Goal: Task Accomplishment & Management: Complete application form

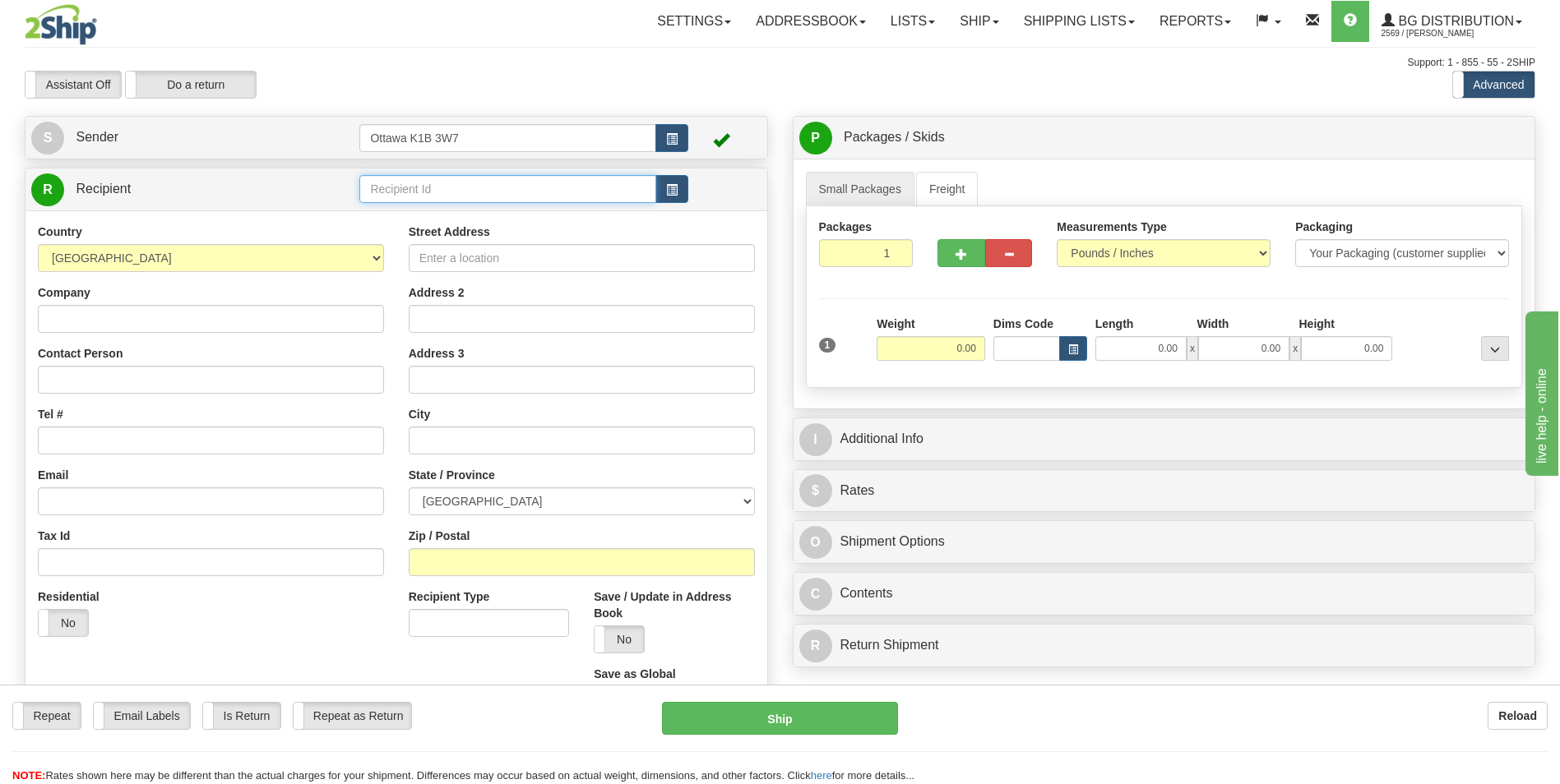
click at [468, 175] on input "text" at bounding box center [506, 189] width 296 height 28
click at [477, 185] on input "60701" at bounding box center [506, 189] width 296 height 28
type input "6"
click at [479, 185] on input "60701" at bounding box center [506, 189] width 296 height 28
type input "6"
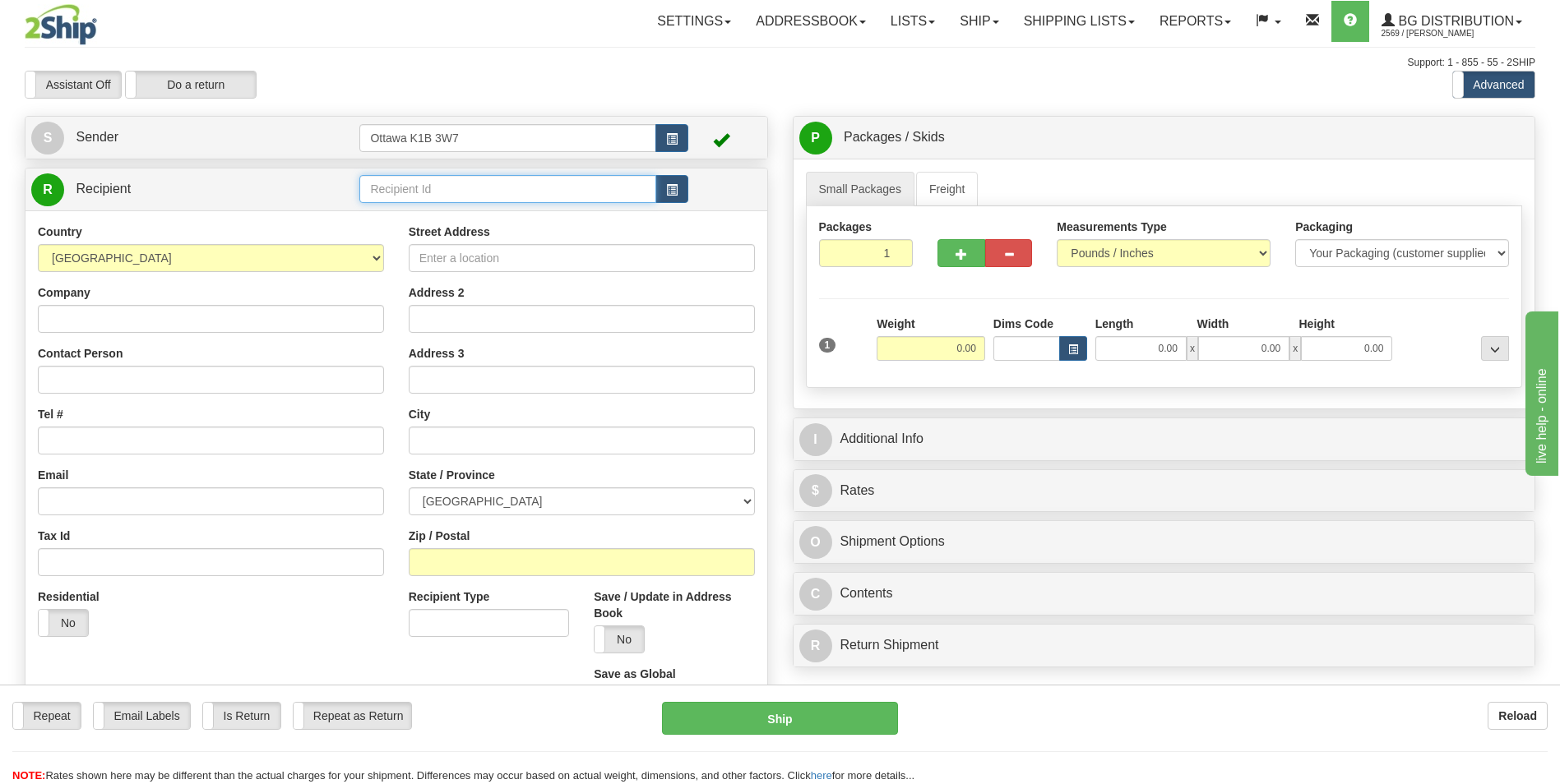
click at [437, 185] on input "text" at bounding box center [506, 189] width 296 height 28
click at [437, 185] on input "60701" at bounding box center [506, 189] width 296 height 28
type input "6"
click at [437, 184] on input "text" at bounding box center [506, 189] width 296 height 28
type input "60701"
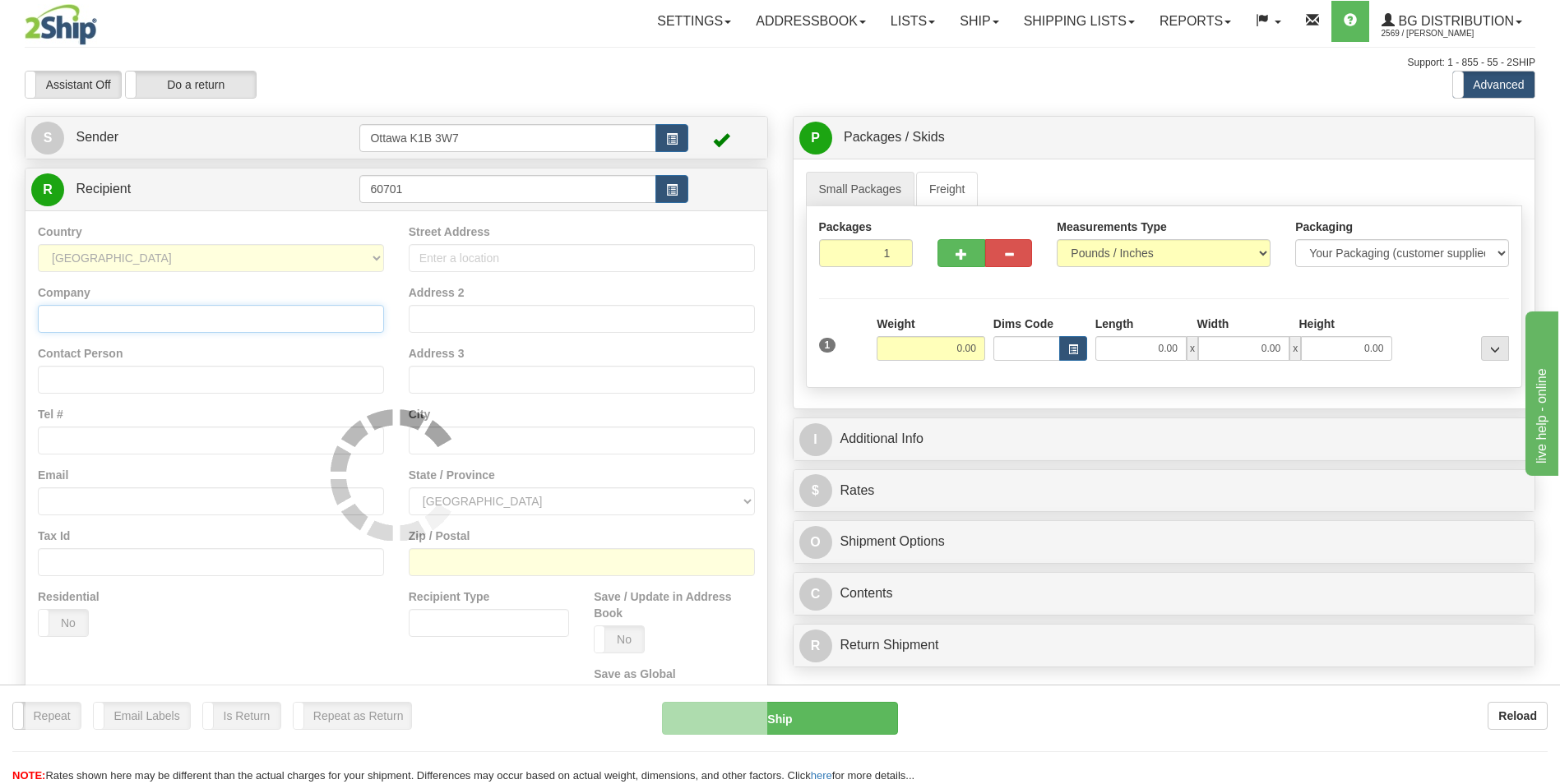
click at [186, 319] on div "Country AFGHANISTAN ALAND ISLANDS ALBANIA ALGERIA AMERICAN SAMOA ANDORRA ANGOLA…" at bounding box center [396, 475] width 742 height 529
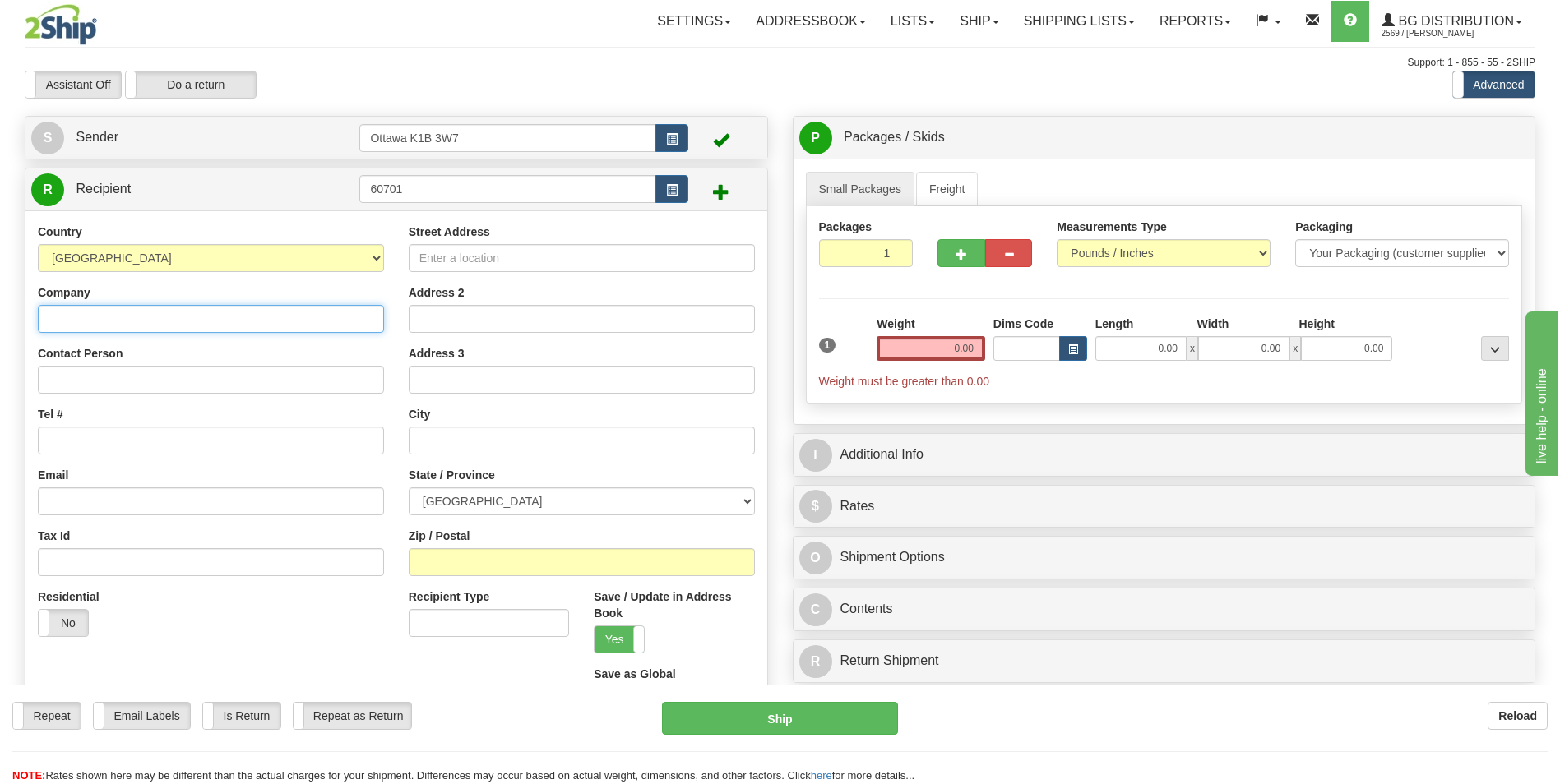
type input "o"
type input "OLDCASTLE BUILDING"
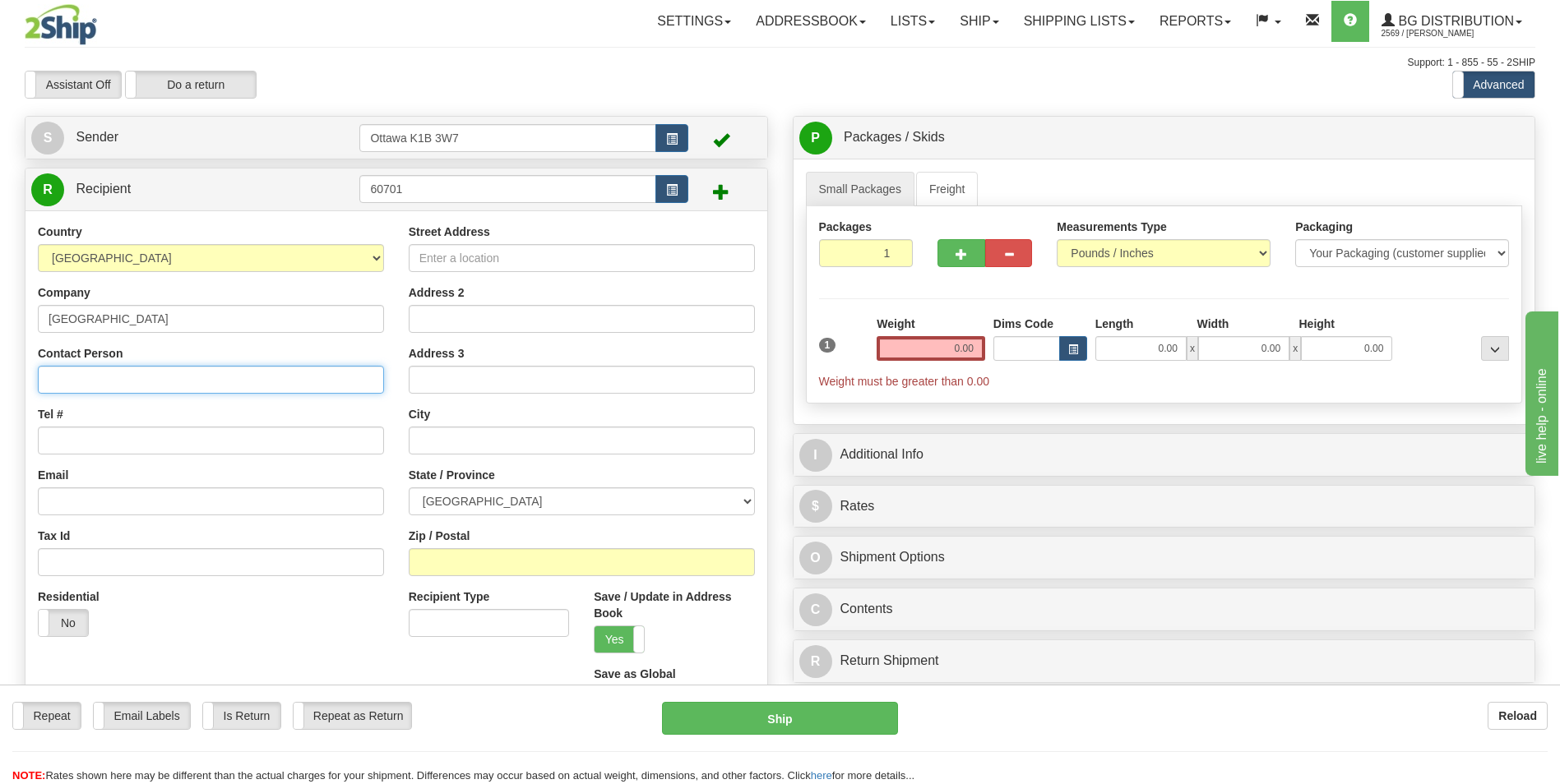
click at [172, 378] on input "Contact Person" at bounding box center [211, 380] width 346 height 28
type input "RECEIVING"
click at [252, 343] on div "Country AFGHANISTAN ALAND ISLANDS ALBANIA ALGERIA AMERICAN SAMOA ANDORRA ANGOLA…" at bounding box center [211, 436] width 371 height 426
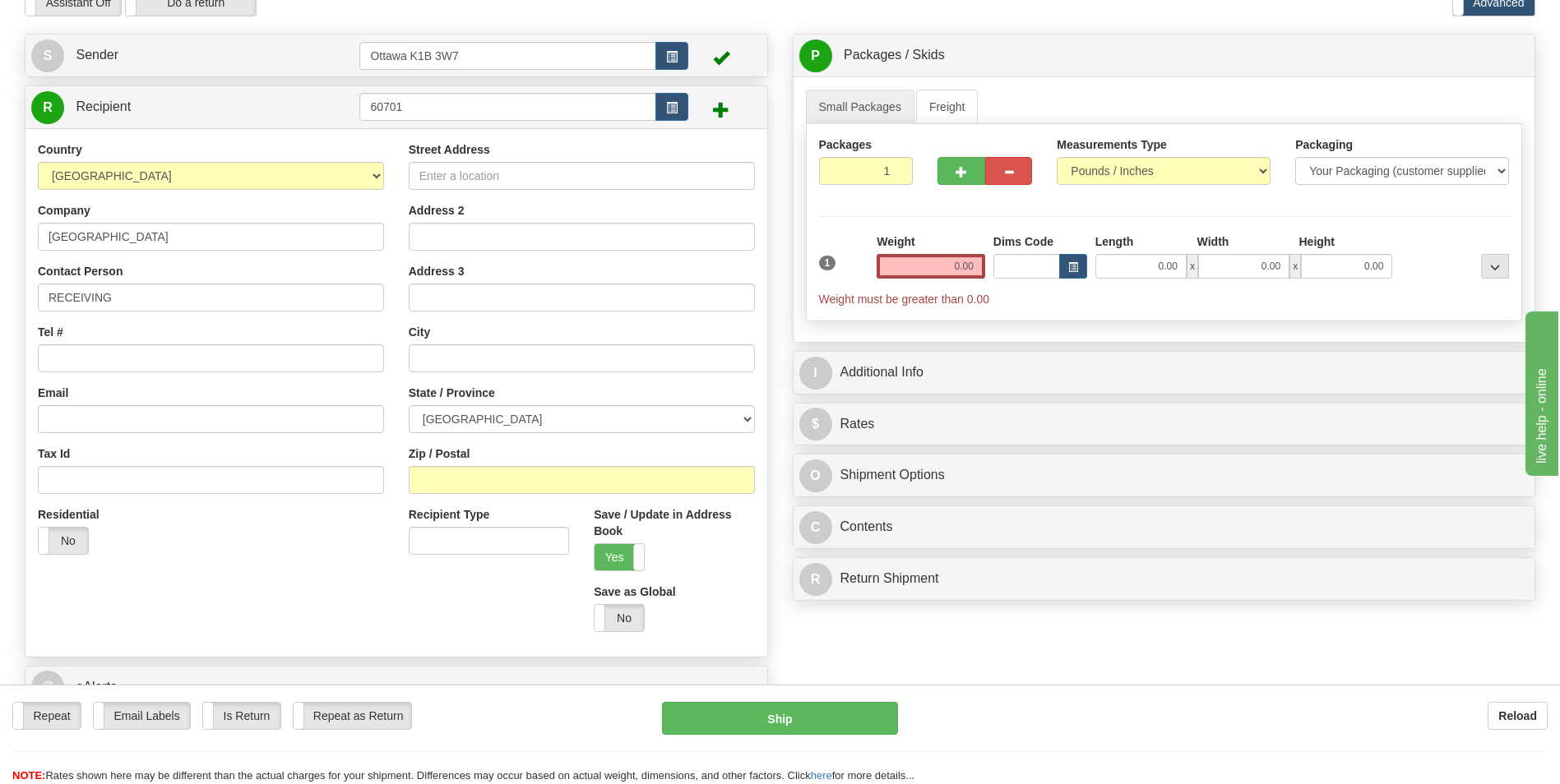
scroll to position [165, 0]
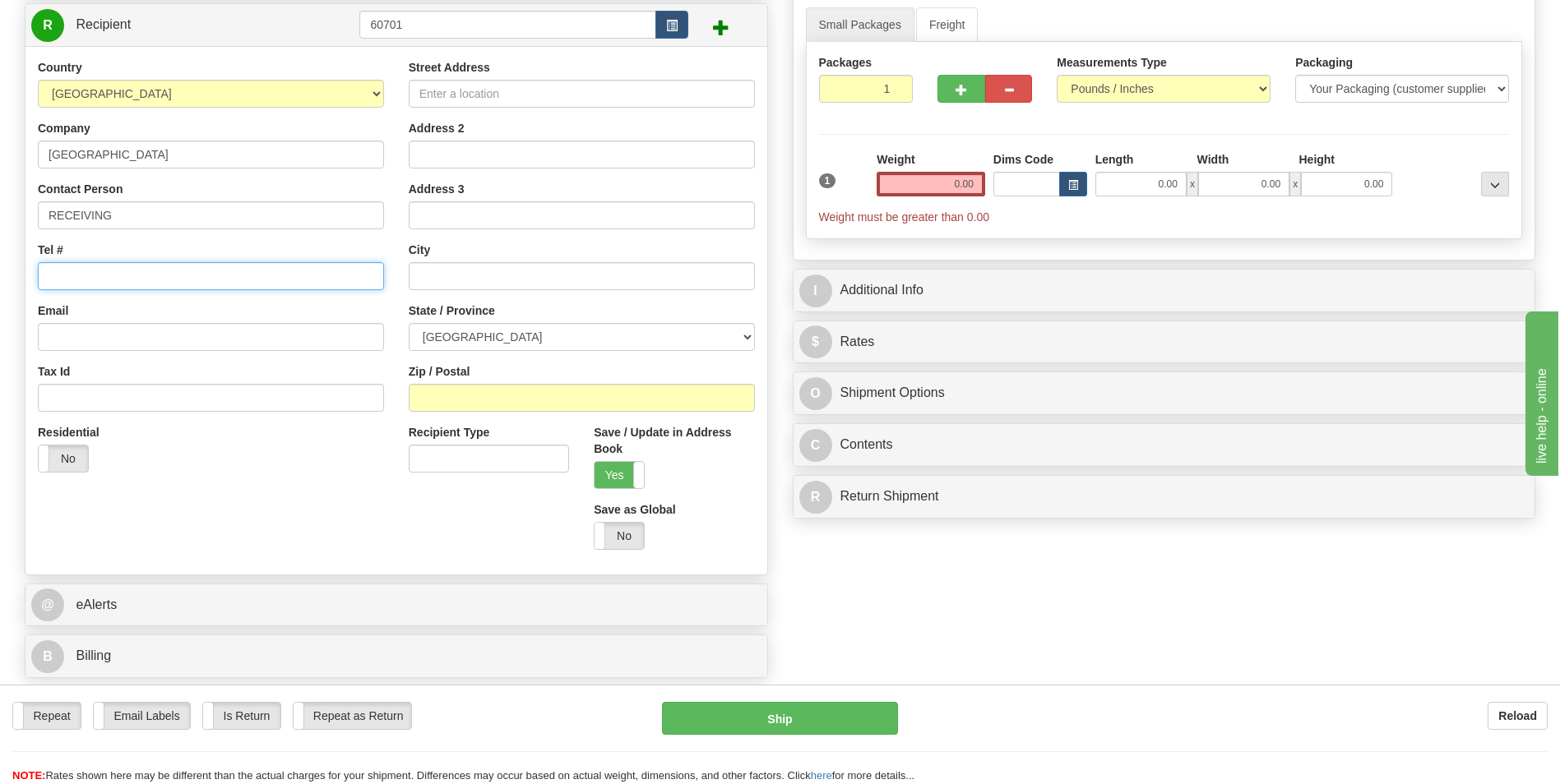
click at [195, 269] on input "Tel #" at bounding box center [211, 276] width 346 height 28
click at [463, 95] on input "Street Address" at bounding box center [581, 93] width 346 height 28
type input "275 BRITANNIA ROAD EAST"
click at [483, 273] on input "text" at bounding box center [581, 276] width 346 height 28
type input "MISSISSAUGA"
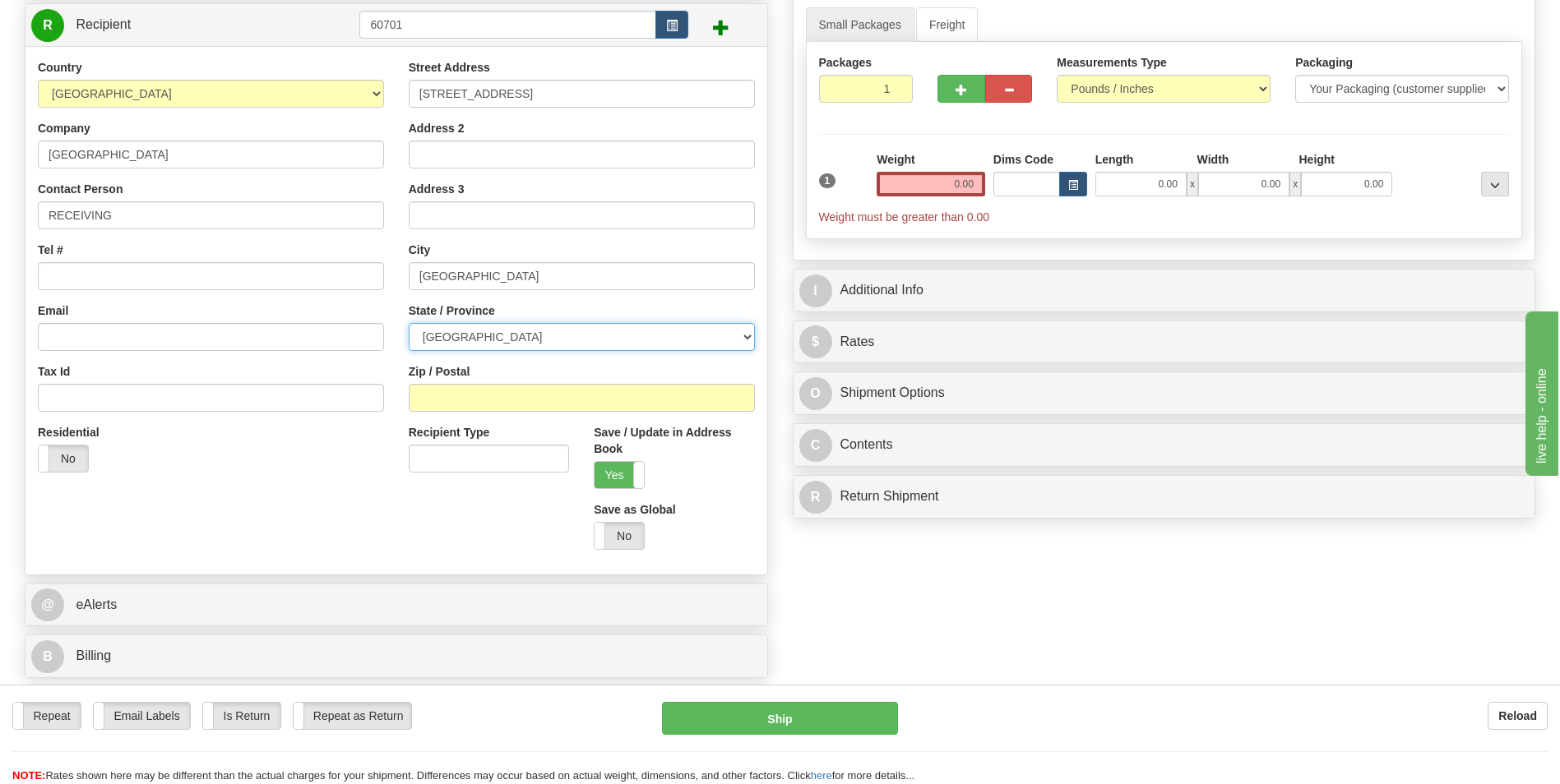
click at [612, 335] on select "ALBERTA BRITISH COLUMBIA MANITOBA NEW BRUNSWICK NEWFOUNDLAND NOVA SCOTIA NUNAVU…" at bounding box center [581, 336] width 346 height 28
select select "ON"
click at [409, 323] on select "ALBERTA BRITISH COLUMBIA MANITOBA NEW BRUNSWICK NEWFOUNDLAND NOVA SCOTIA NUNAVU…" at bounding box center [581, 336] width 346 height 28
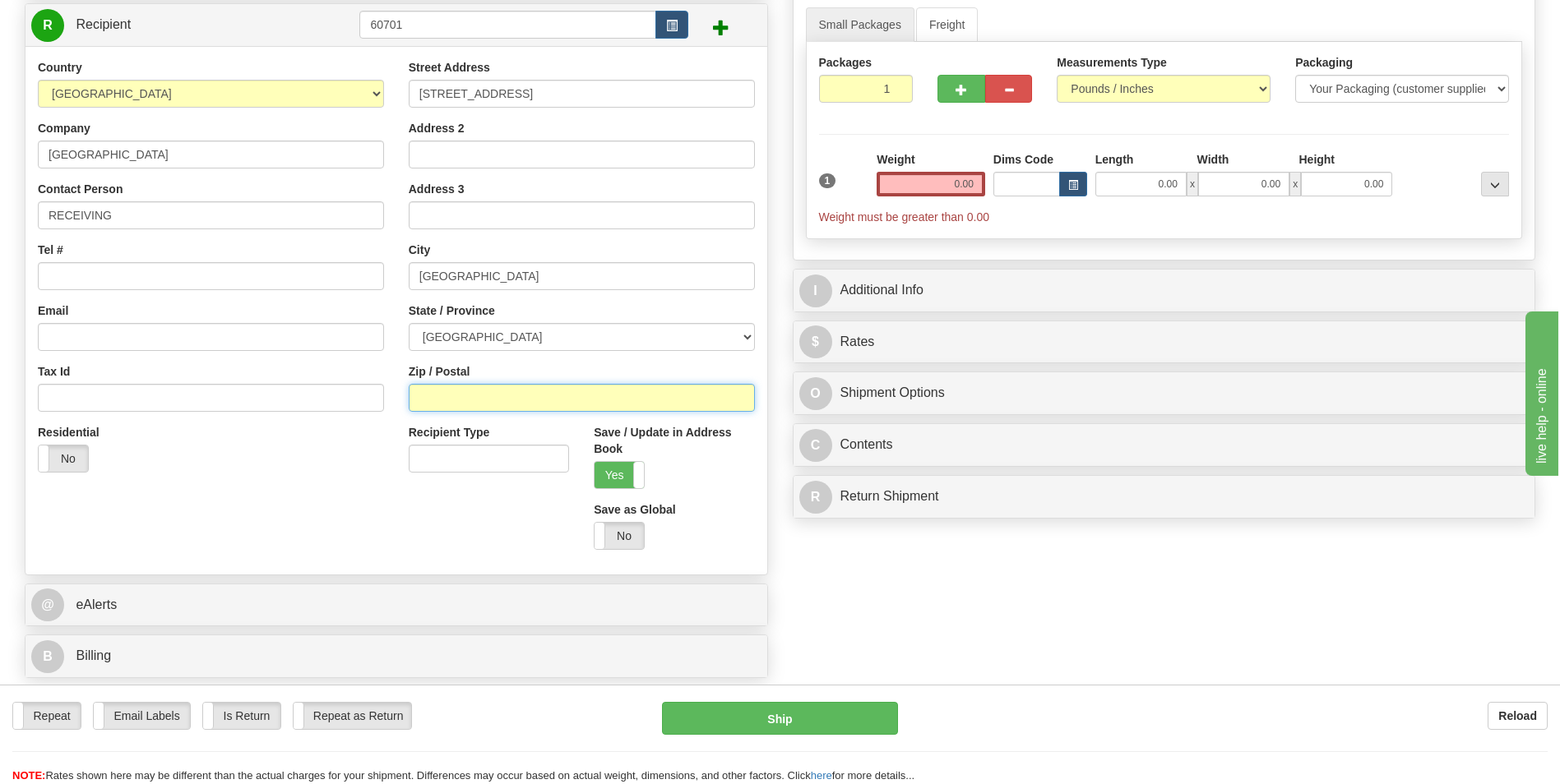
click at [471, 409] on input "Zip / Postal" at bounding box center [581, 398] width 346 height 28
type input "L4Z 2E7"
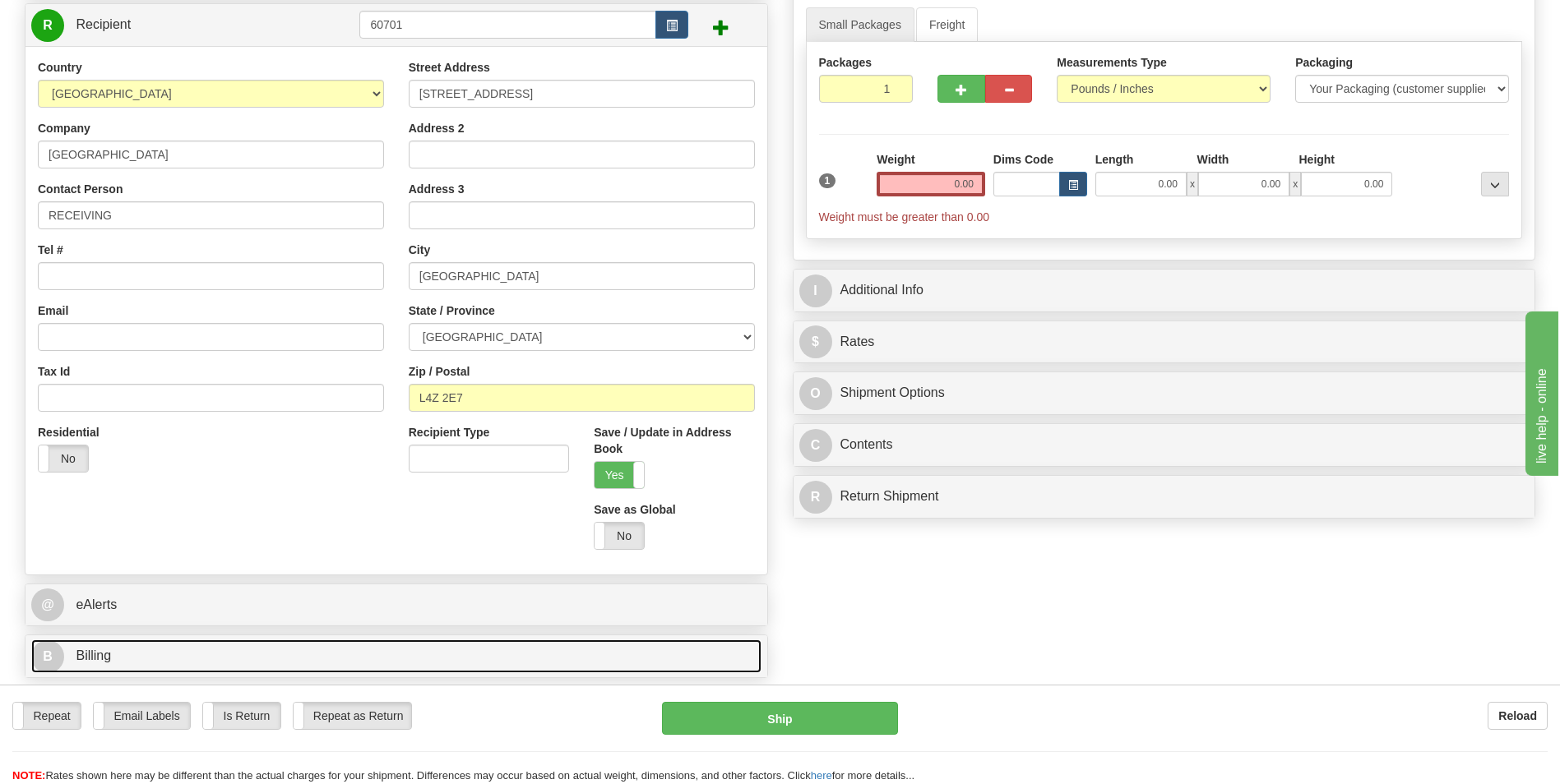
click at [135, 650] on link "B Billing" at bounding box center [396, 656] width 730 height 33
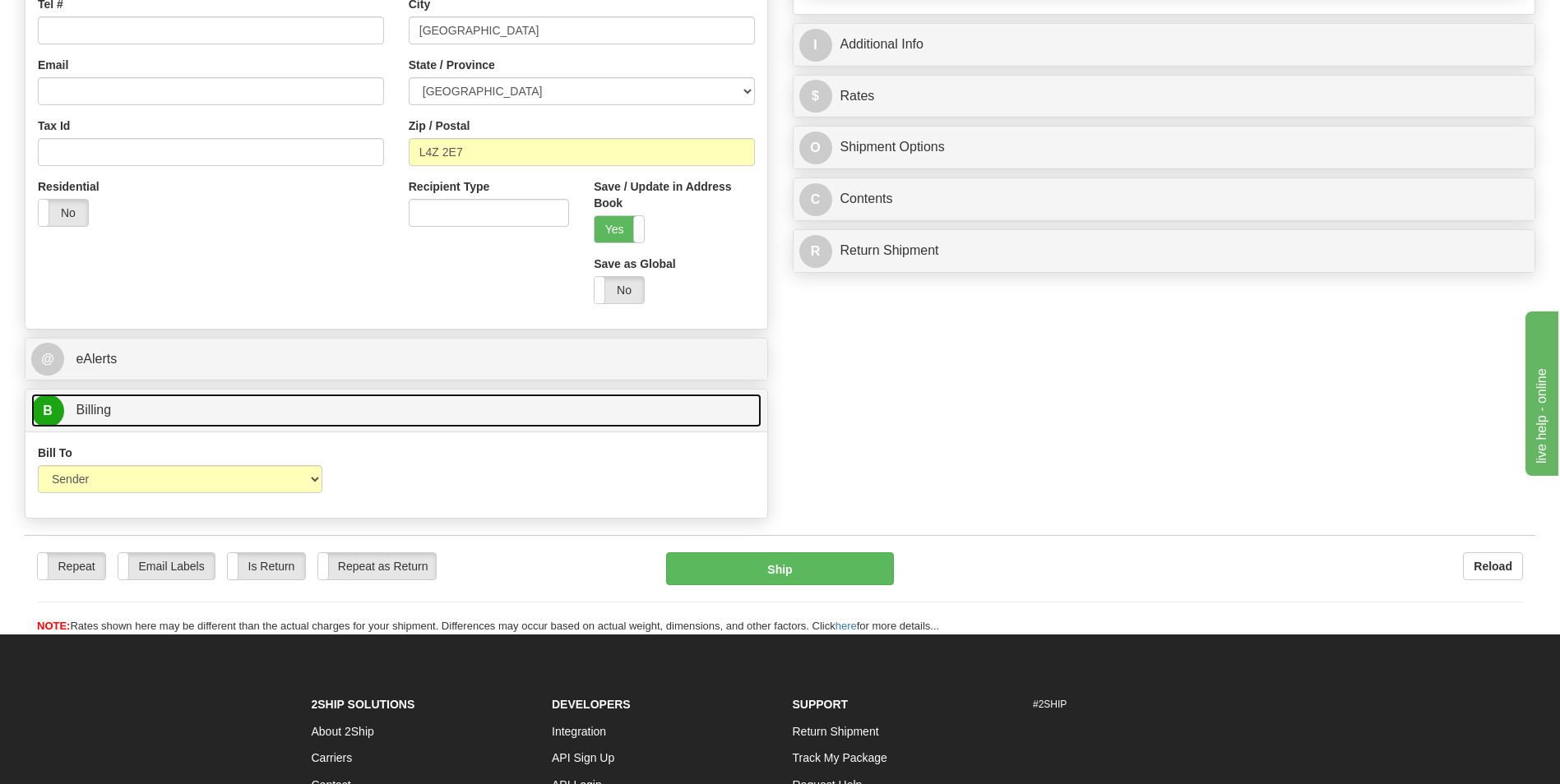
scroll to position [411, 0]
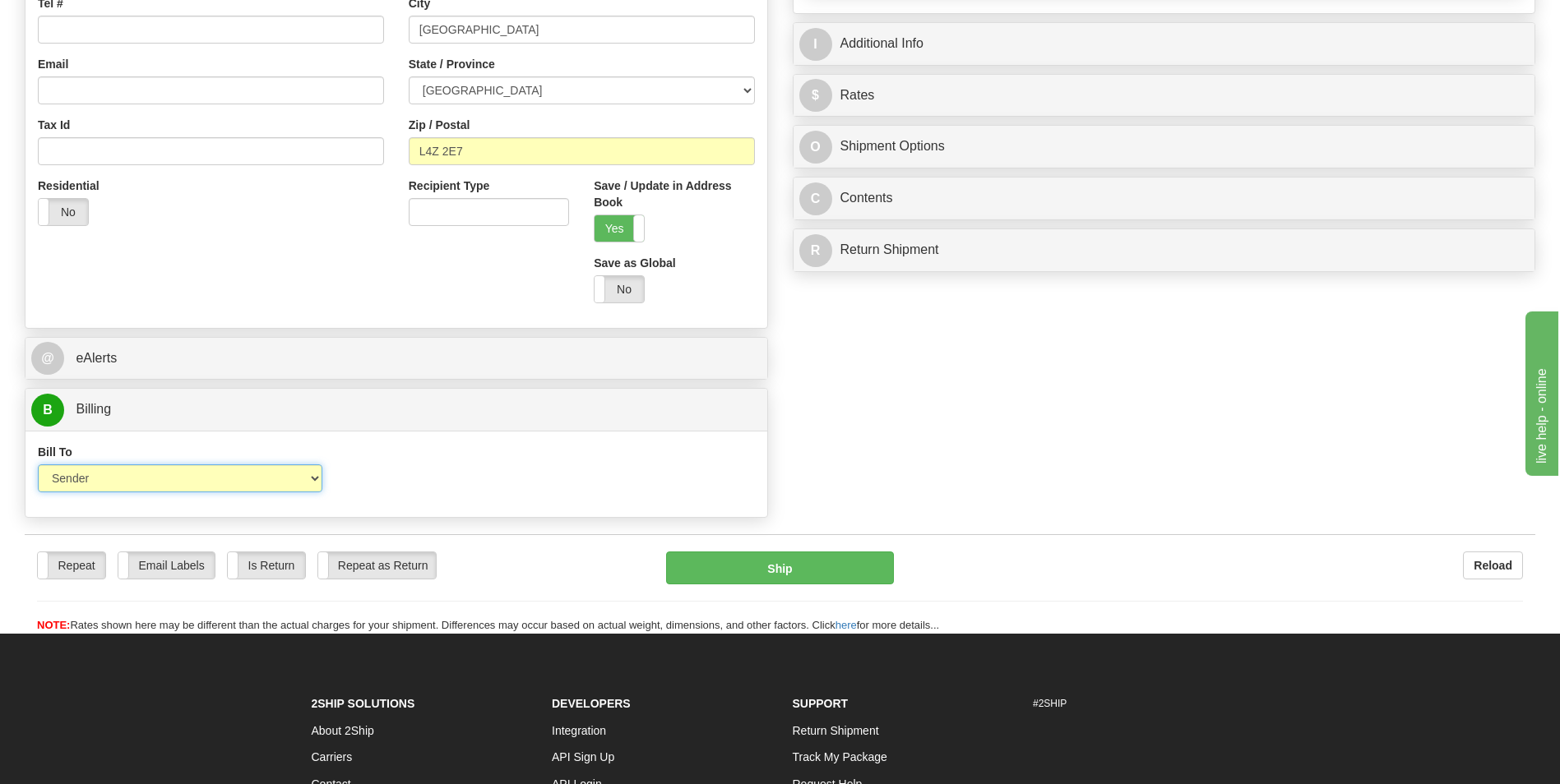
click at [187, 477] on select "Sender Recipient Third Party Collect" at bounding box center [180, 478] width 285 height 28
select select "2"
click at [38, 465] on select "Sender Recipient Third Party Collect" at bounding box center [180, 478] width 285 height 28
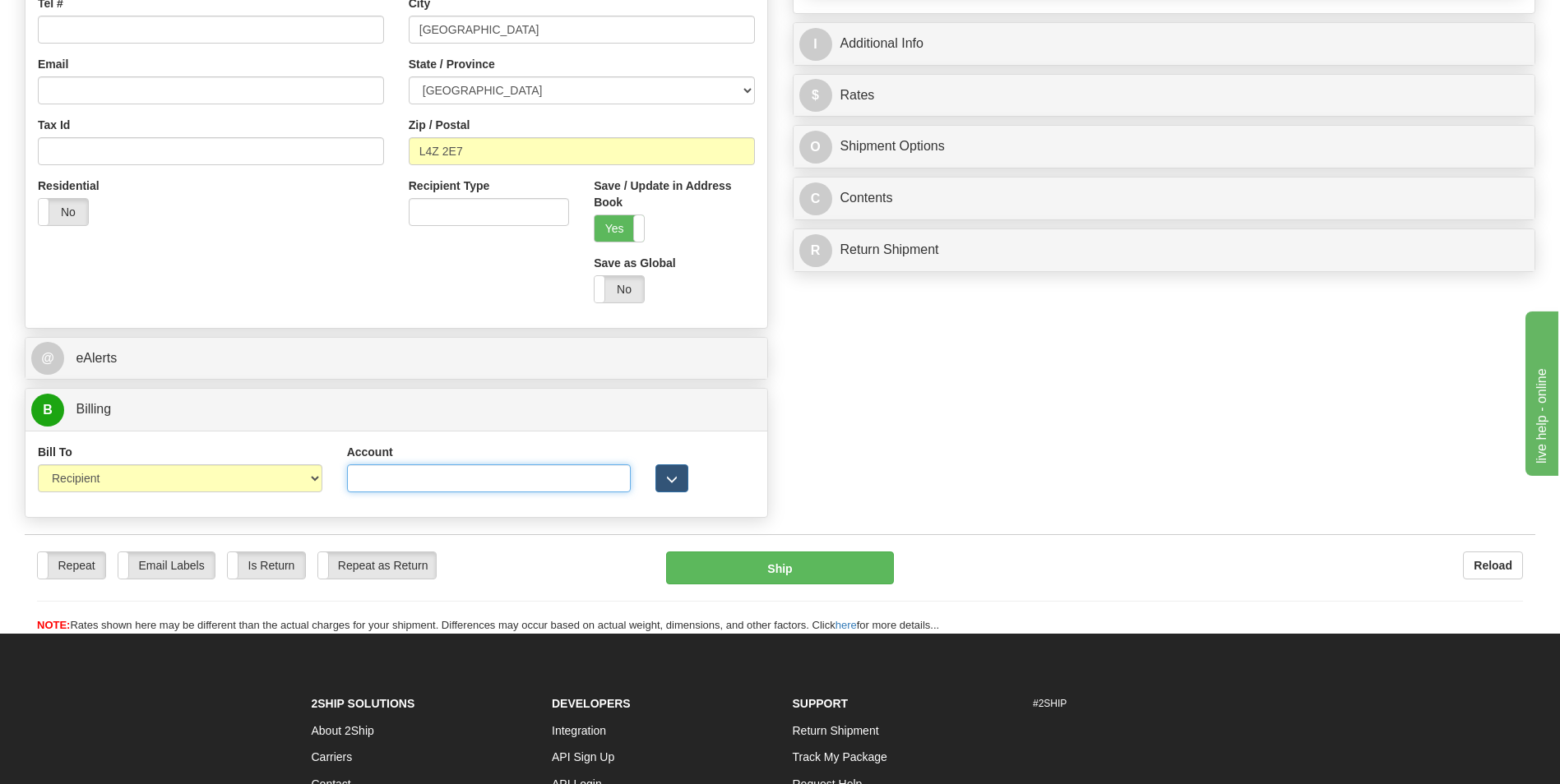
click at [368, 478] on input "Account" at bounding box center [489, 478] width 285 height 28
type input "0277721"
click at [364, 276] on div "Country AFGHANISTAN ALAND ISLANDS ALBANIA ALGERIA AMERICAN SAMOA ANDORRA ANGOLA…" at bounding box center [396, 64] width 742 height 503
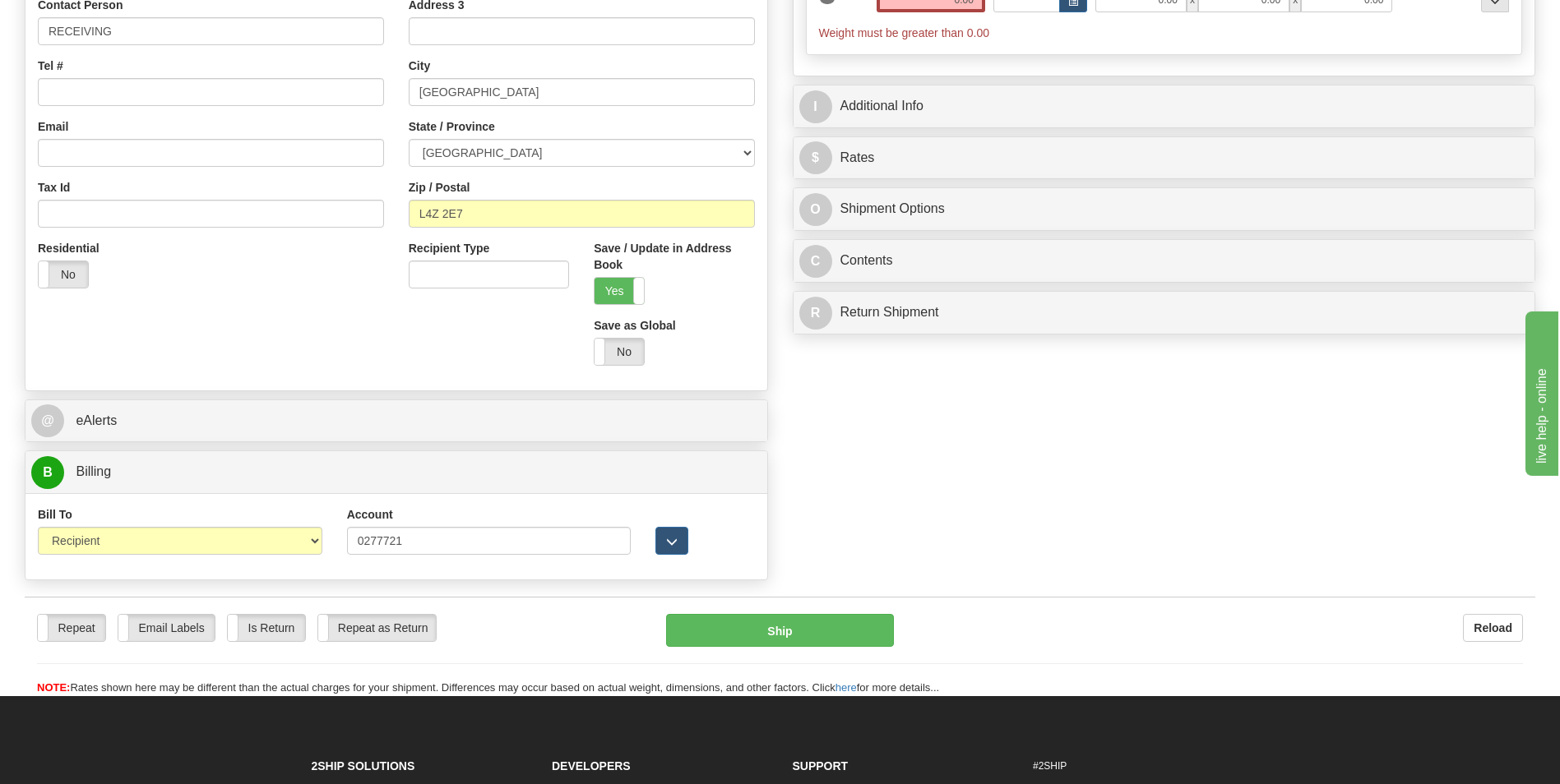
scroll to position [247, 0]
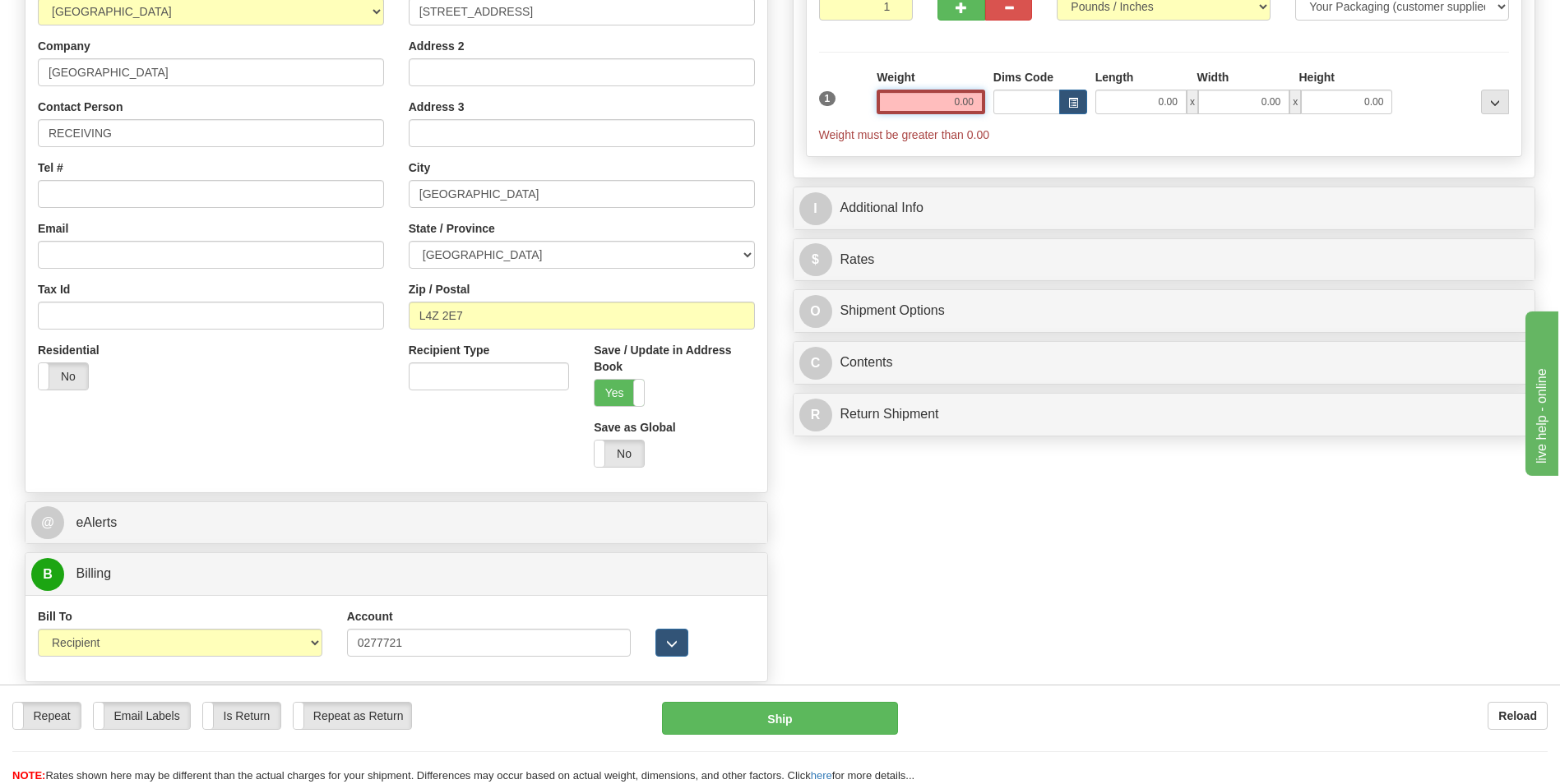
click at [950, 109] on input "0.00" at bounding box center [931, 101] width 109 height 24
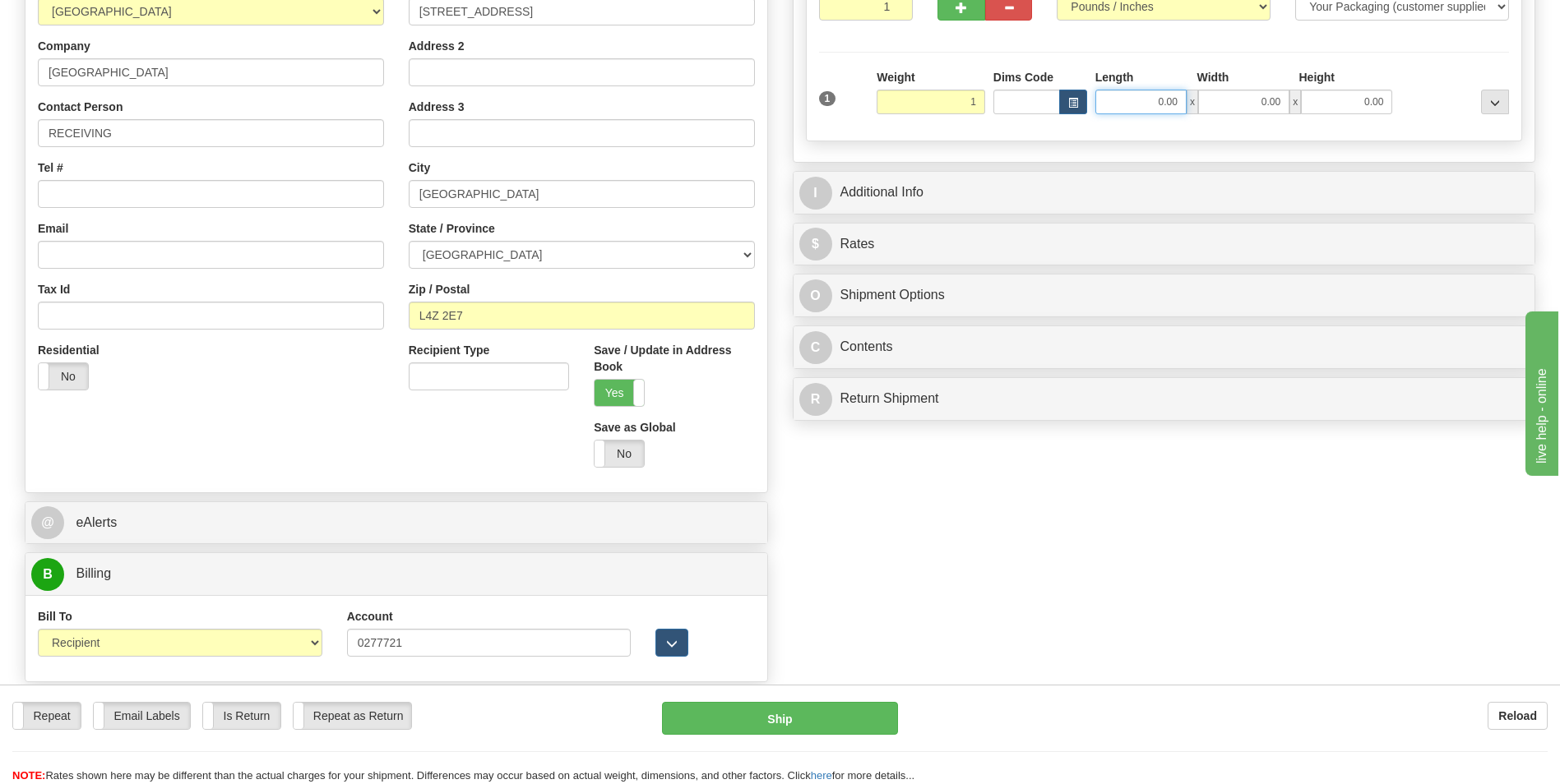
click at [1149, 100] on input "0.00" at bounding box center [1140, 101] width 91 height 24
type input "1.00"
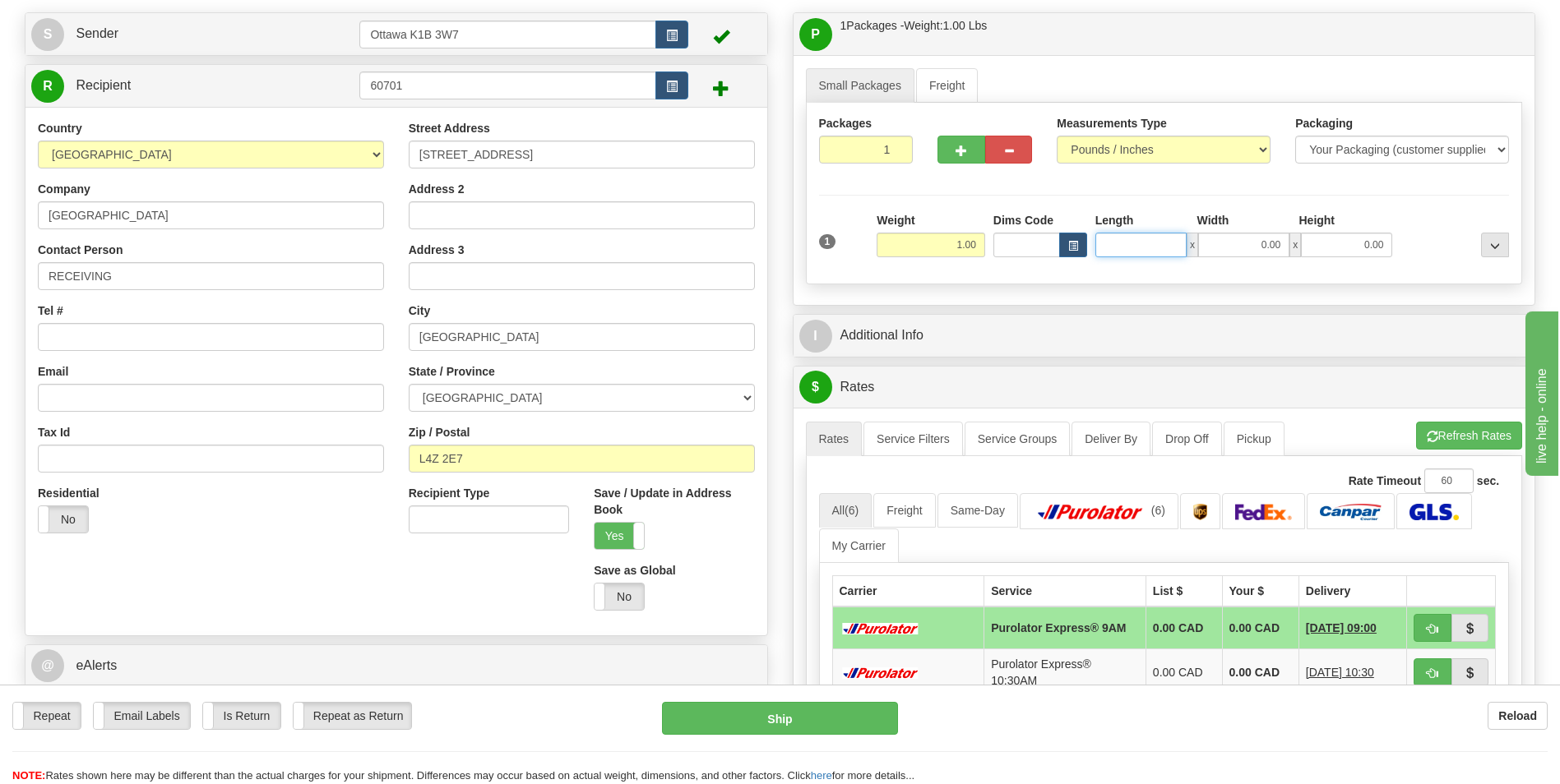
scroll to position [82, 0]
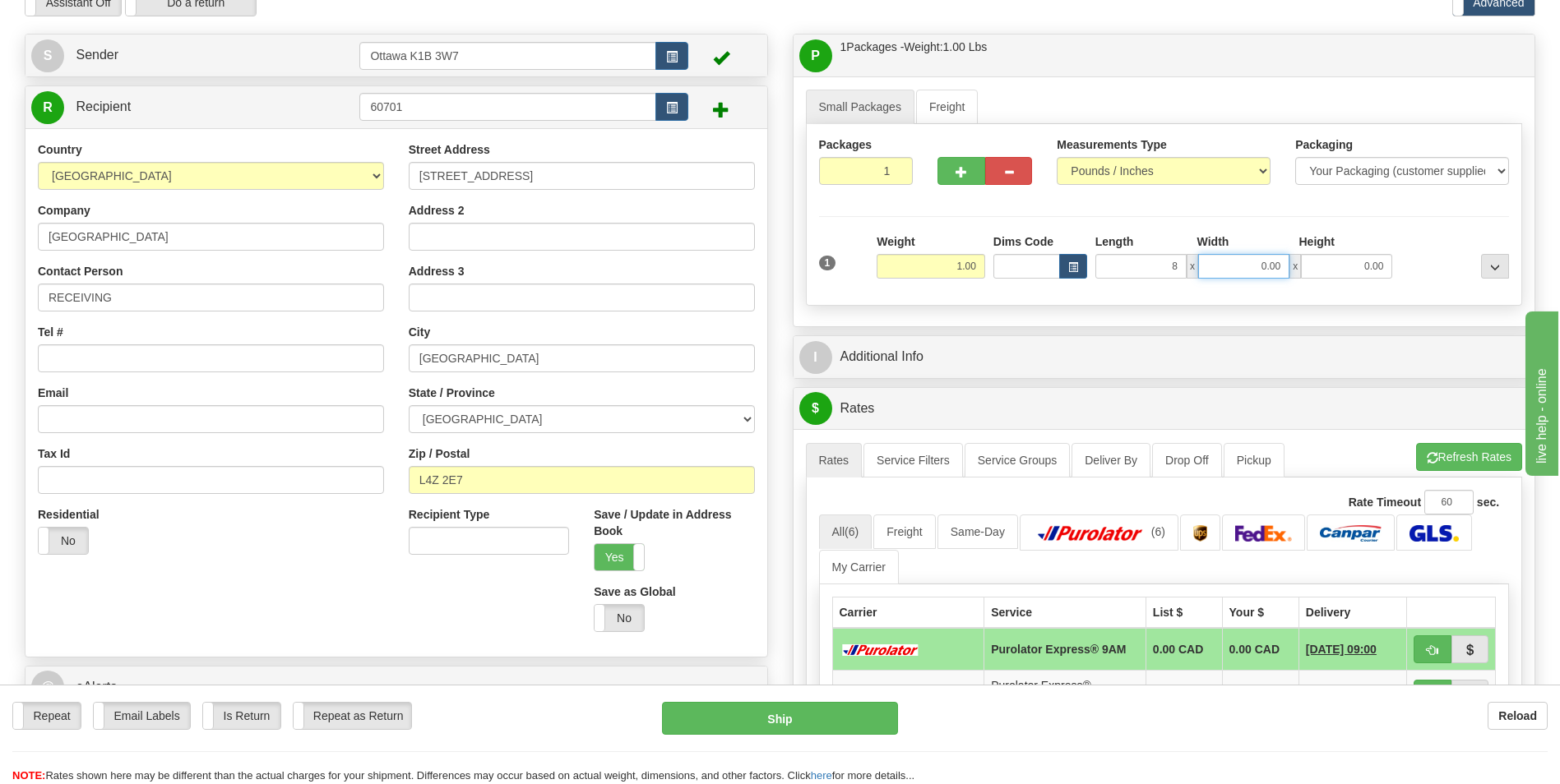
type input "8.00"
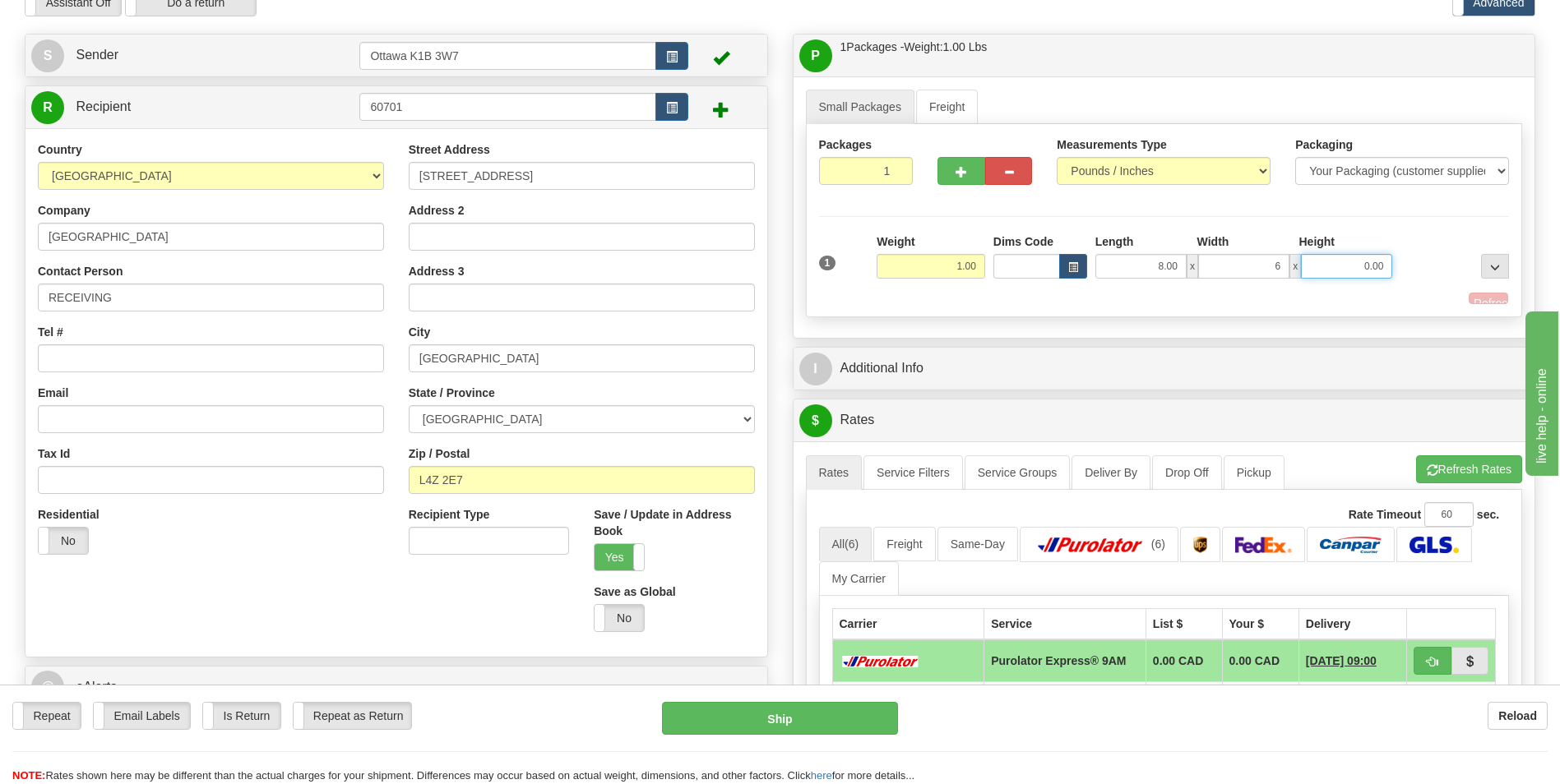
type input "6.00"
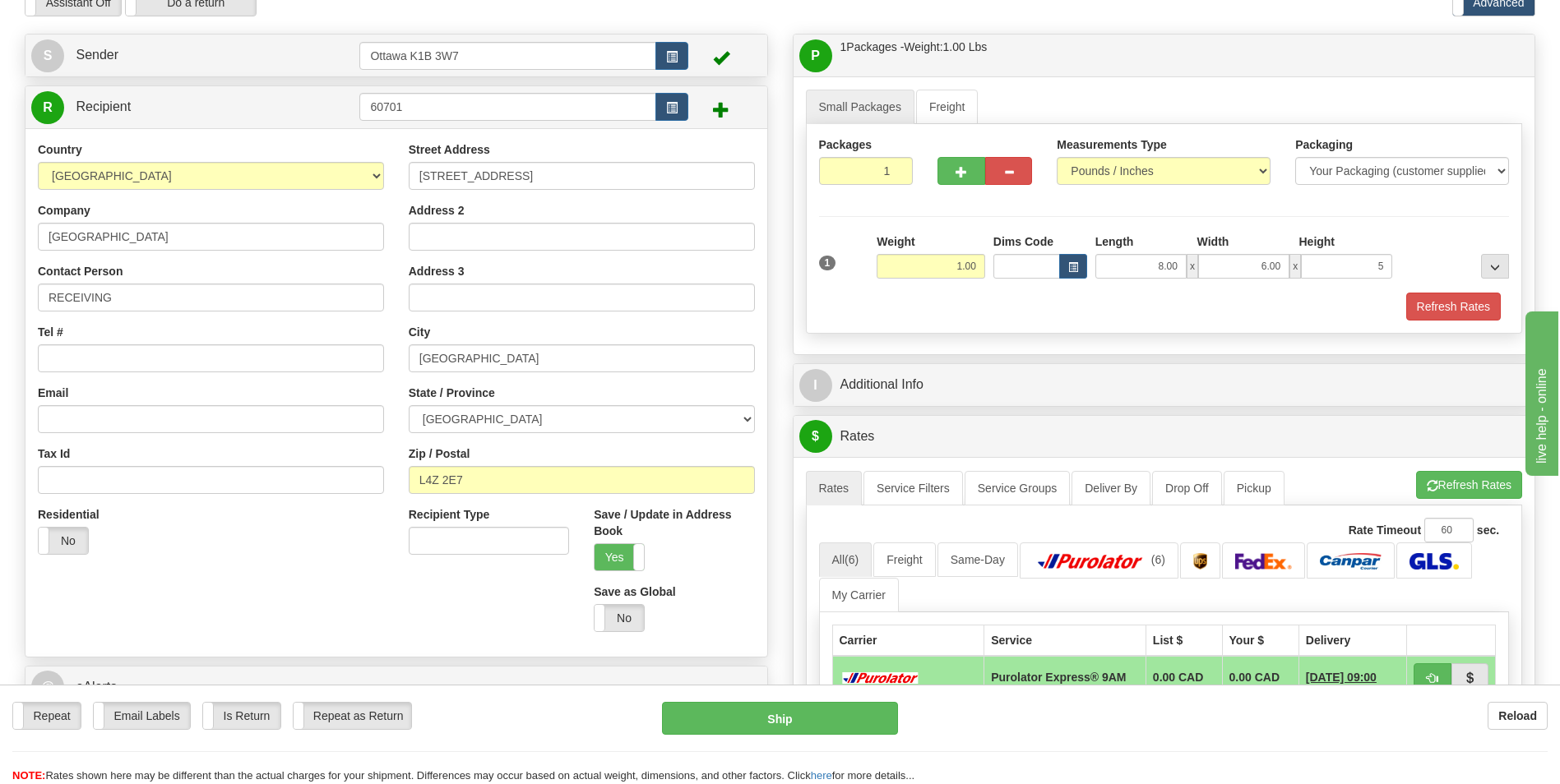
type input "5.00"
click at [833, 211] on div "Packages 1 1 Measurements Type" at bounding box center [1164, 229] width 717 height 210
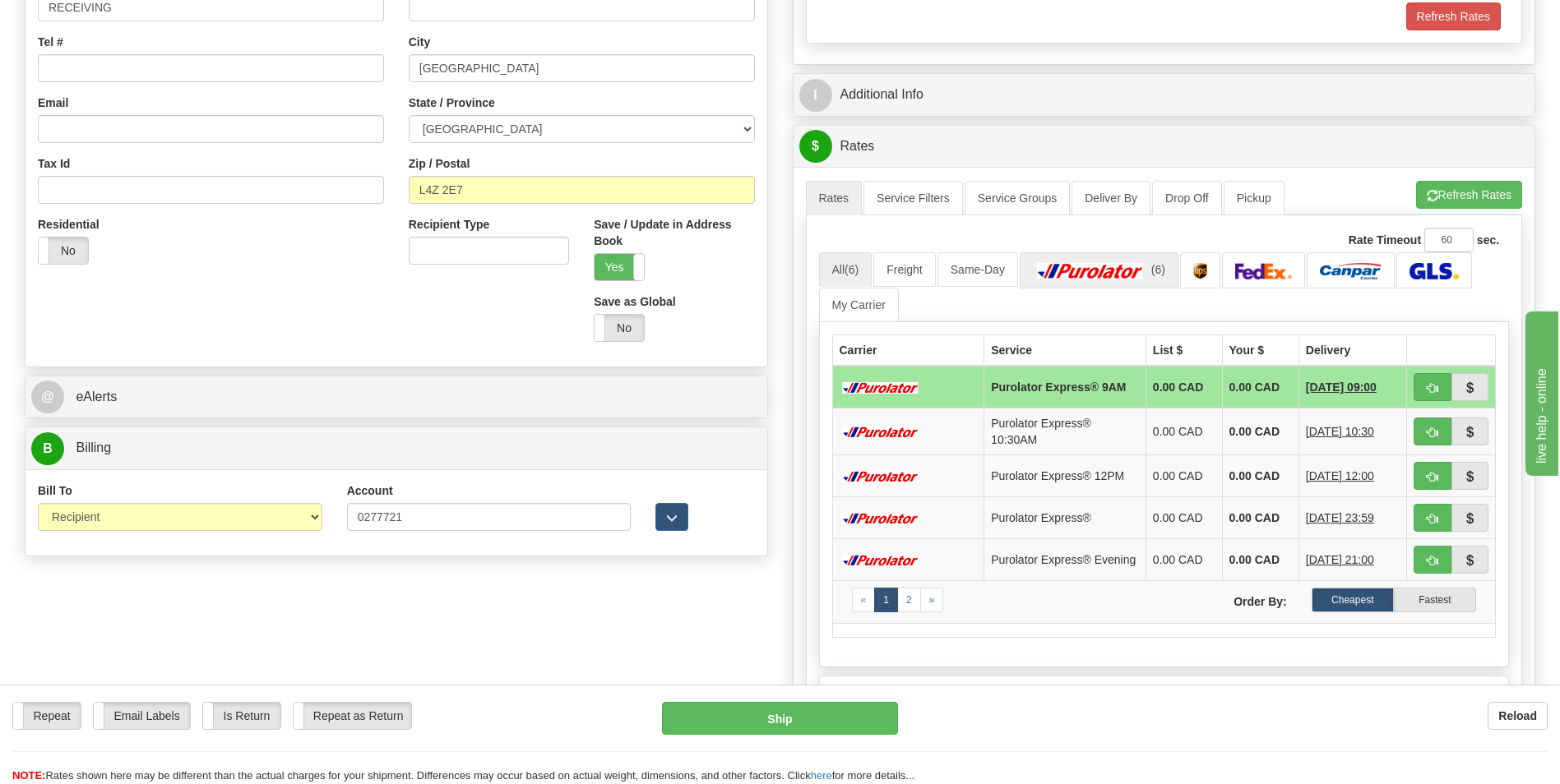
scroll to position [411, 0]
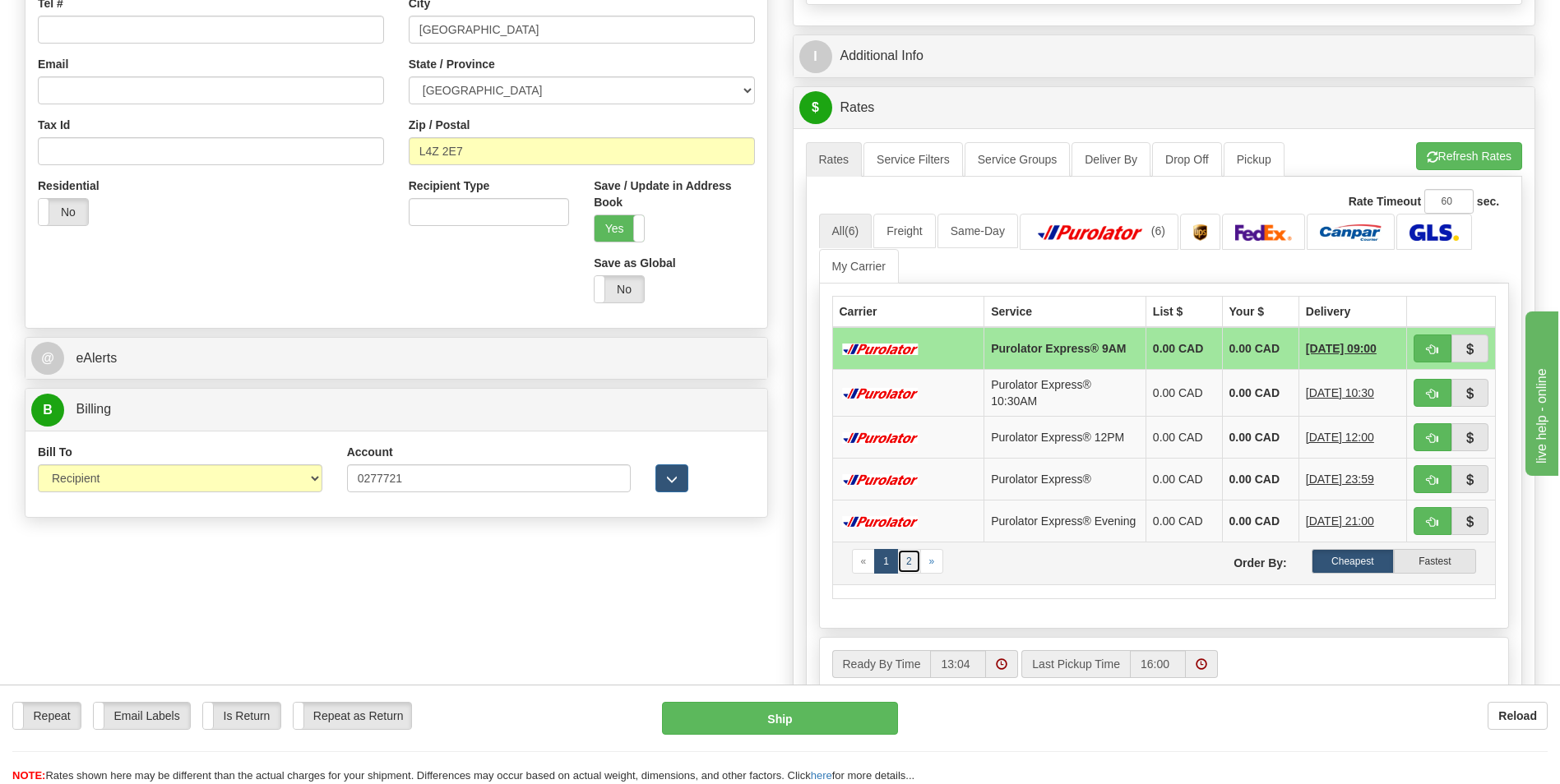
click at [912, 567] on link "2" at bounding box center [909, 561] width 24 height 24
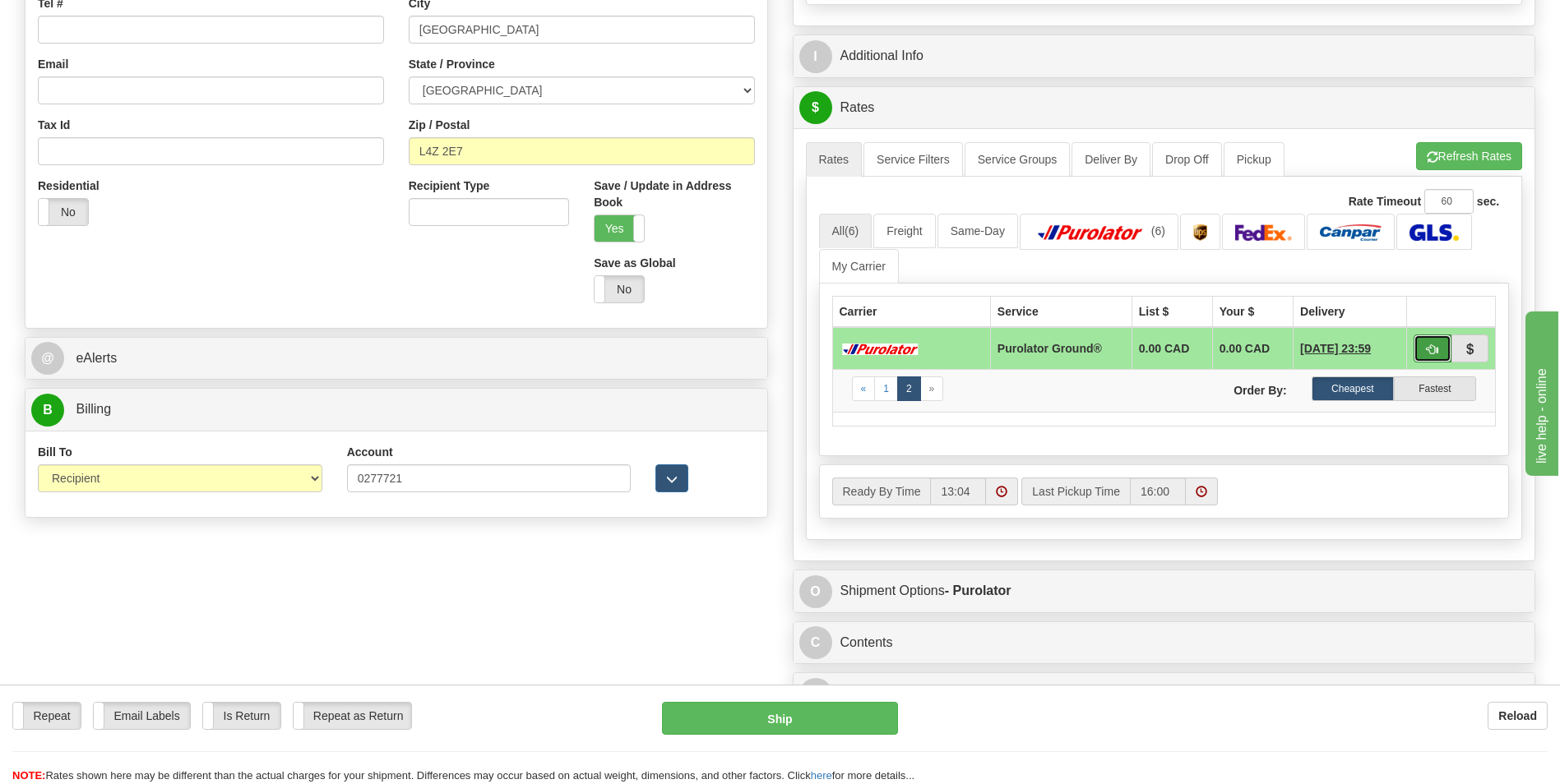
click at [1435, 348] on span "button" at bounding box center [1432, 350] width 12 height 11
type input "260"
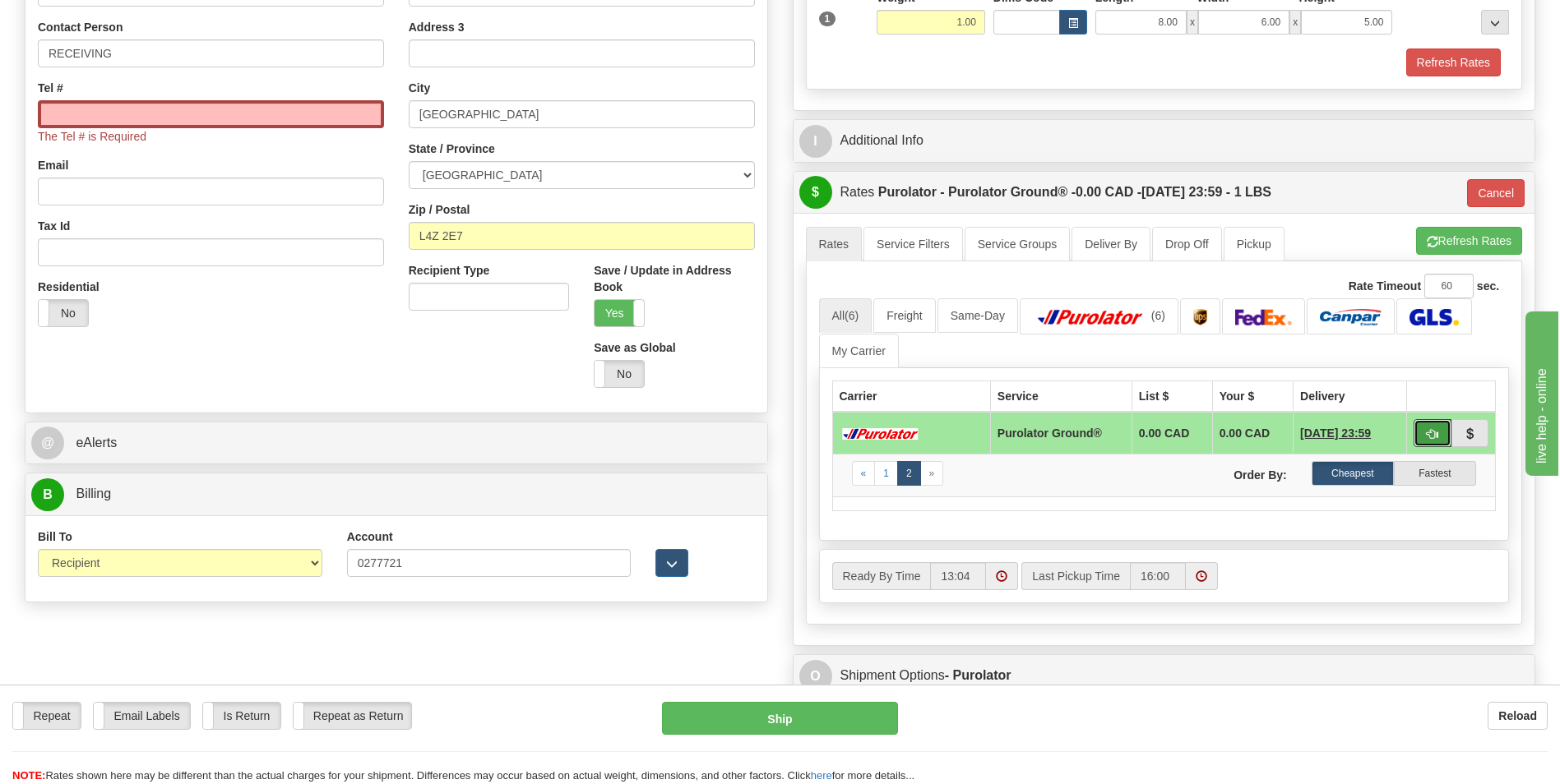
scroll to position [247, 0]
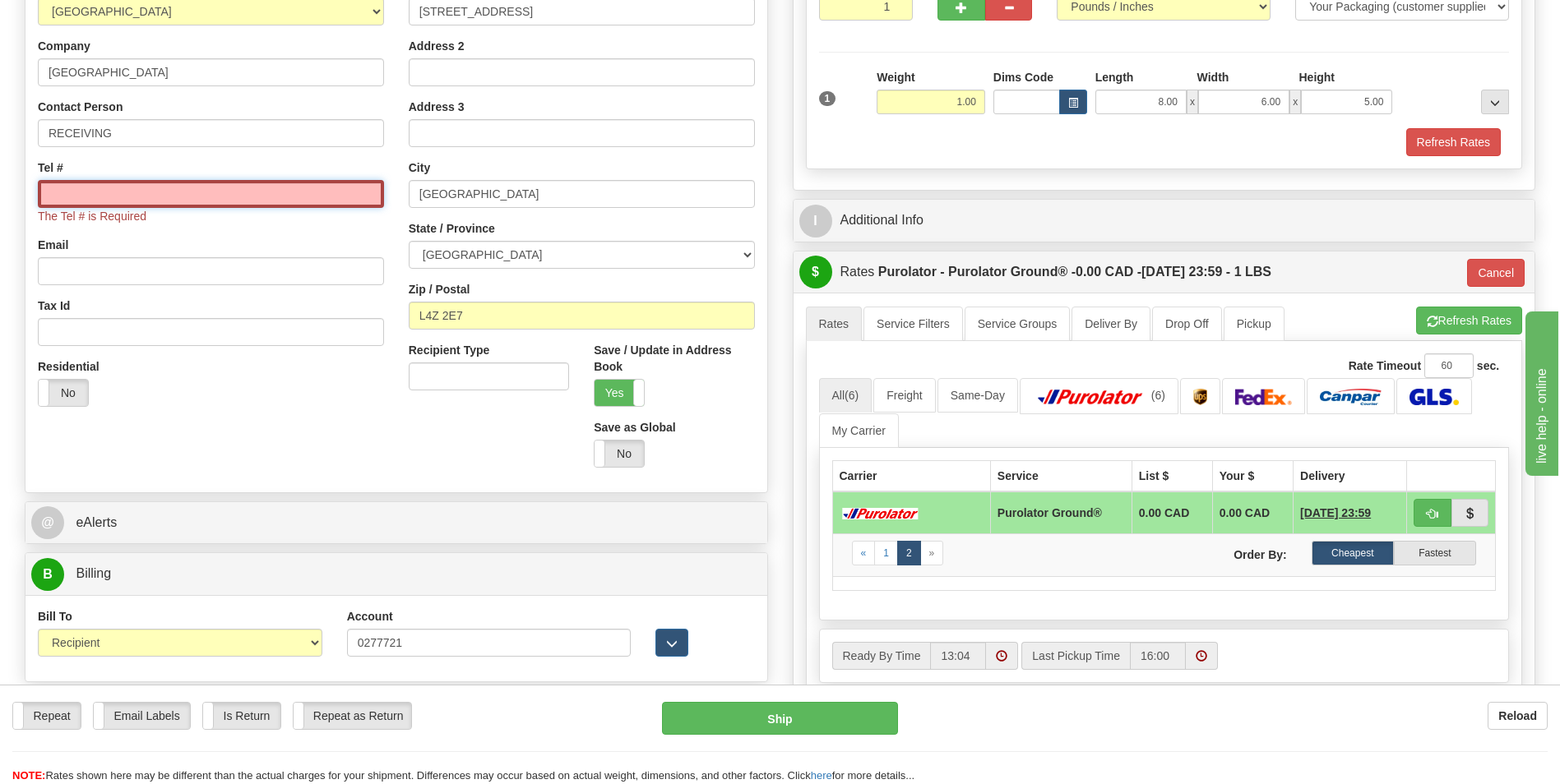
click at [90, 193] on input "Tel #" at bounding box center [211, 194] width 346 height 28
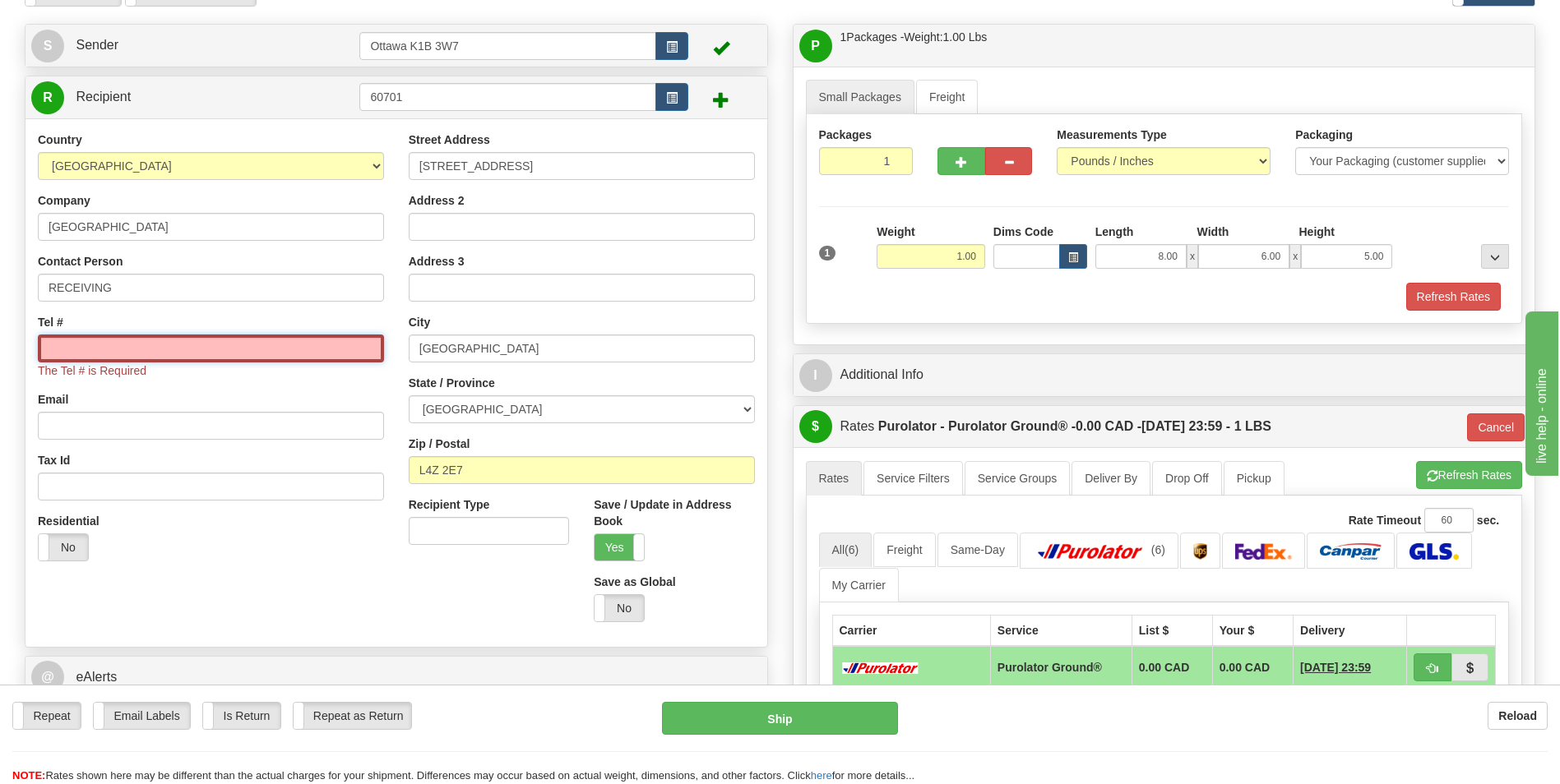
scroll to position [82, 0]
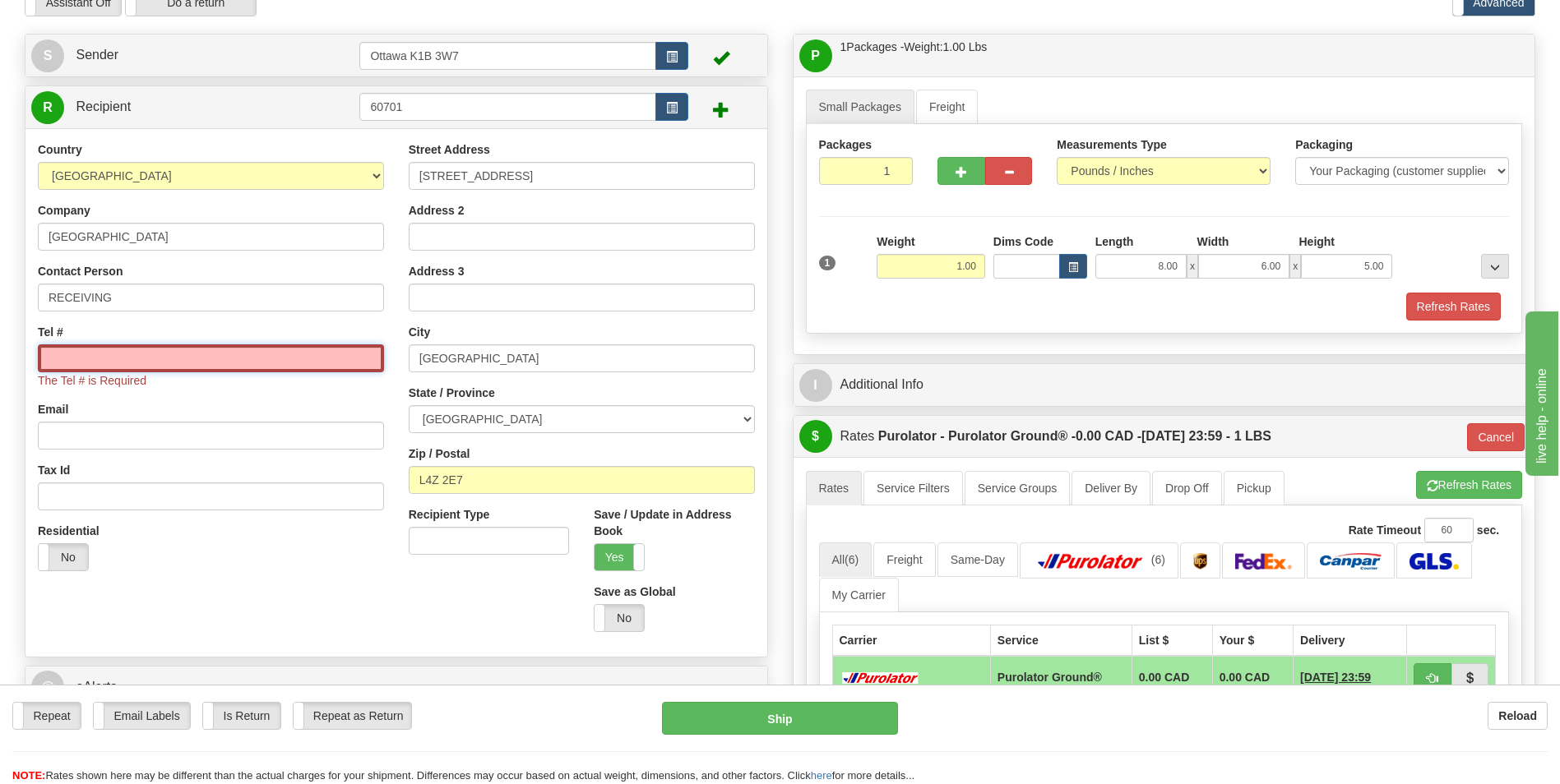
paste input "(905)366-7862"
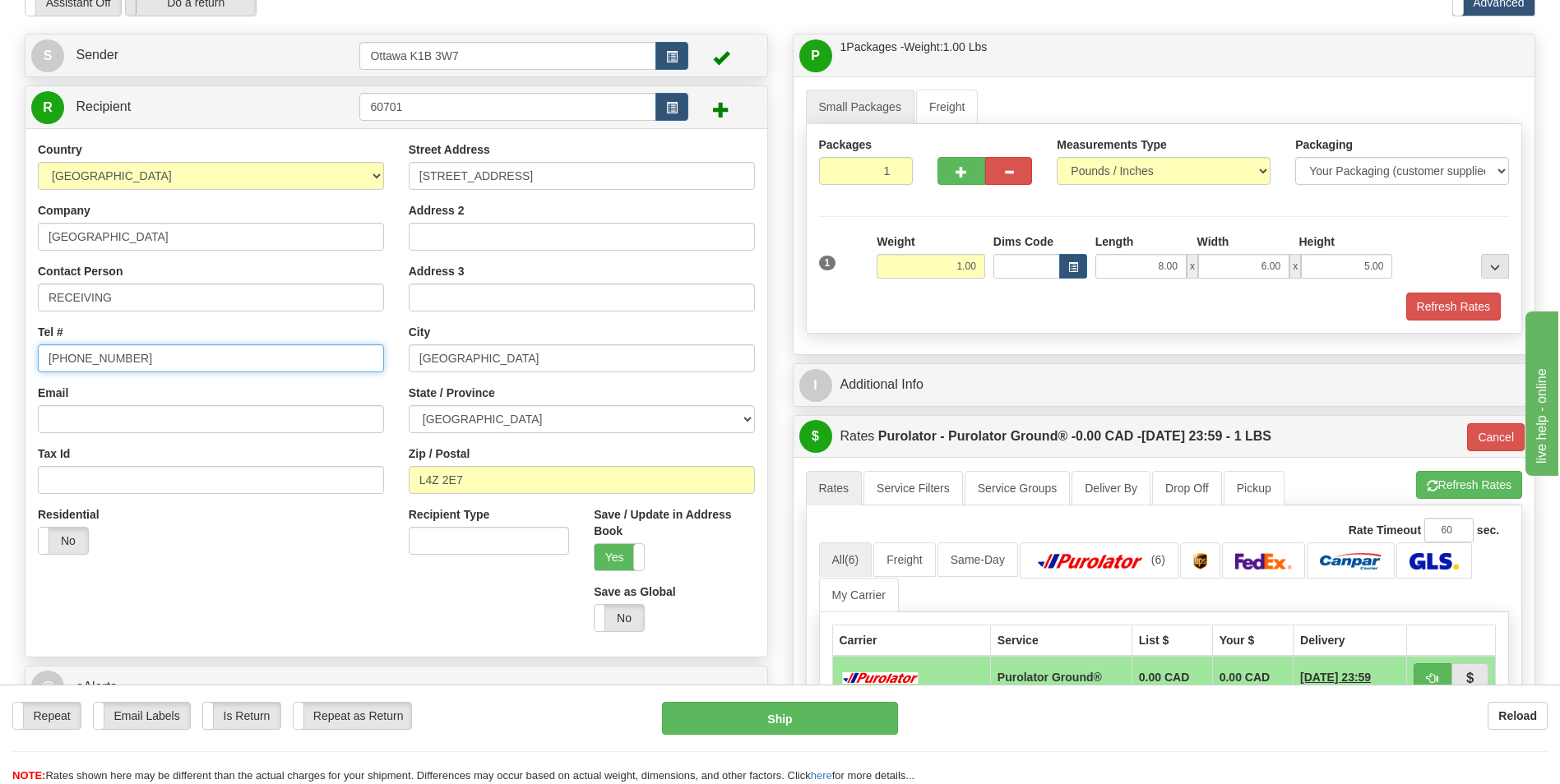
type input "(905)366-7862"
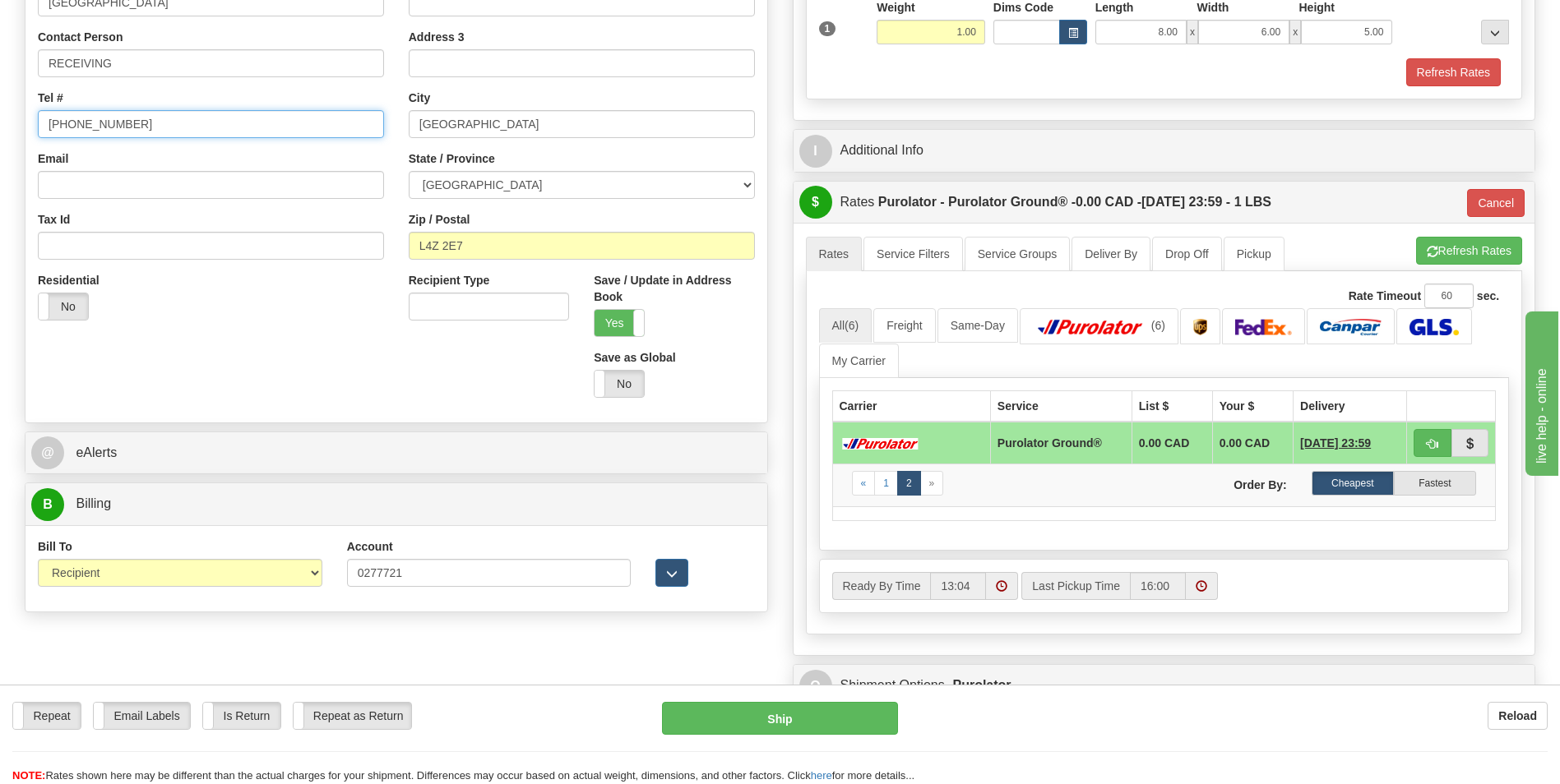
scroll to position [411, 0]
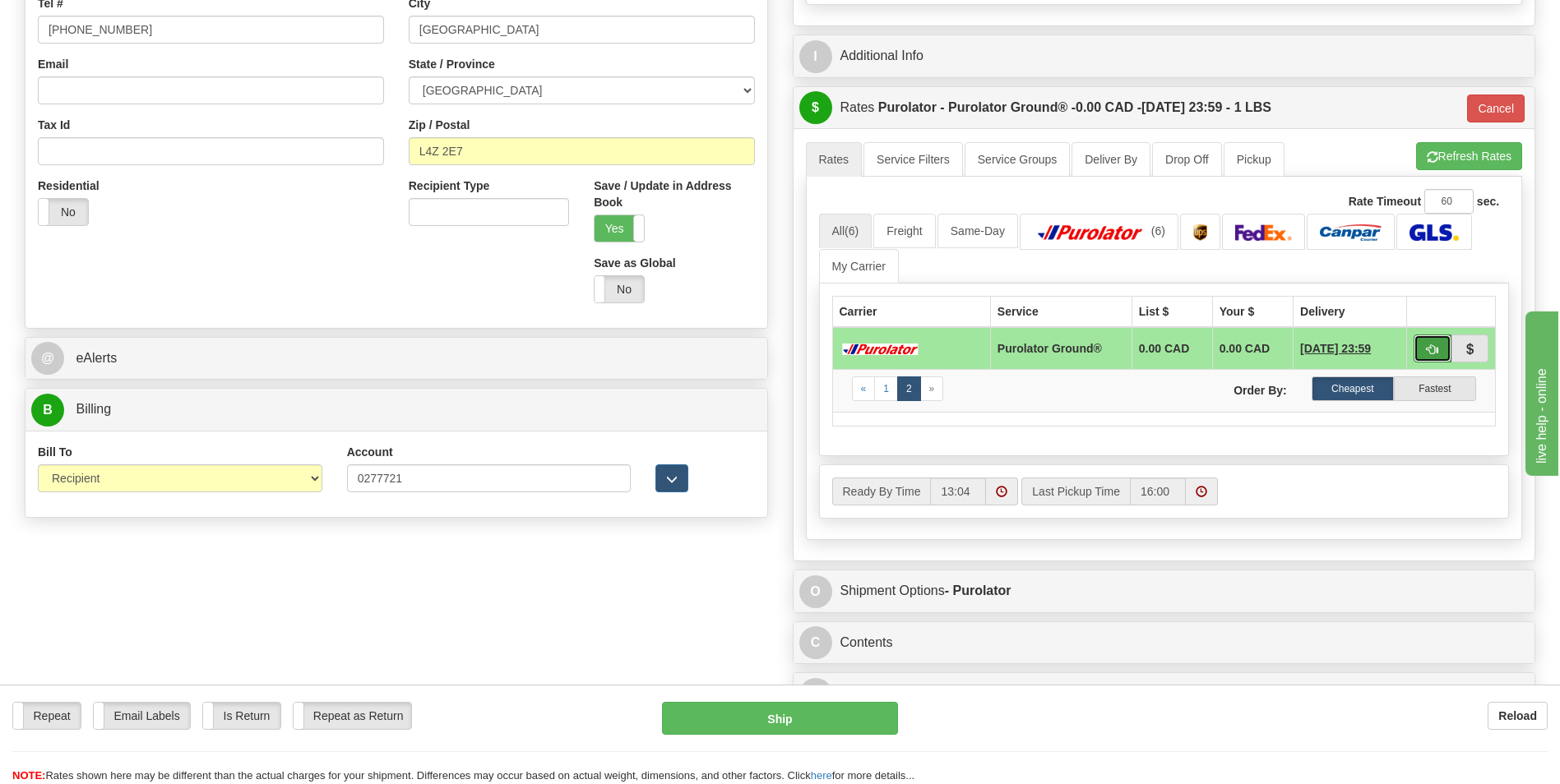
click at [1428, 349] on span "button" at bounding box center [1432, 350] width 12 height 11
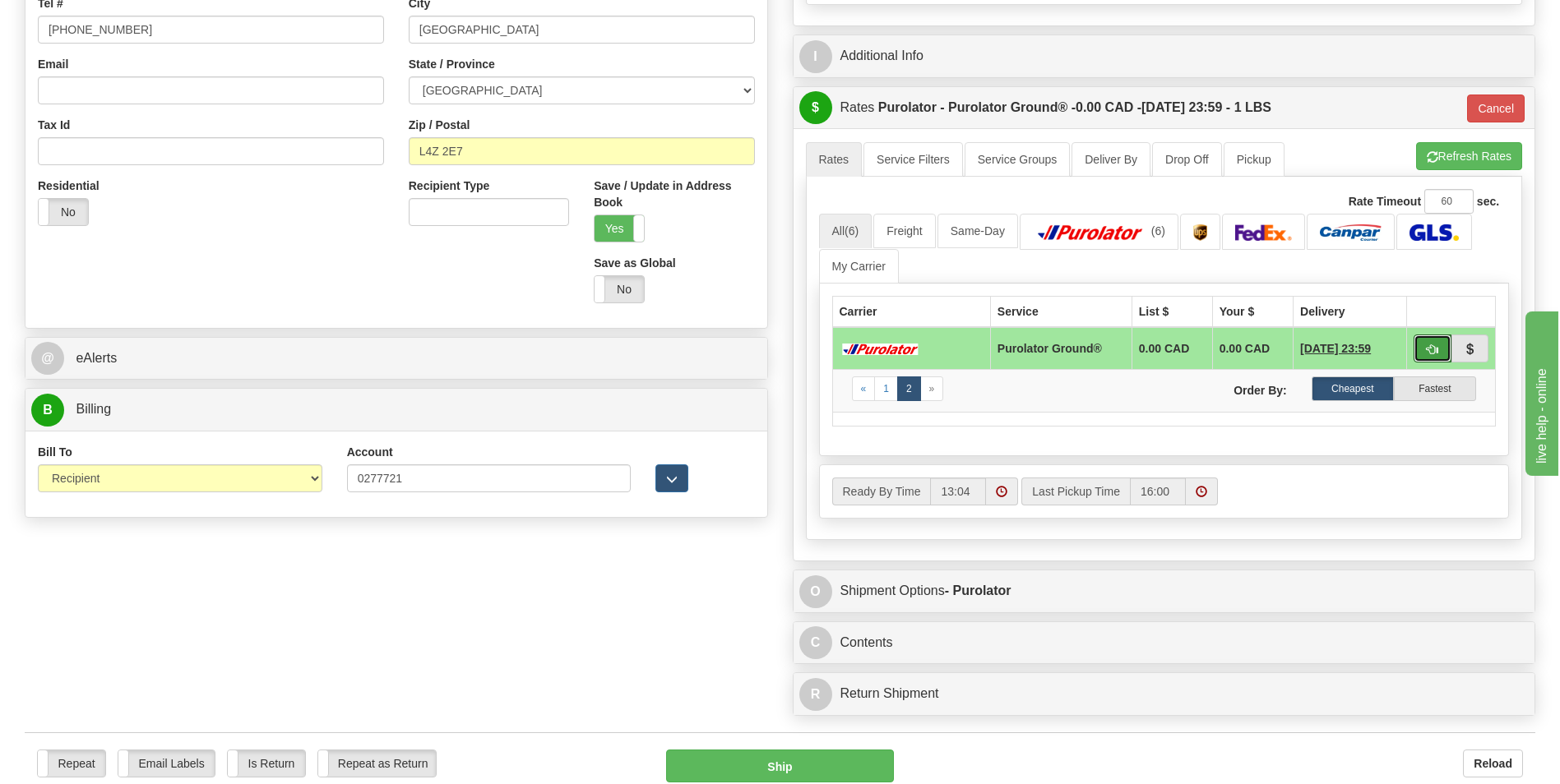
scroll to position [740, 0]
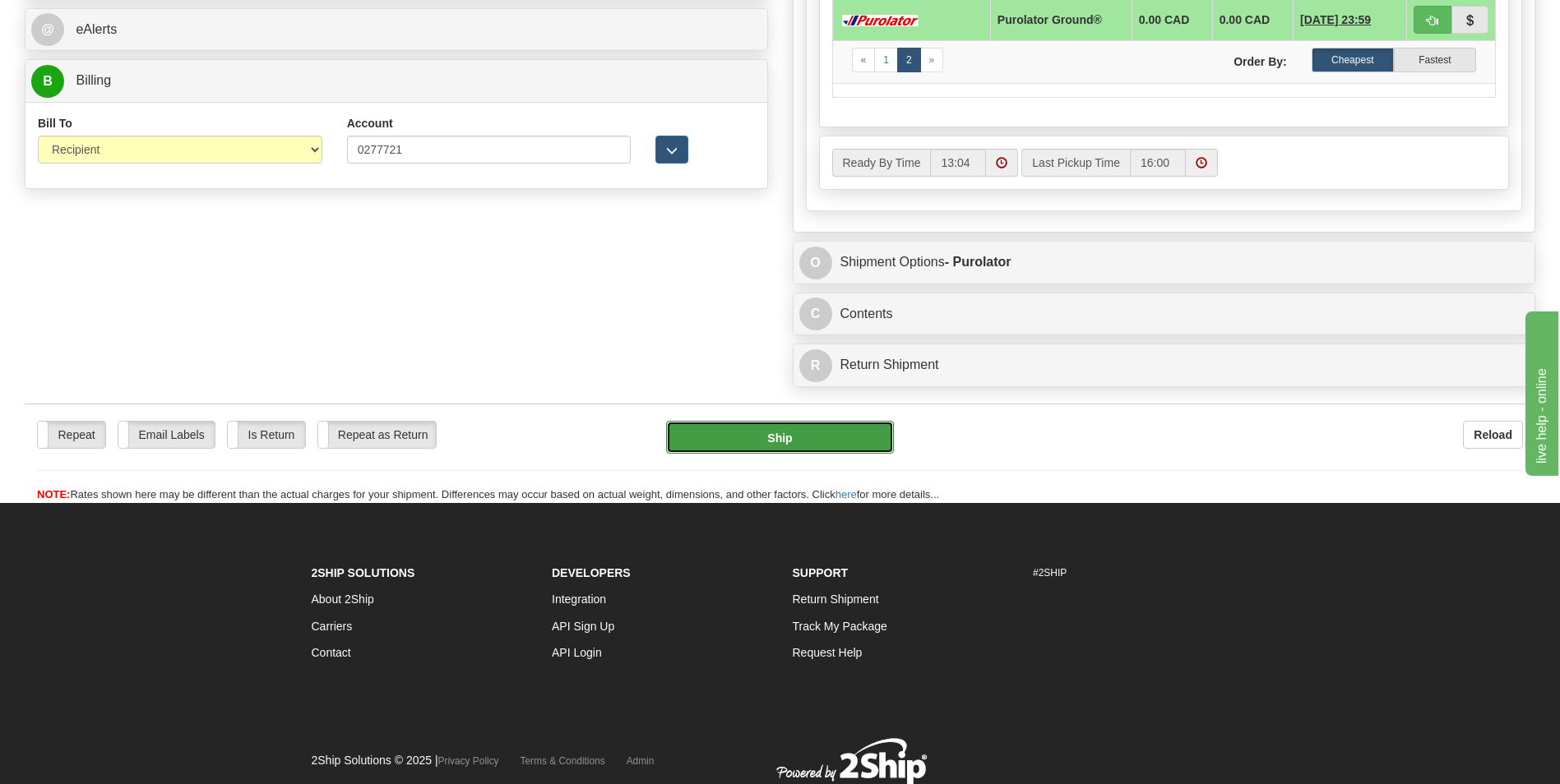
click at [786, 440] on button "Ship" at bounding box center [780, 438] width 227 height 33
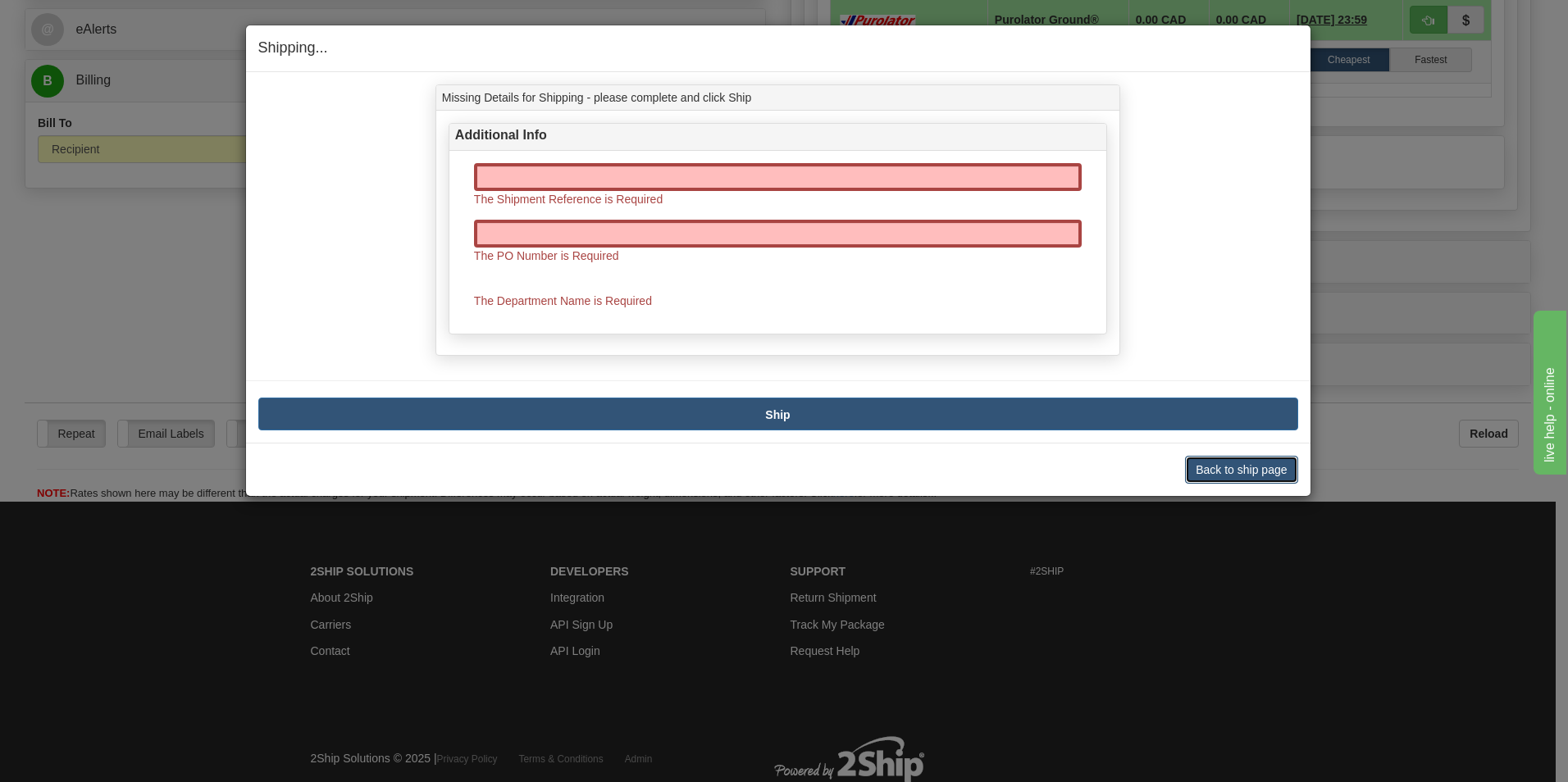
click at [1231, 465] on button "Back to ship page" at bounding box center [1241, 470] width 113 height 28
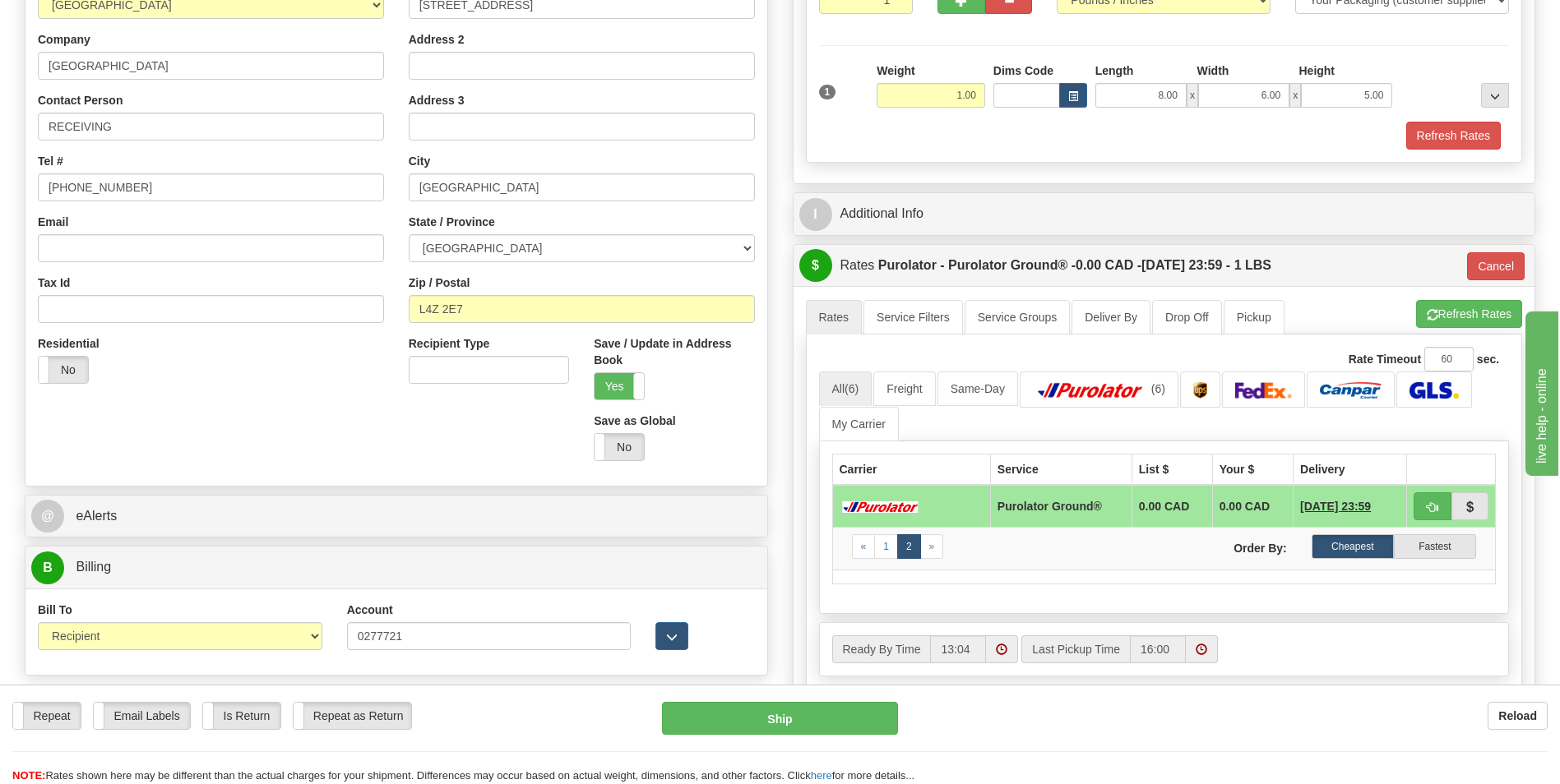
scroll to position [247, 0]
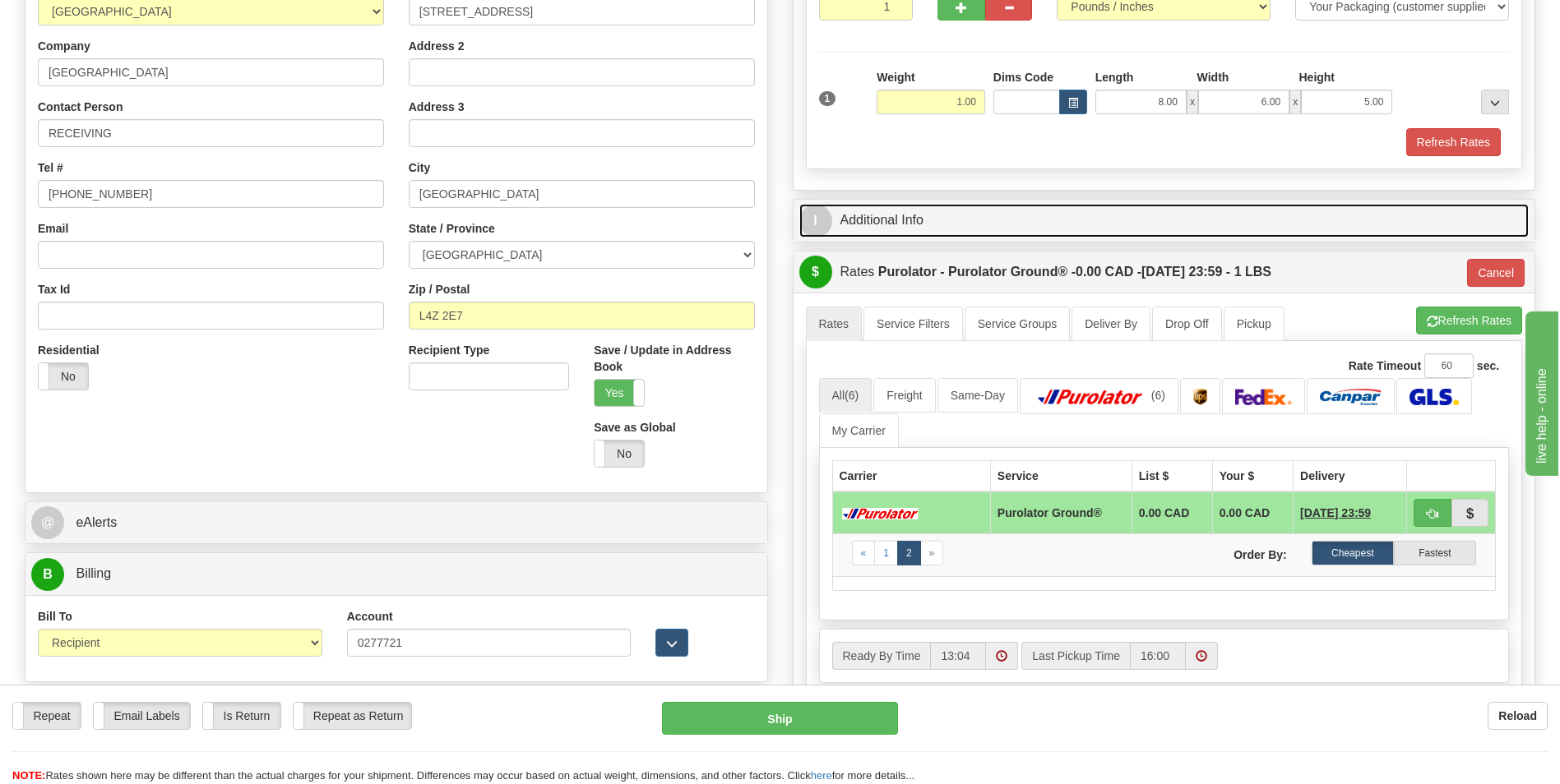
click at [903, 213] on link "I Additional Info" at bounding box center [1164, 221] width 730 height 33
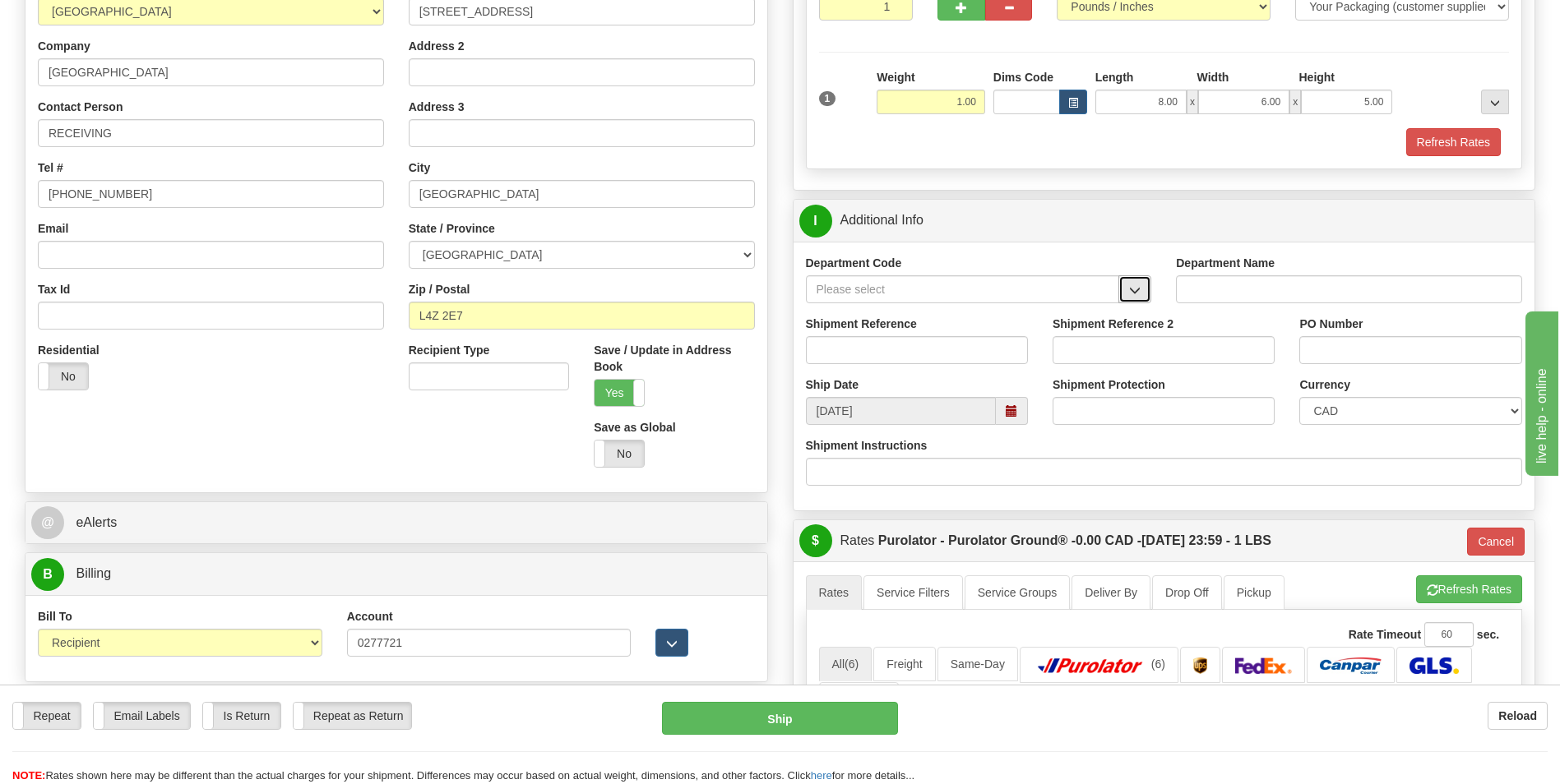
click at [1128, 295] on button "button" at bounding box center [1135, 289] width 33 height 28
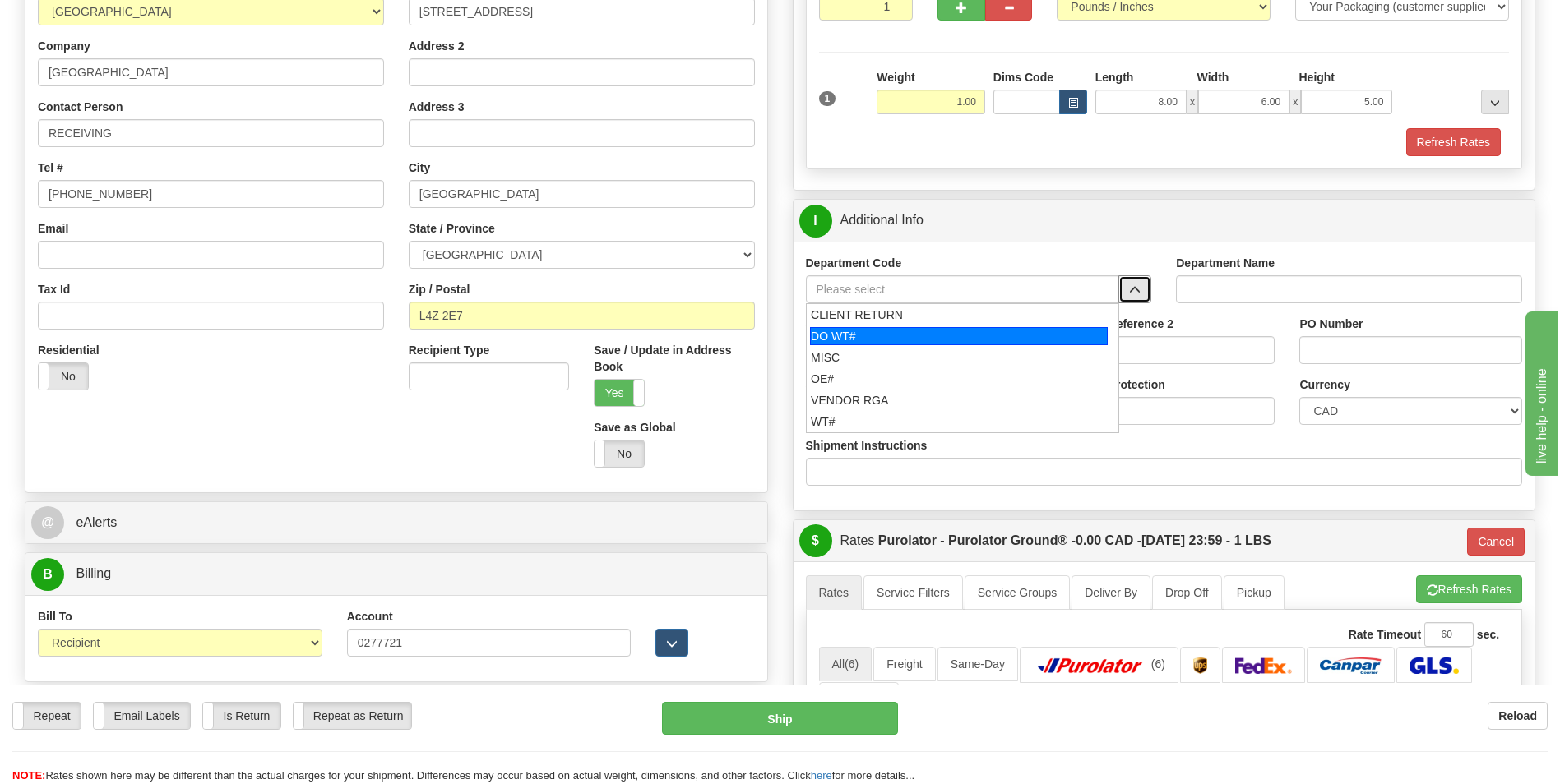
click at [1013, 339] on div "DO WT#" at bounding box center [959, 336] width 298 height 18
type input "DO WT#"
type input "DIRECT ORDERS"
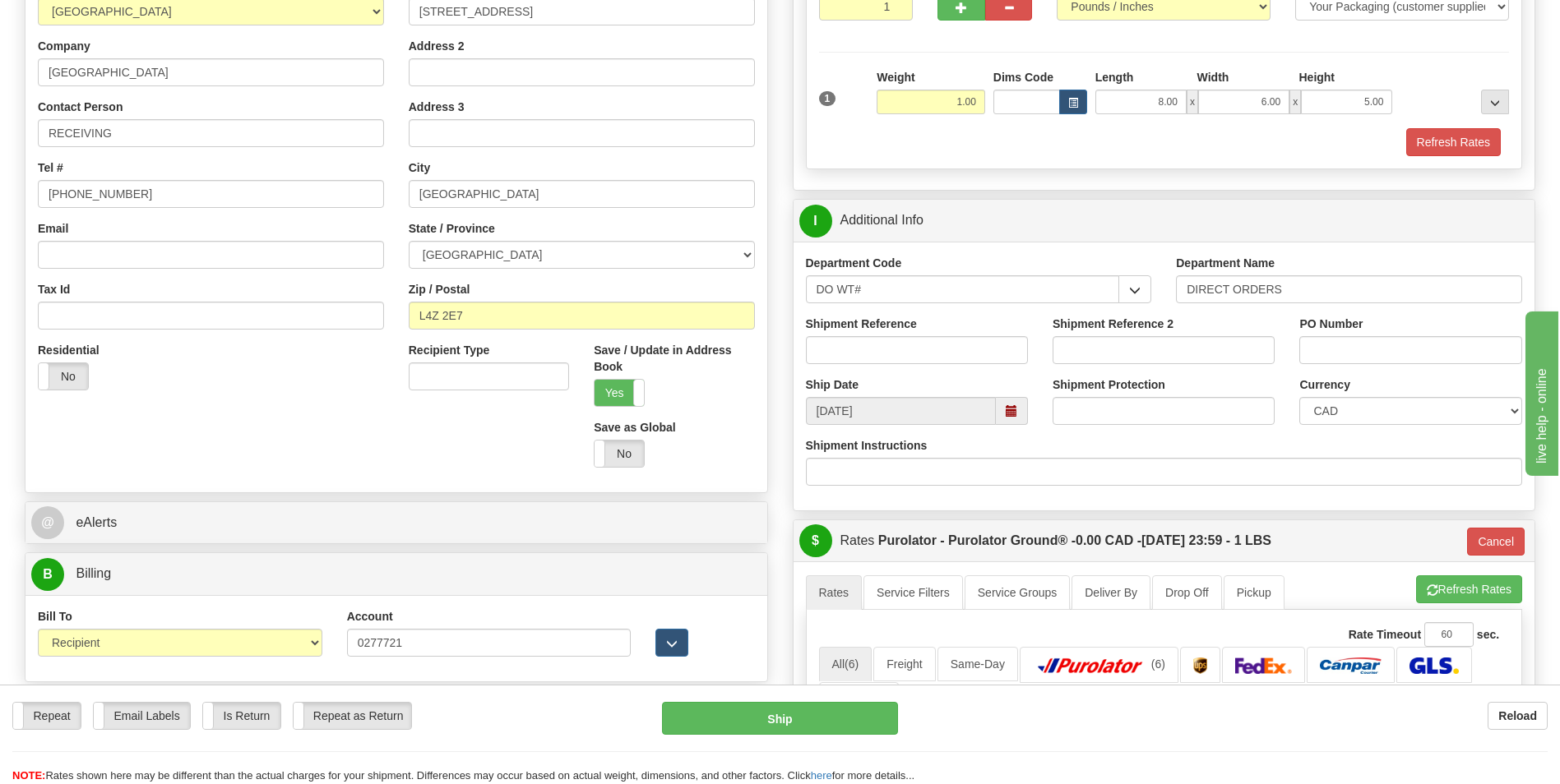
click at [927, 369] on div "Shipment Reference" at bounding box center [916, 345] width 247 height 61
click at [931, 361] on input "Shipment Reference" at bounding box center [917, 350] width 222 height 28
type input "166729-00"
click at [1410, 357] on input "PO Number" at bounding box center [1411, 350] width 222 height 28
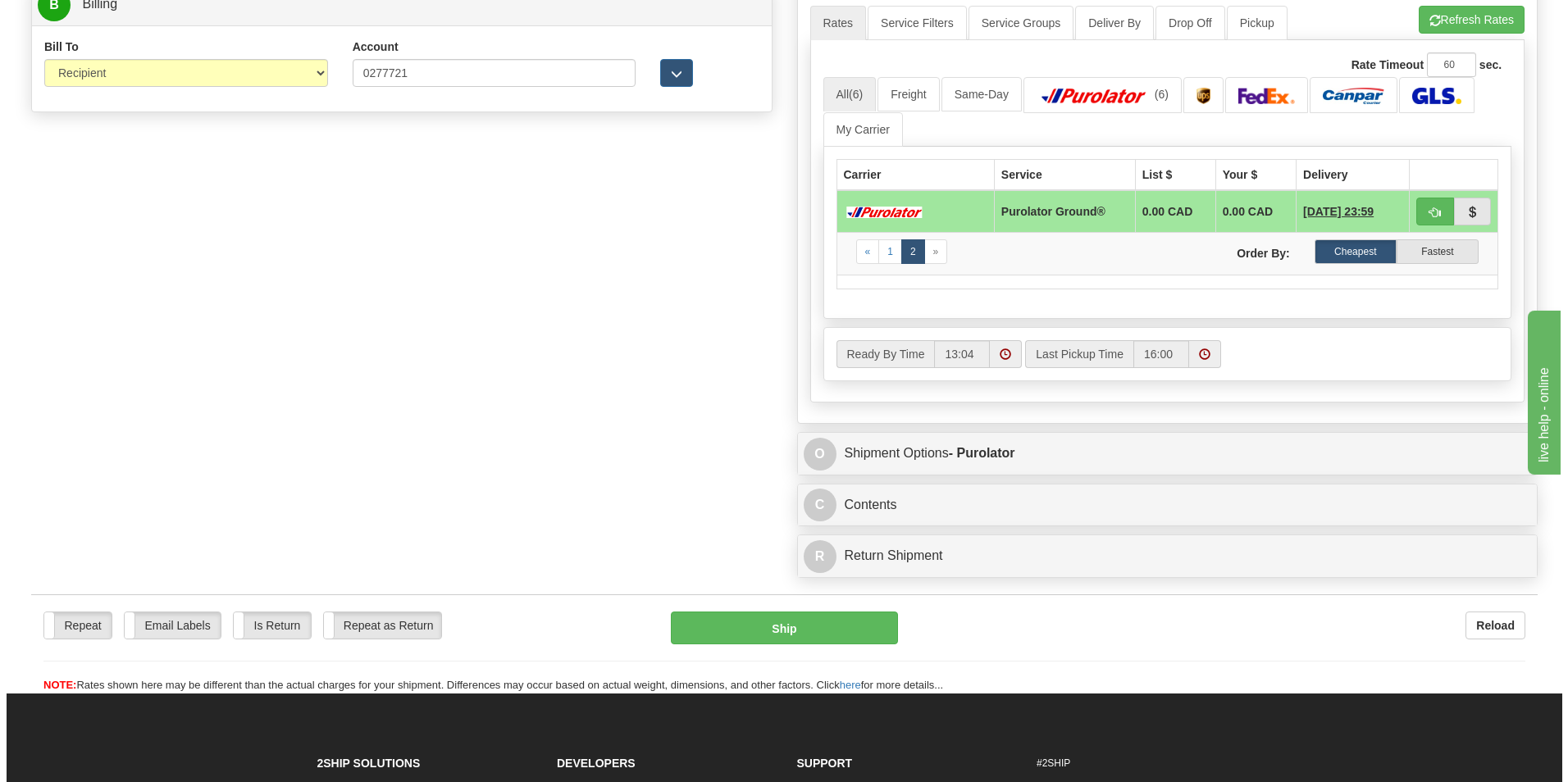
scroll to position [820, 0]
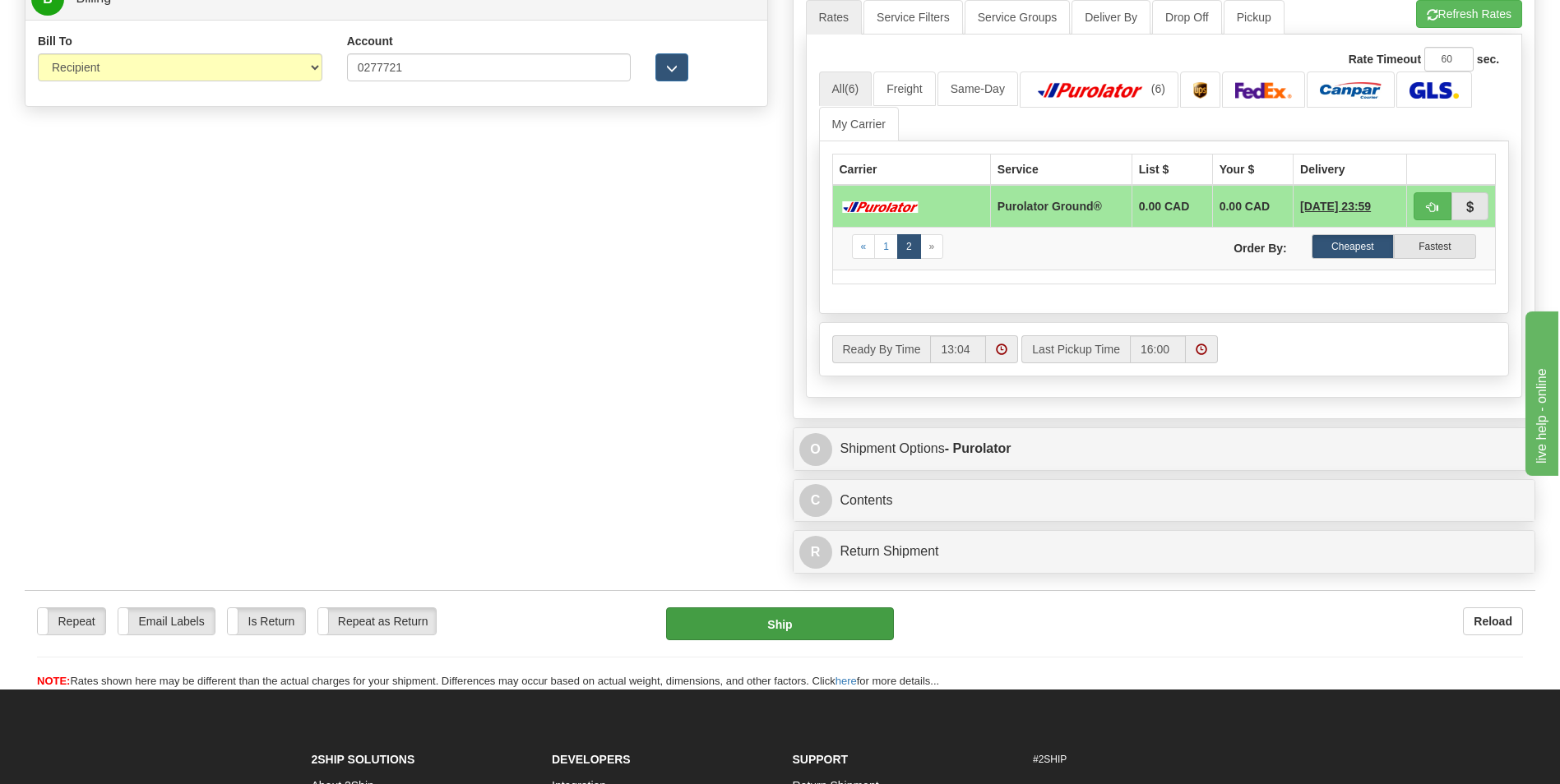
type input "222741/D104249"
click at [865, 621] on button "Ship" at bounding box center [780, 624] width 227 height 33
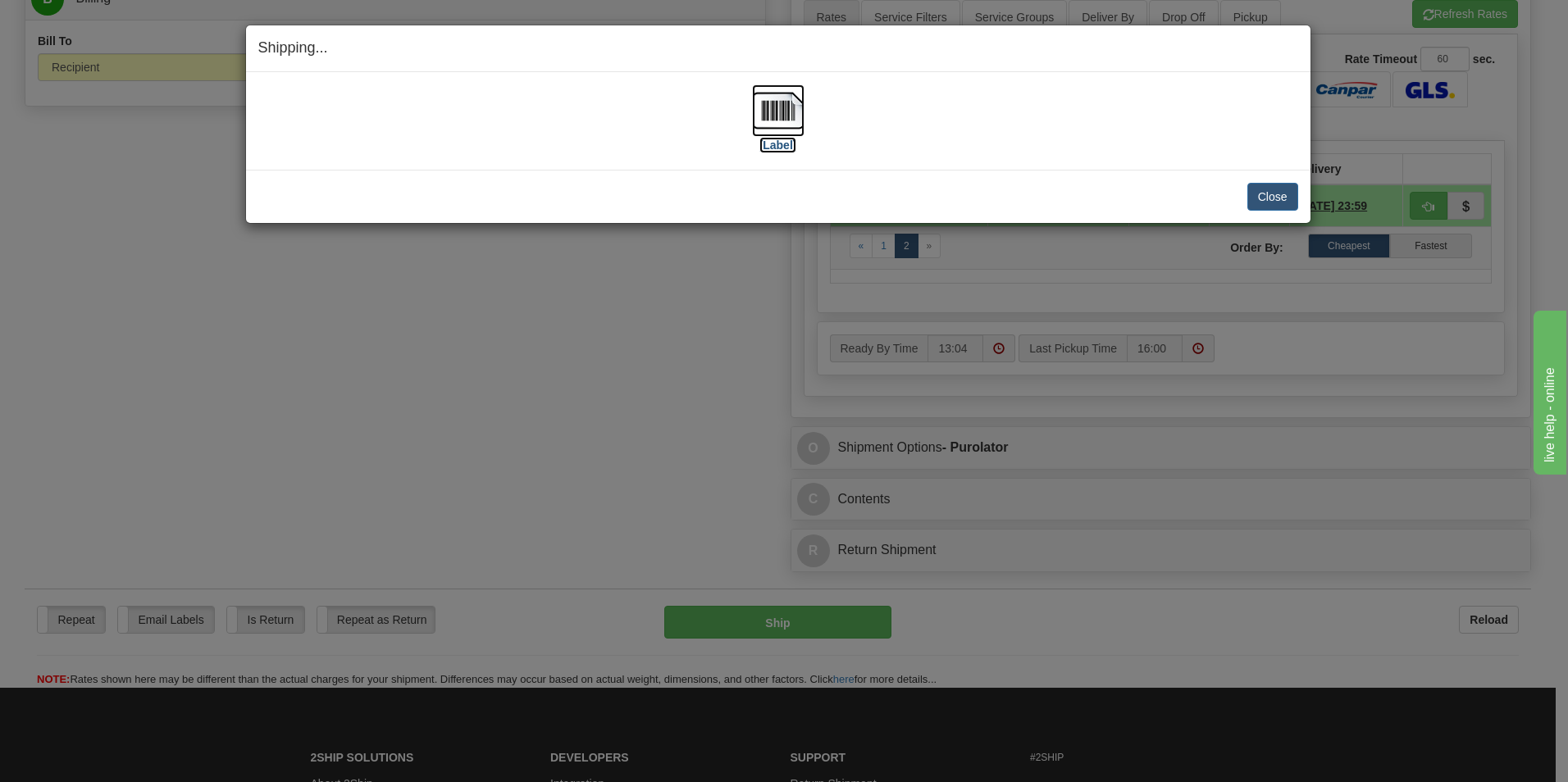
click at [775, 143] on label "[Label]" at bounding box center [778, 145] width 38 height 16
click at [1263, 188] on button "Close" at bounding box center [1272, 197] width 50 height 28
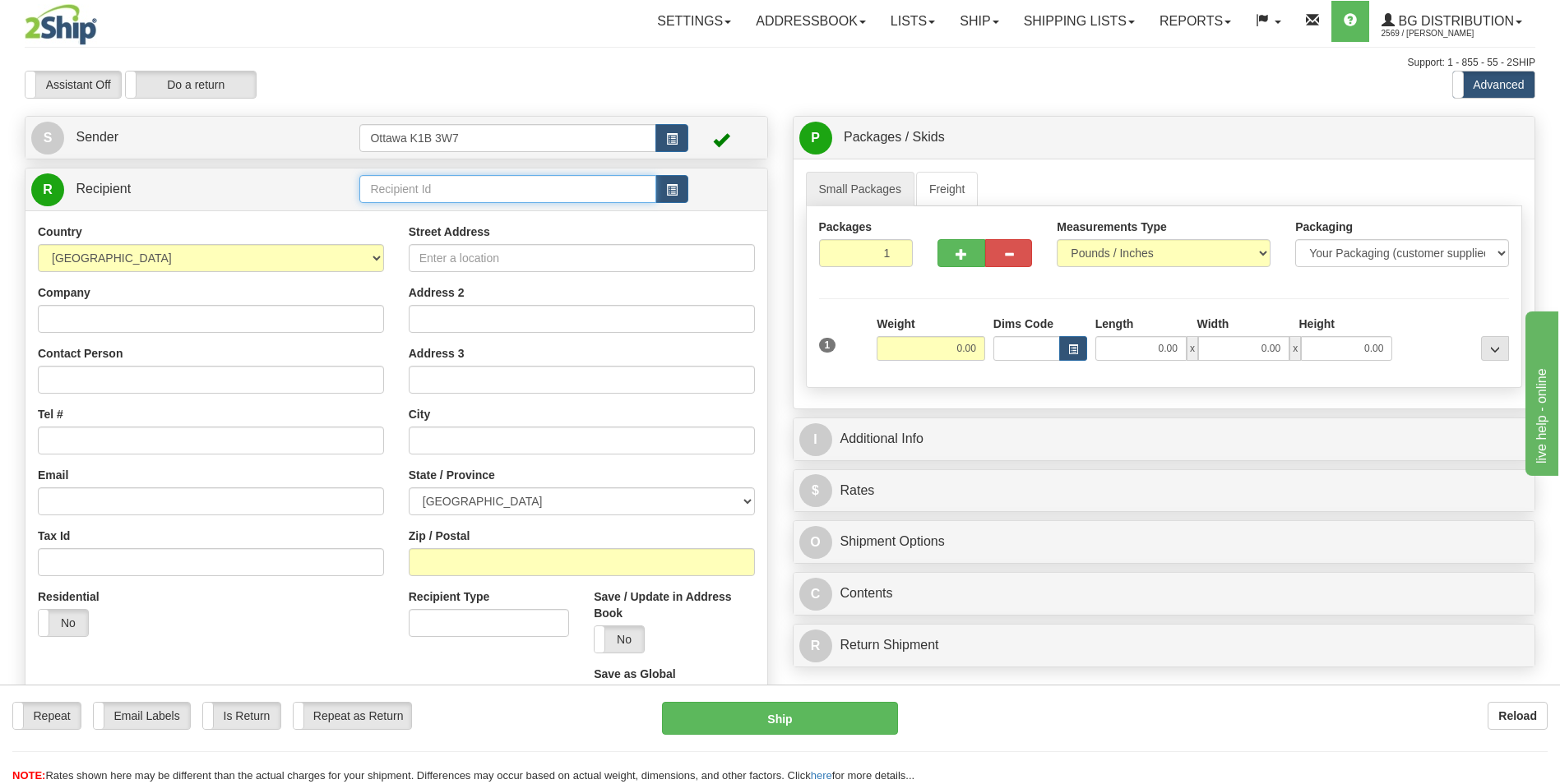
click at [440, 194] on input "text" at bounding box center [506, 189] width 296 height 28
click at [449, 211] on div "60117" at bounding box center [505, 214] width 280 height 18
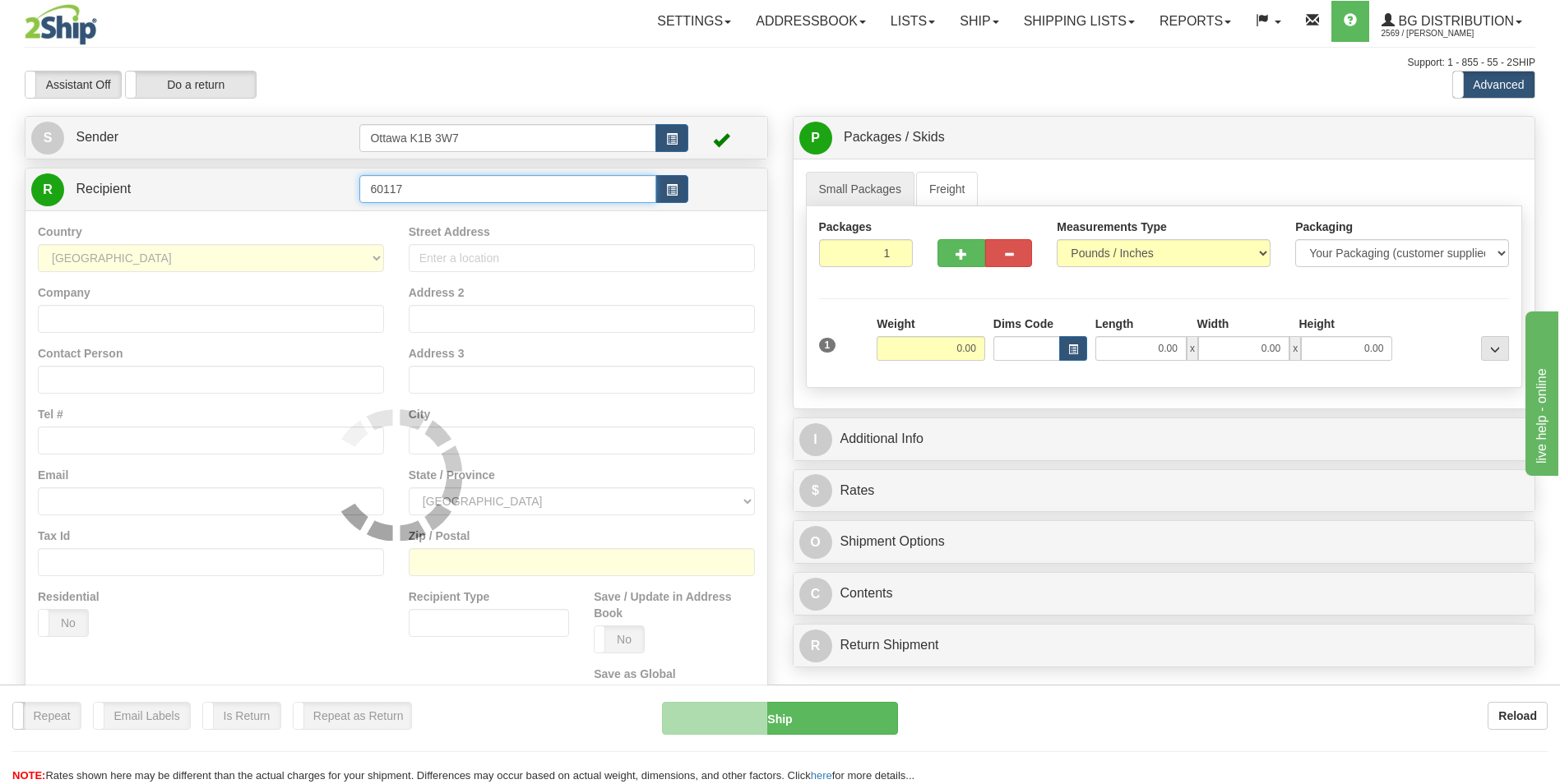
type input "60117"
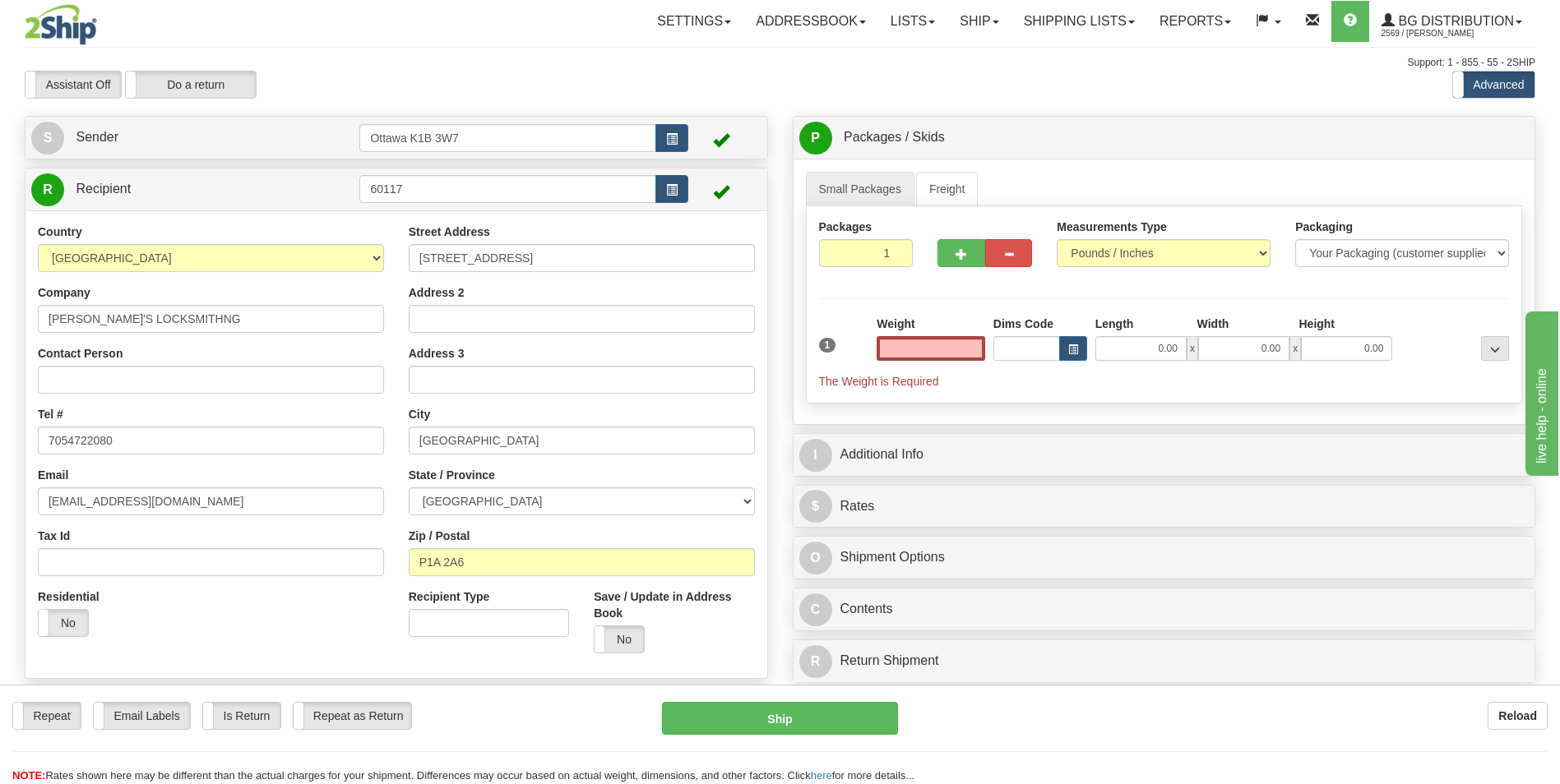
type input "0.00"
click at [1158, 351] on input "0.00" at bounding box center [1140, 348] width 91 height 24
type input "7.00"
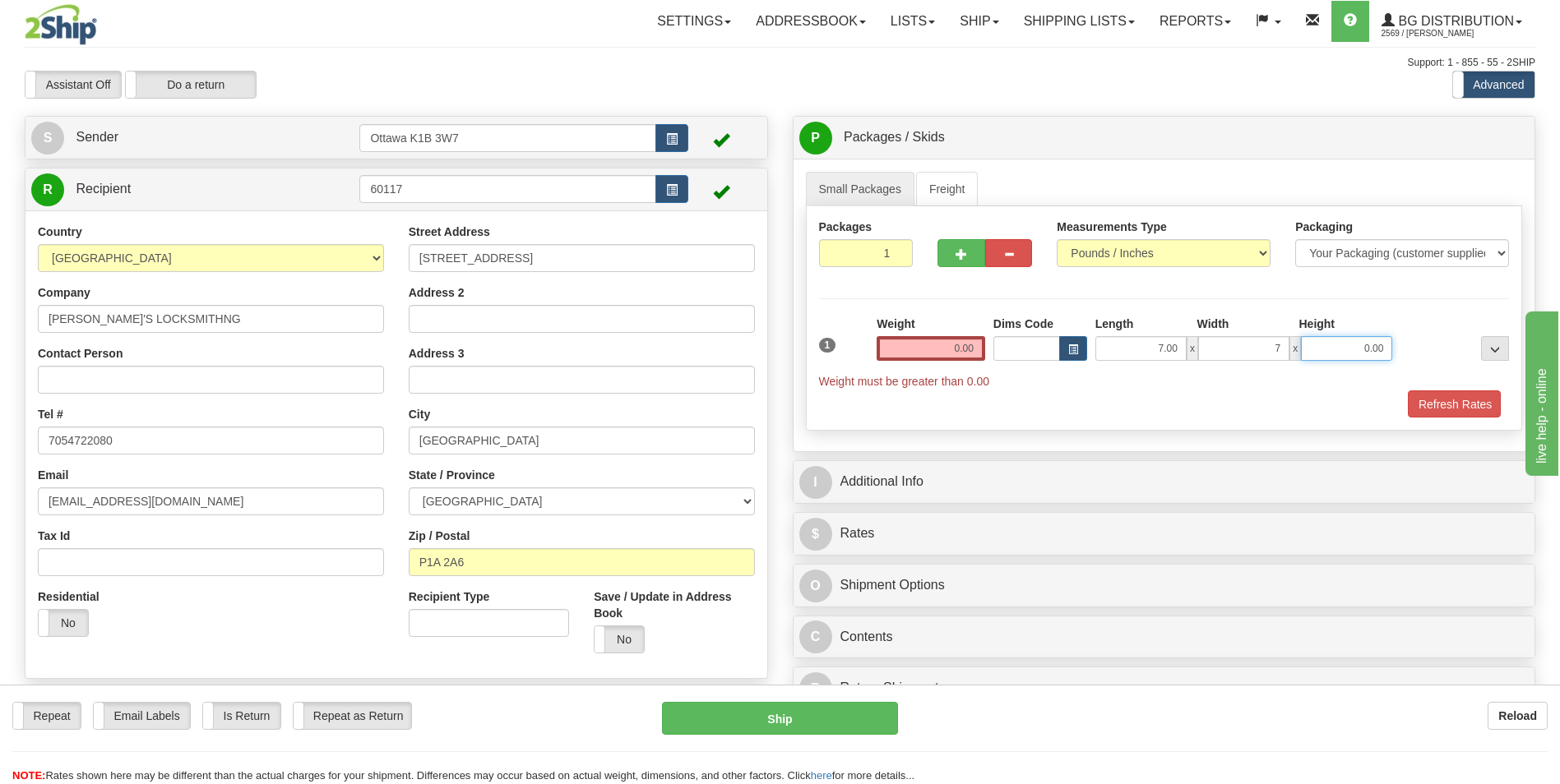
type input "7.00"
click at [958, 350] on input "0.00" at bounding box center [931, 348] width 109 height 24
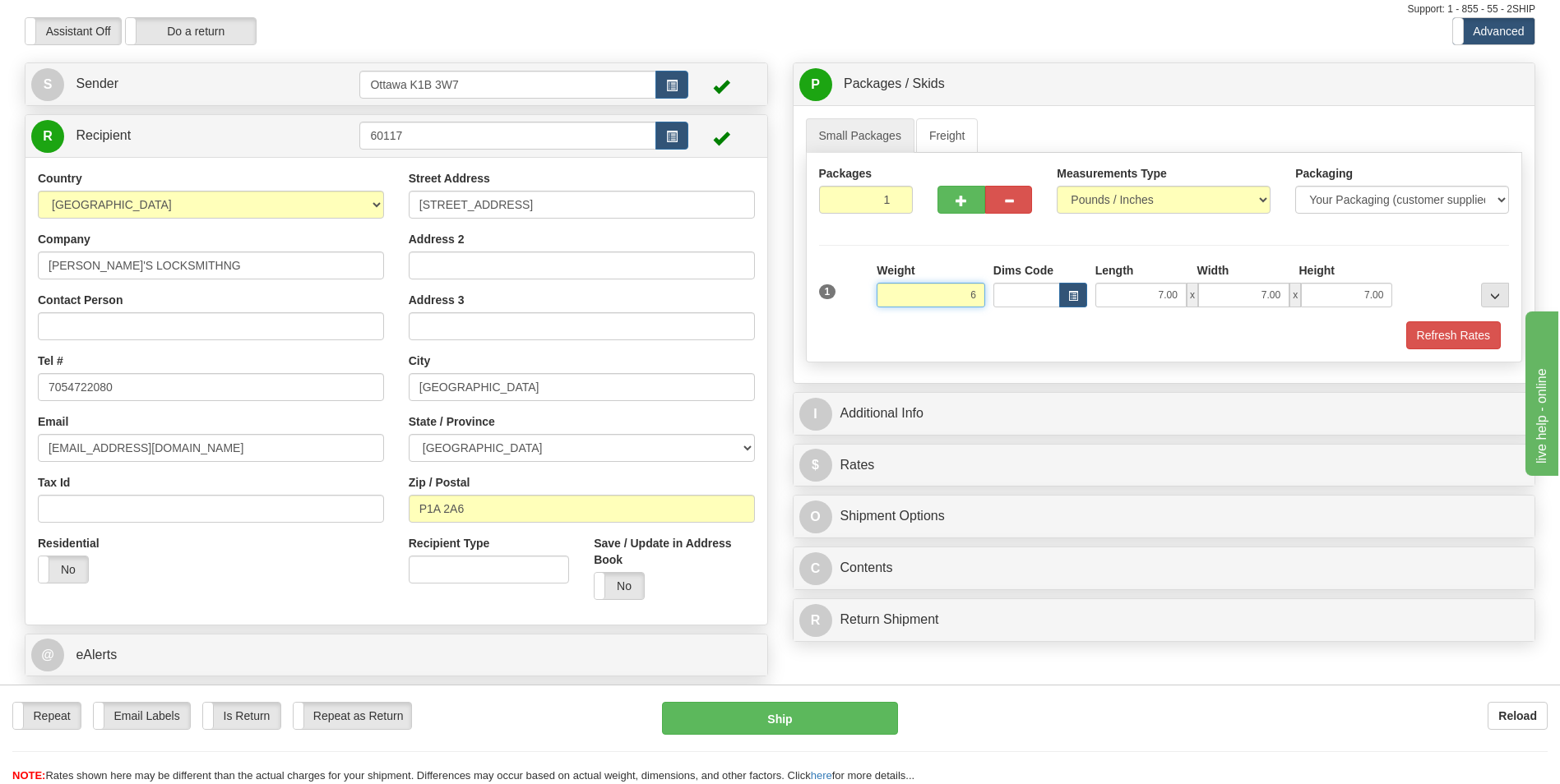
scroll to position [82, 0]
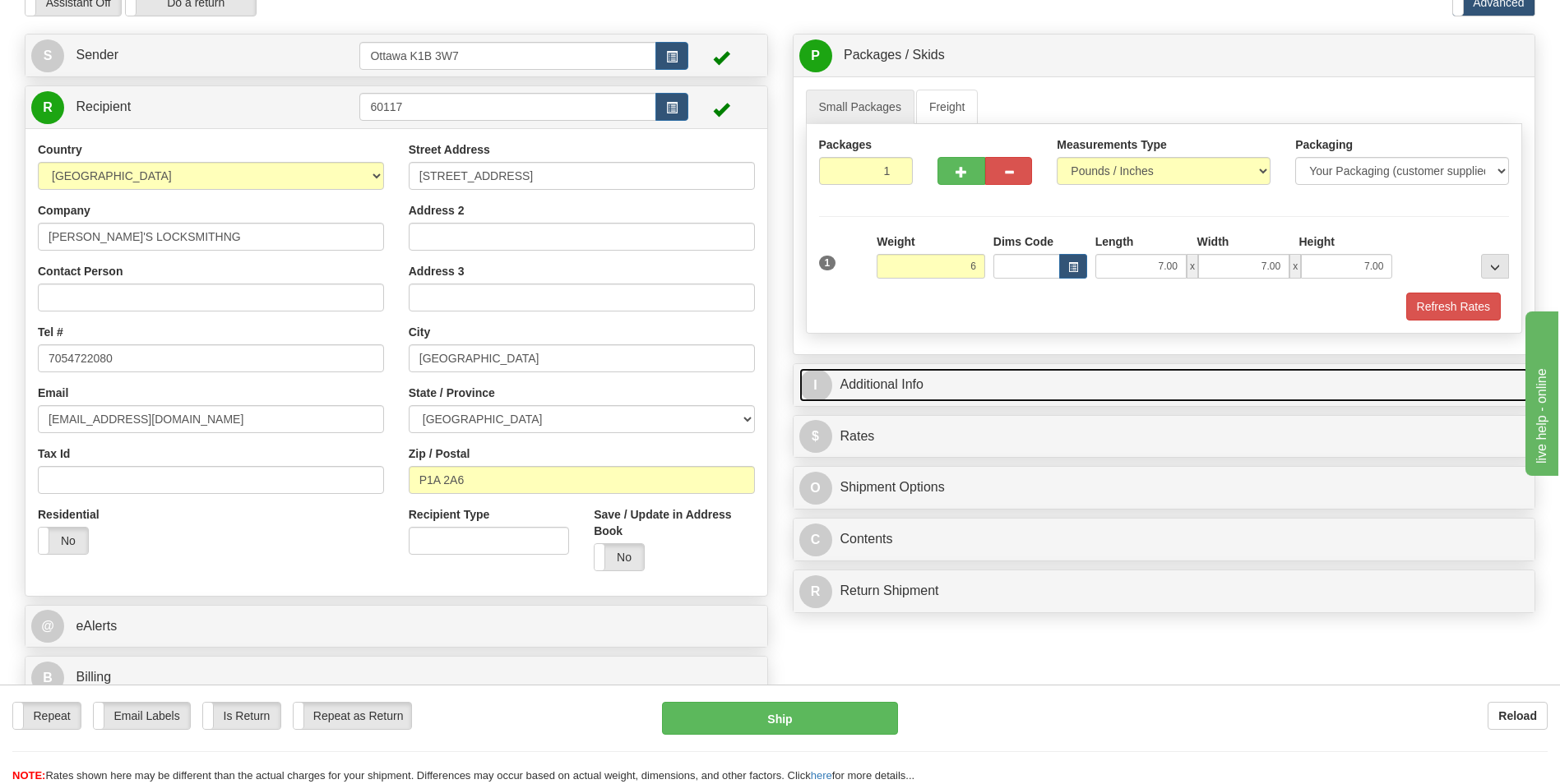
type input "6.00"
click at [920, 383] on link "I Additional Info" at bounding box center [1164, 384] width 730 height 33
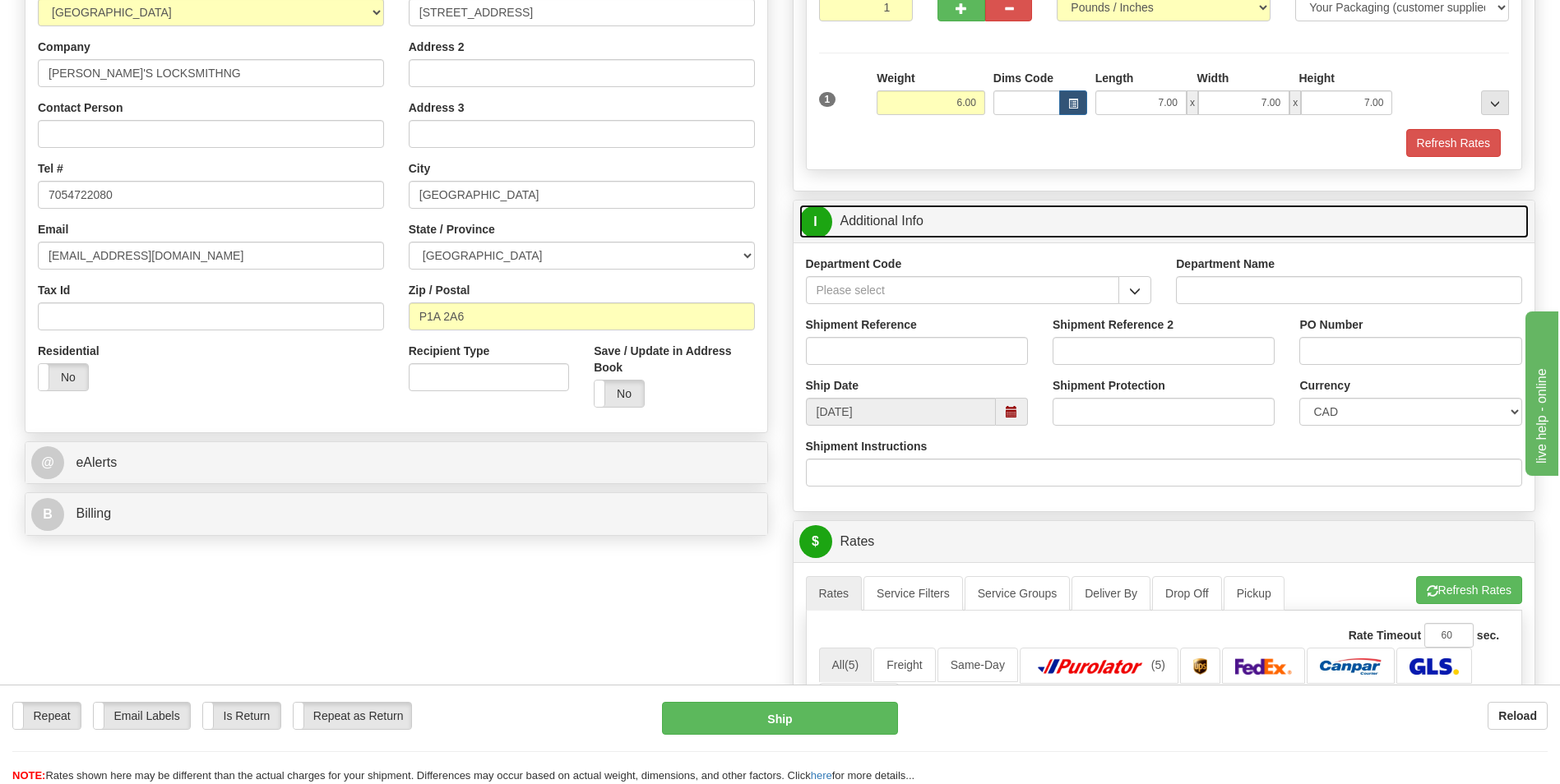
scroll to position [247, 0]
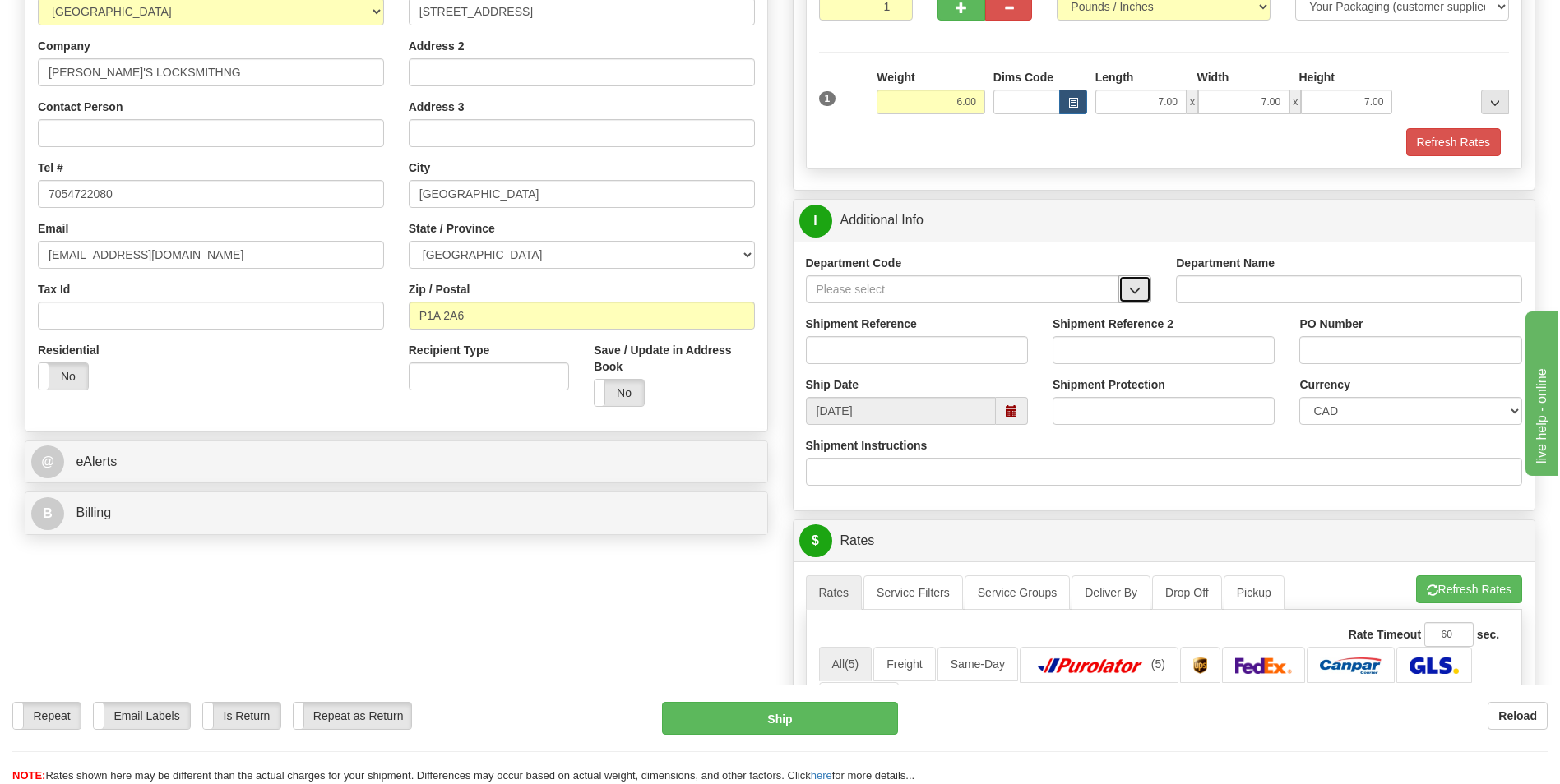
click at [1138, 291] on span "button" at bounding box center [1134, 291] width 12 height 11
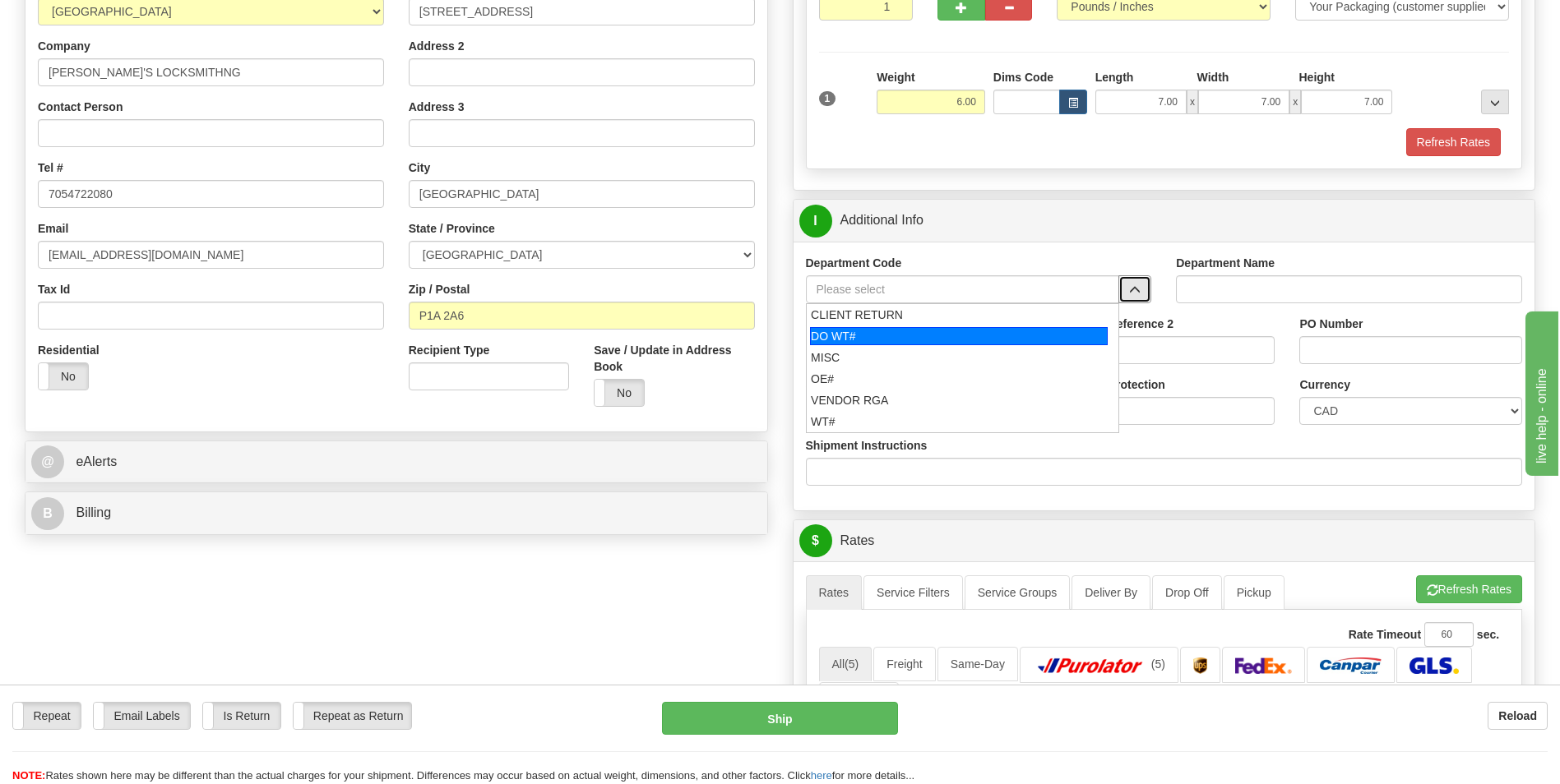
click at [991, 337] on div "DO WT#" at bounding box center [959, 336] width 298 height 18
type input "DO WT#"
type input "DIRECT ORDERS"
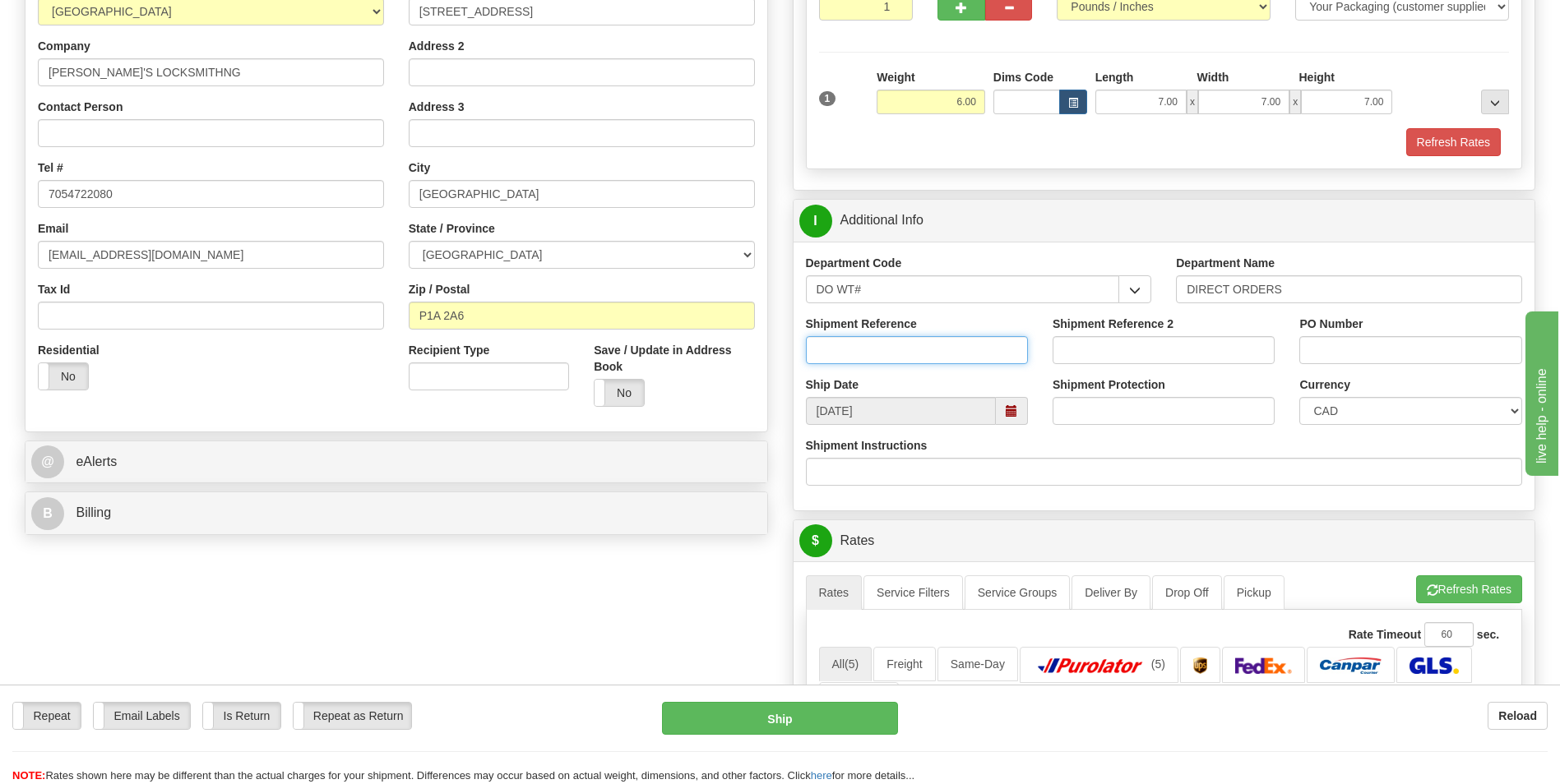
click at [903, 343] on input "Shipment Reference" at bounding box center [917, 350] width 222 height 28
type input "166653-00"
click at [1332, 330] on label "PO Number" at bounding box center [1331, 324] width 63 height 16
click at [1332, 336] on input "PO Number" at bounding box center [1411, 350] width 222 height 28
click at [1332, 338] on input "PO Number" at bounding box center [1411, 350] width 222 height 28
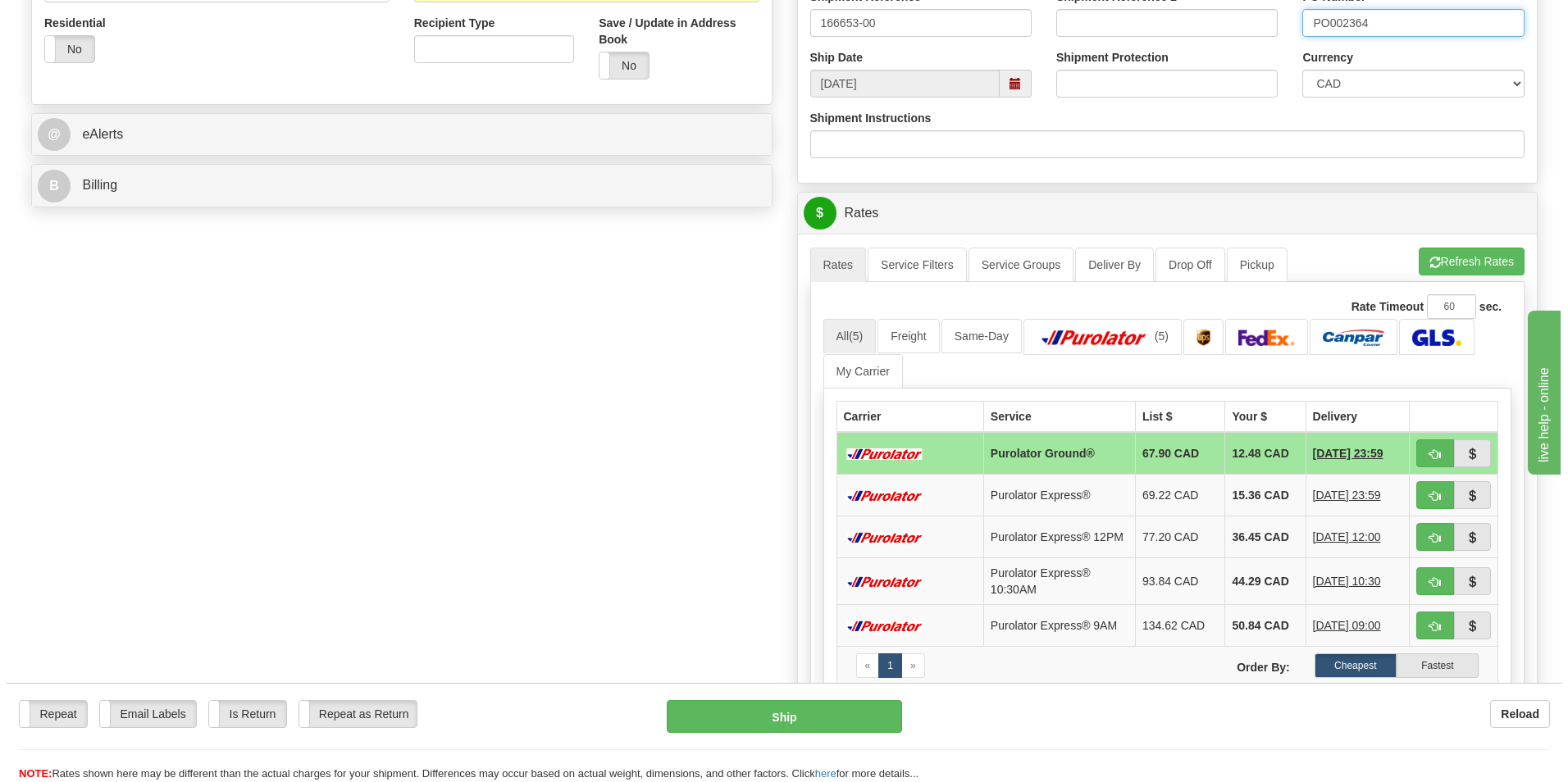
scroll to position [575, 0]
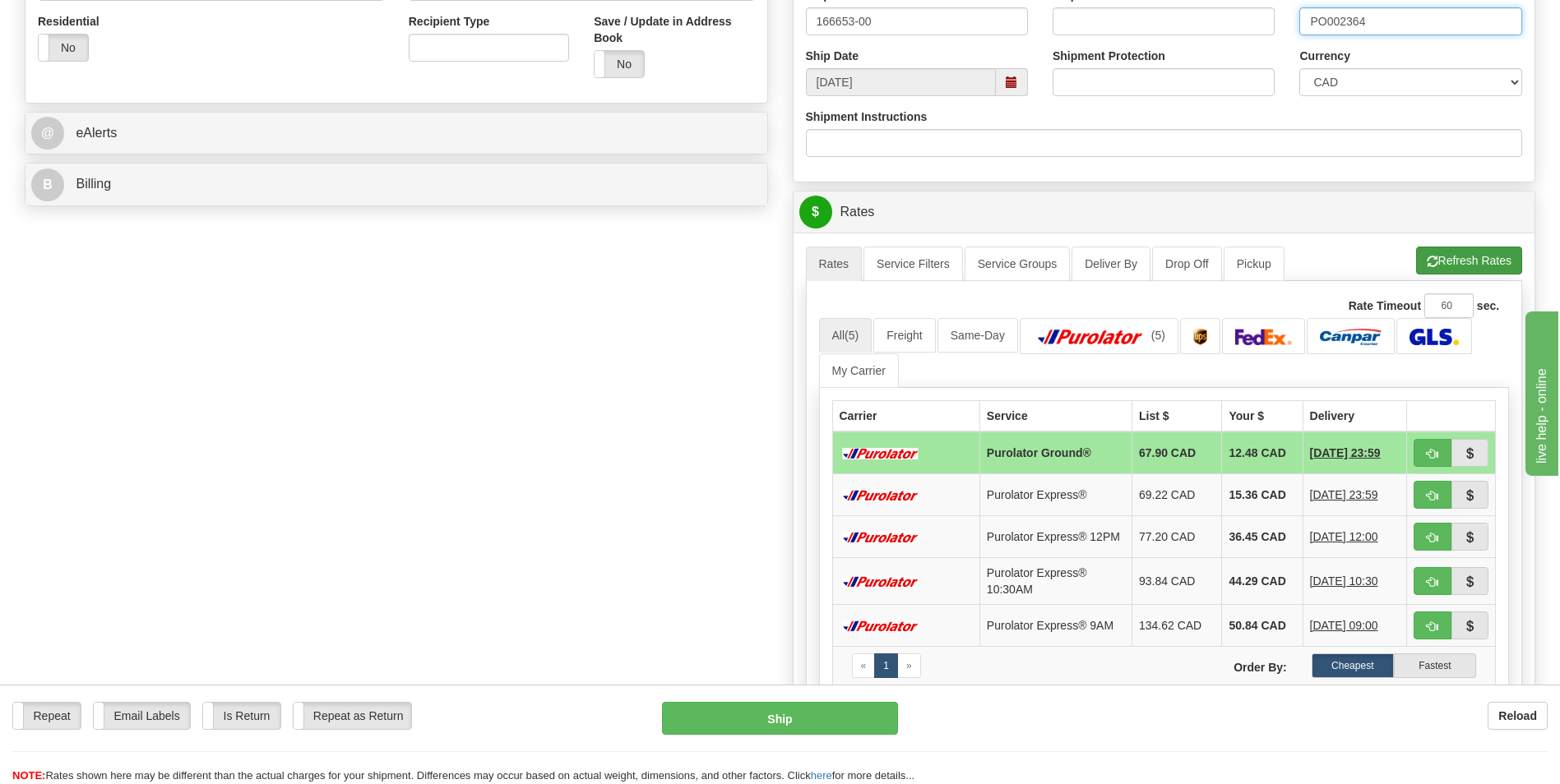
type input "PO002364"
click at [1444, 268] on button "Refresh Rates" at bounding box center [1469, 260] width 106 height 28
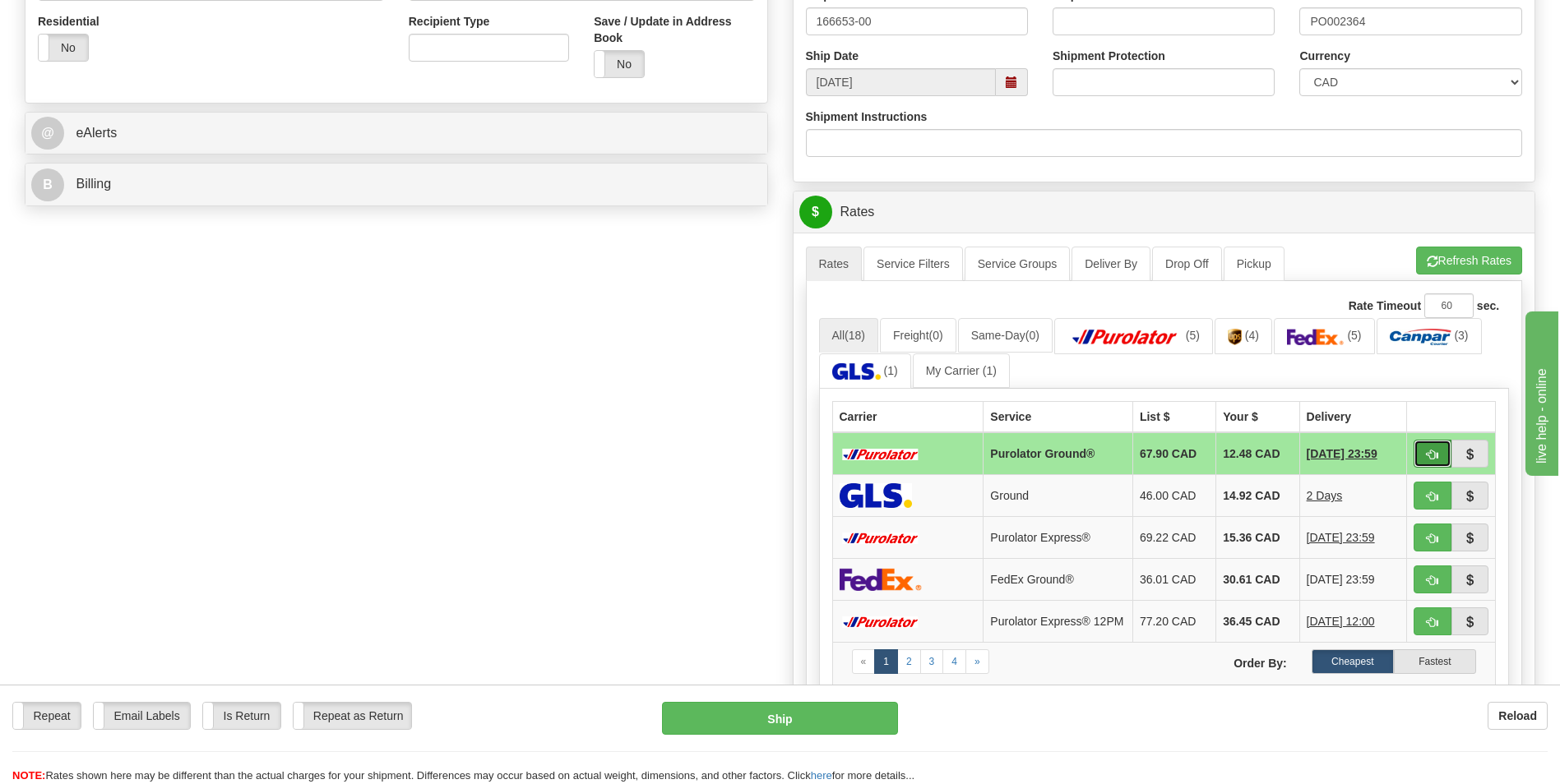
click at [1436, 455] on span "button" at bounding box center [1432, 455] width 12 height 11
type input "260"
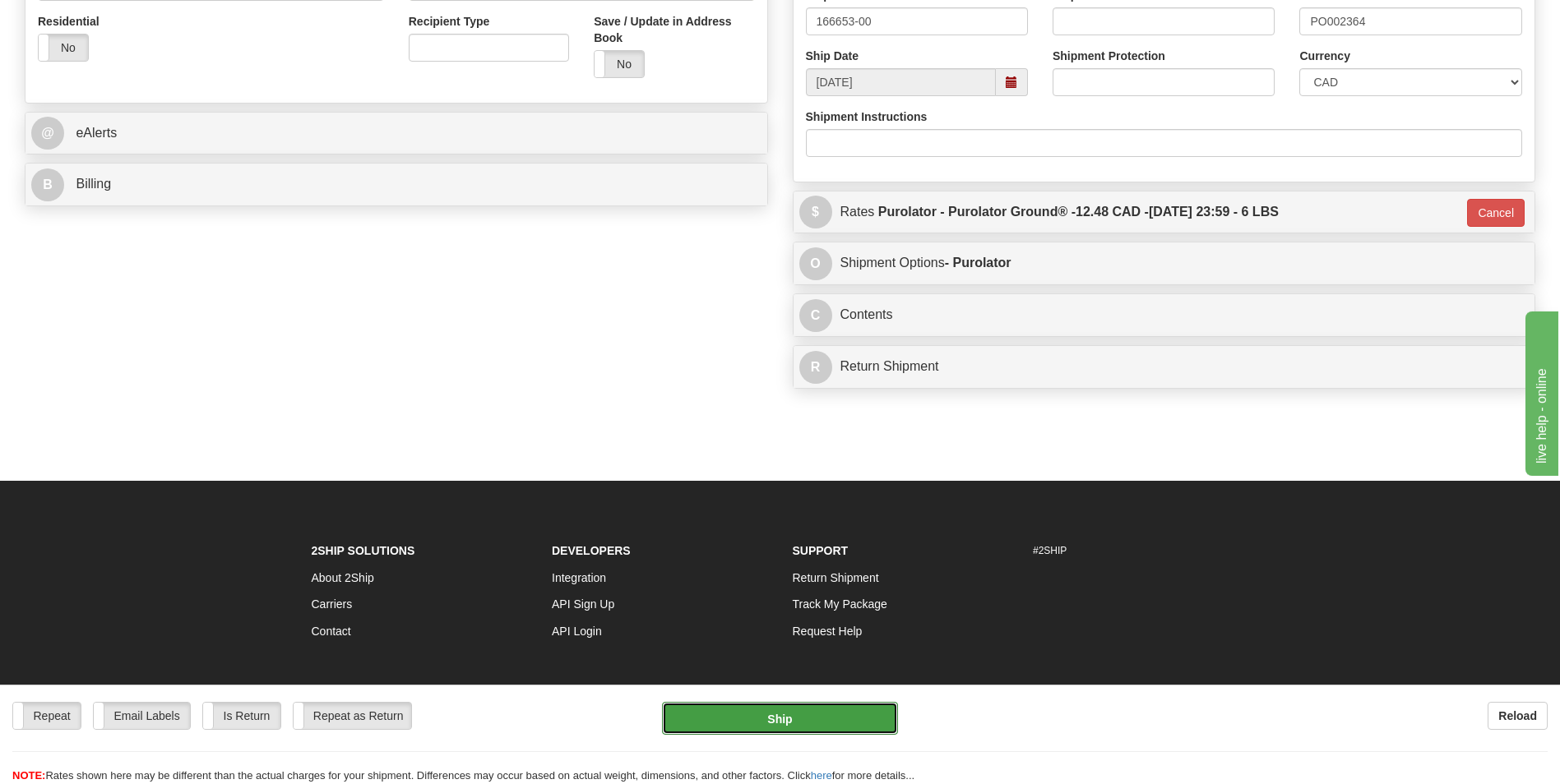
click at [831, 725] on button "Ship" at bounding box center [780, 719] width 235 height 33
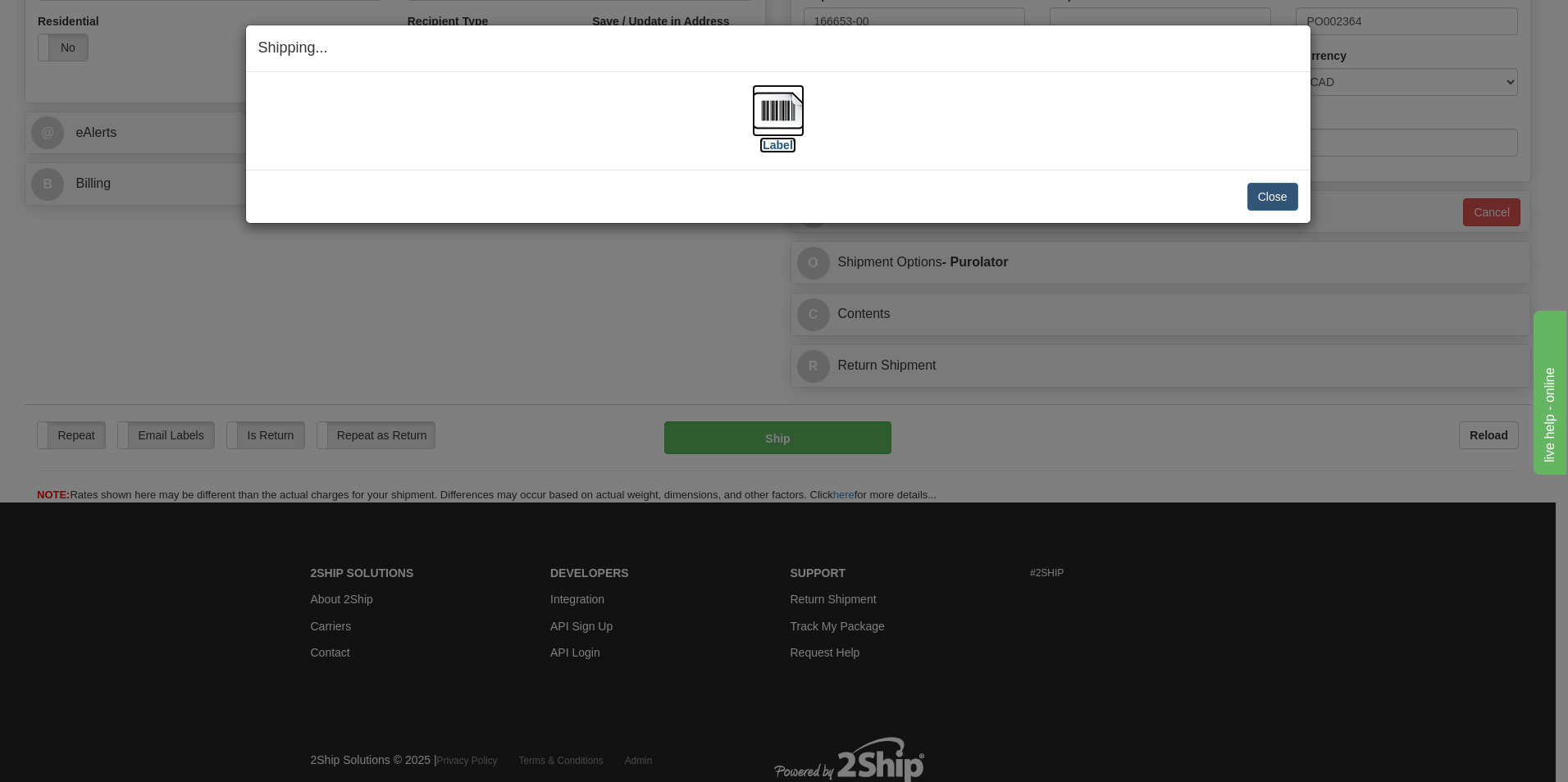
click at [770, 145] on label "[Label]" at bounding box center [778, 145] width 38 height 16
click at [1284, 199] on button "Close" at bounding box center [1272, 197] width 50 height 28
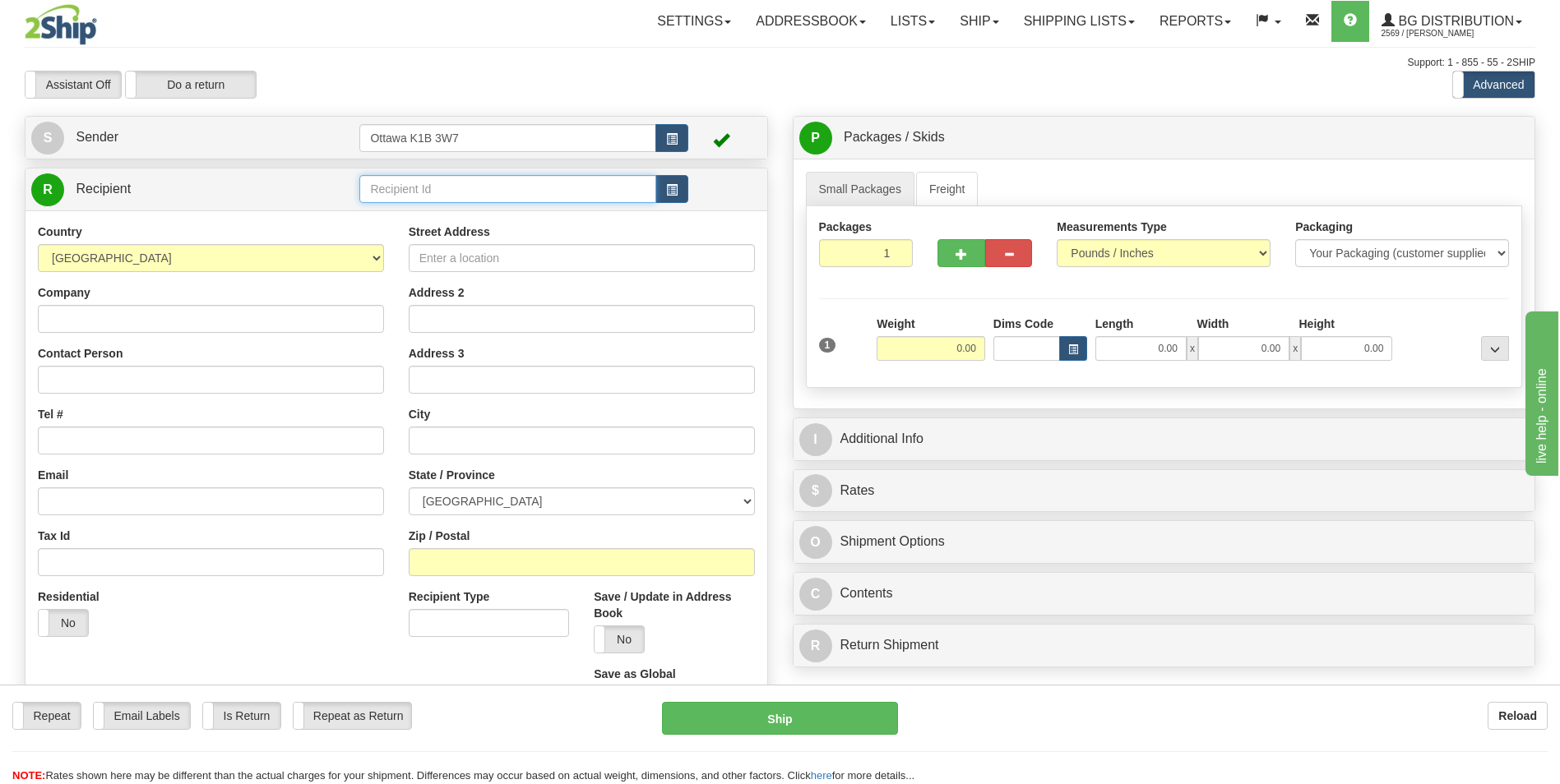
click at [443, 188] on input "text" at bounding box center [506, 189] width 296 height 28
click at [477, 220] on div "60353" at bounding box center [505, 214] width 280 height 18
type input "60353"
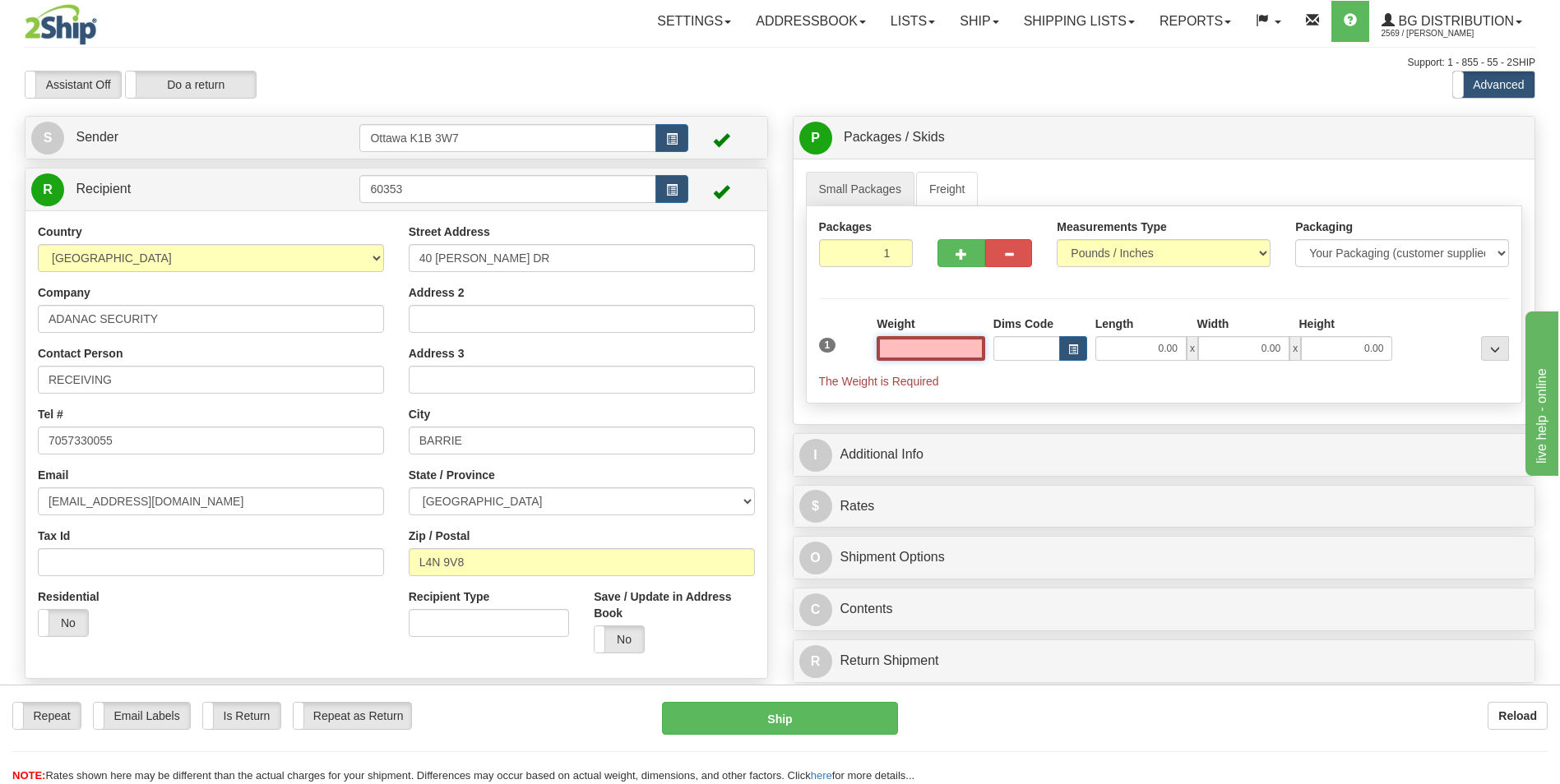
click at [951, 352] on input "text" at bounding box center [931, 348] width 109 height 24
type input "0.00"
click at [1140, 335] on div "Length" at bounding box center [1142, 326] width 102 height 21
click at [1160, 354] on input "0.00" at bounding box center [1140, 348] width 91 height 24
type input "10.00"
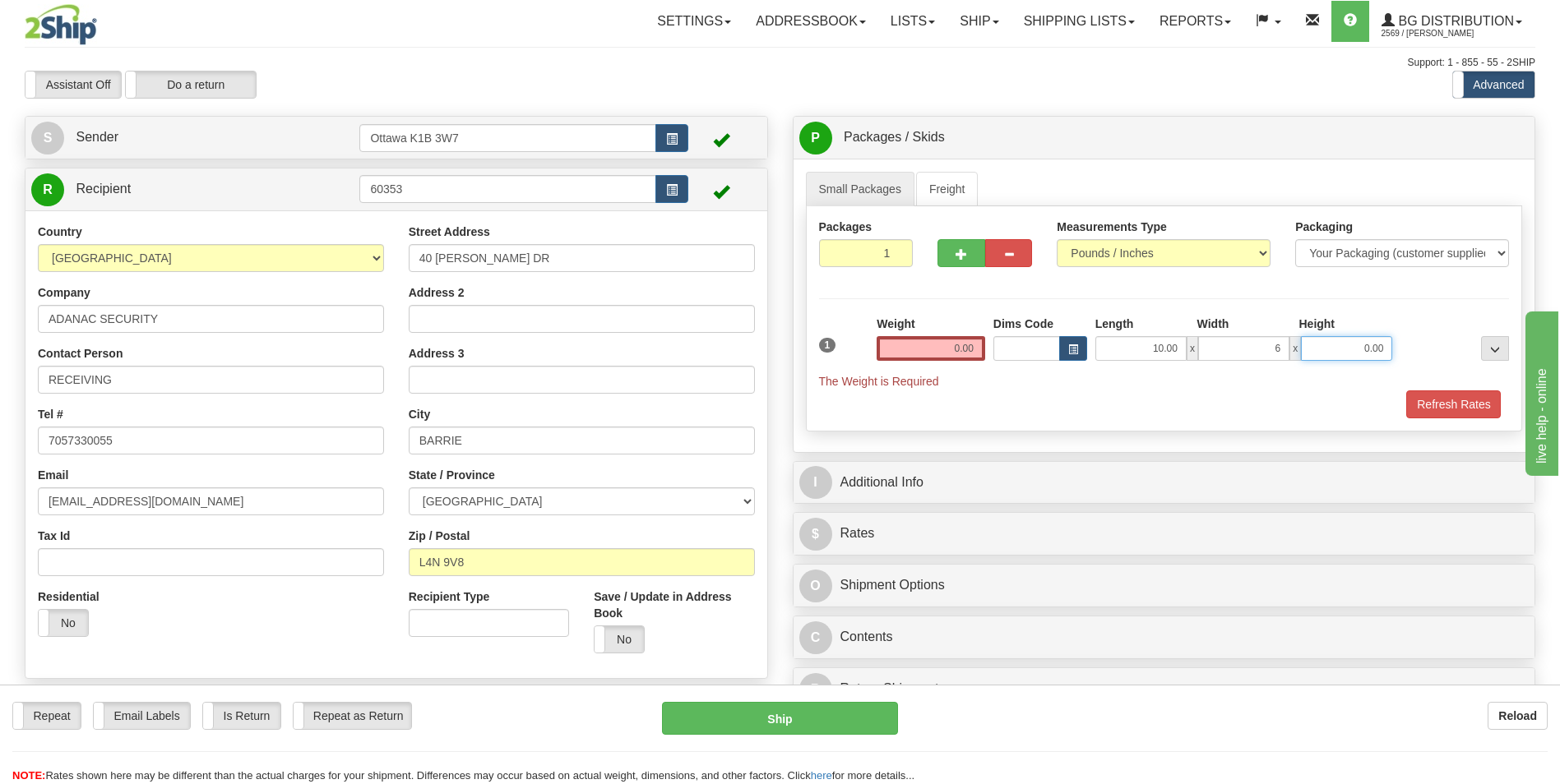
type input "6.00"
type input "5.00"
click at [946, 345] on input "0.00" at bounding box center [931, 348] width 109 height 24
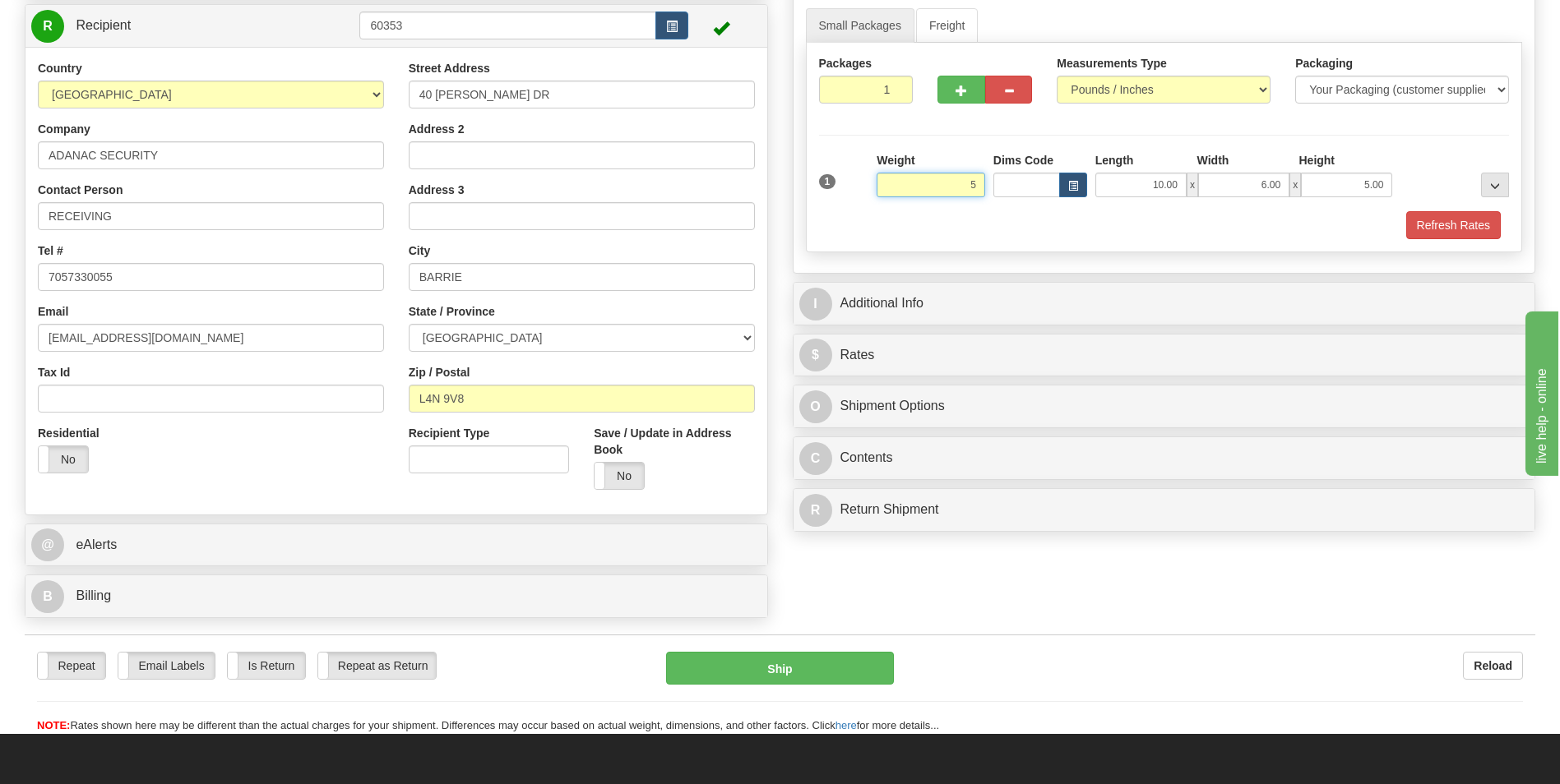
scroll to position [165, 0]
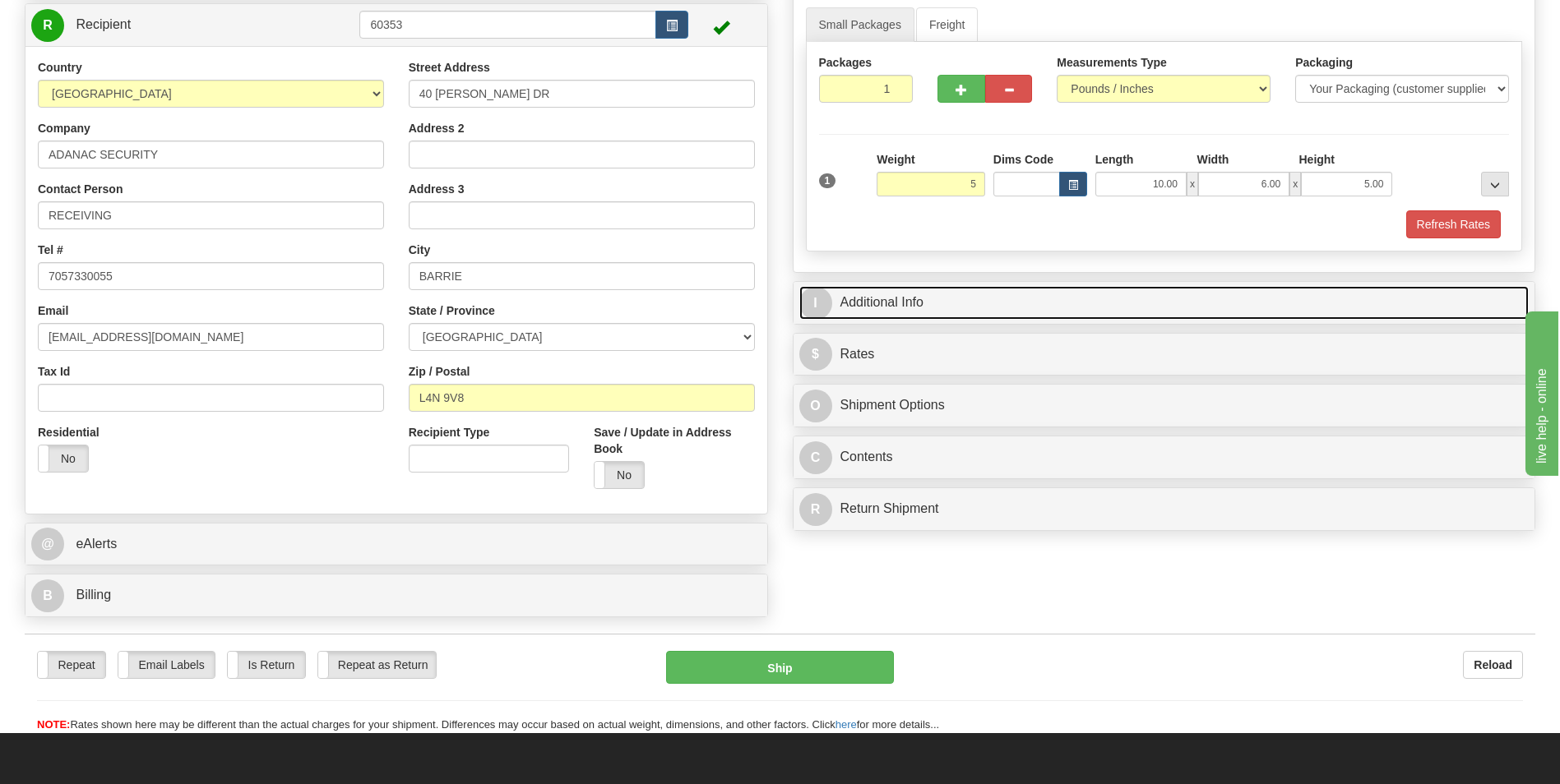
click at [862, 306] on link "I Additional Info" at bounding box center [1164, 302] width 730 height 33
type input "5.00"
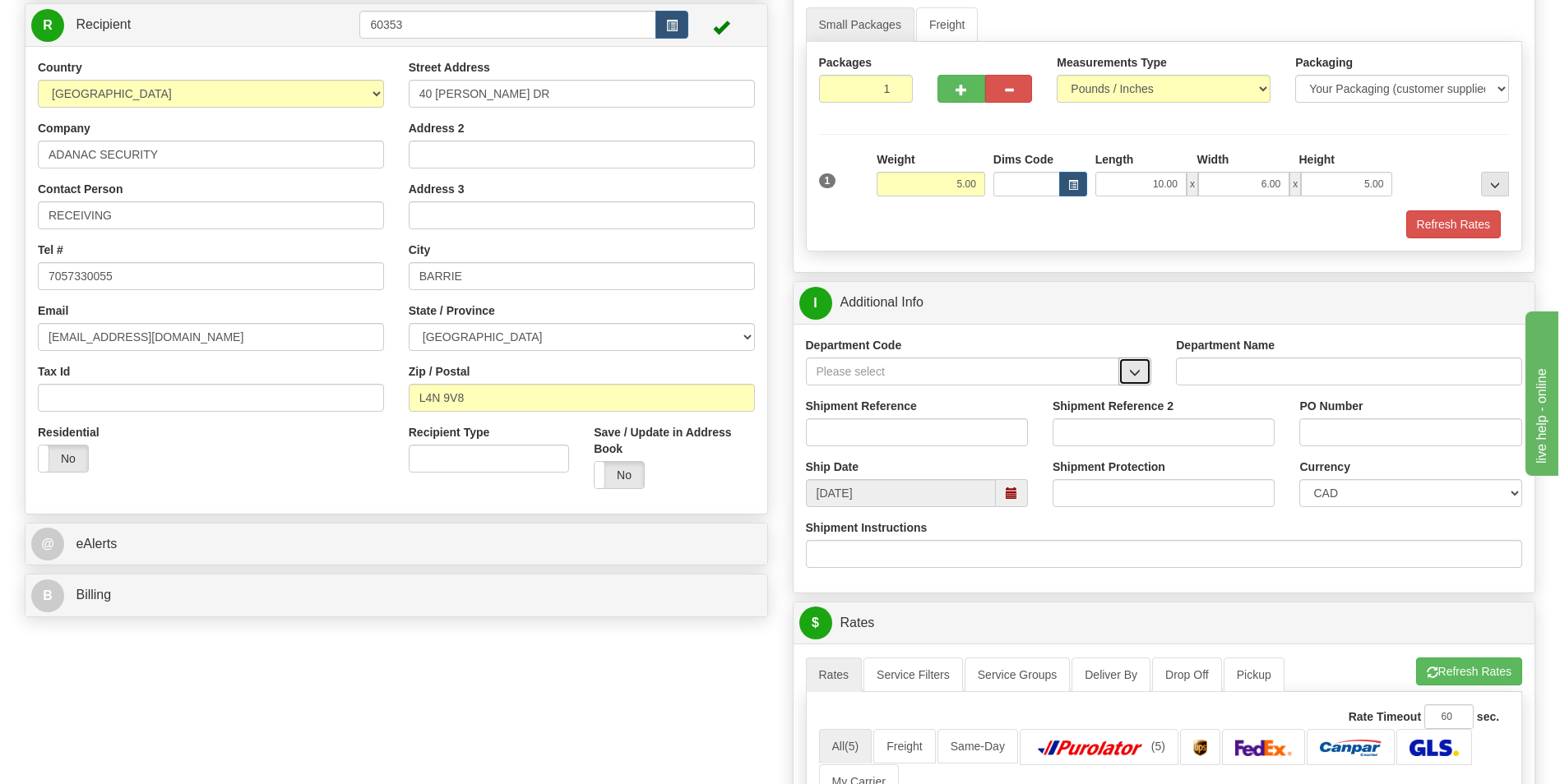
click at [1140, 364] on button "button" at bounding box center [1135, 372] width 33 height 28
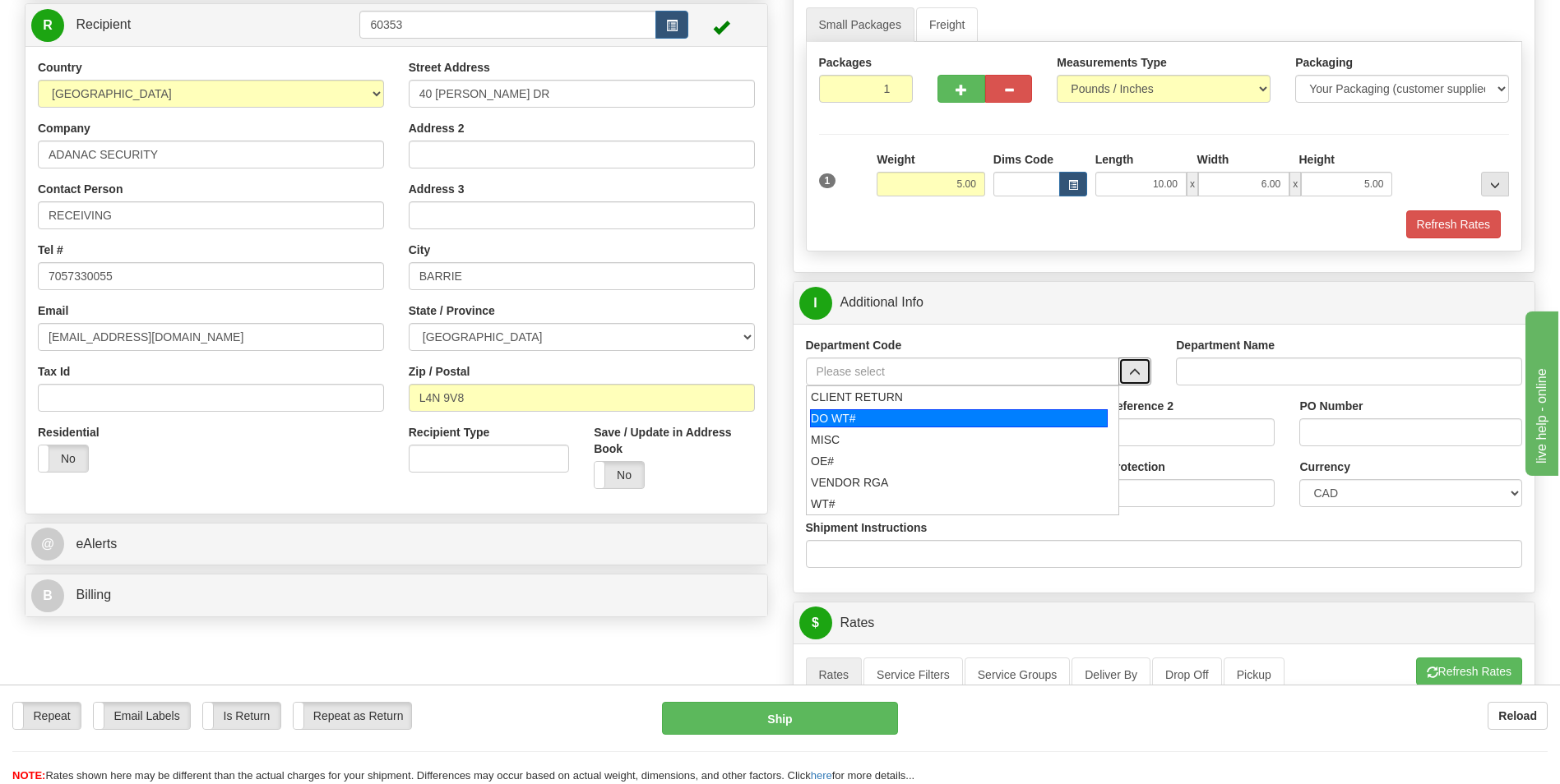
click at [962, 421] on div "DO WT#" at bounding box center [959, 419] width 298 height 18
type input "DO WT#"
type input "DIRECT ORDERS"
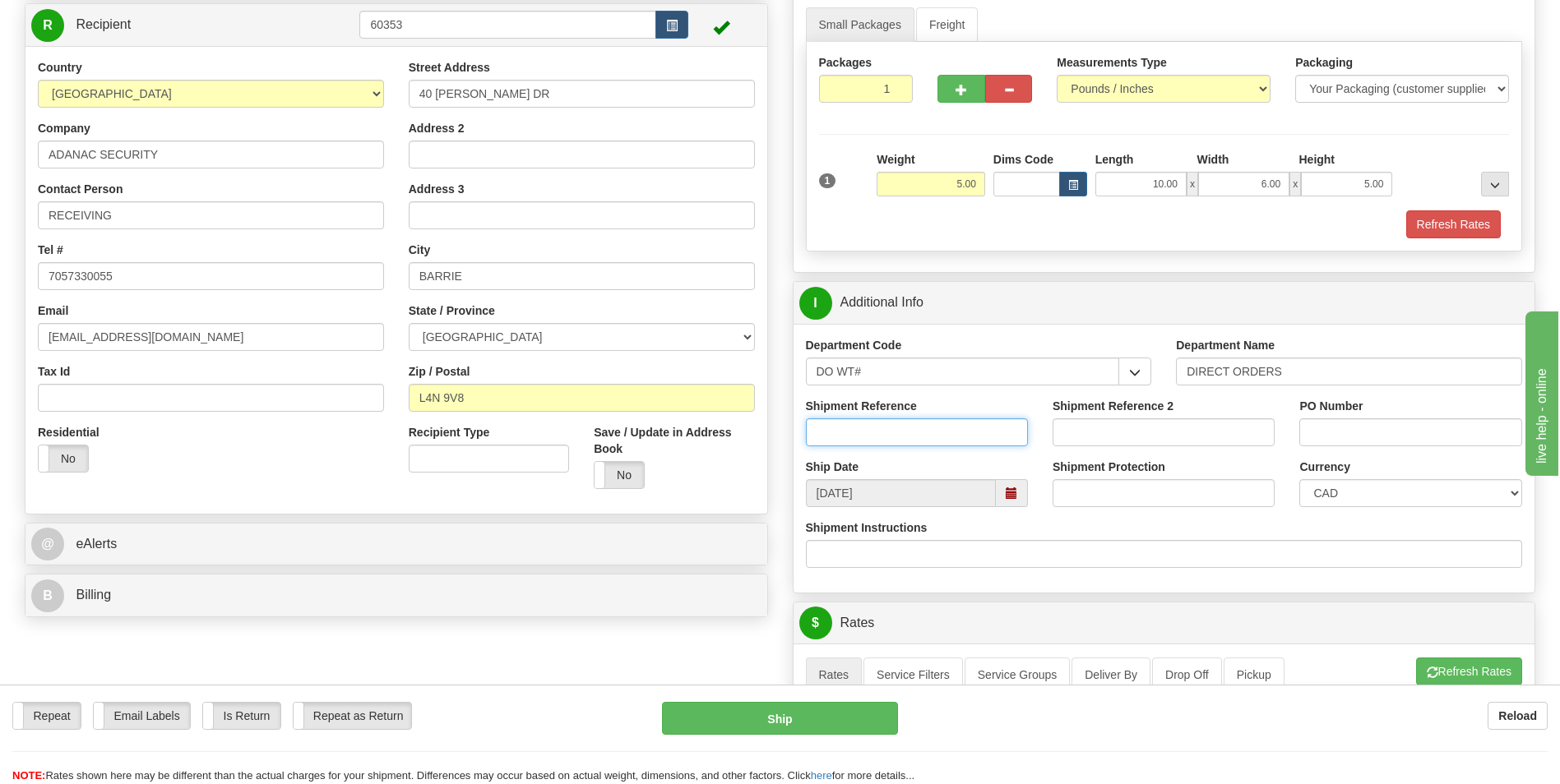
click at [896, 430] on input "Shipment Reference" at bounding box center [917, 432] width 222 height 28
type input "166704-00"
click at [1337, 436] on input "PO Number" at bounding box center [1411, 432] width 222 height 28
type input "79145"
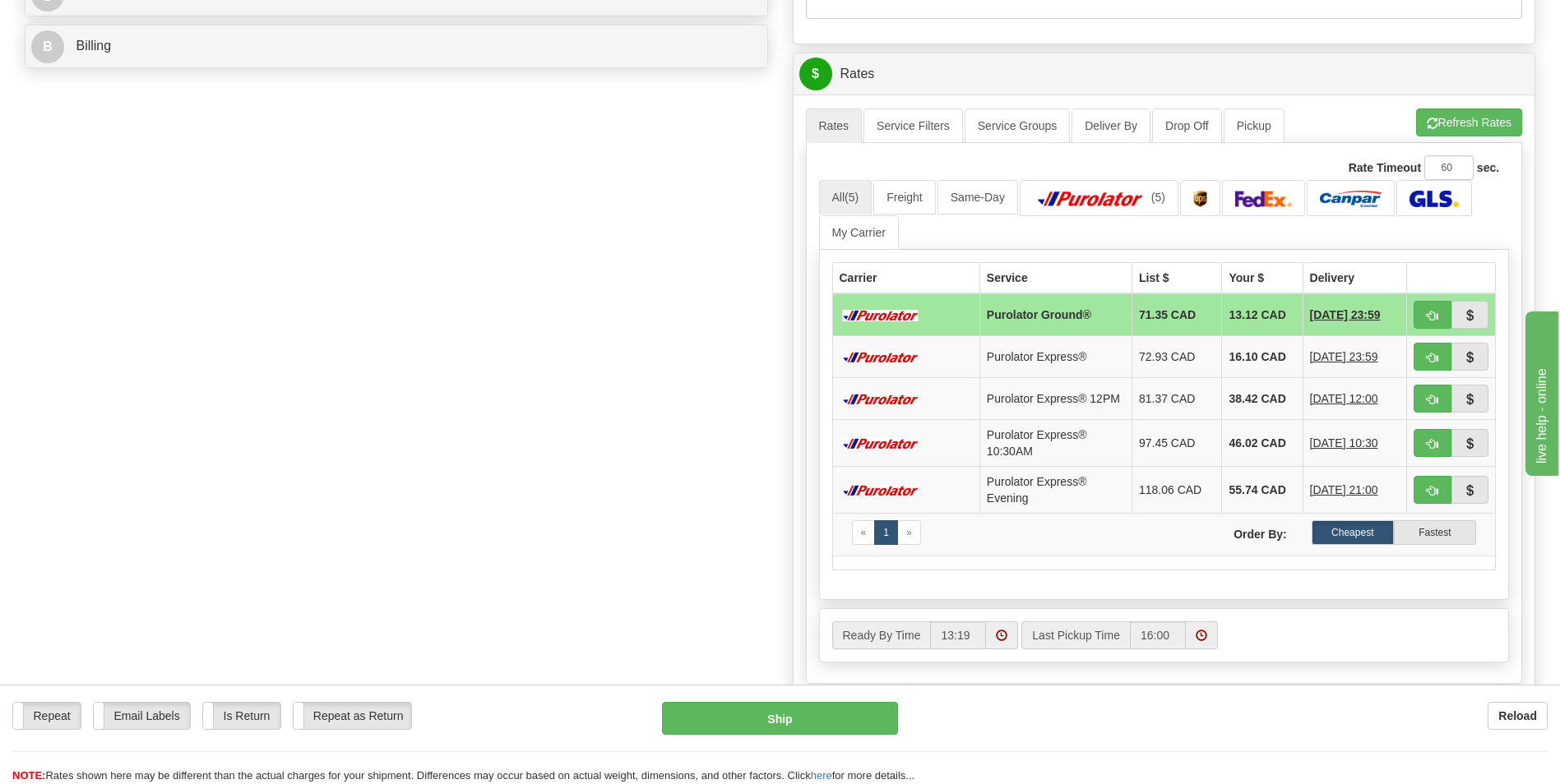
scroll to position [740, 0]
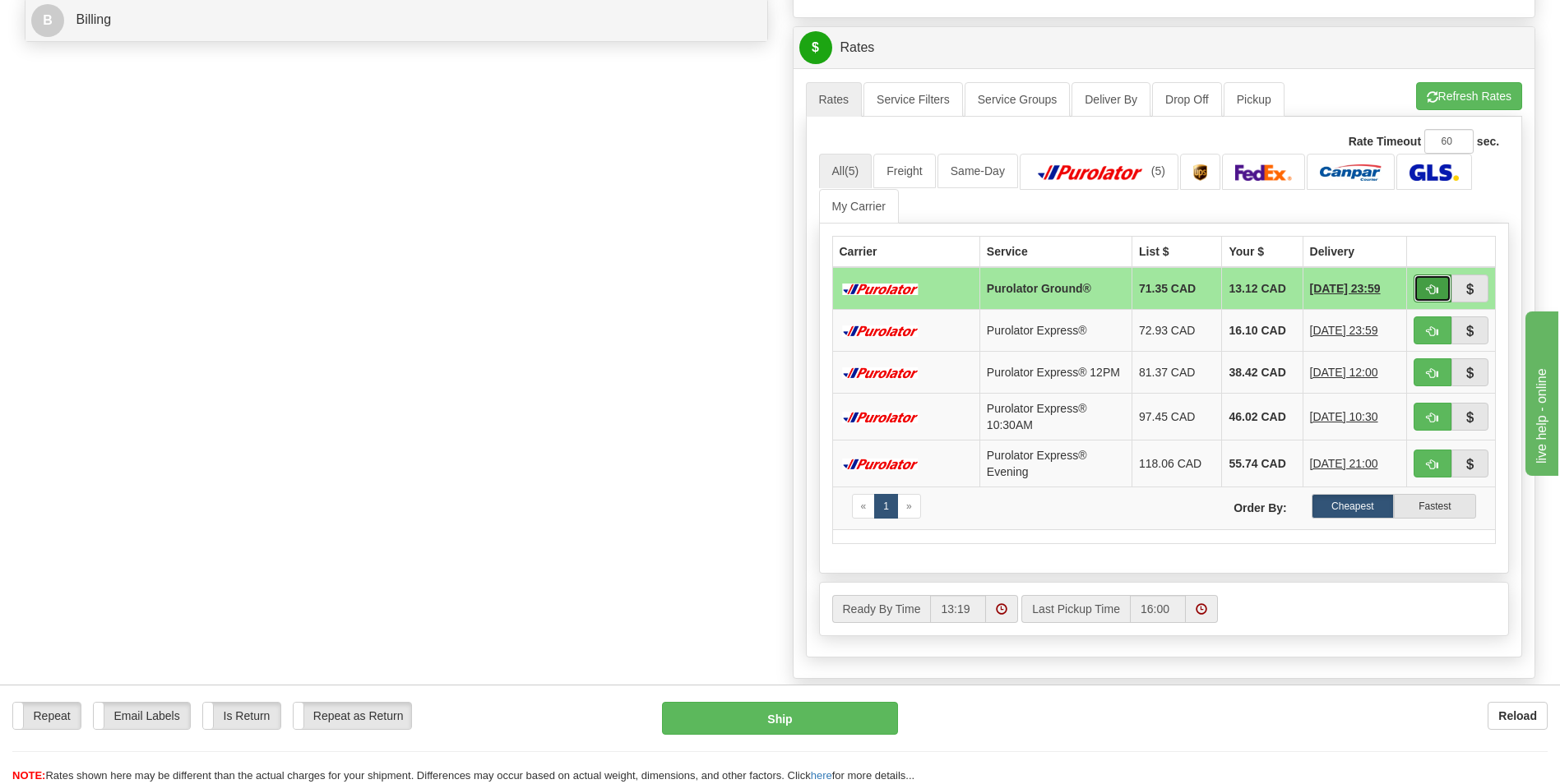
click at [1420, 281] on button "button" at bounding box center [1432, 288] width 38 height 28
type input "260"
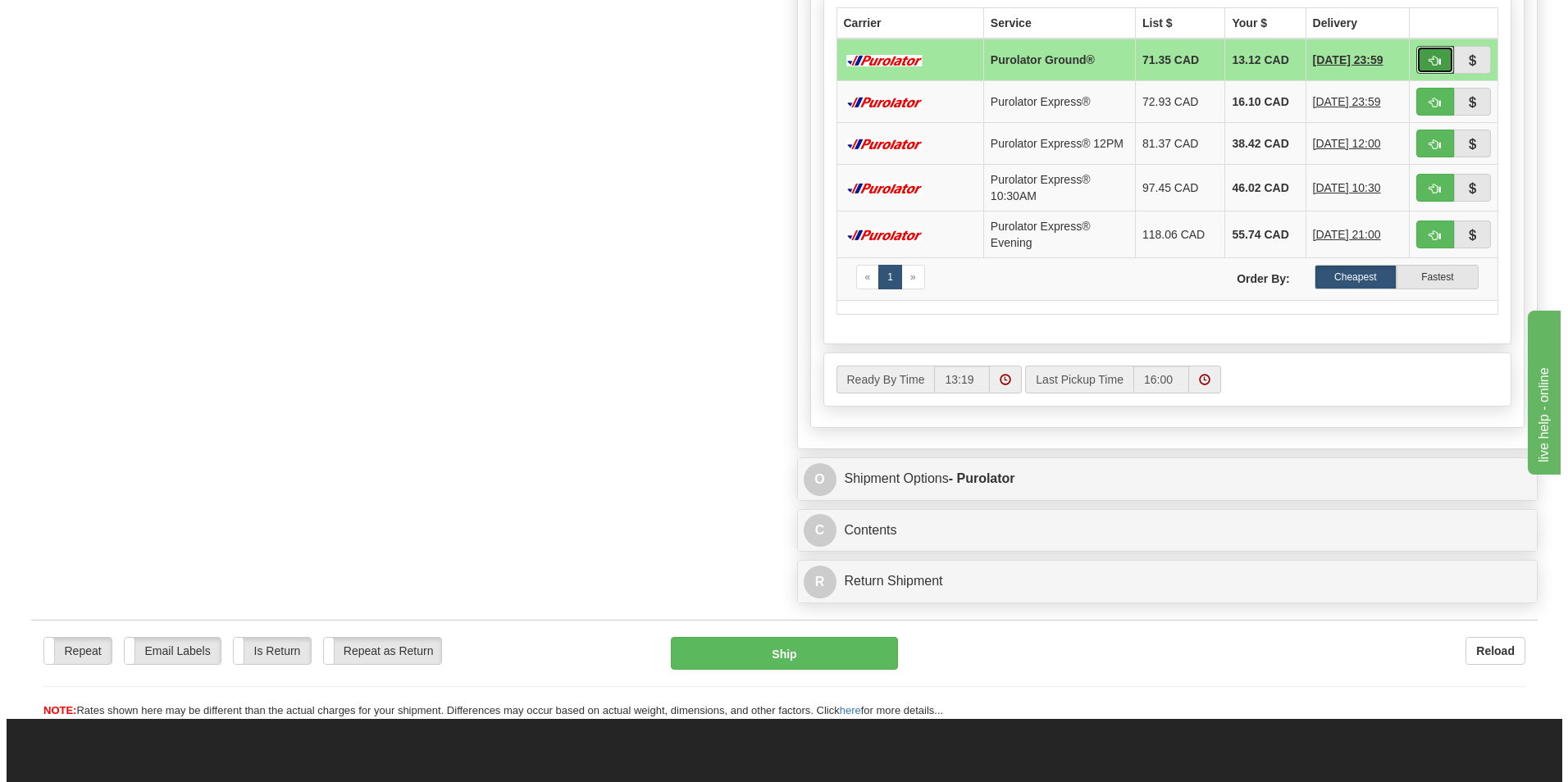
scroll to position [1066, 0]
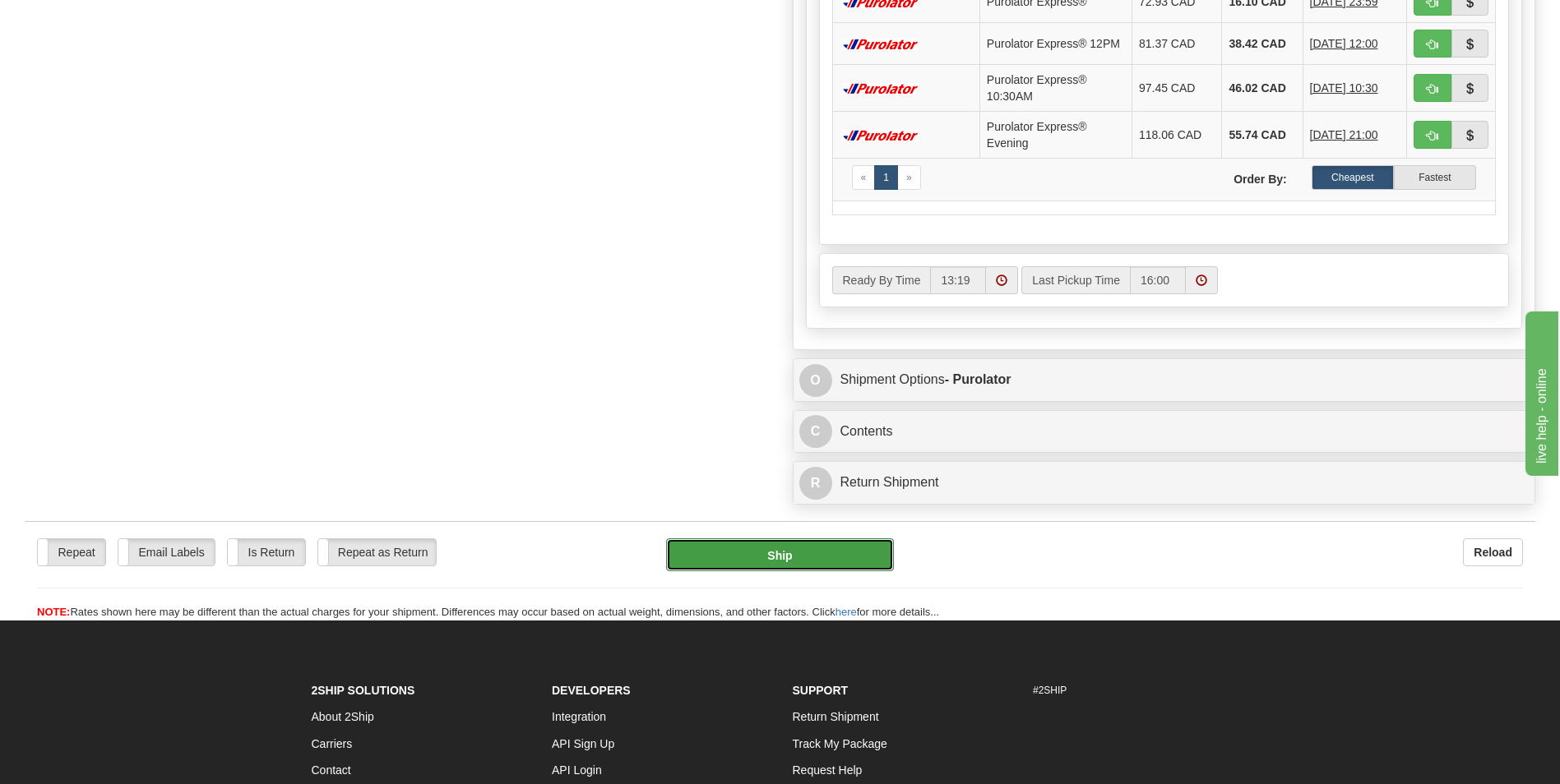
click at [799, 558] on button "Ship" at bounding box center [780, 555] width 227 height 33
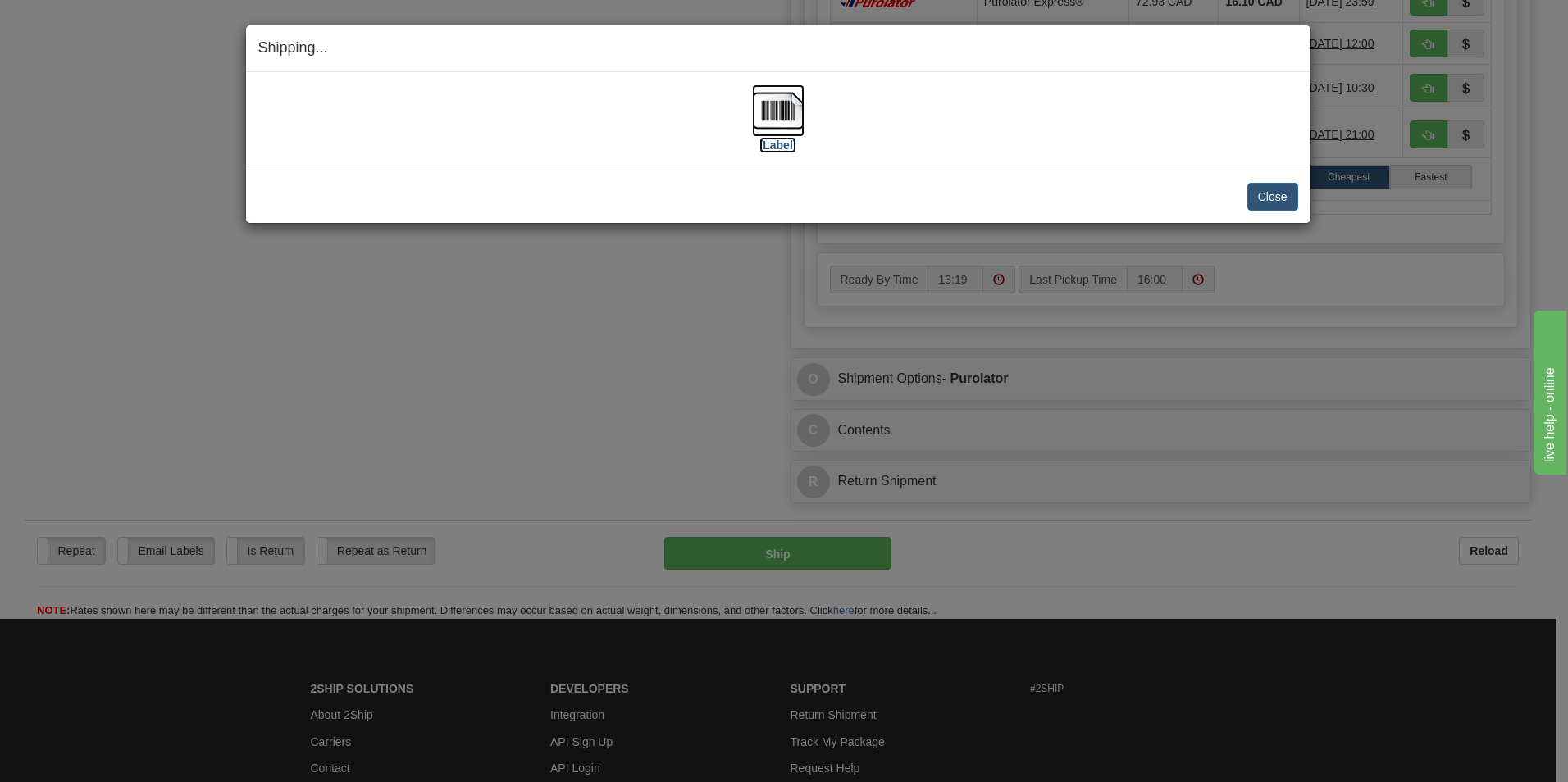
click at [776, 151] on label "[Label]" at bounding box center [778, 145] width 38 height 16
click at [1279, 198] on button "Close" at bounding box center [1272, 197] width 50 height 28
click at [1263, 189] on button "Close" at bounding box center [1272, 197] width 50 height 28
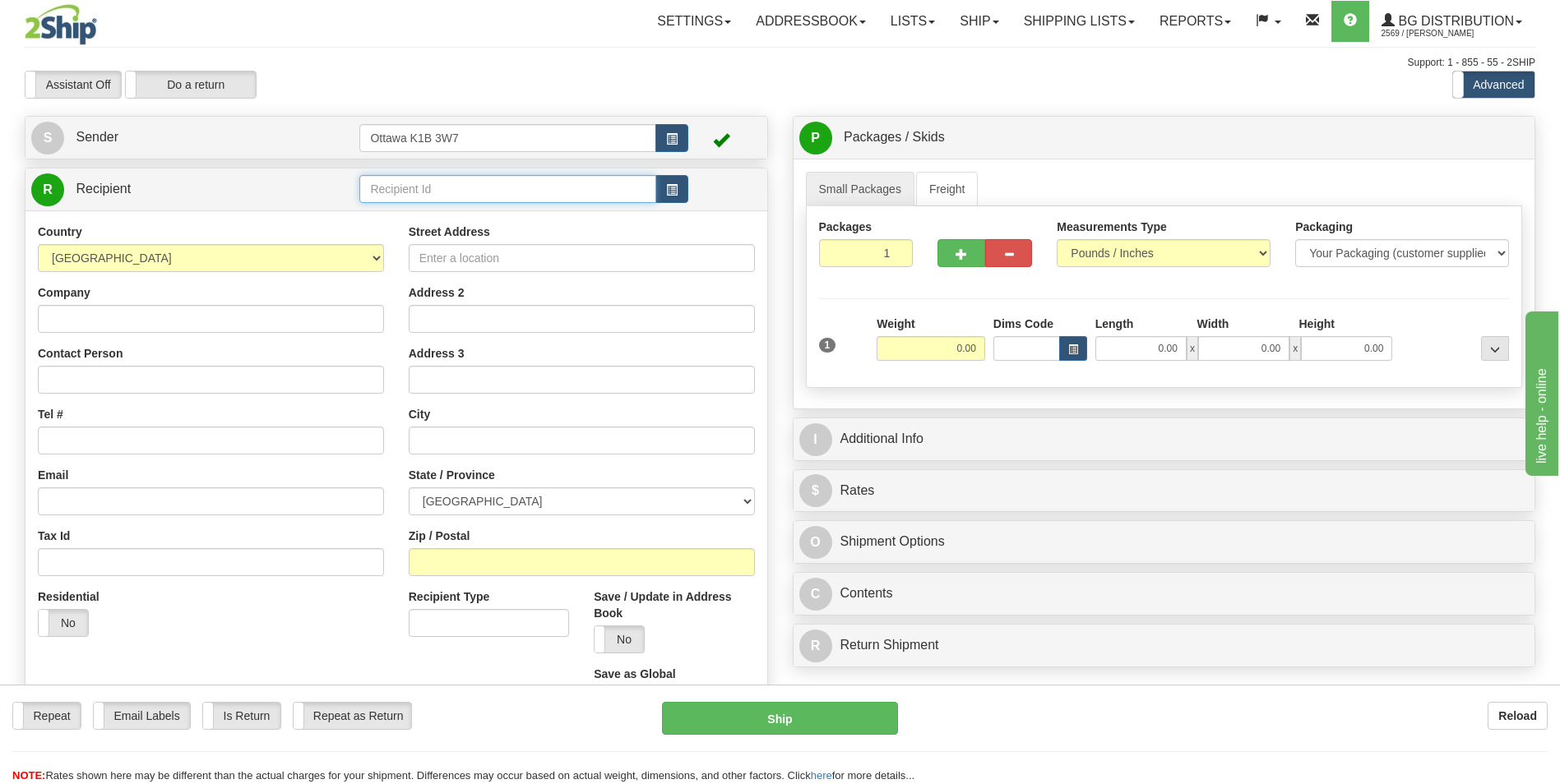
click at [469, 191] on input "text" at bounding box center [506, 189] width 296 height 28
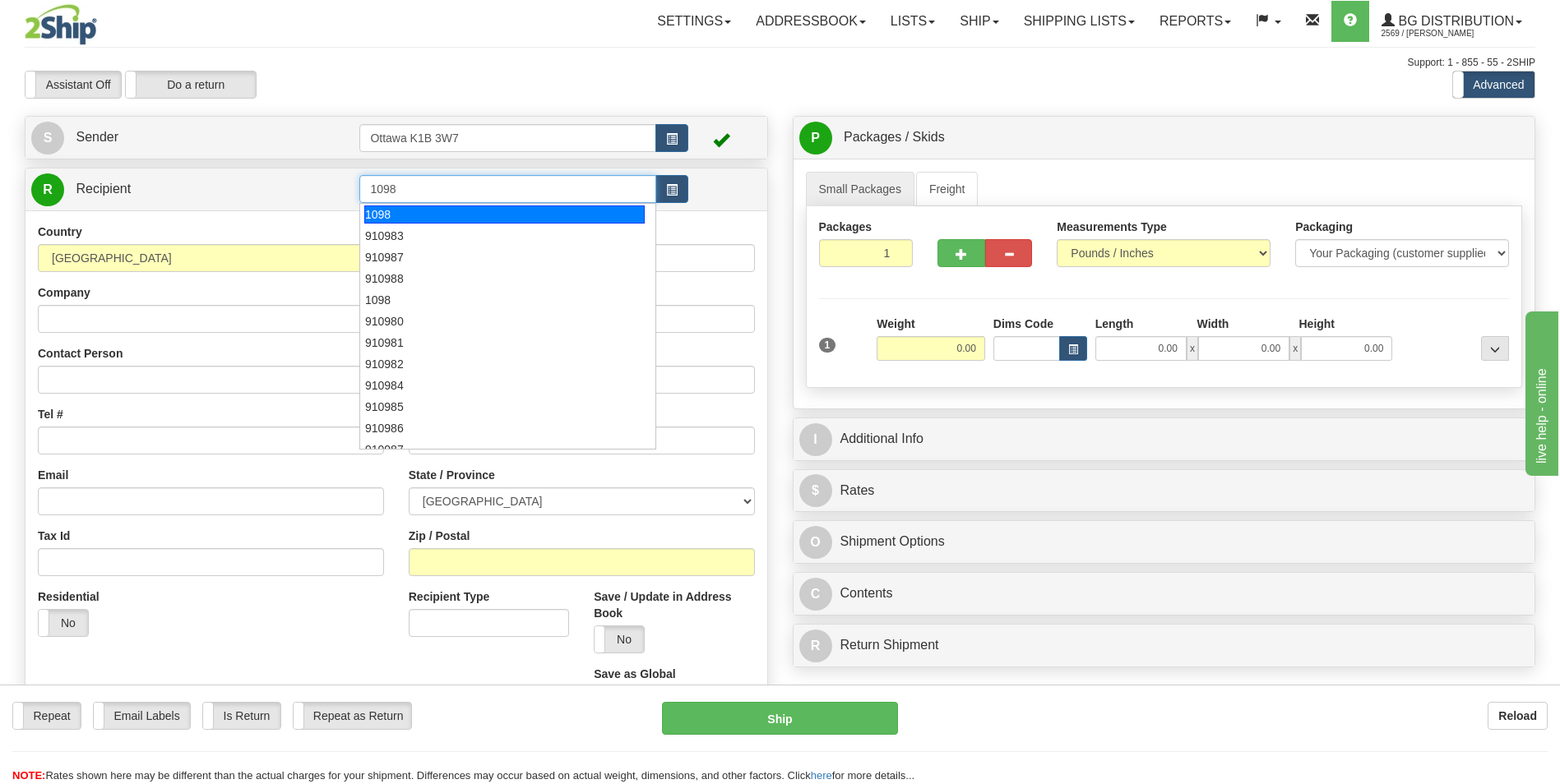
click at [452, 213] on div "1098" at bounding box center [505, 214] width 280 height 18
type input "1098"
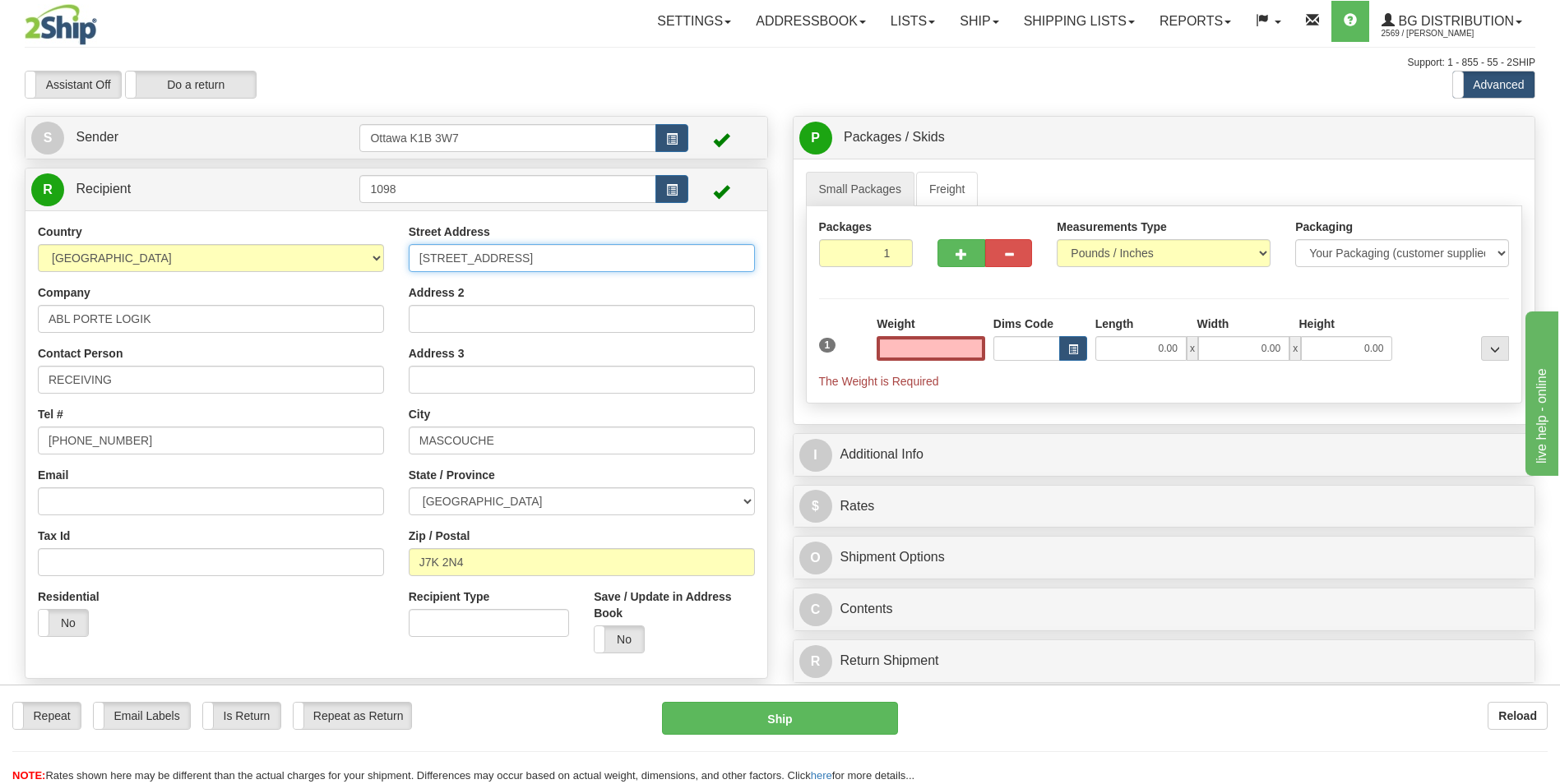
type input "0.00"
click at [447, 259] on input "[STREET_ADDRESS]" at bounding box center [581, 258] width 346 height 28
type input "[STREET_ADDRESS]"
click at [968, 354] on input "0.00" at bounding box center [931, 348] width 109 height 24
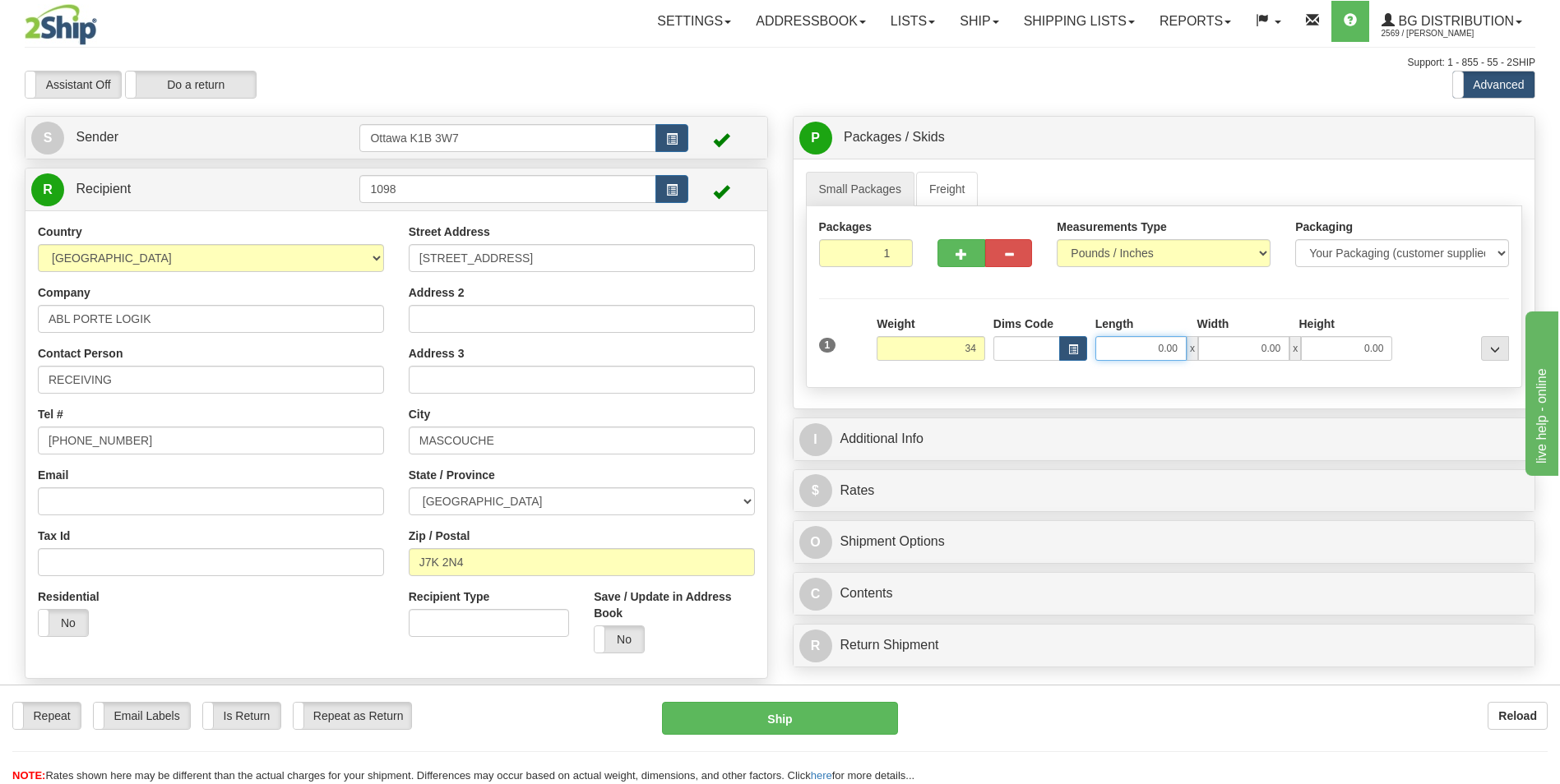
click at [1168, 352] on input "0.00" at bounding box center [1140, 348] width 91 height 24
type input "34.00"
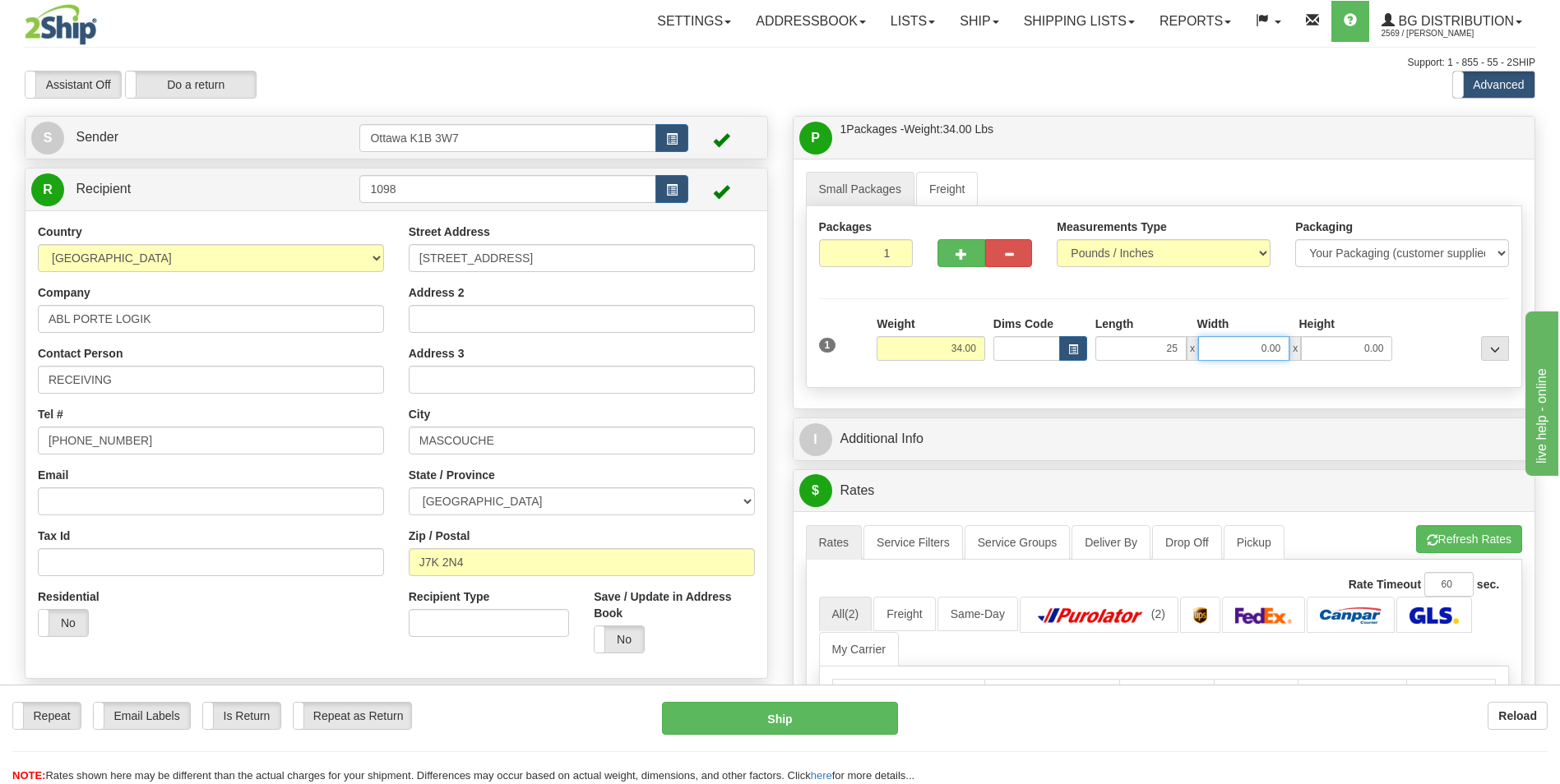
type input "25.00"
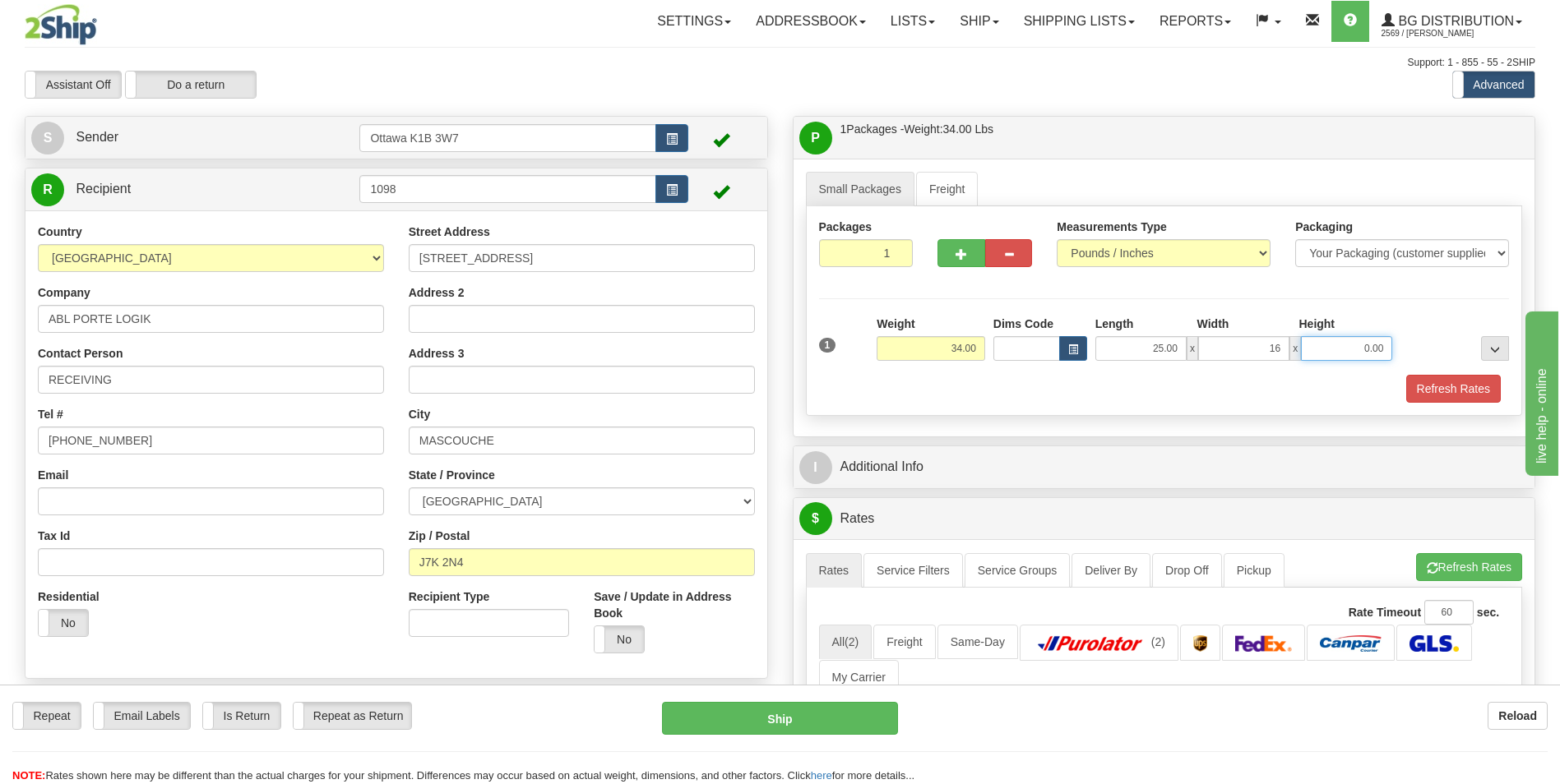
type input "16.00"
type input "7.00"
click at [976, 386] on div "Refresh Rates" at bounding box center [1164, 389] width 699 height 28
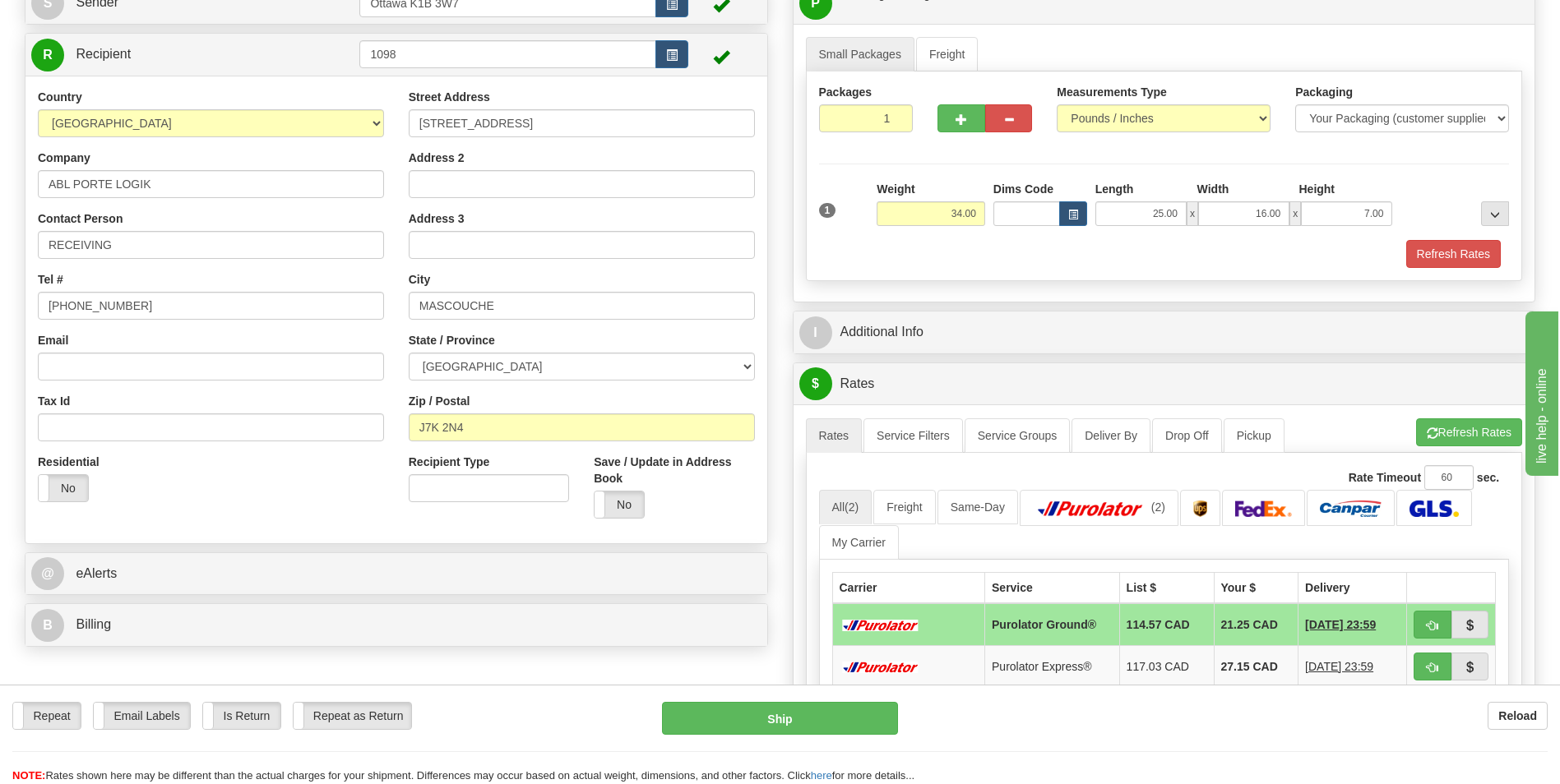
scroll to position [165, 0]
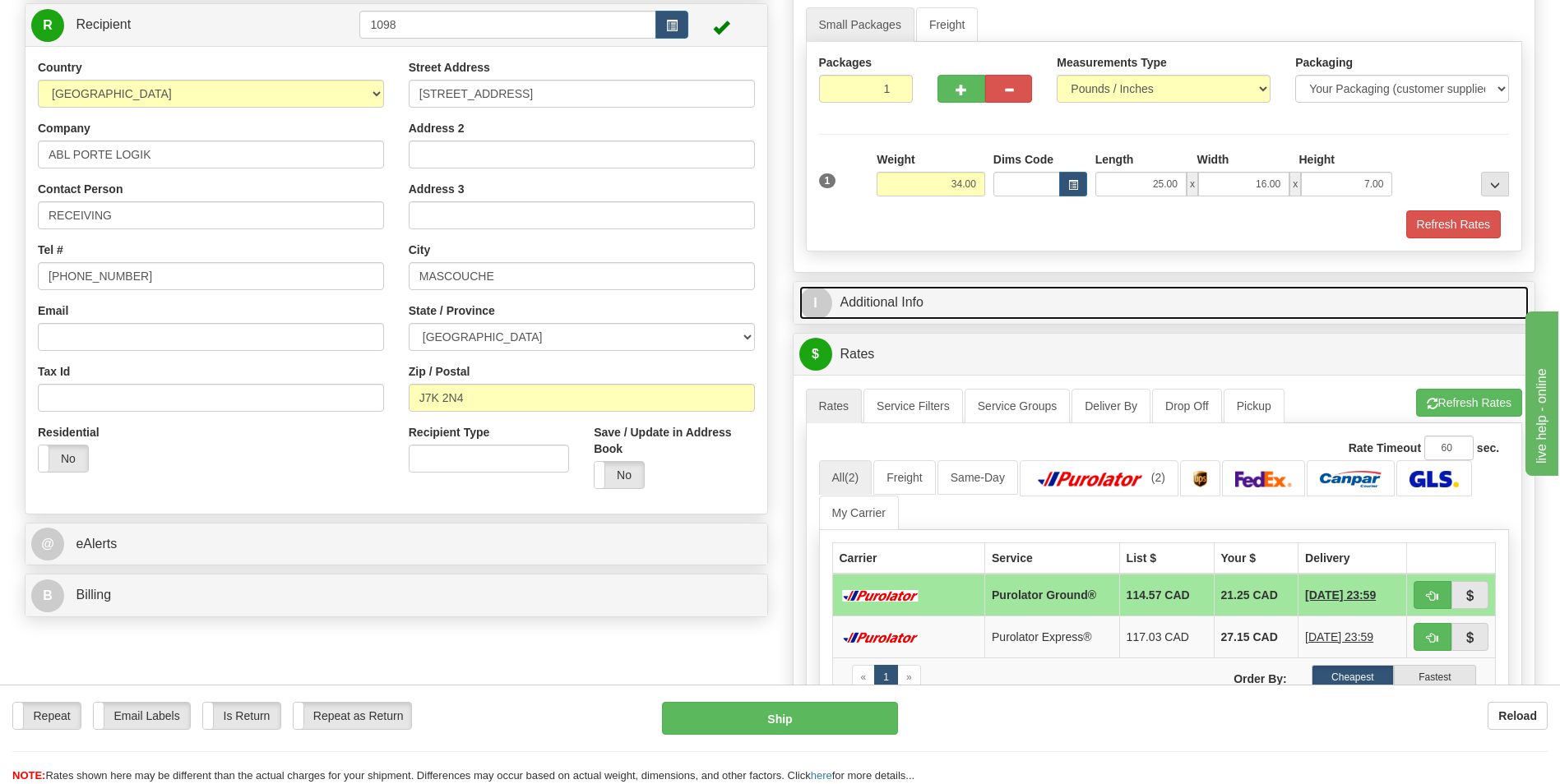
click at [896, 295] on link "I Additional Info" at bounding box center [1164, 302] width 730 height 33
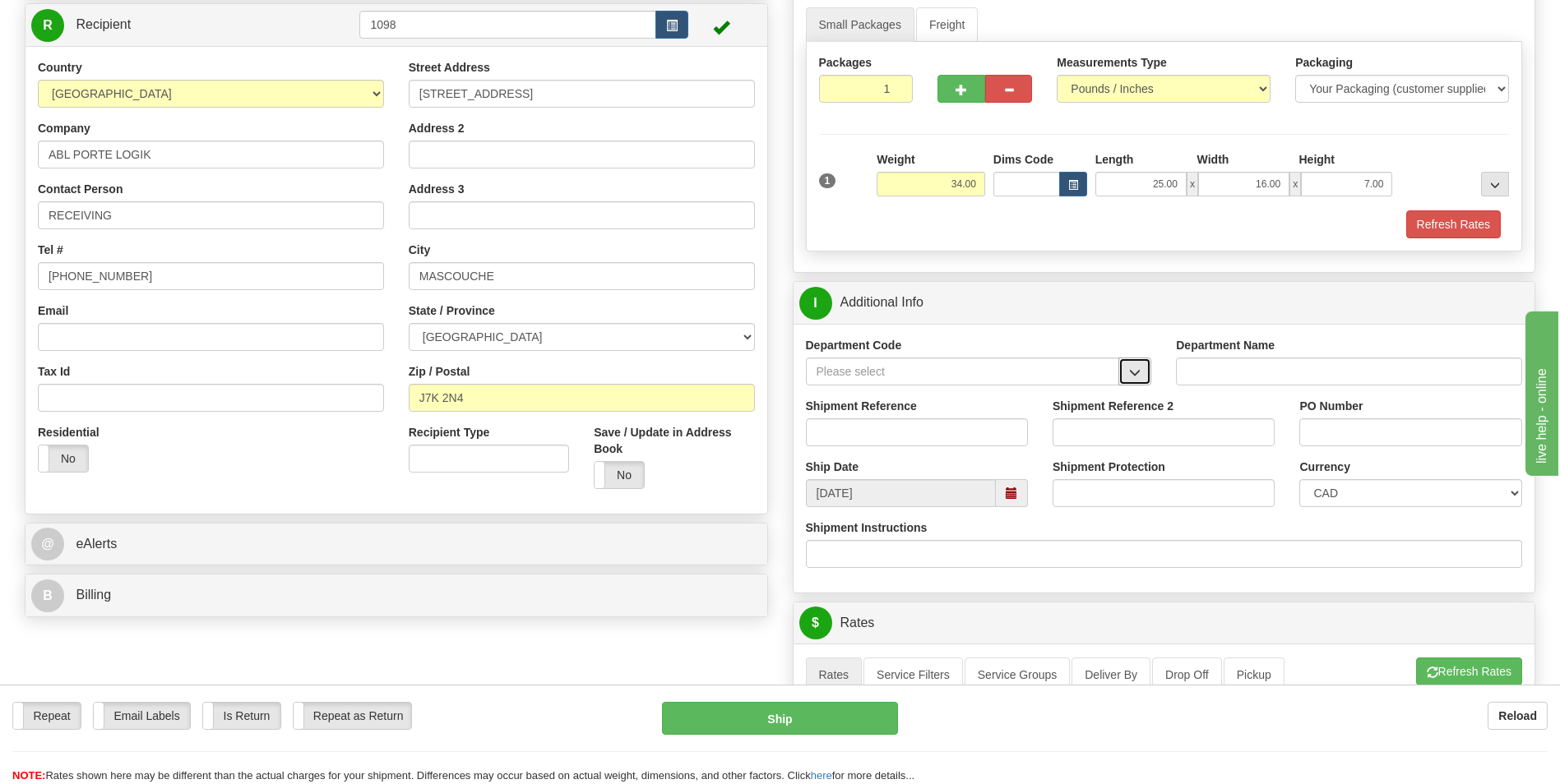
click at [1132, 367] on span "button" at bounding box center [1134, 373] width 12 height 11
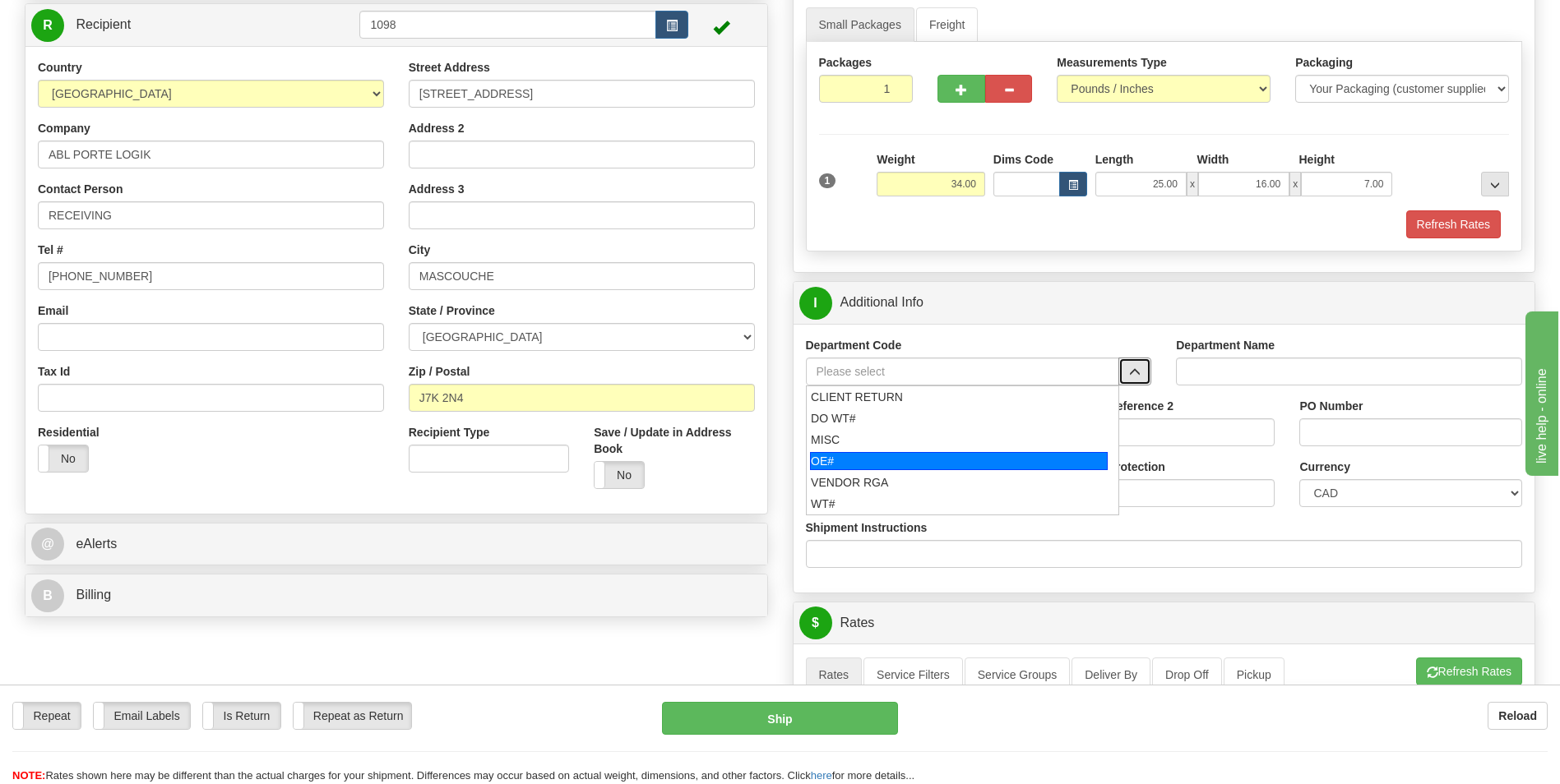
click at [917, 463] on div "OE#" at bounding box center [959, 461] width 298 height 18
type input "OE#"
type input "ORDERS"
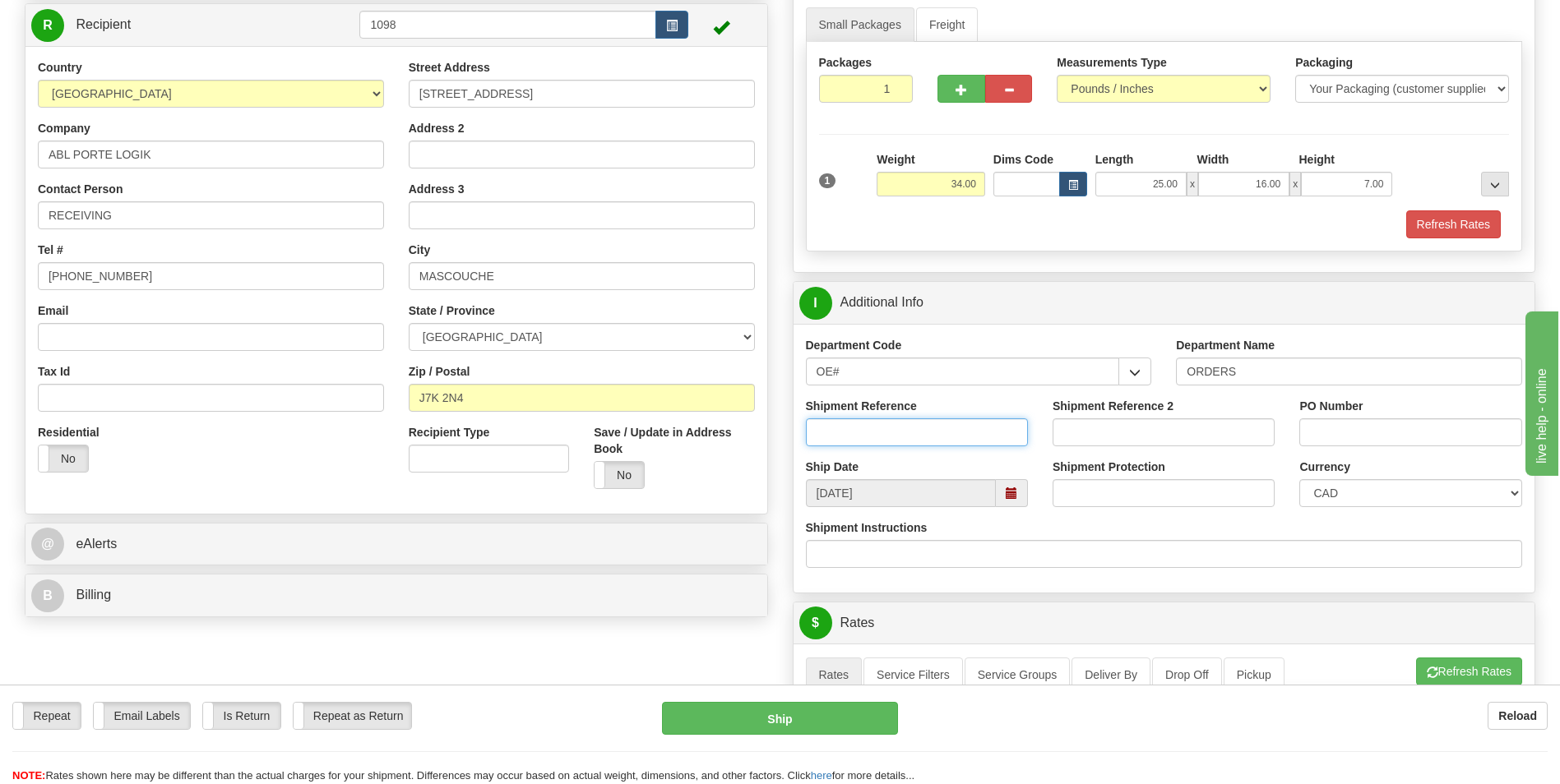
click at [890, 435] on input "Shipment Reference" at bounding box center [917, 432] width 222 height 28
type input "10204433-00"
click at [1329, 422] on input "PO Number" at bounding box center [1411, 432] width 222 height 28
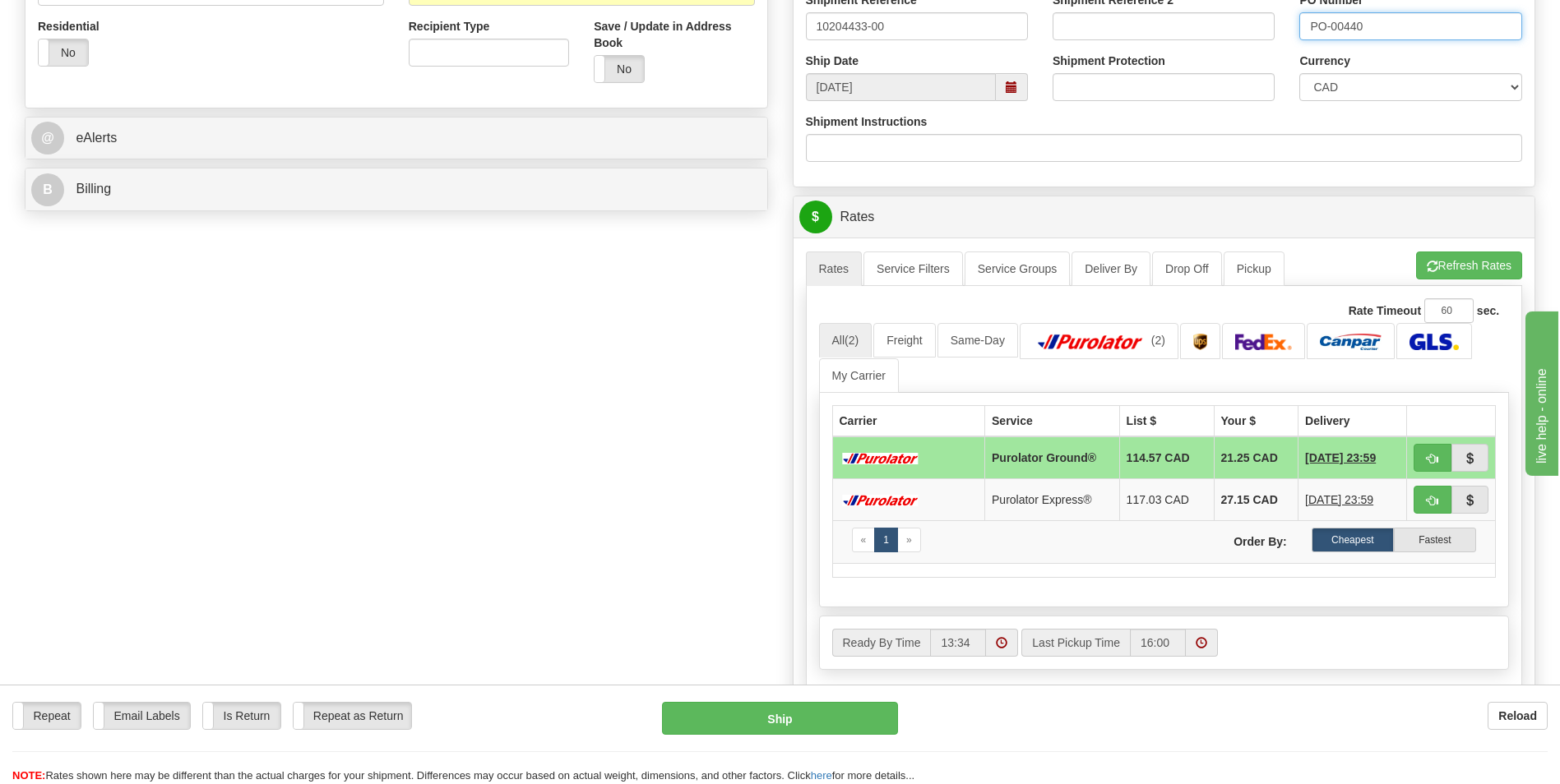
scroll to position [576, 0]
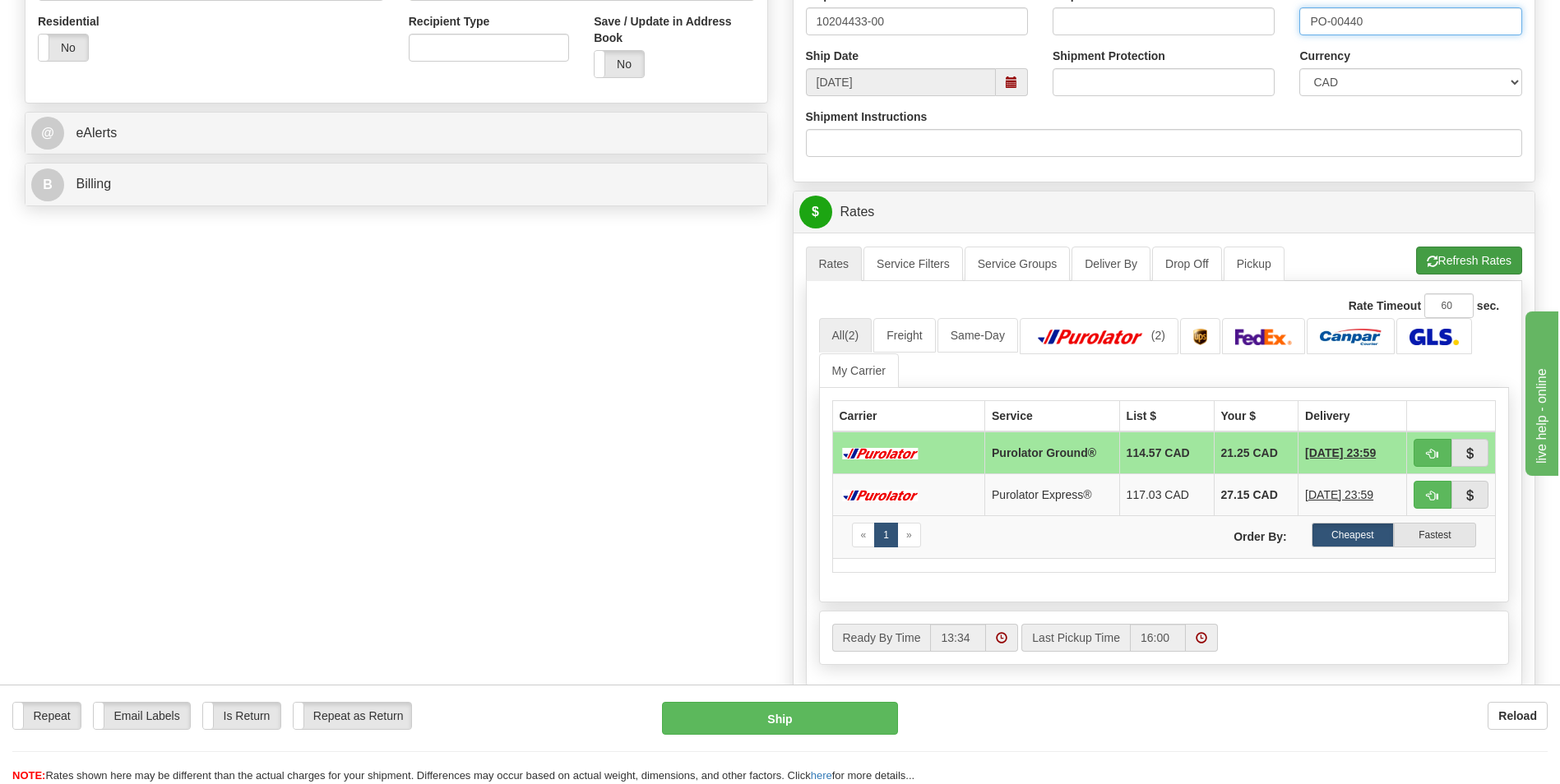
type input "PO-00440"
click at [1469, 256] on button "Refresh Rates" at bounding box center [1469, 260] width 106 height 28
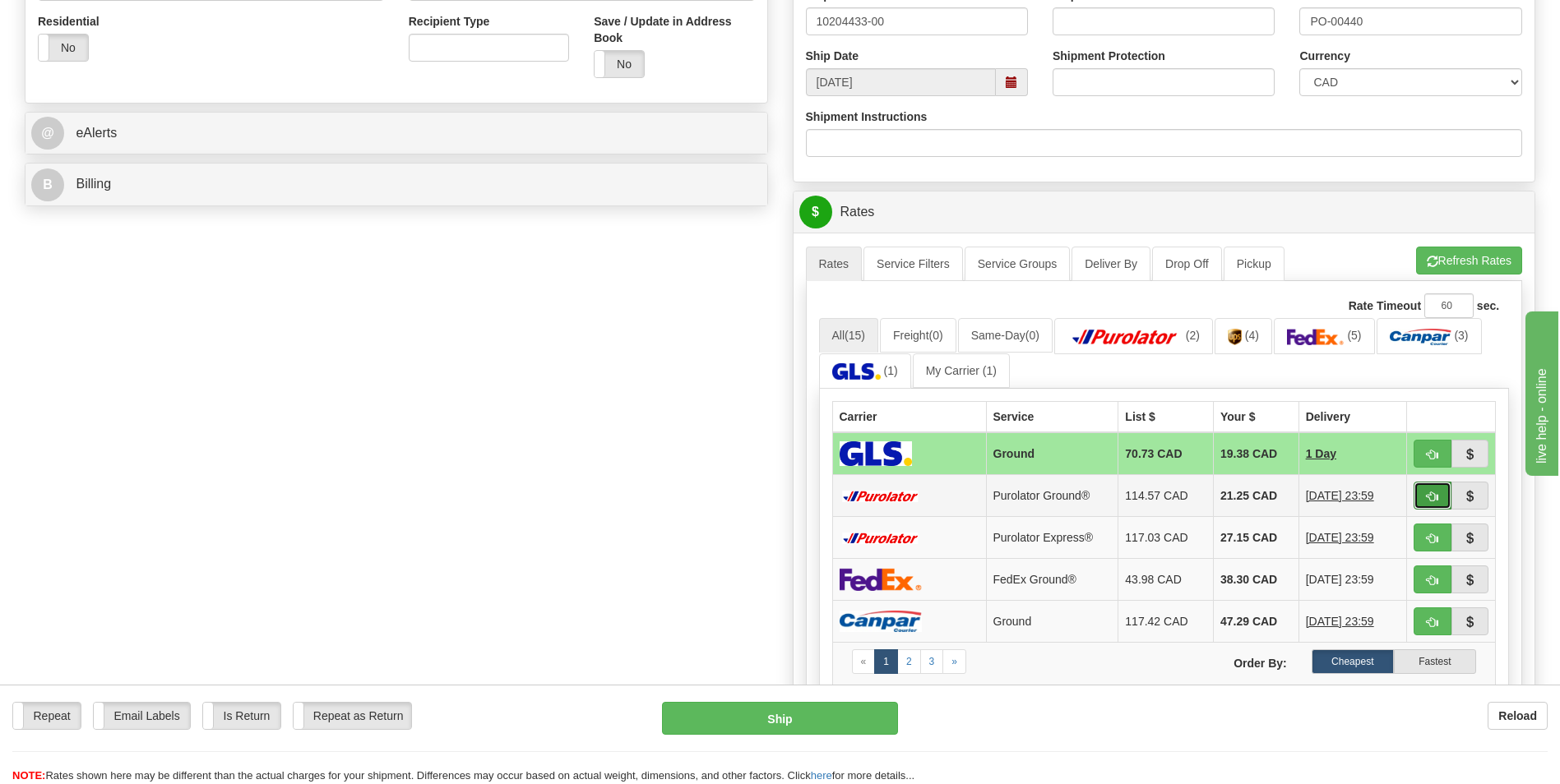
click at [1436, 492] on span "button" at bounding box center [1432, 497] width 12 height 11
type input "260"
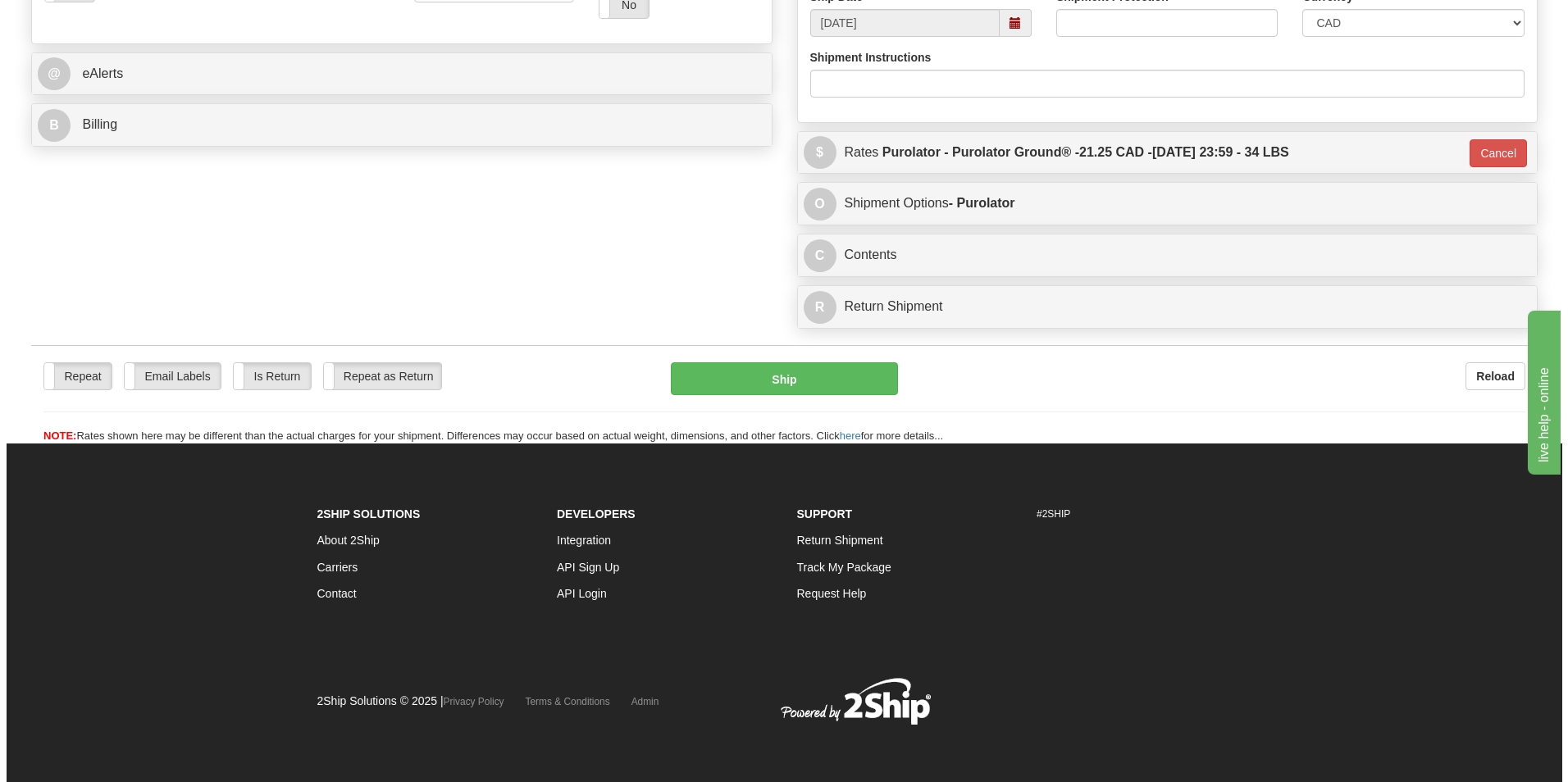
scroll to position [635, 0]
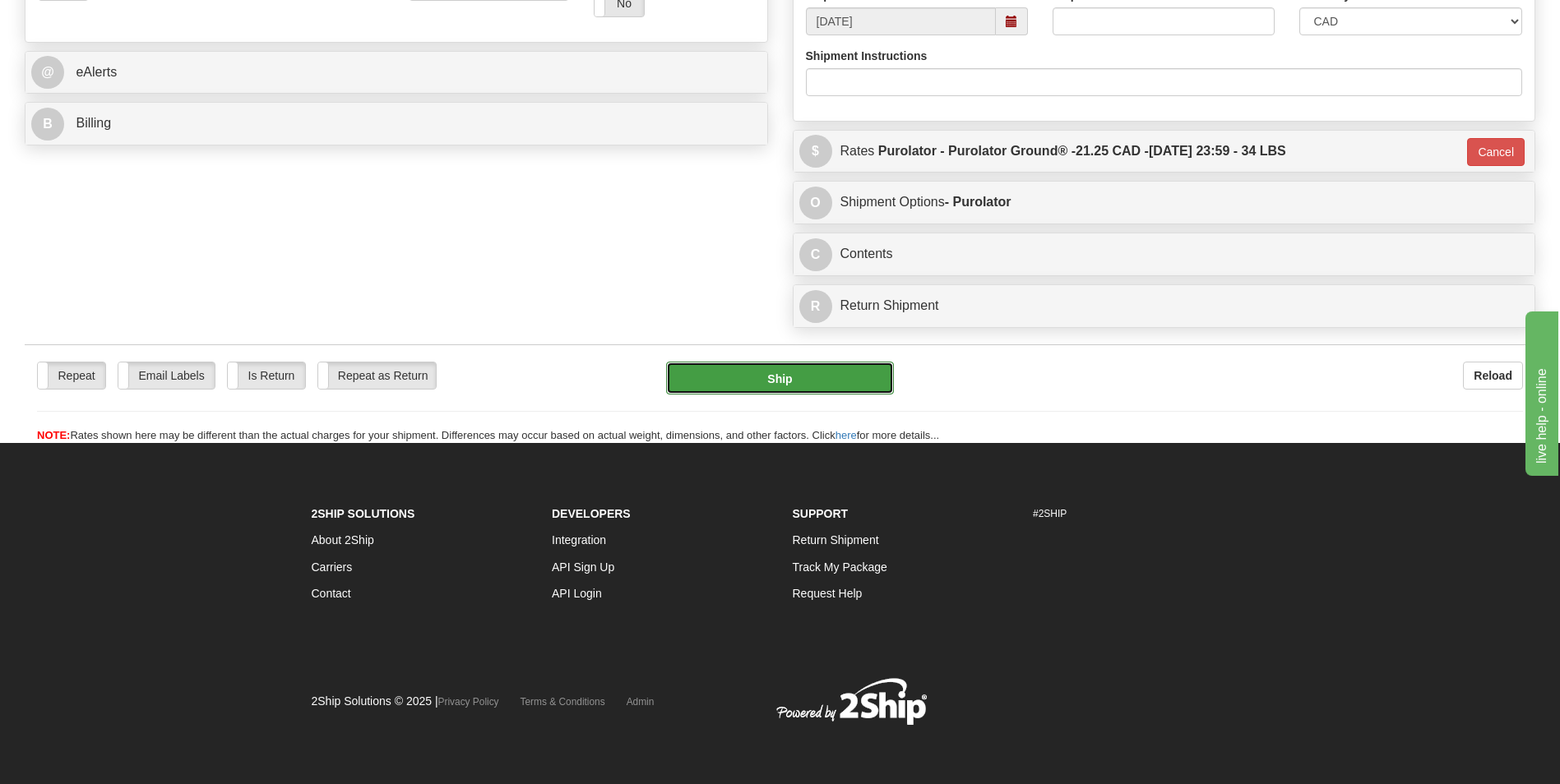
click at [809, 384] on button "Ship" at bounding box center [780, 378] width 227 height 33
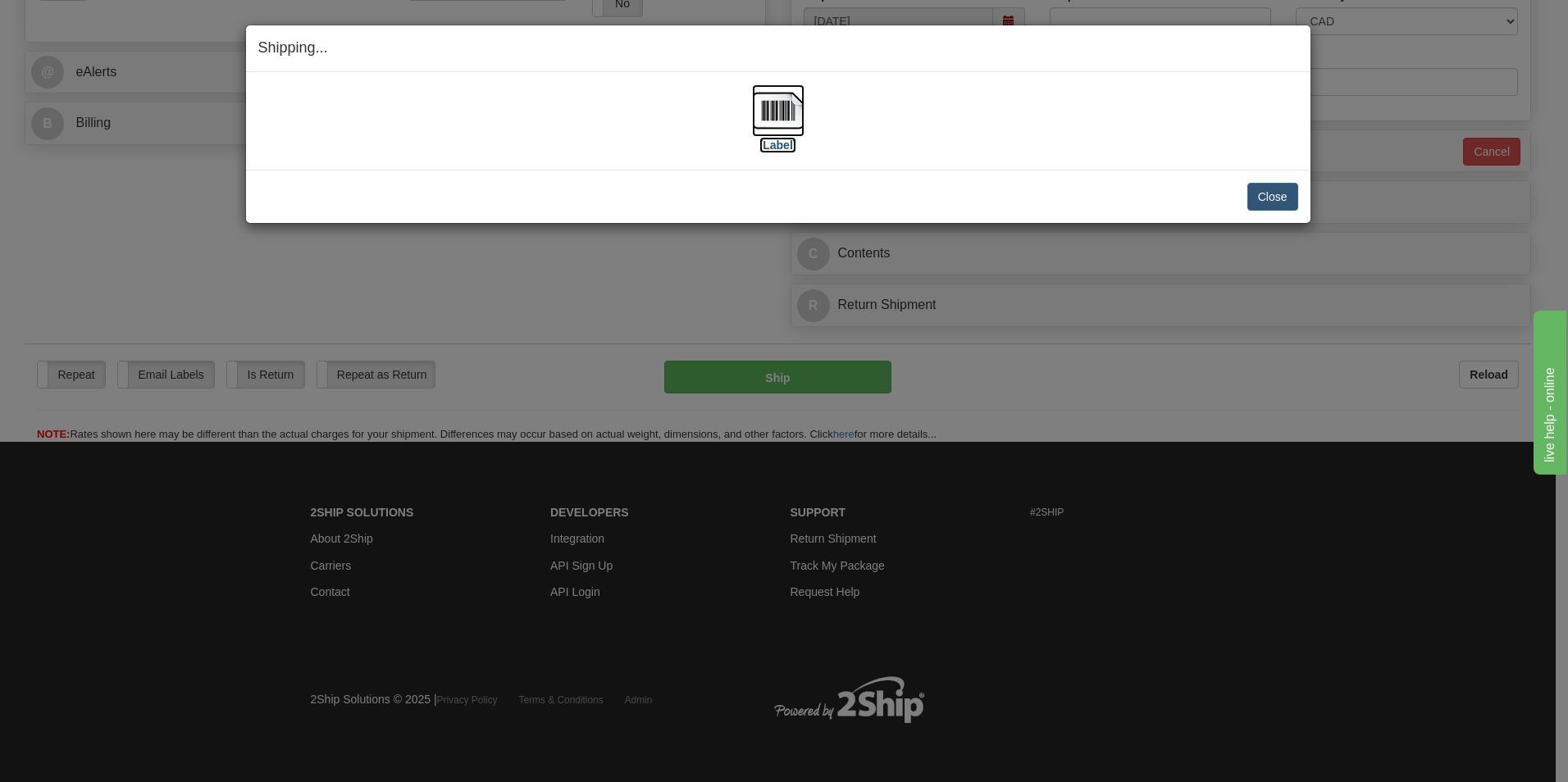
click at [783, 147] on label "[Label]" at bounding box center [778, 145] width 38 height 16
click at [1270, 194] on button "Close" at bounding box center [1272, 197] width 50 height 28
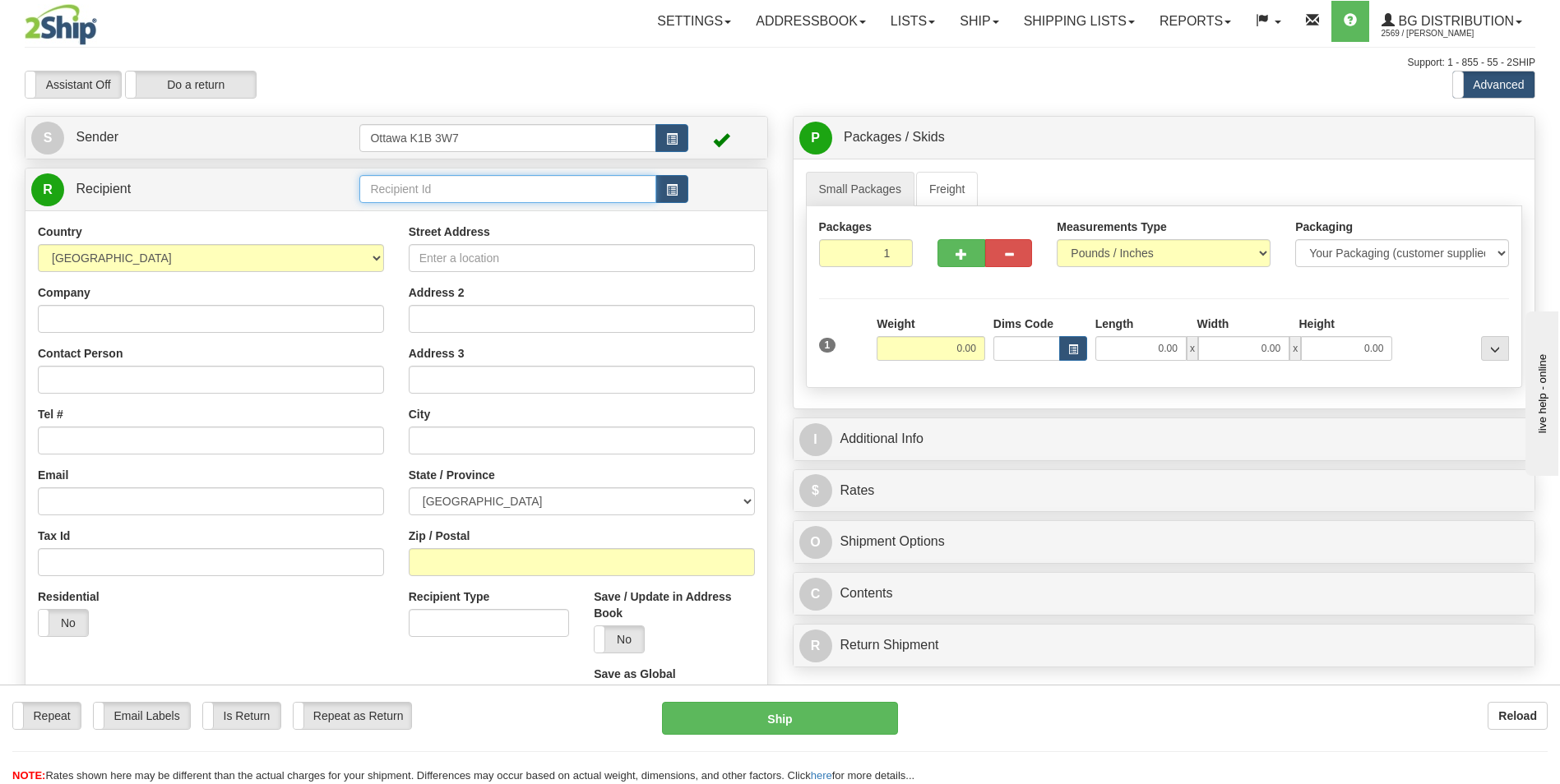
click at [529, 190] on input "text" at bounding box center [506, 189] width 296 height 28
click at [517, 212] on div "910606" at bounding box center [505, 214] width 280 height 18
type input "910606"
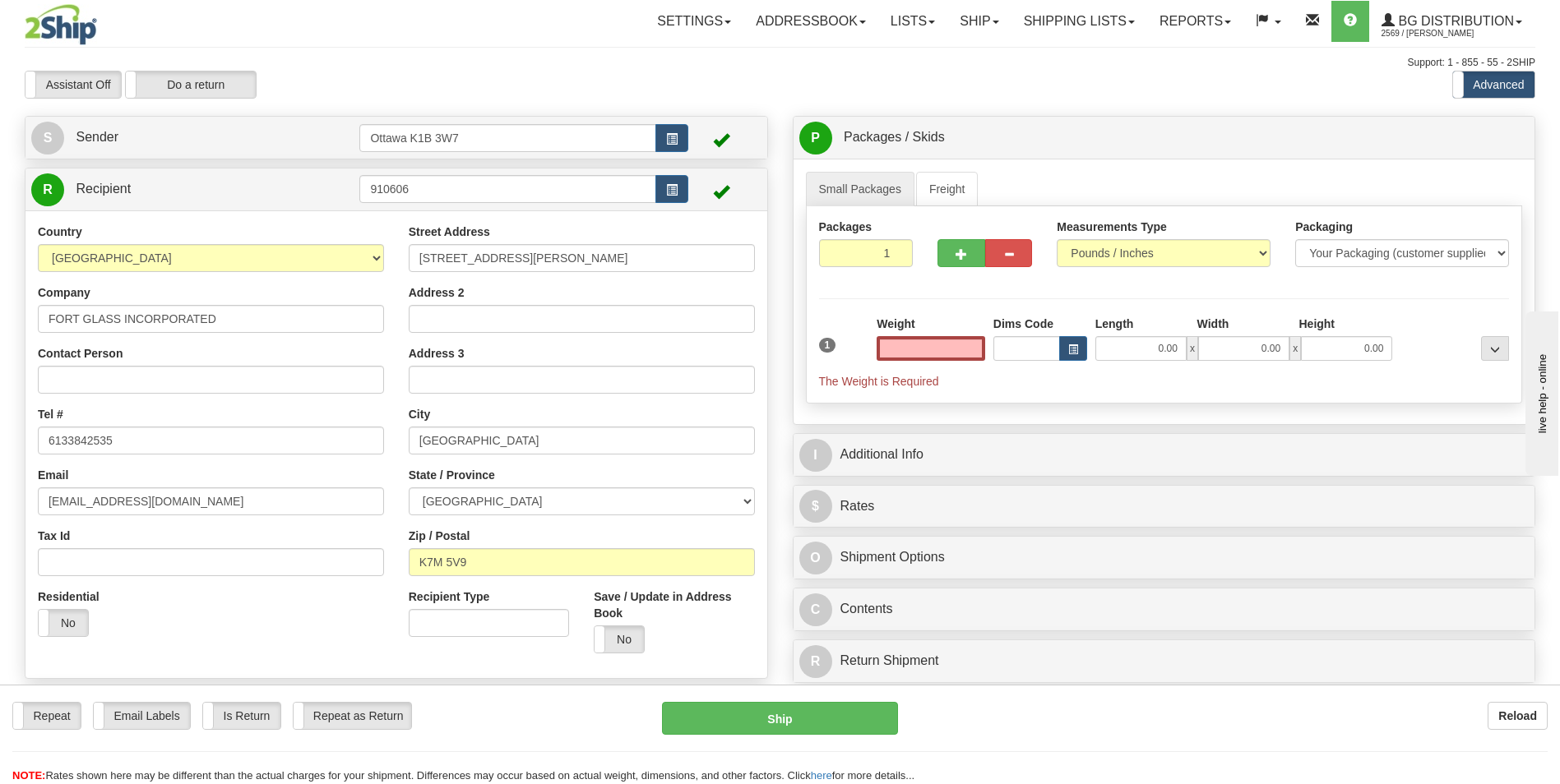
type input "0.00"
click at [963, 352] on input "0.00" at bounding box center [931, 348] width 109 height 24
type input "0.00"
click at [949, 260] on button "button" at bounding box center [961, 253] width 47 height 28
type input "2"
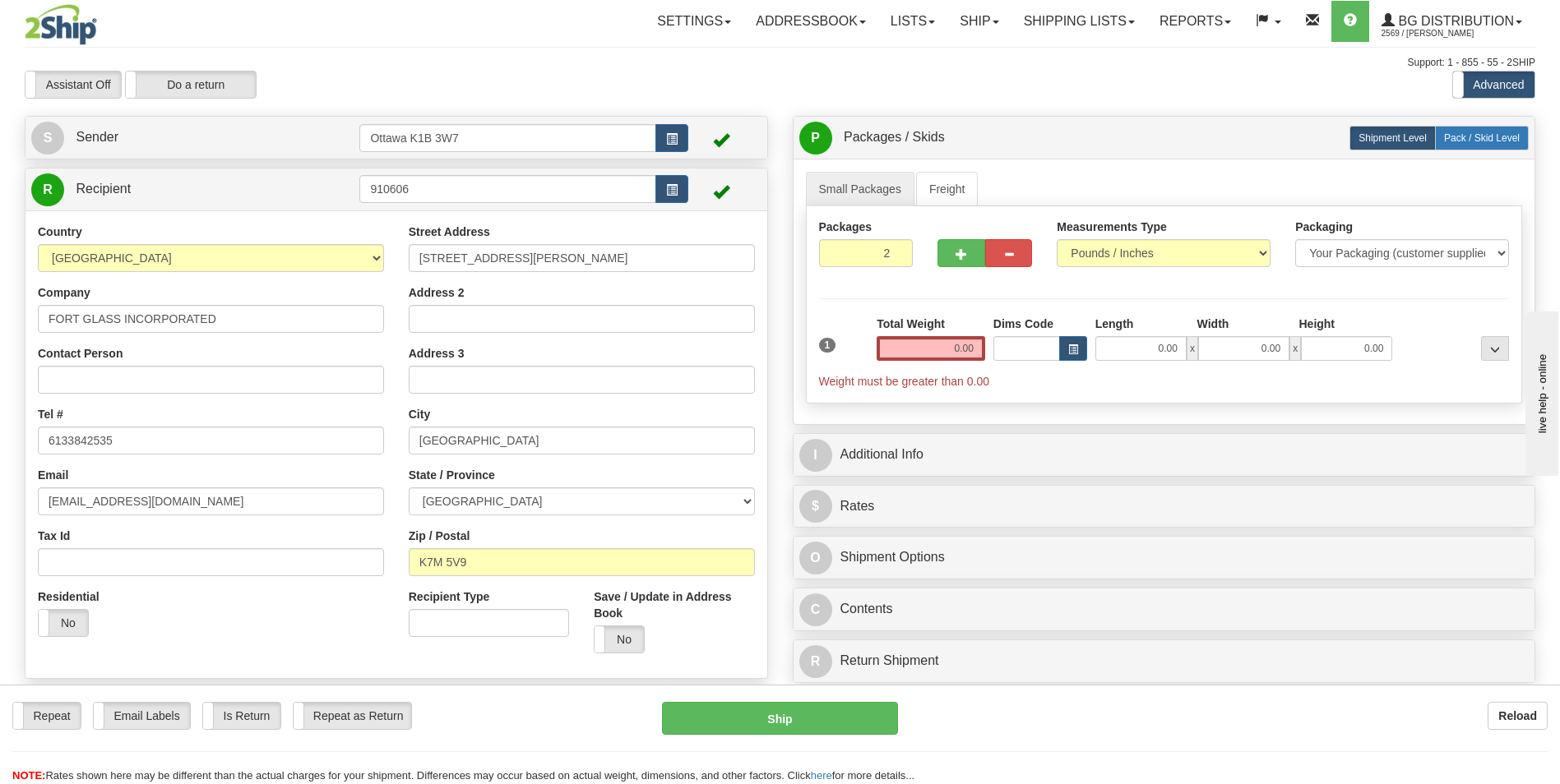
click at [1490, 128] on label "Pack / Skid Level Pack.." at bounding box center [1482, 137] width 94 height 24
radio input "true"
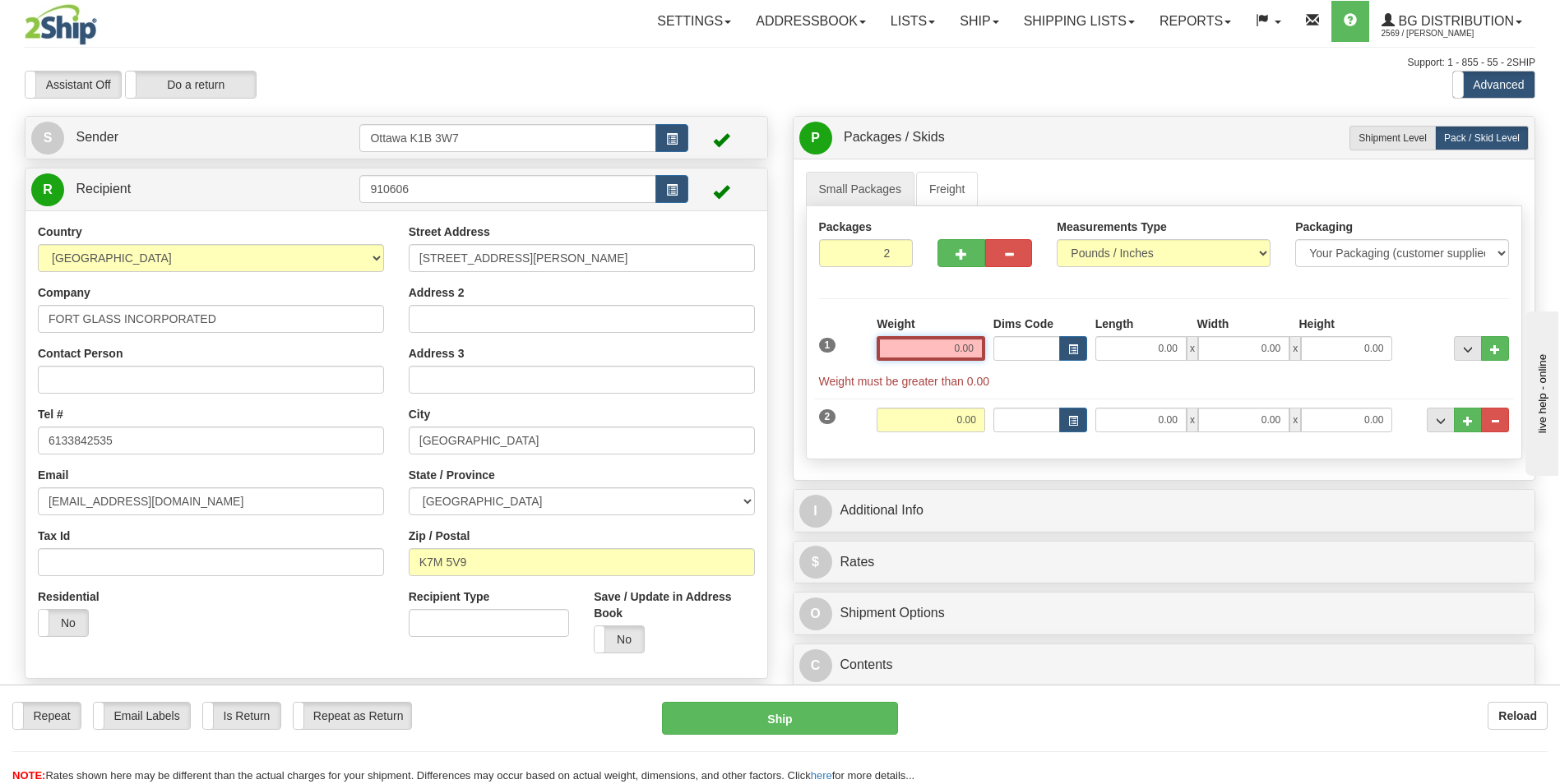
click at [958, 348] on input "0.00" at bounding box center [931, 348] width 109 height 24
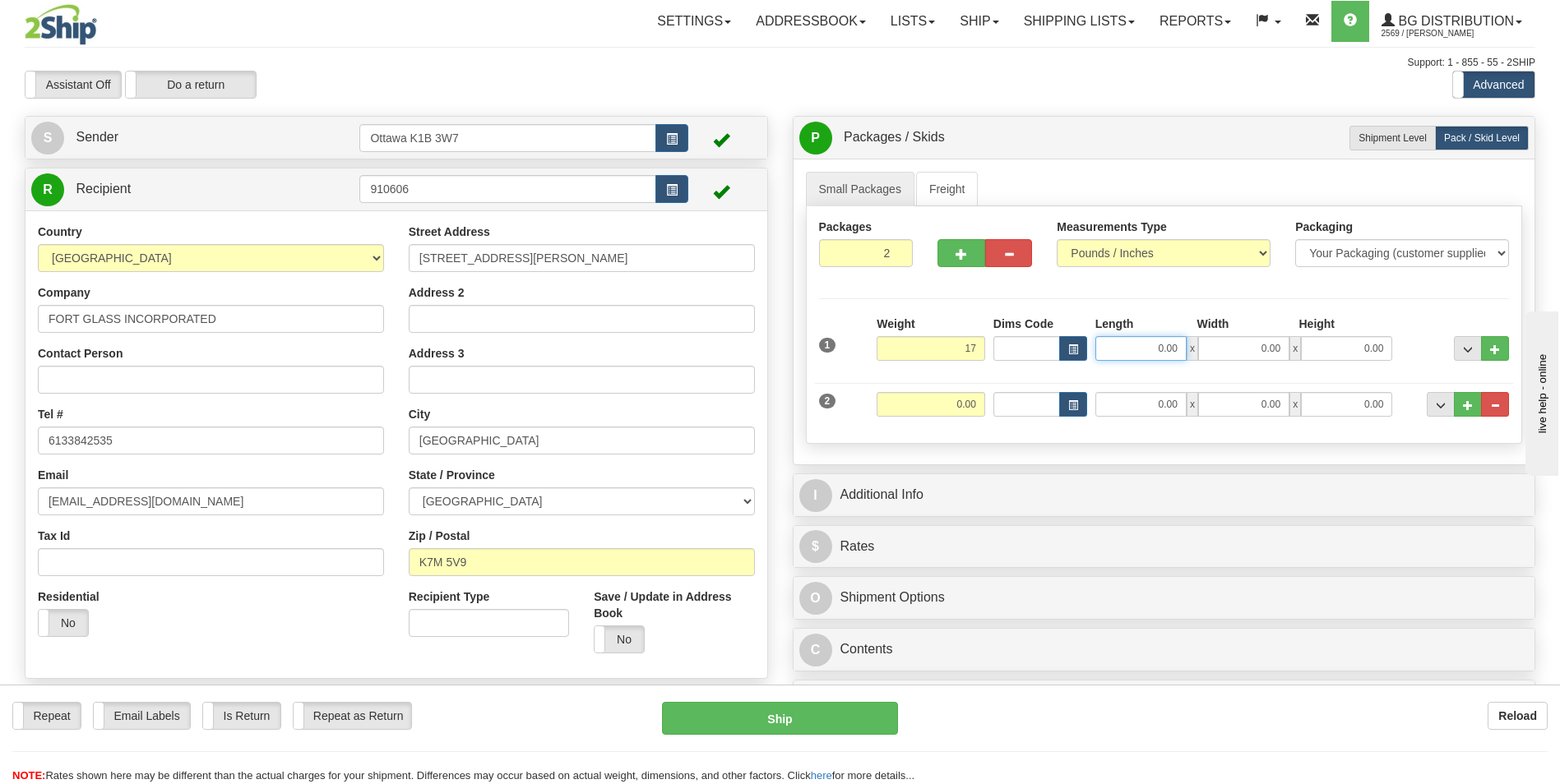
click at [1185, 348] on input "0.00" at bounding box center [1140, 348] width 91 height 24
type input "17.00"
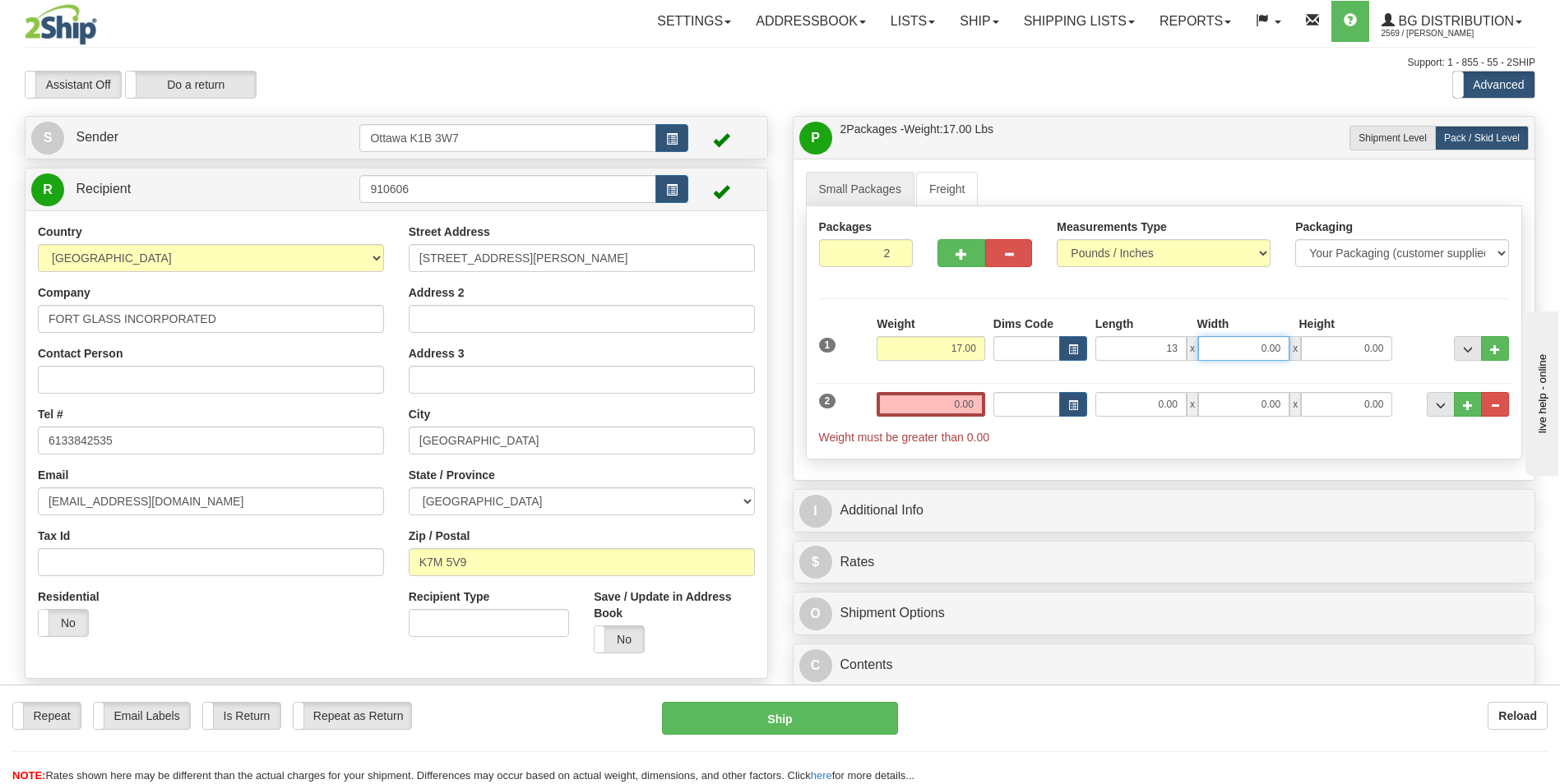
type input "13.00"
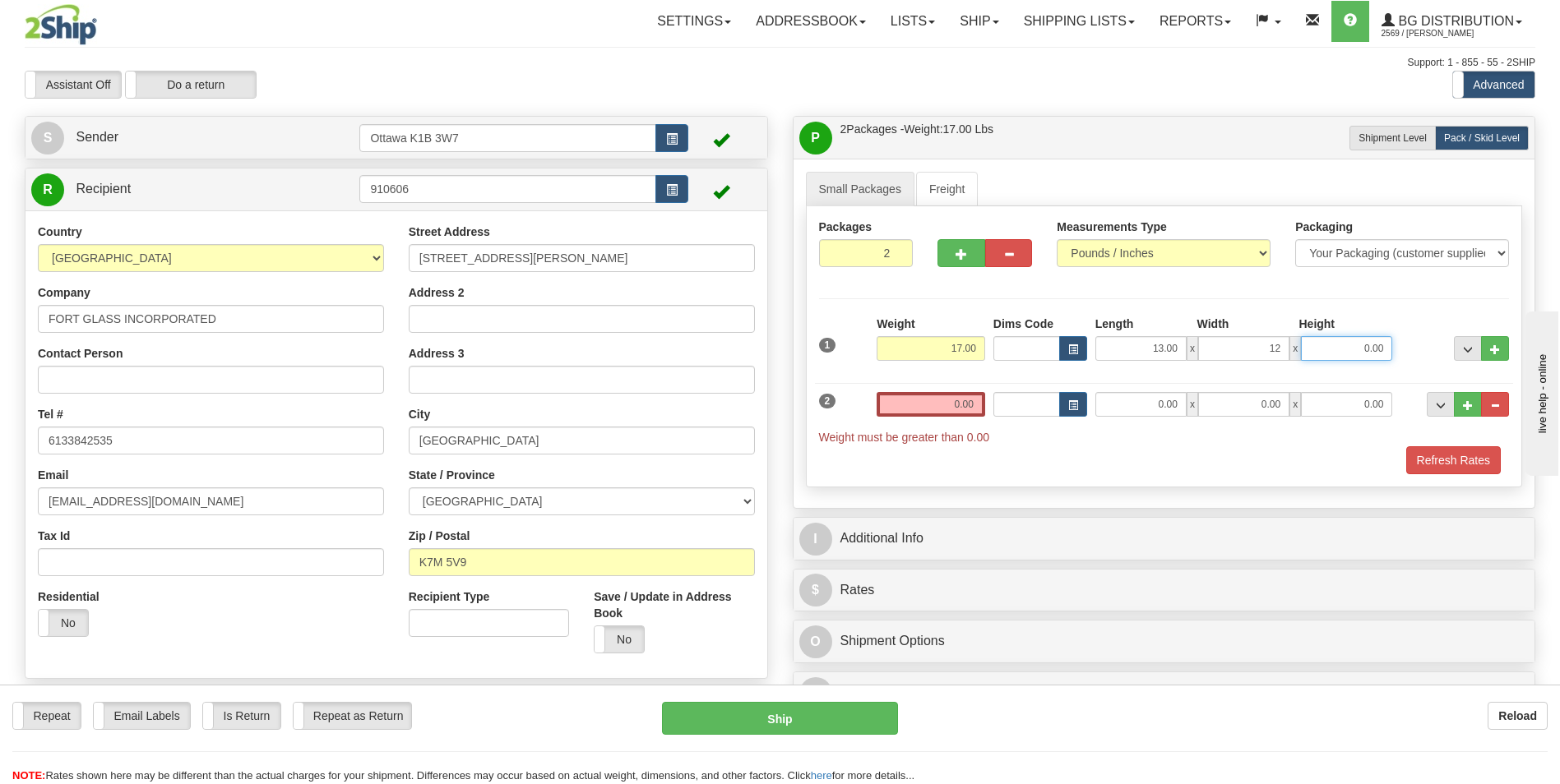
type input "12.00"
click at [968, 414] on input "0.00" at bounding box center [931, 404] width 109 height 24
type input "0.00"
click at [1147, 400] on input "0.00" at bounding box center [1140, 404] width 91 height 24
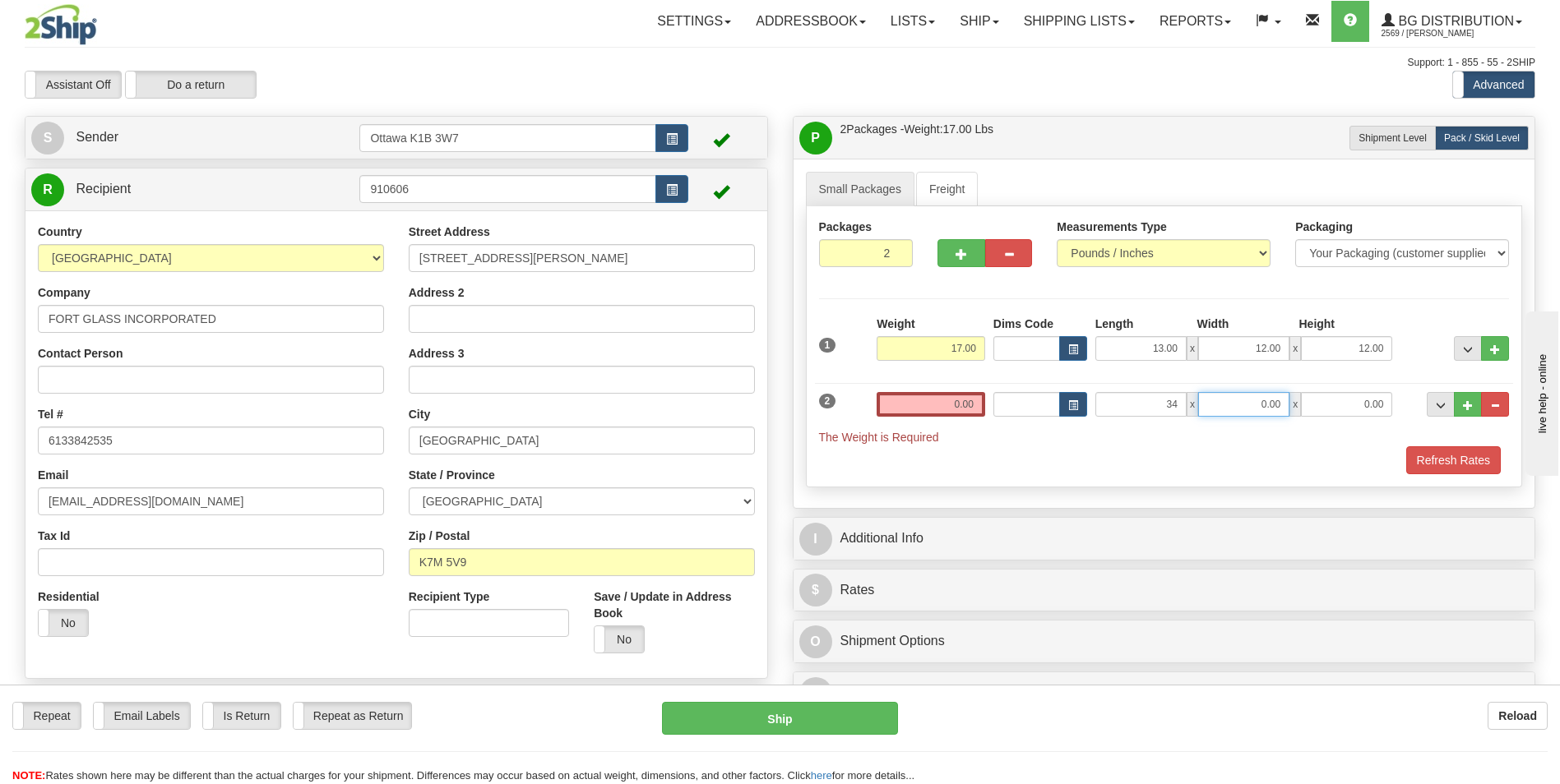
type input "34.00"
type input "9.00"
type input "4.00"
click at [948, 410] on input "0.00" at bounding box center [931, 404] width 109 height 24
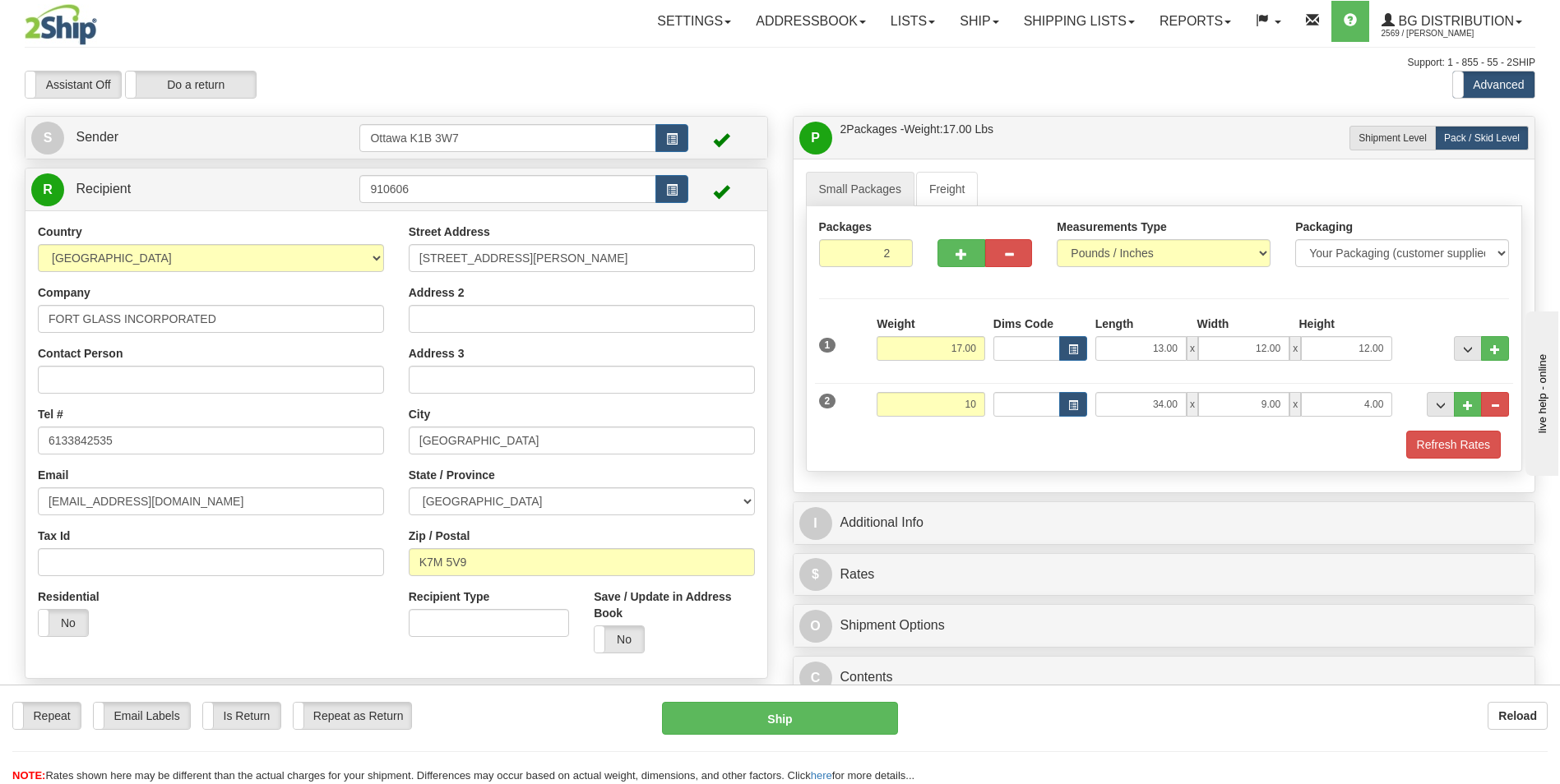
click at [901, 447] on div "Refresh Rates" at bounding box center [1164, 444] width 699 height 28
type input "10.00"
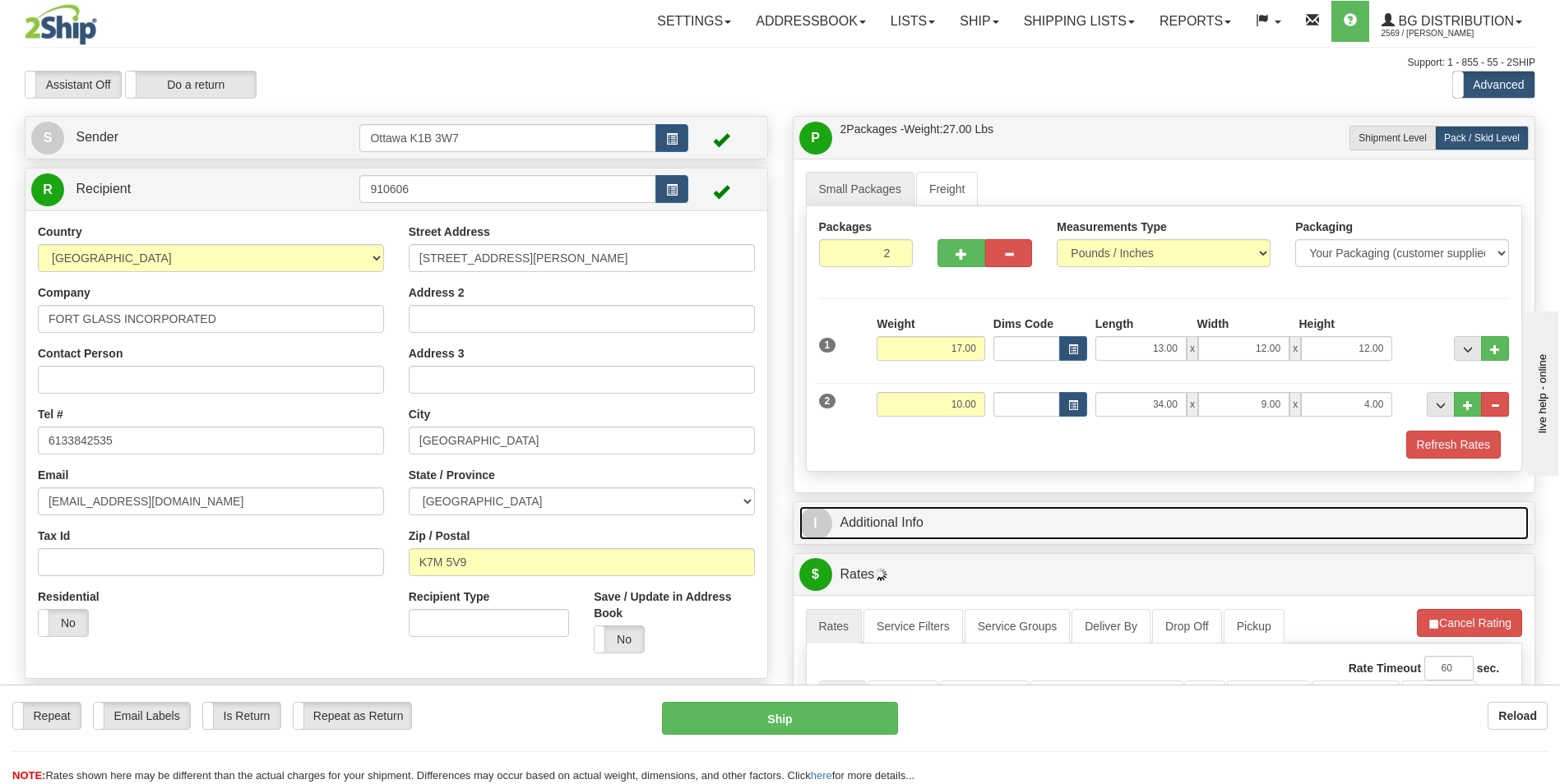
click at [903, 517] on link "I Additional Info" at bounding box center [1164, 523] width 730 height 33
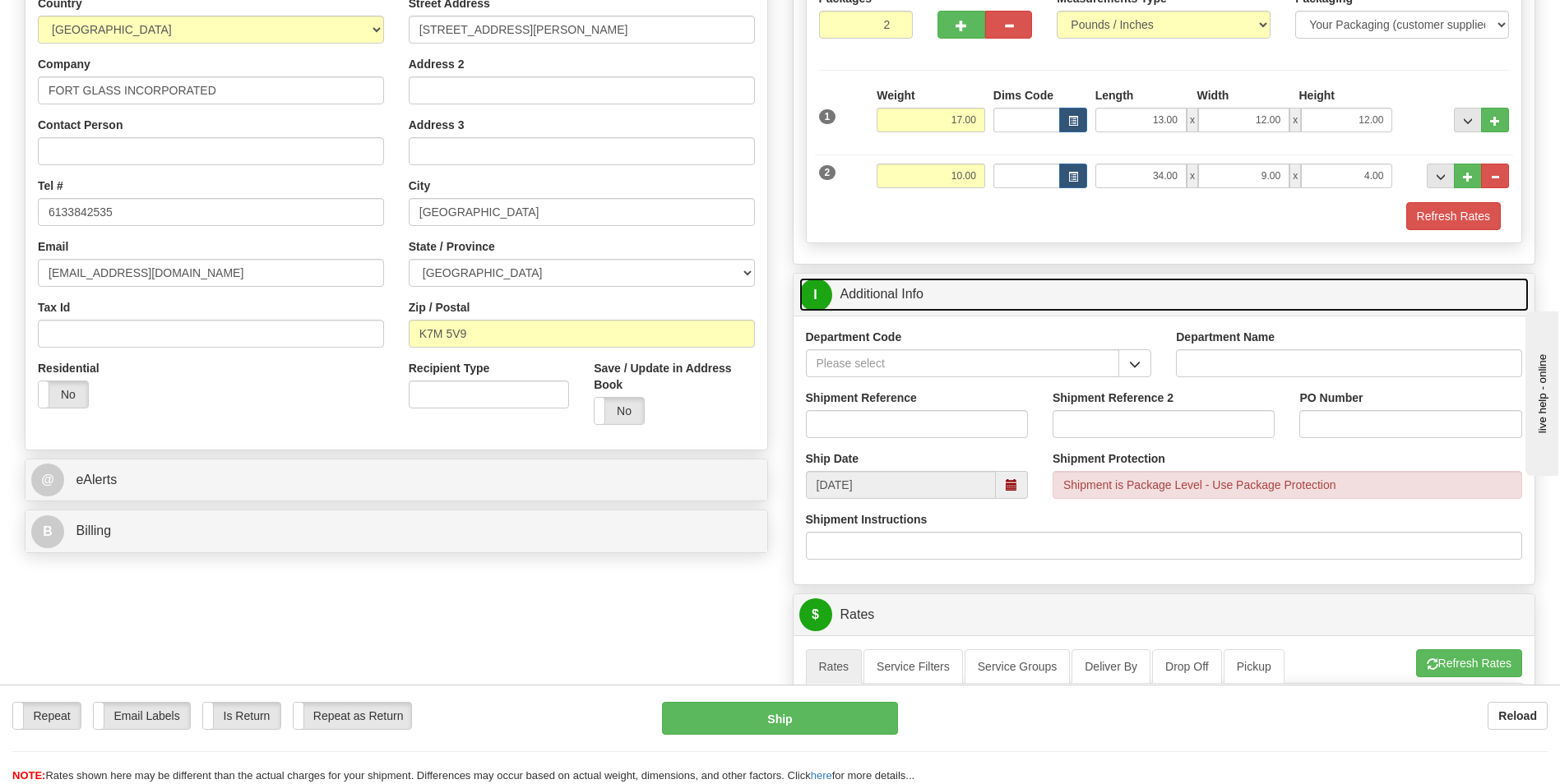
scroll to position [247, 0]
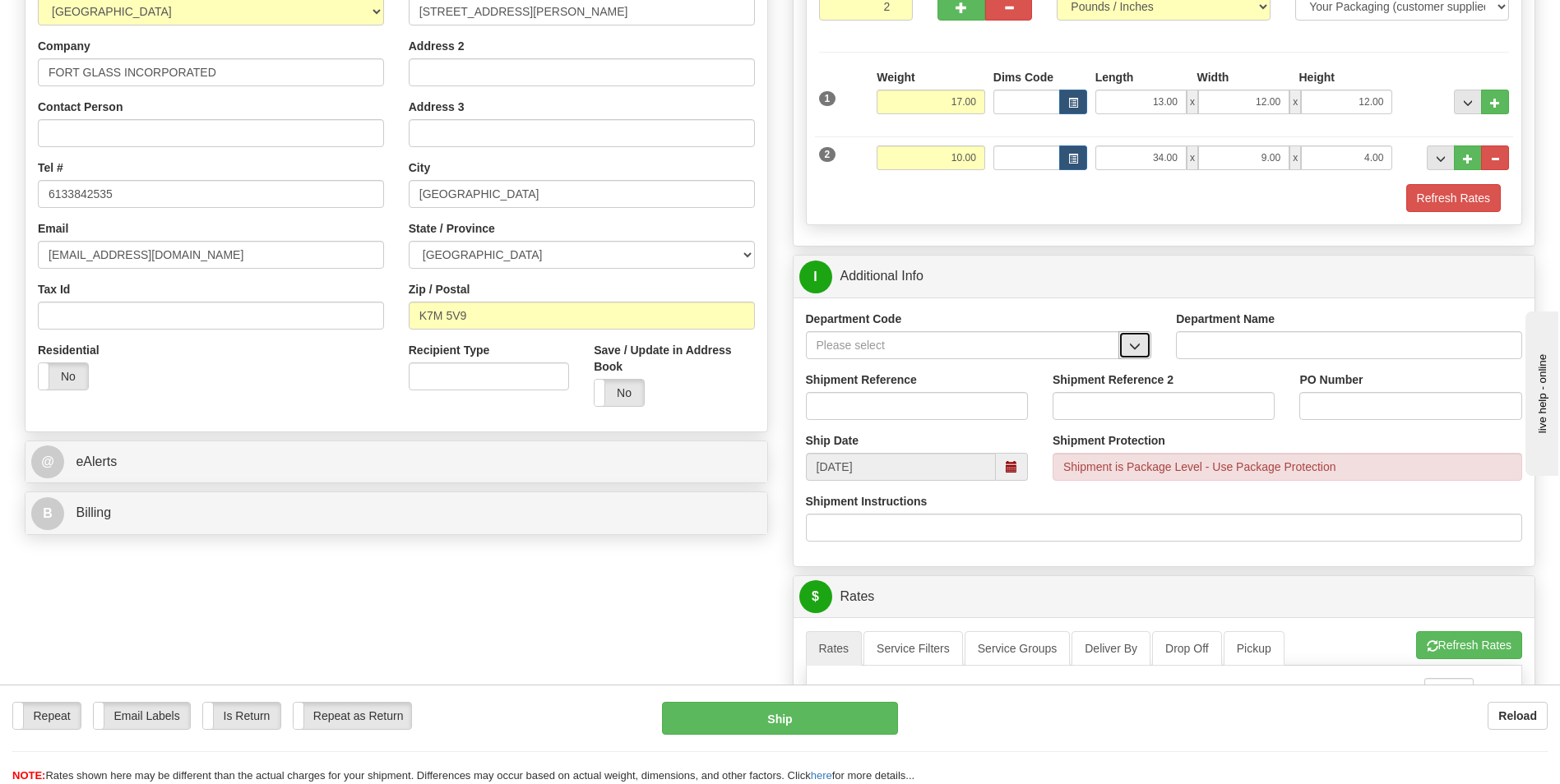
click at [1140, 339] on button "button" at bounding box center [1135, 345] width 33 height 28
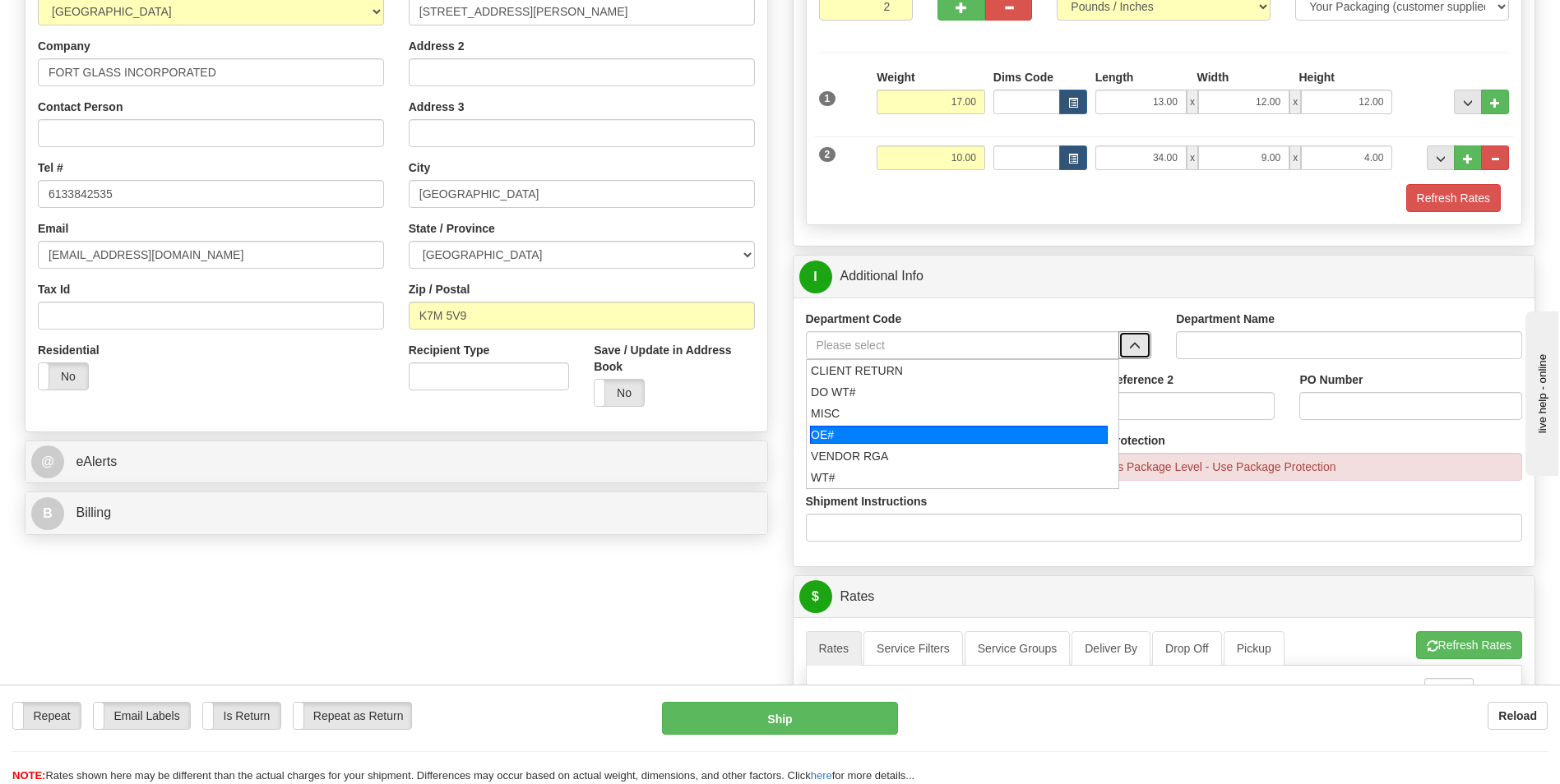
click at [933, 433] on div "OE#" at bounding box center [959, 435] width 298 height 18
type input "OE#"
type input "ORDERS"
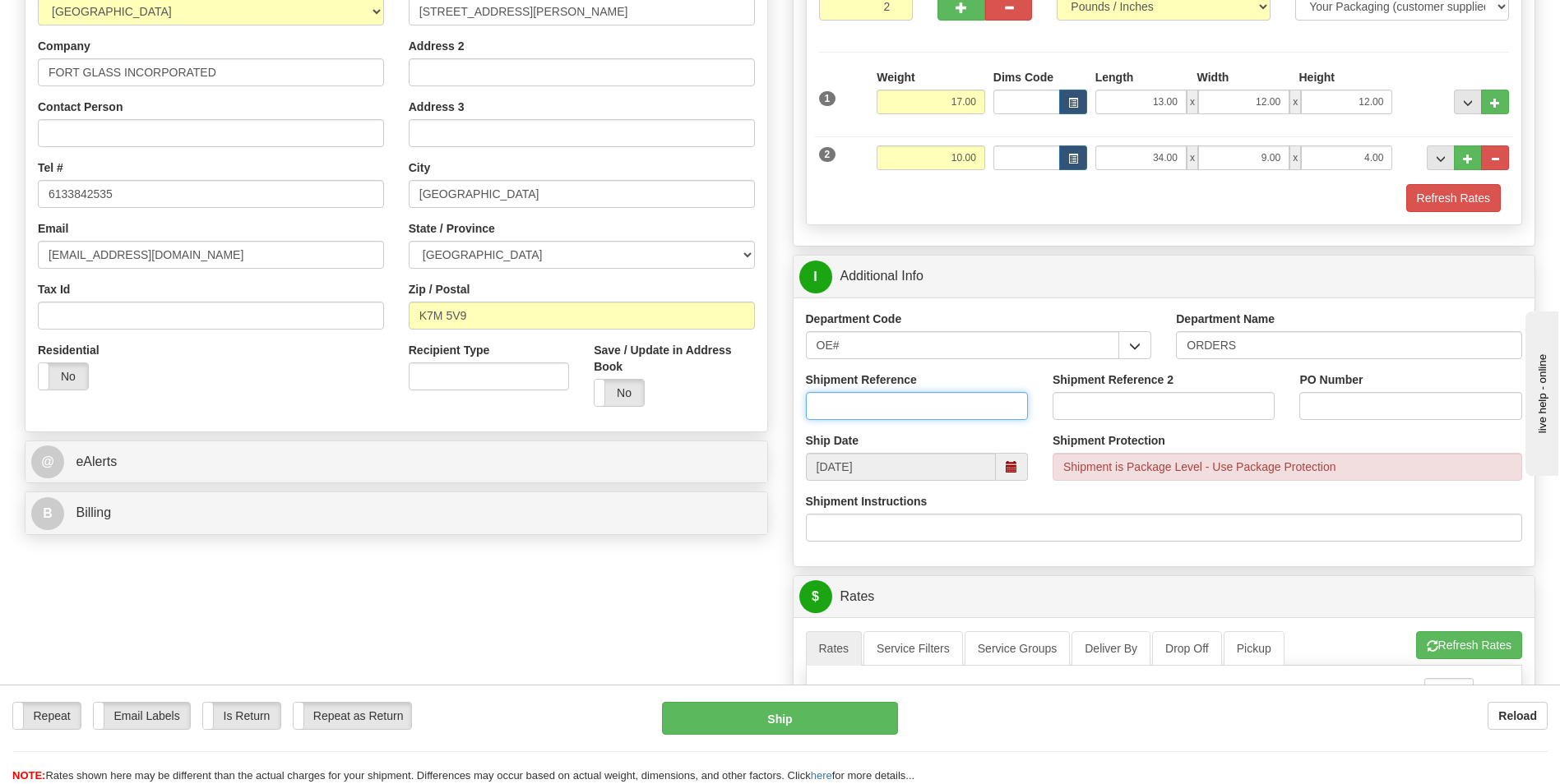
click at [884, 408] on input "Shipment Reference" at bounding box center [917, 406] width 222 height 28
type input "10204426-00"
click at [1347, 405] on input "PO Number" at bounding box center [1411, 406] width 222 height 28
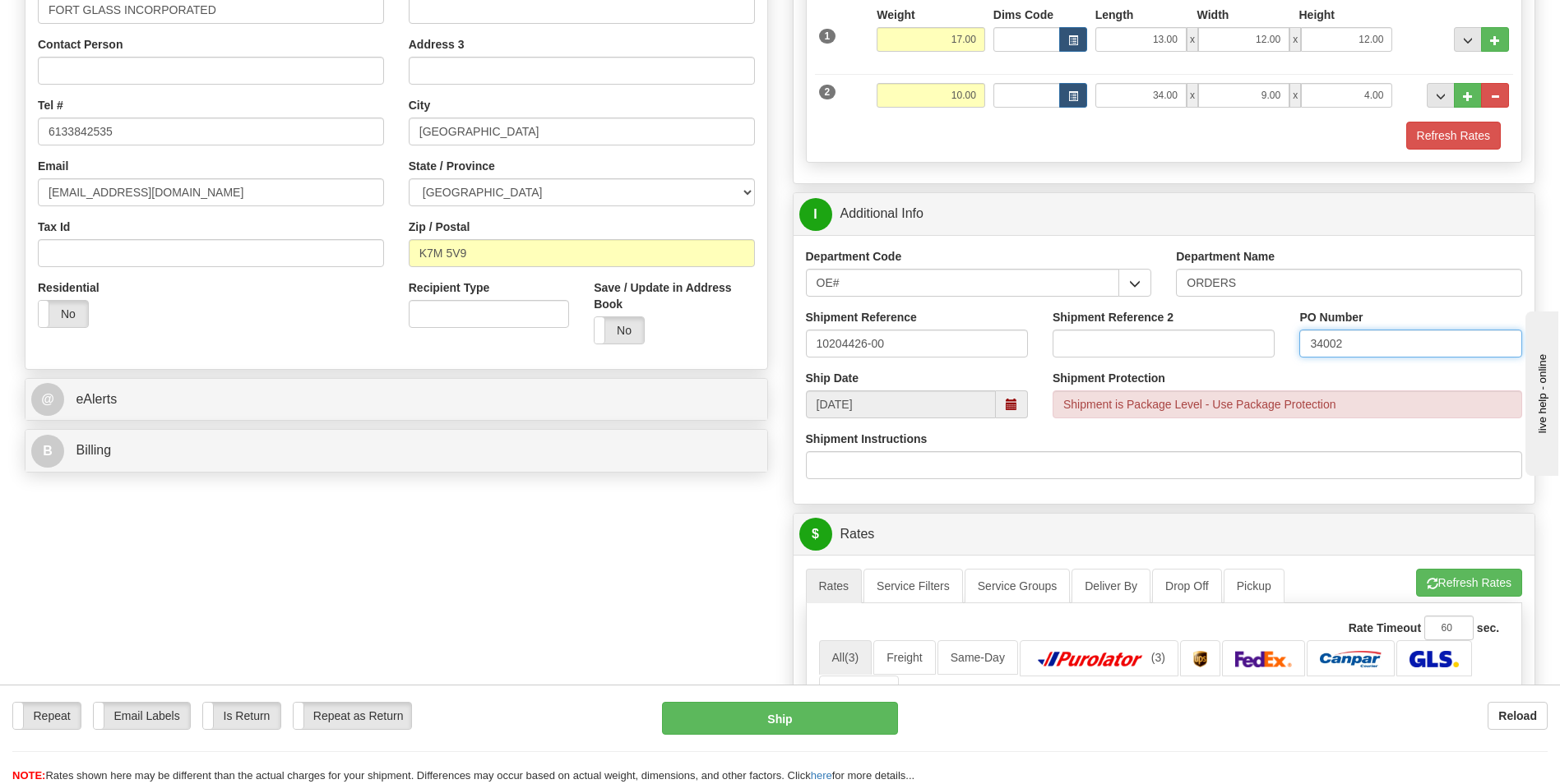
scroll to position [411, 0]
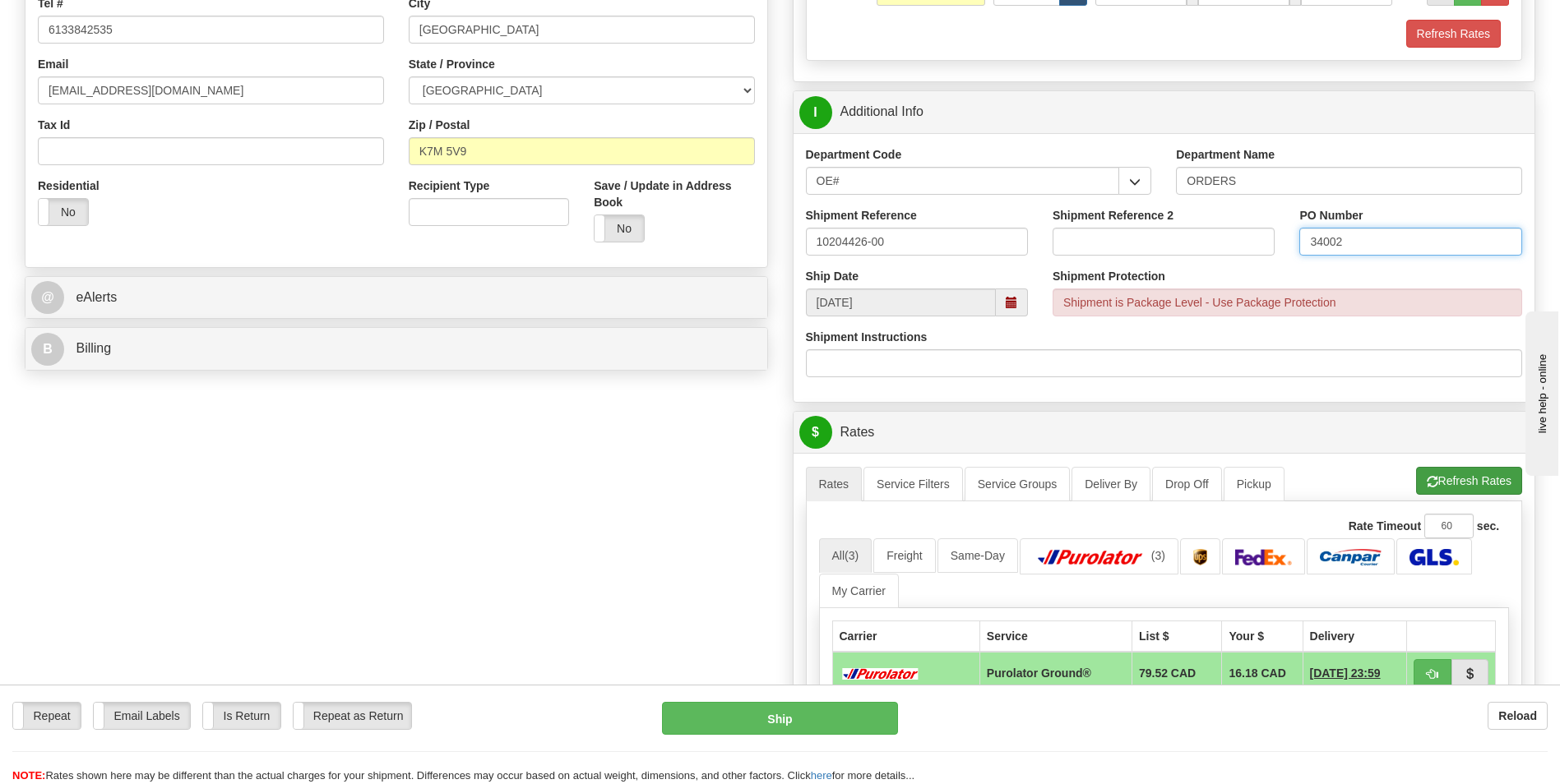
type input "34002"
click at [1473, 469] on button "Refresh Rates" at bounding box center [1469, 480] width 106 height 28
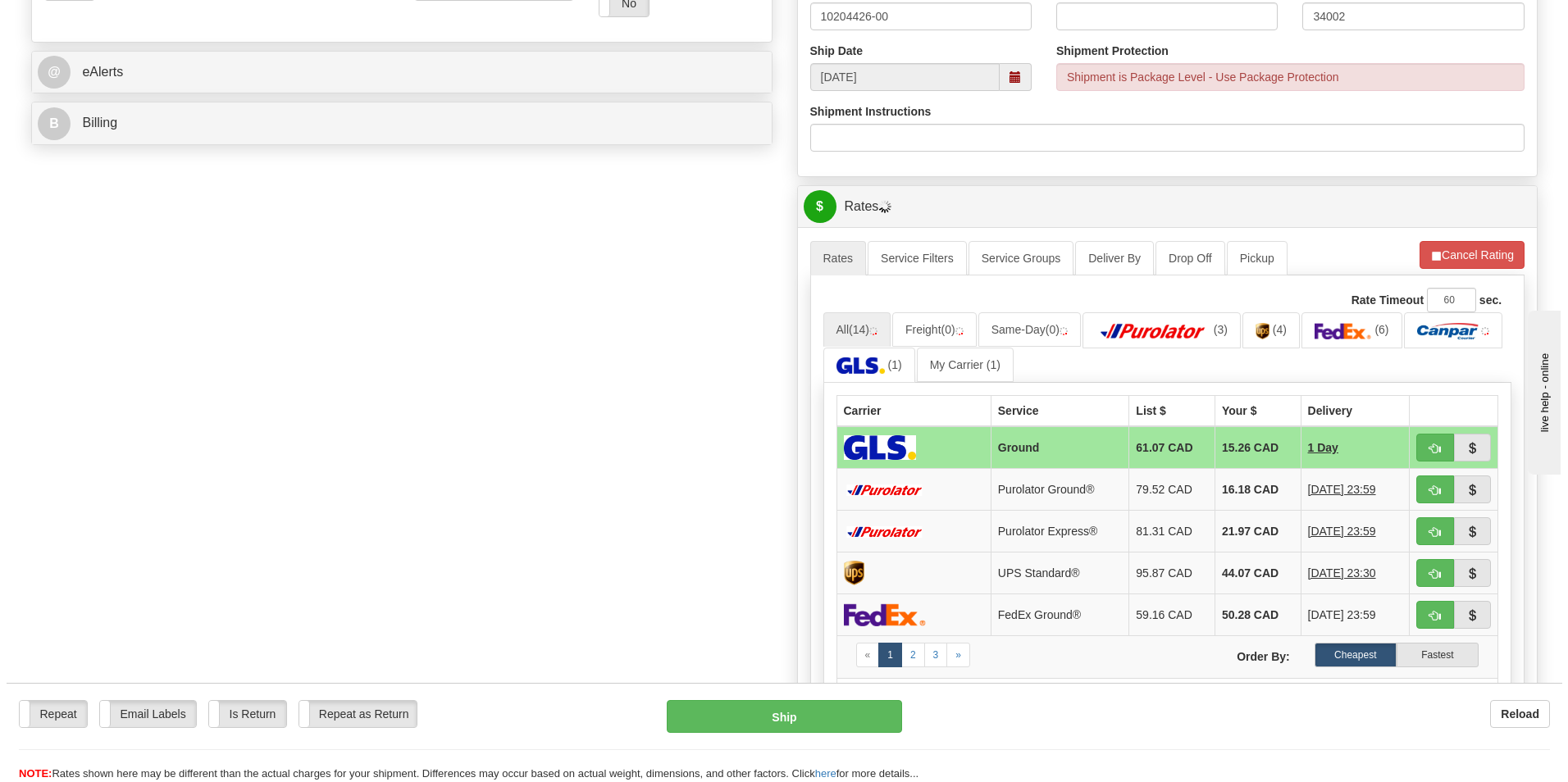
scroll to position [656, 0]
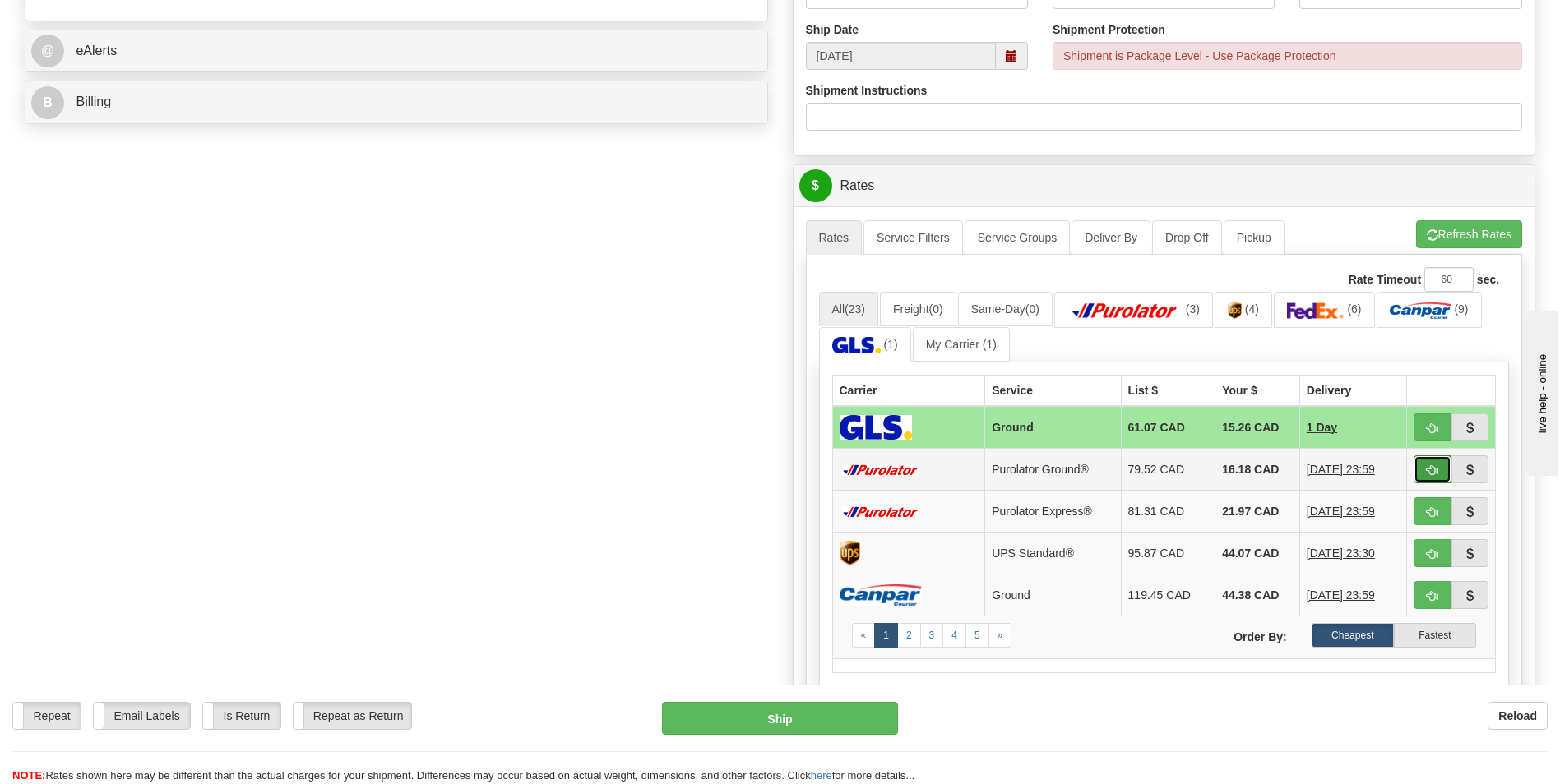
click at [1428, 470] on span "button" at bounding box center [1432, 471] width 12 height 11
type input "260"
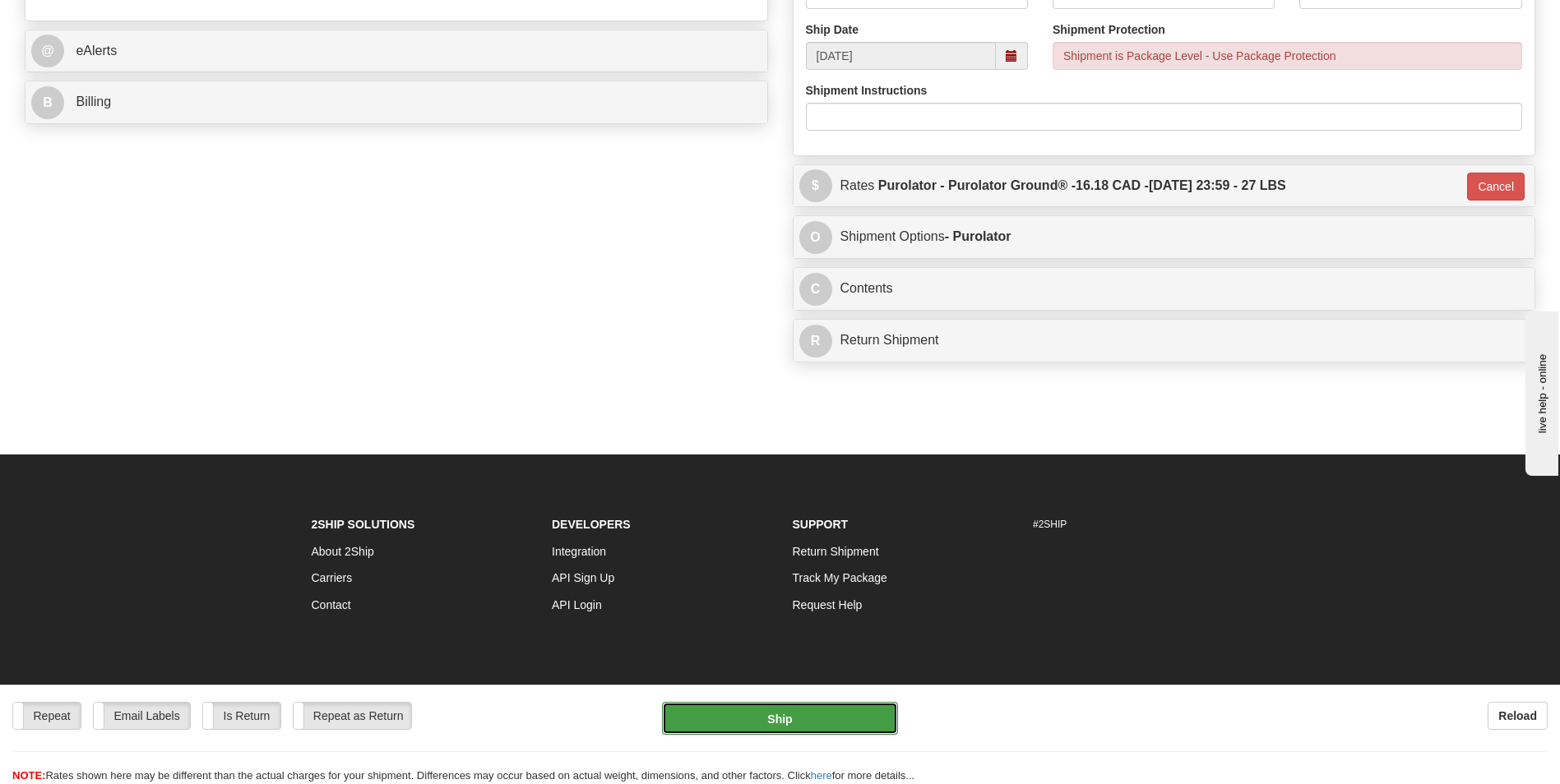
click at [772, 717] on button "Ship" at bounding box center [780, 719] width 235 height 33
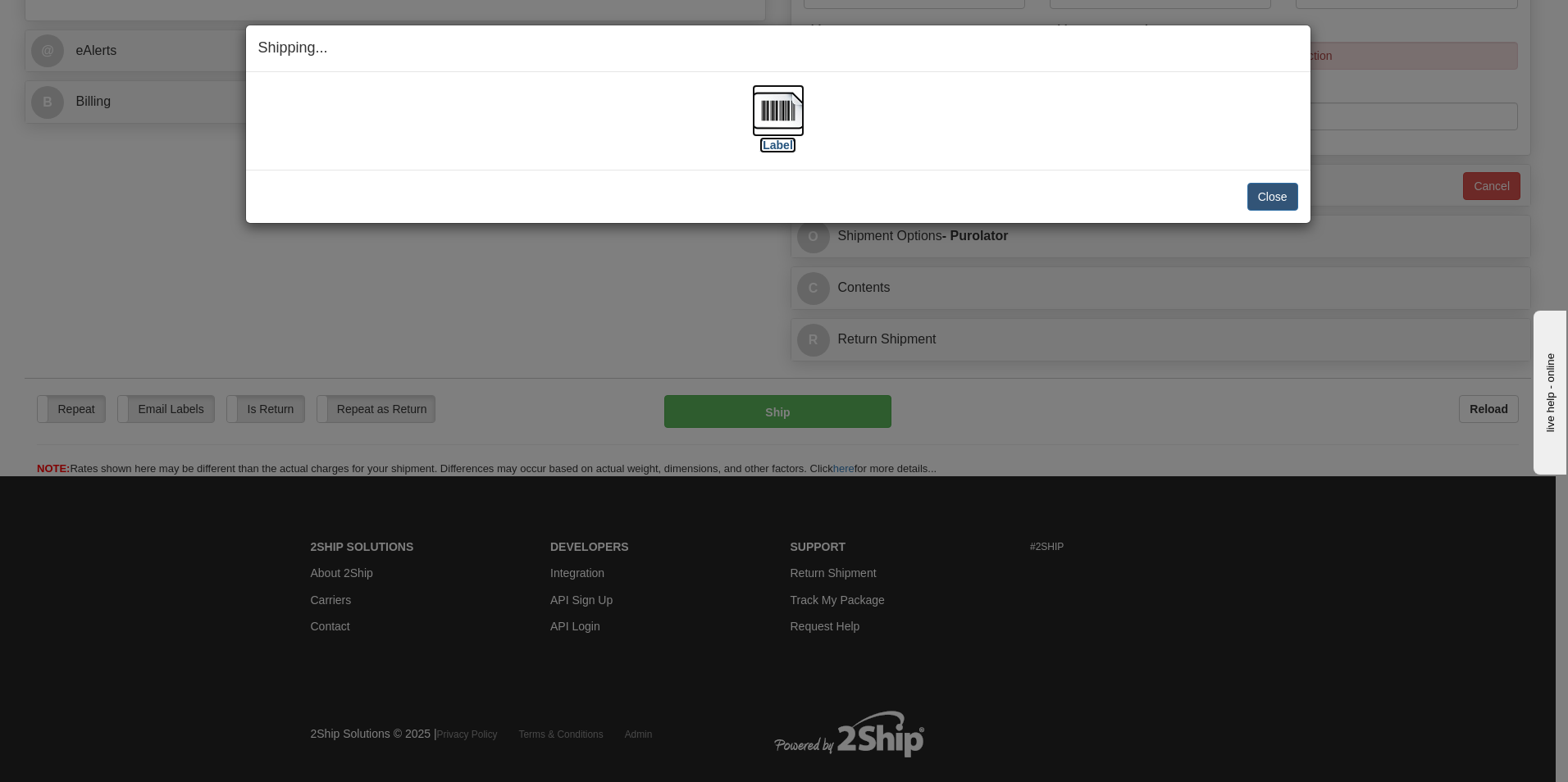
click at [775, 146] on label "[Label]" at bounding box center [778, 145] width 38 height 16
click at [1259, 197] on button "Close" at bounding box center [1272, 197] width 50 height 28
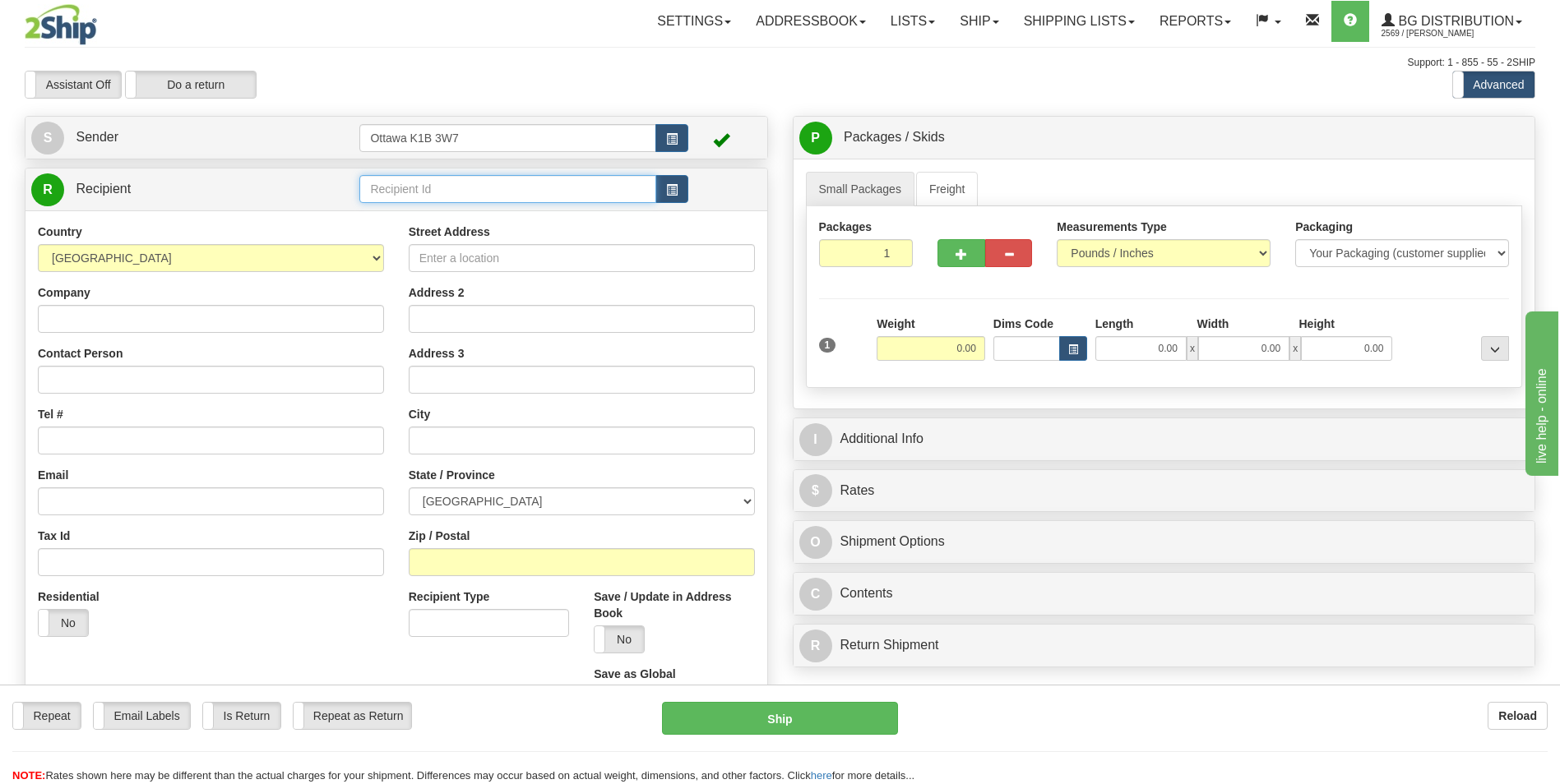
click at [499, 194] on input "text" at bounding box center [506, 189] width 296 height 28
click at [496, 213] on div "910550" at bounding box center [505, 214] width 280 height 18
type input "910550"
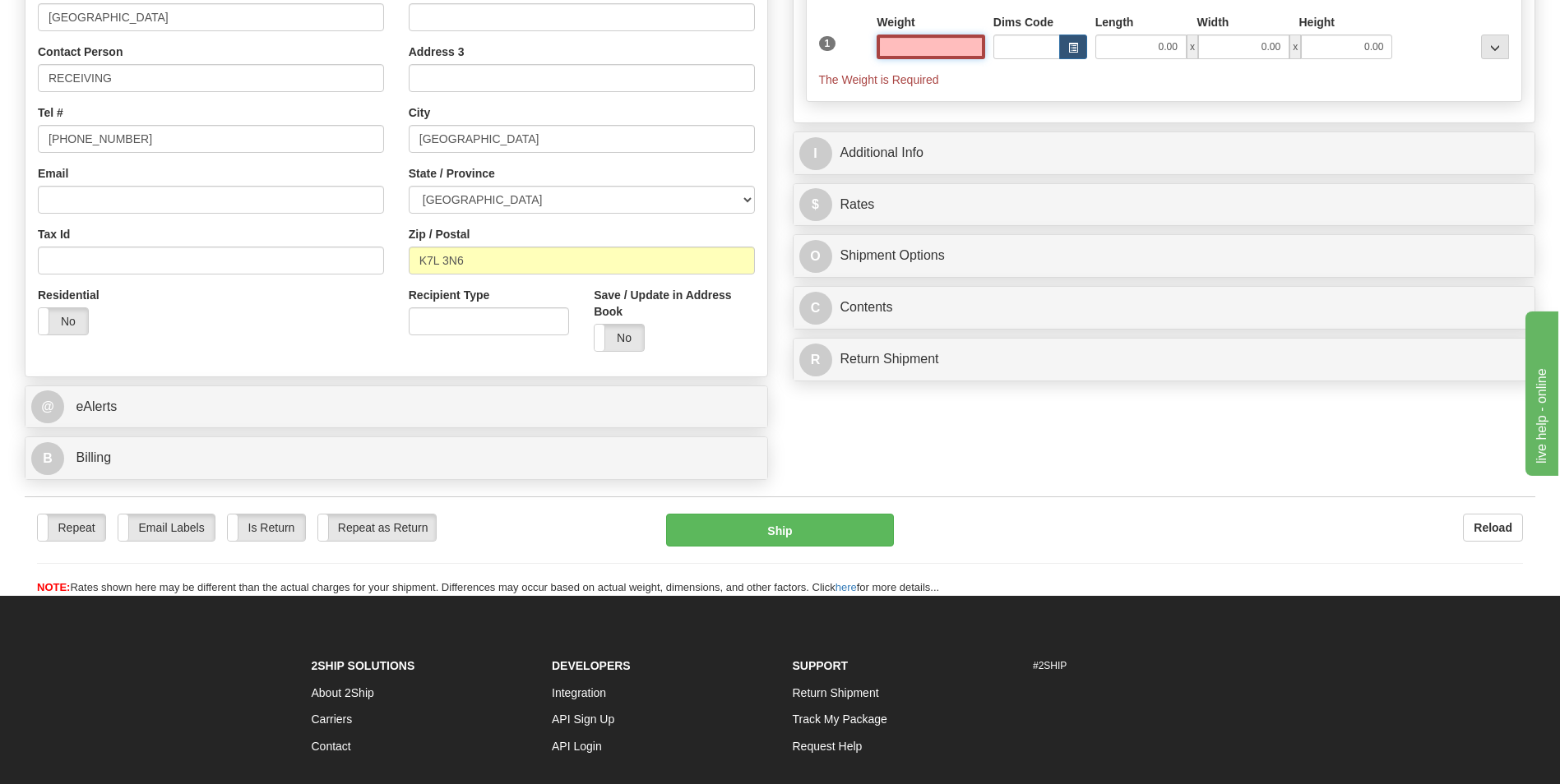
scroll to position [329, 0]
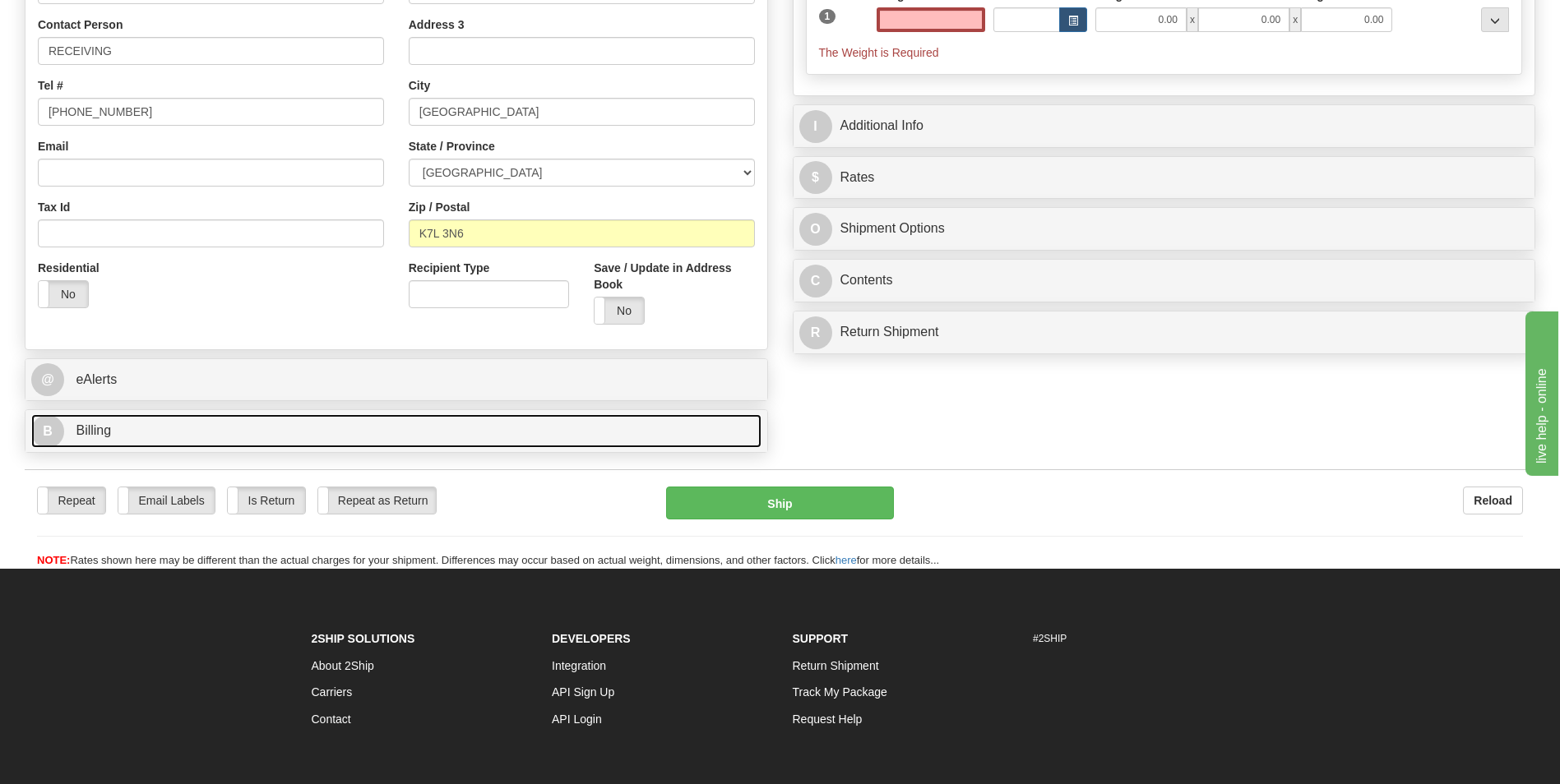
type input "0.00"
click at [125, 432] on link "B Billing" at bounding box center [396, 430] width 730 height 33
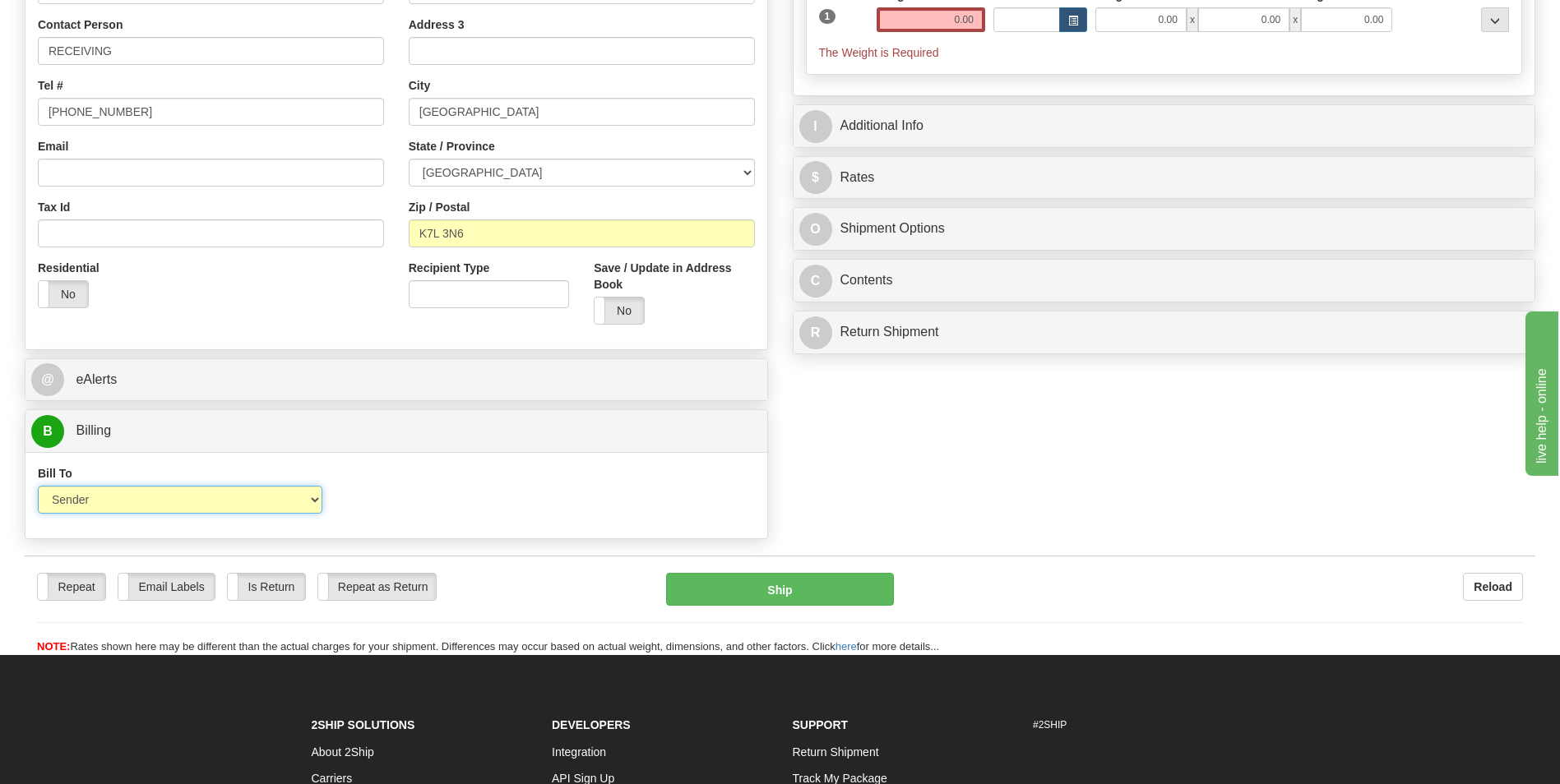
click at [184, 503] on select "Sender Recipient Third Party Collect" at bounding box center [180, 499] width 285 height 28
select select "2"
click at [38, 486] on select "Sender Recipient Third Party Collect" at bounding box center [180, 499] width 285 height 28
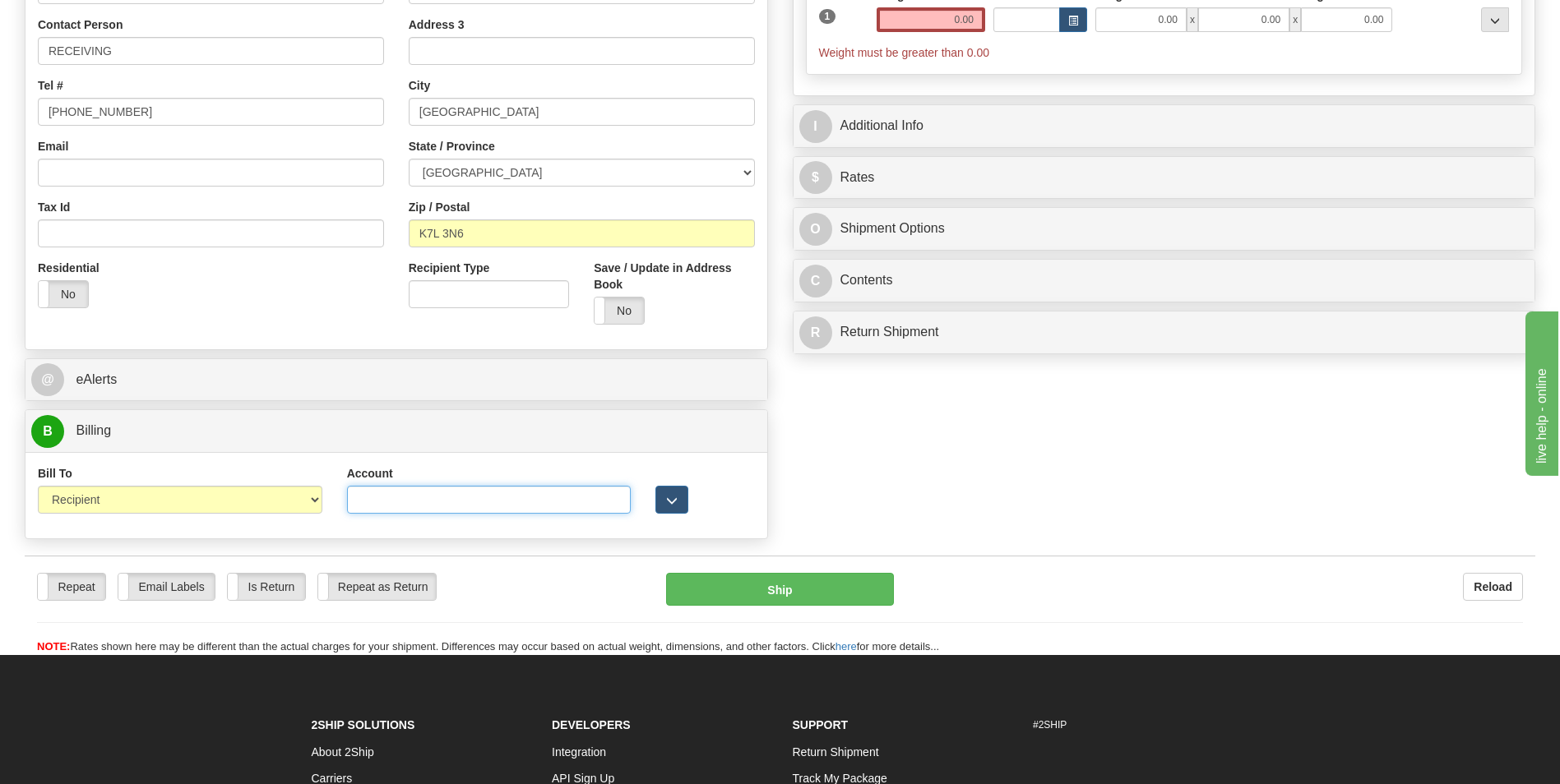
click at [477, 509] on input "Account" at bounding box center [489, 499] width 285 height 28
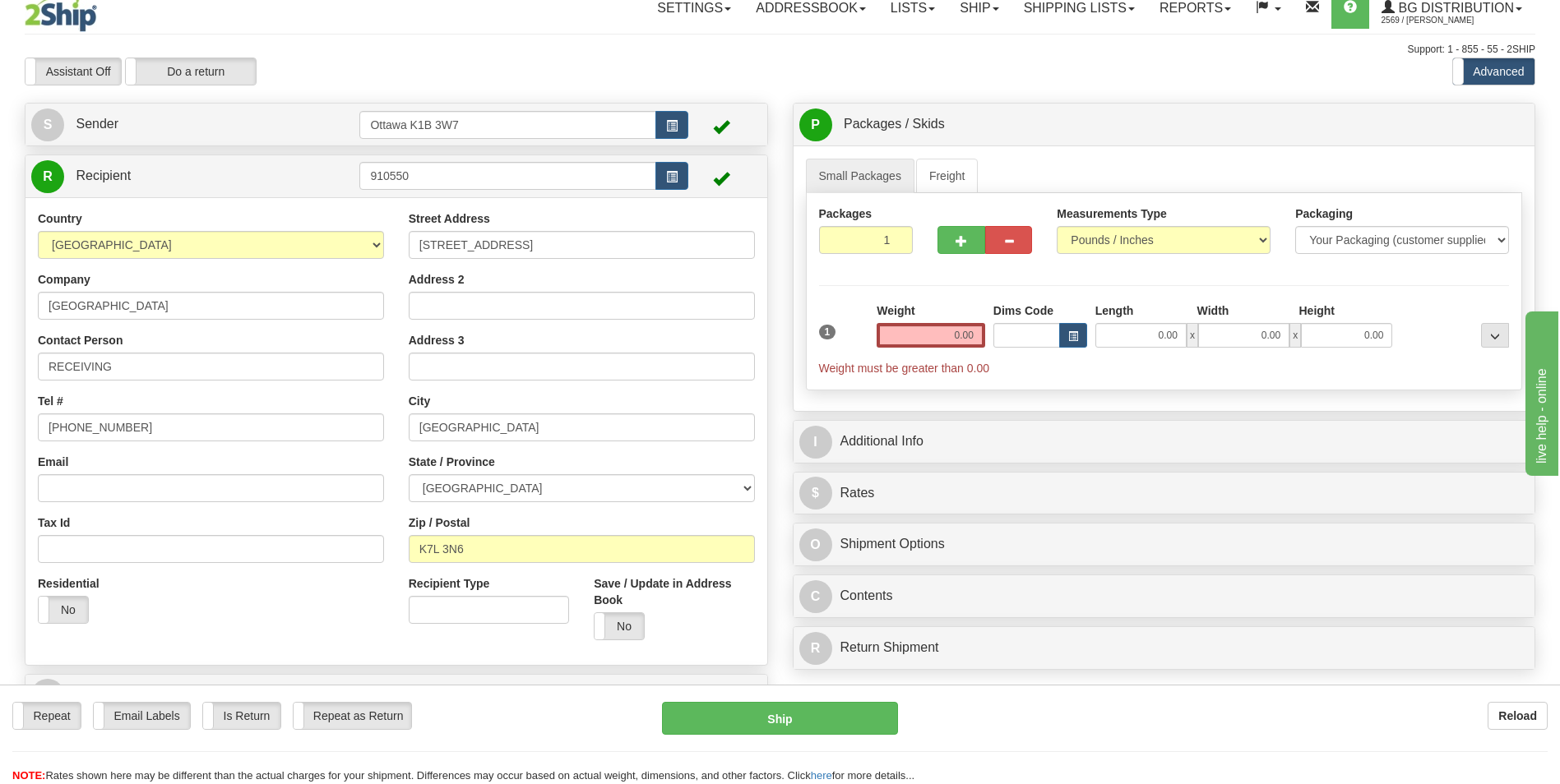
scroll to position [0, 0]
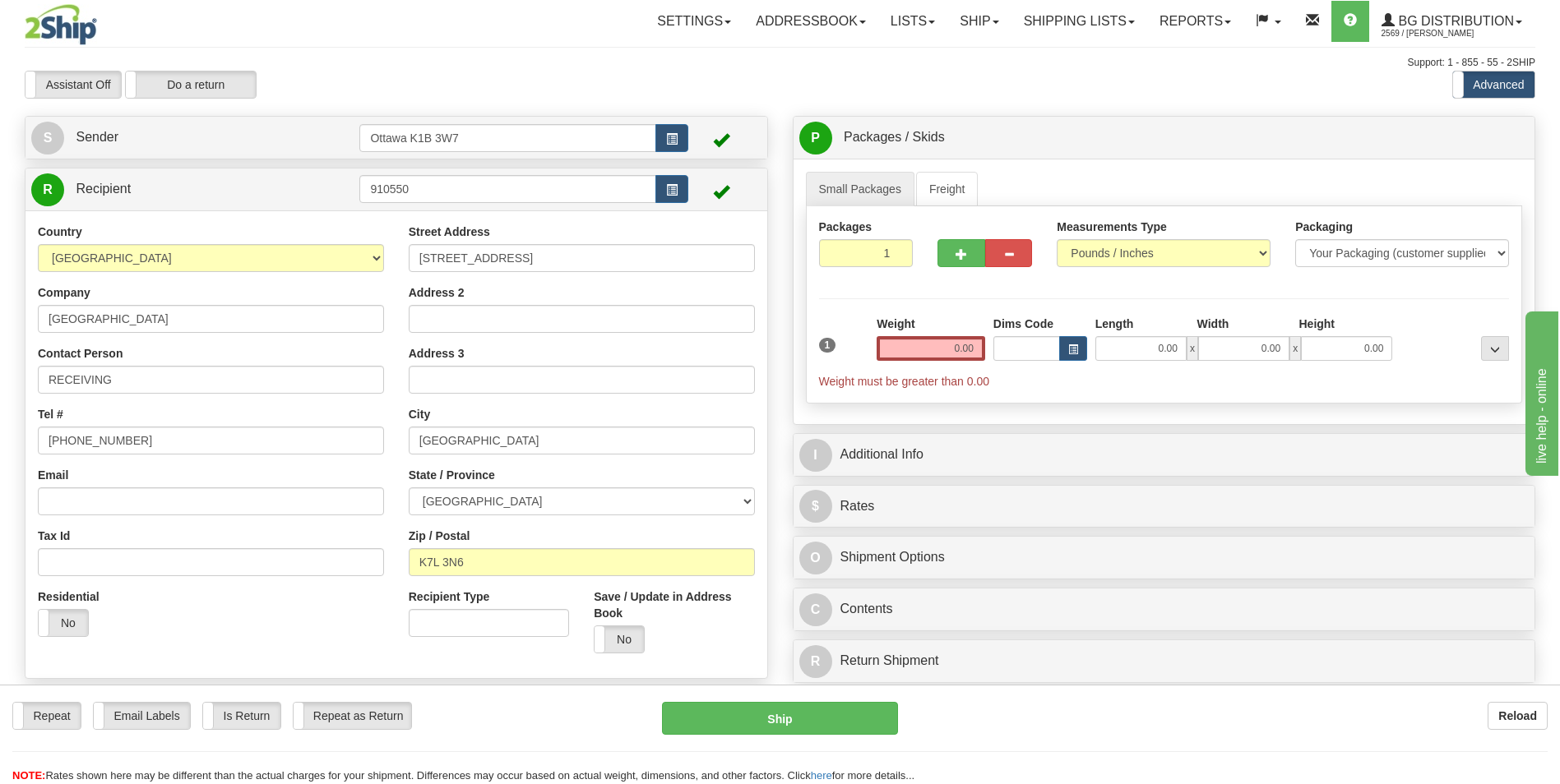
type input "0R9V99"
click at [963, 344] on input "0.00" at bounding box center [931, 348] width 109 height 24
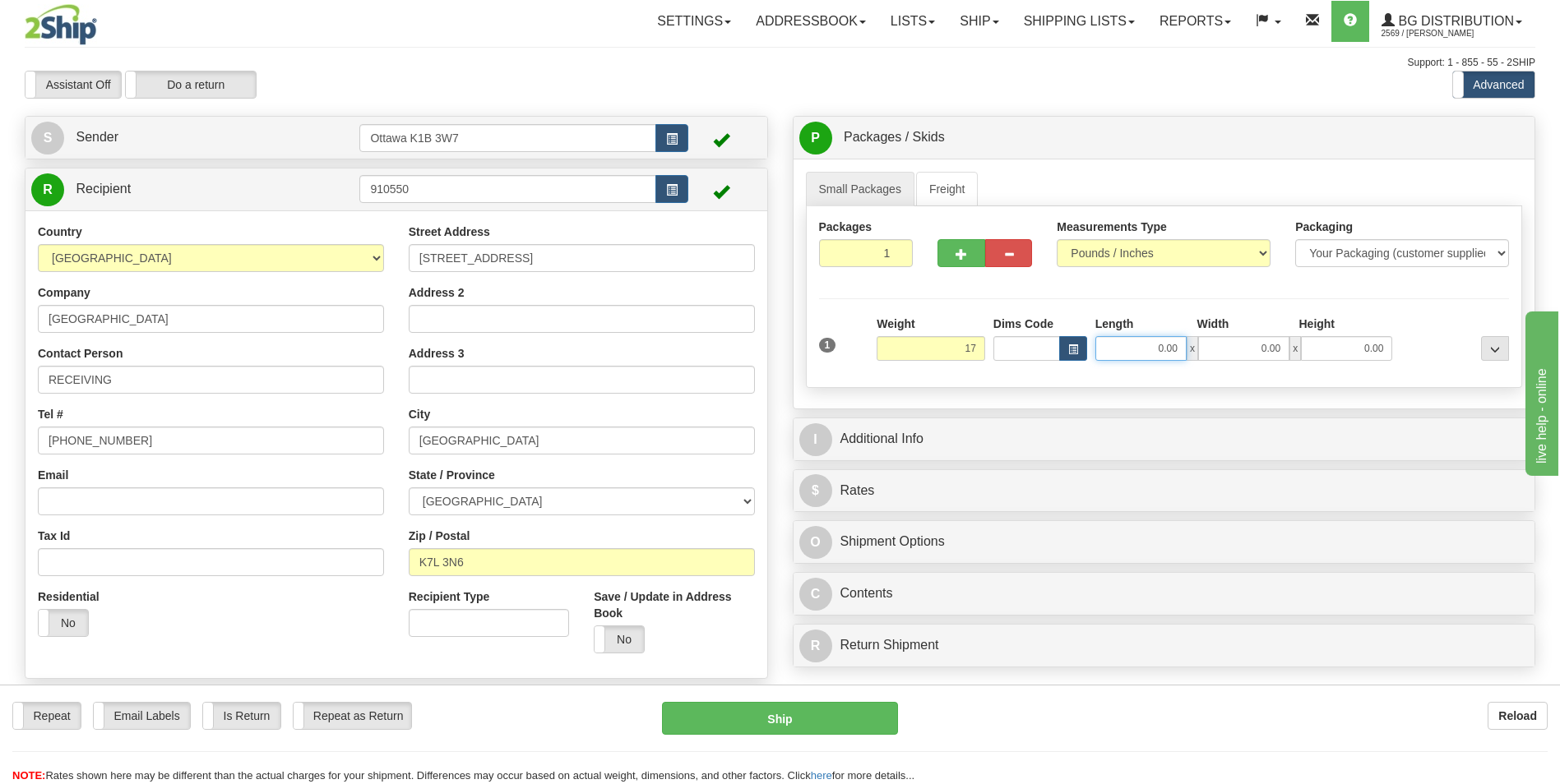
click at [1149, 348] on input "0.00" at bounding box center [1140, 348] width 91 height 24
type input "17.00"
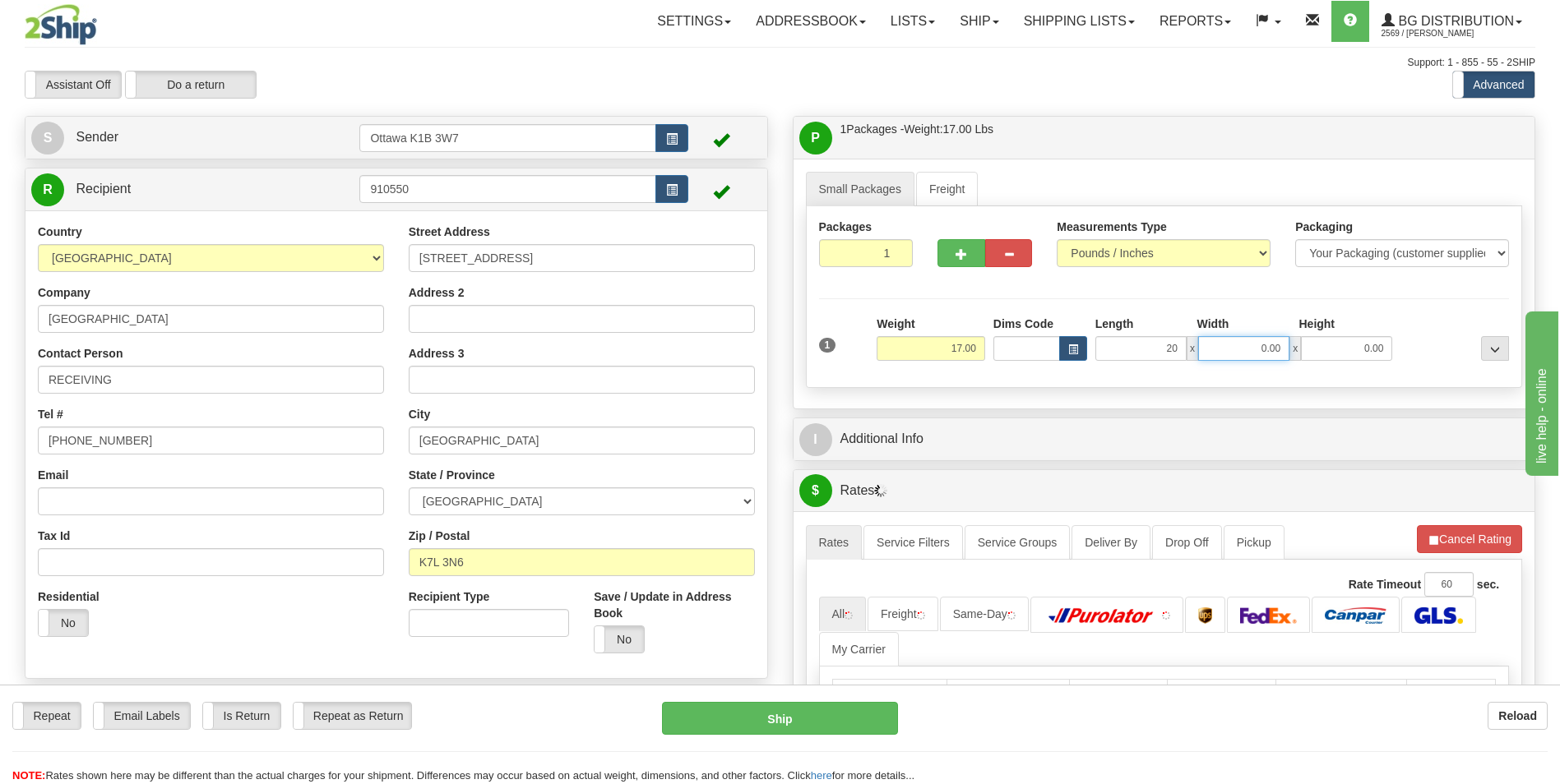
type input "20.00"
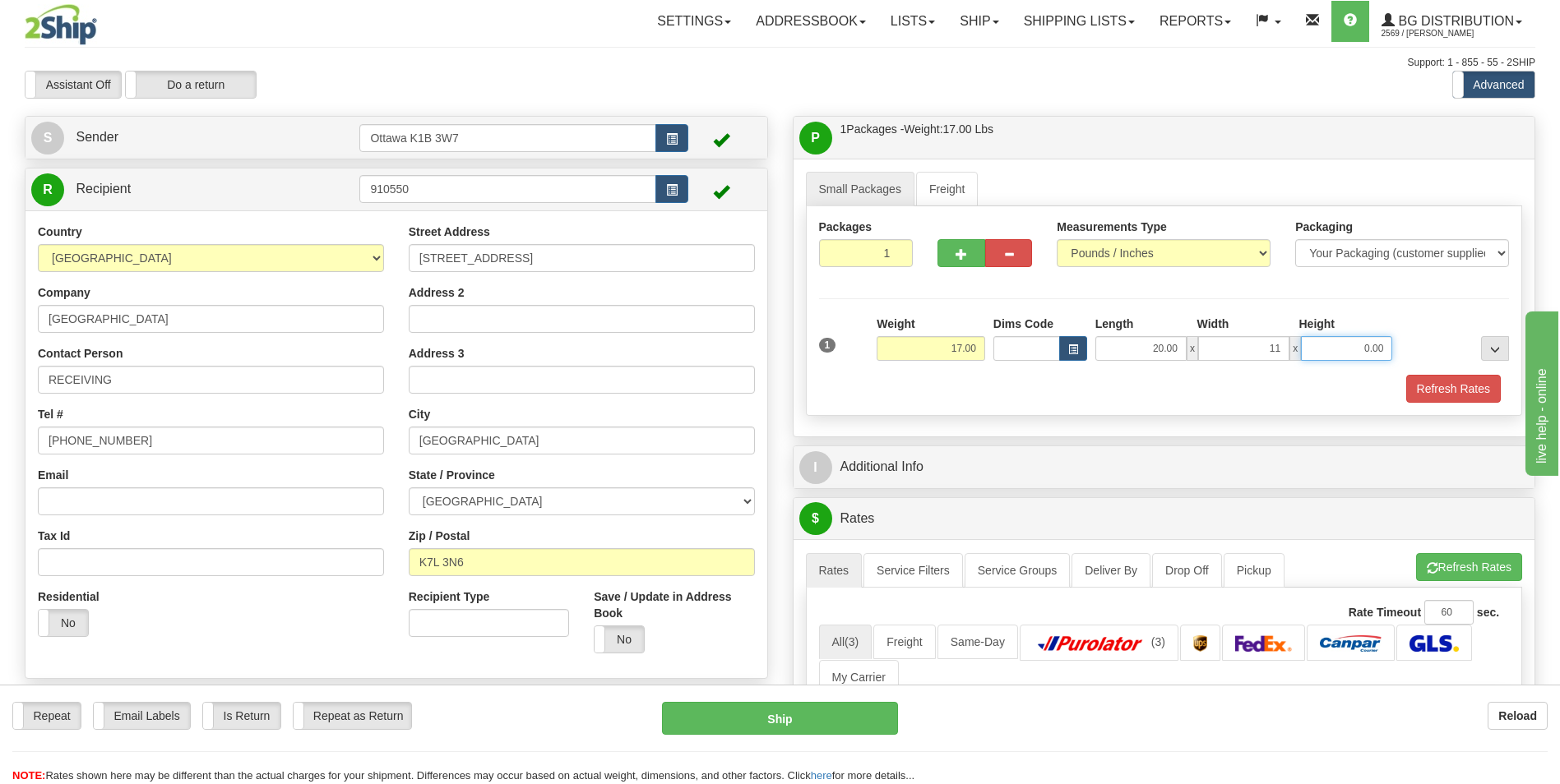
type input "11.00"
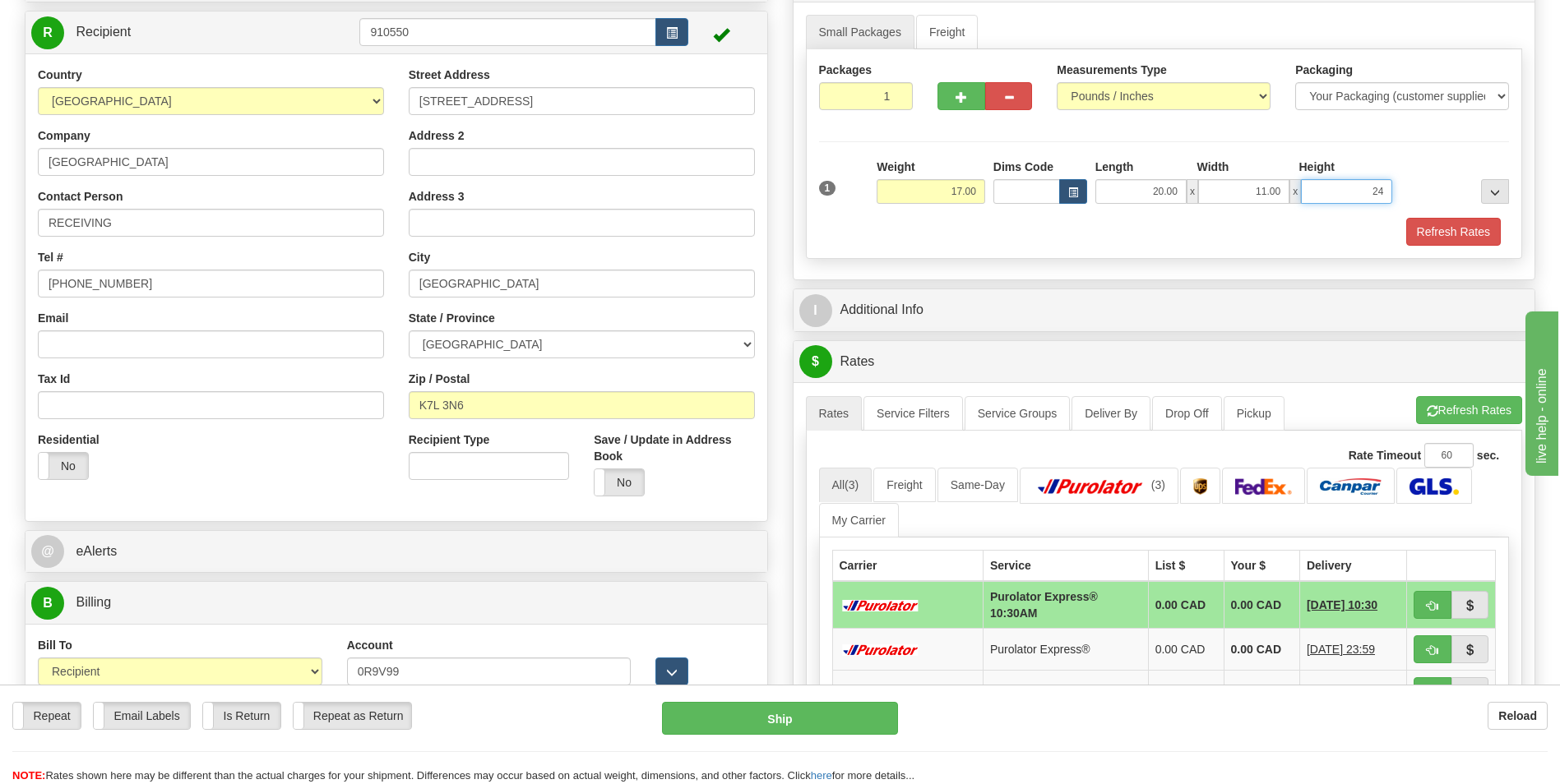
scroll to position [165, 0]
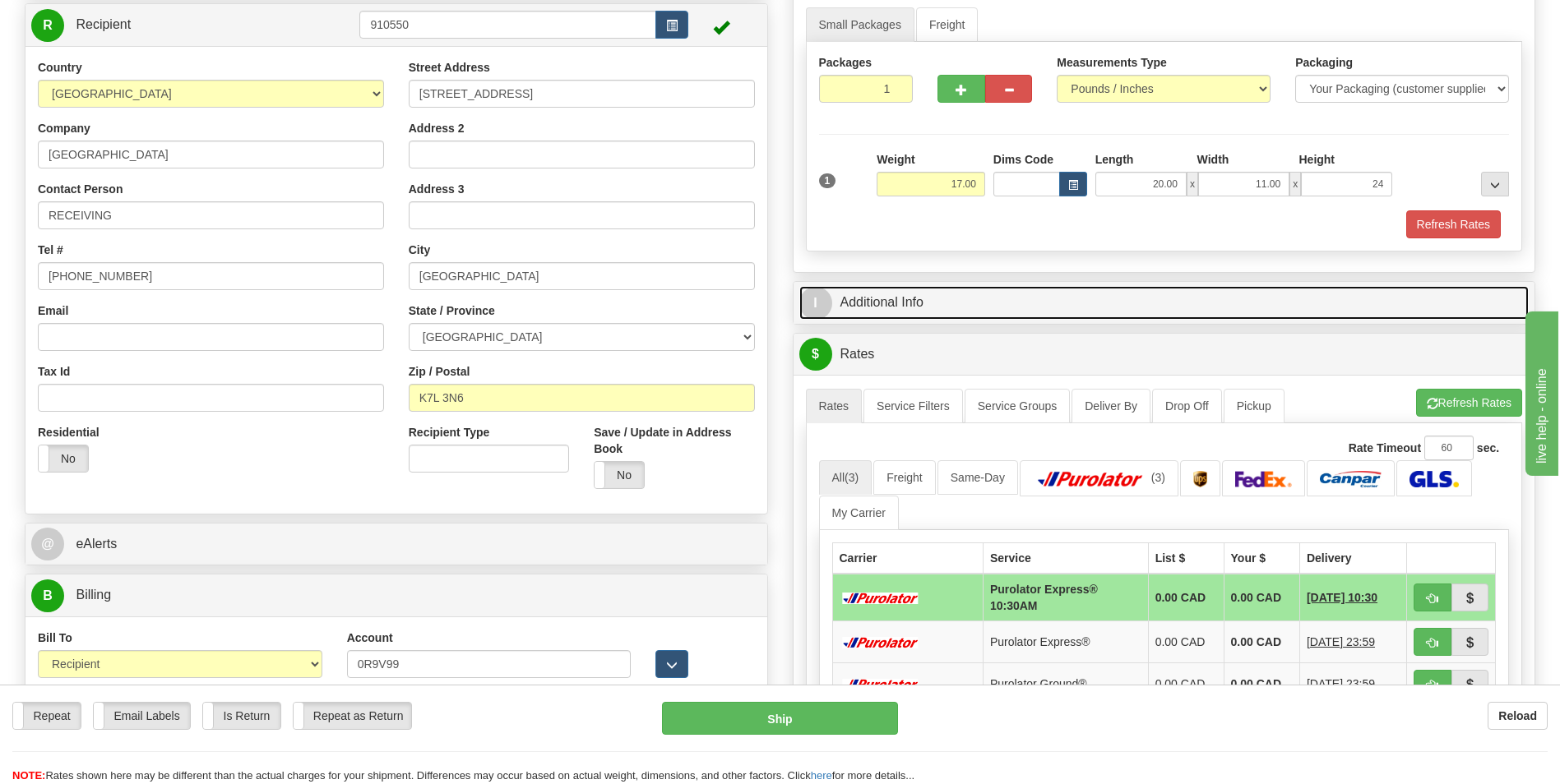
type input "24.00"
click at [948, 294] on link "I Additional Info" at bounding box center [1164, 302] width 730 height 33
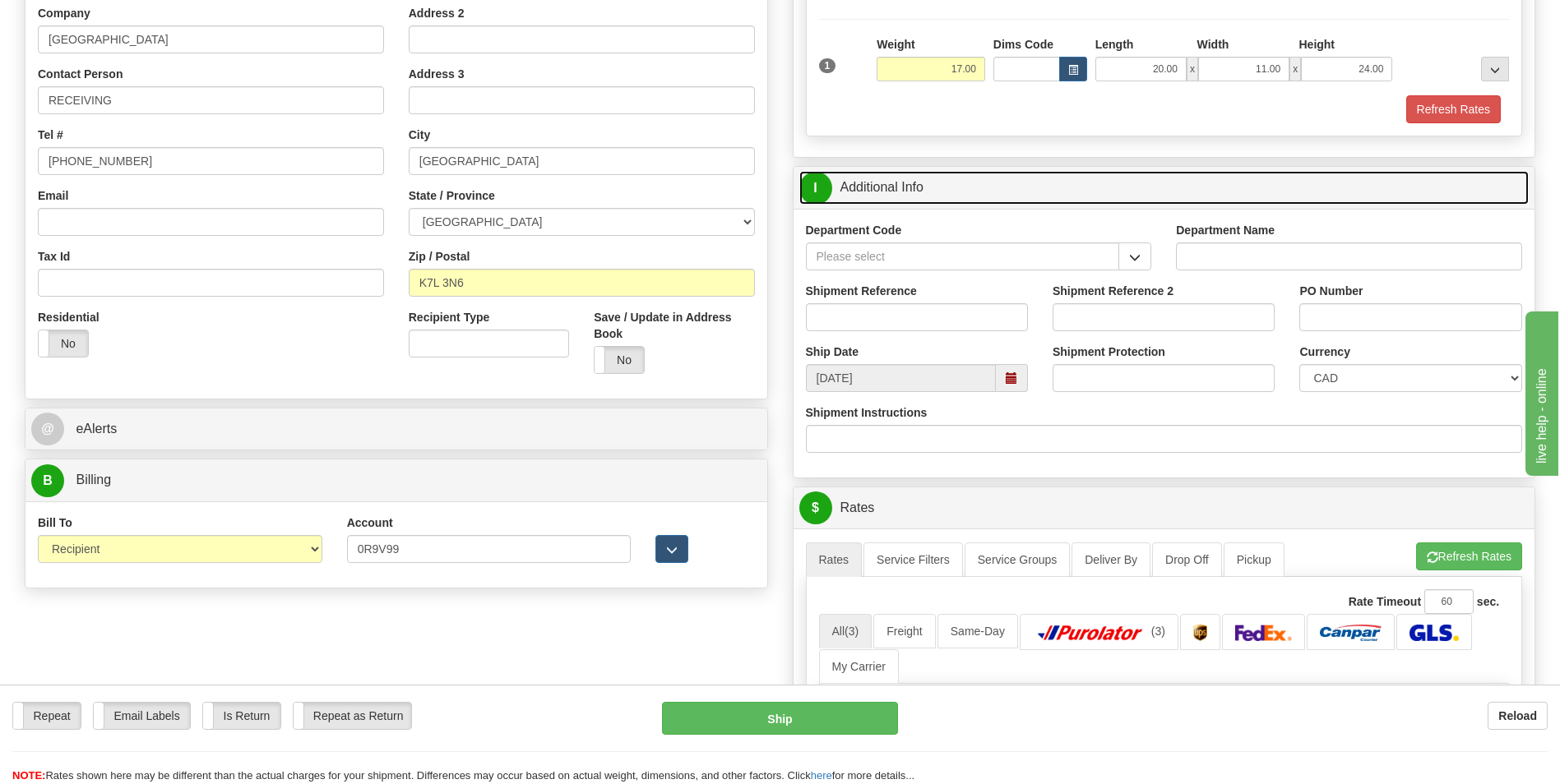
scroll to position [329, 0]
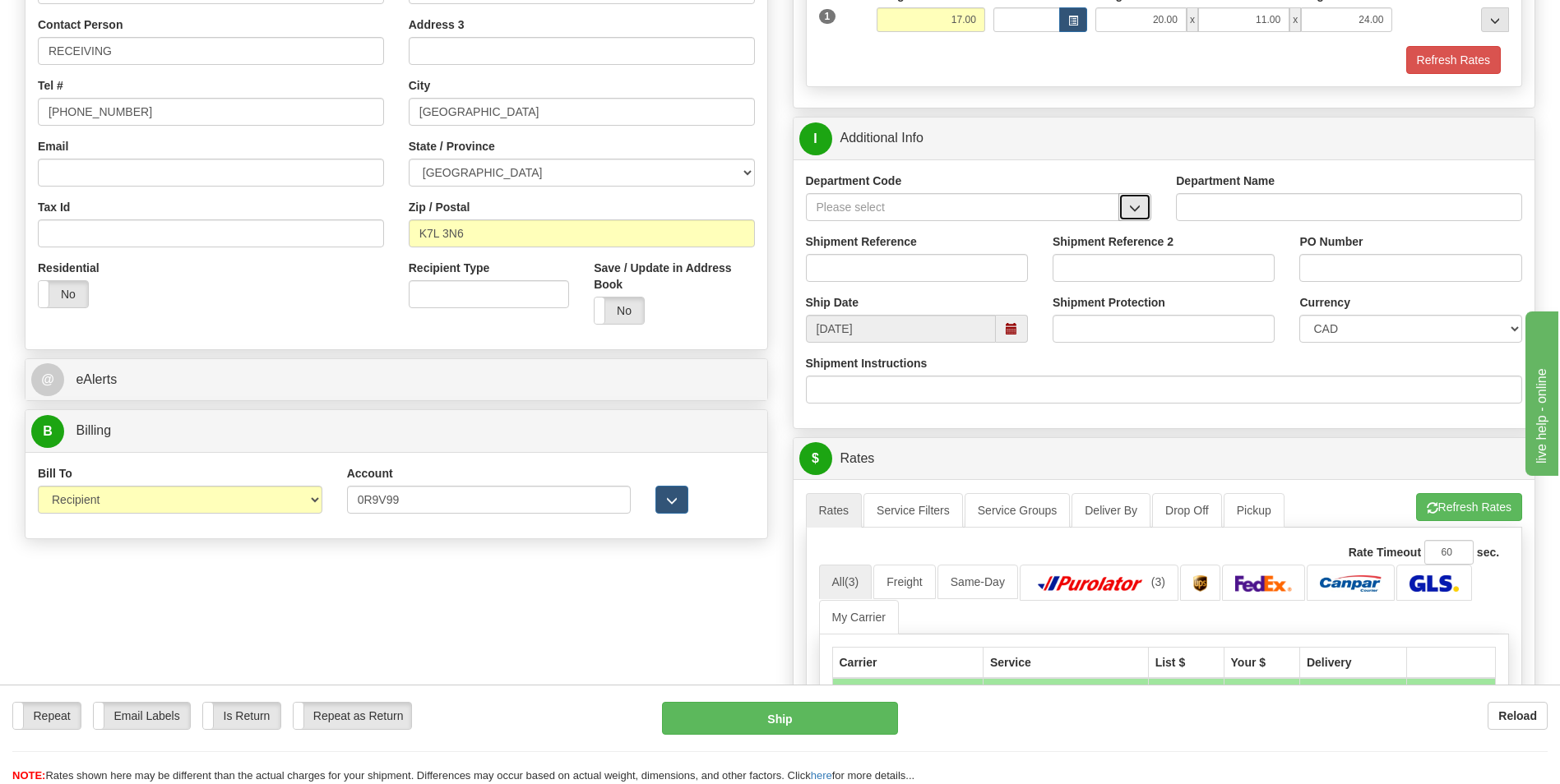
click at [1122, 204] on button "button" at bounding box center [1135, 207] width 33 height 28
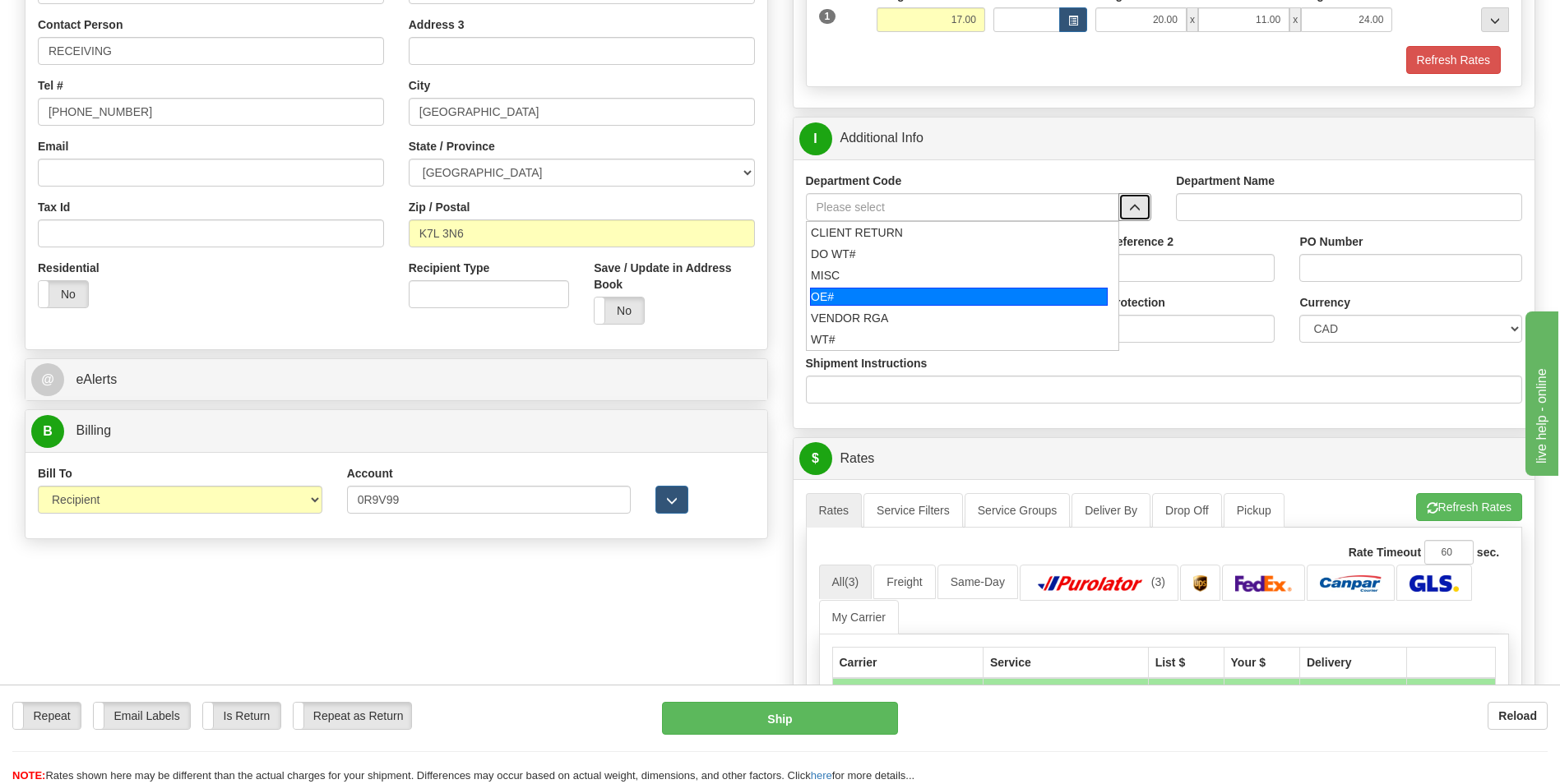
click at [918, 295] on div "OE#" at bounding box center [959, 297] width 298 height 18
type input "OE#"
type input "ORDERS"
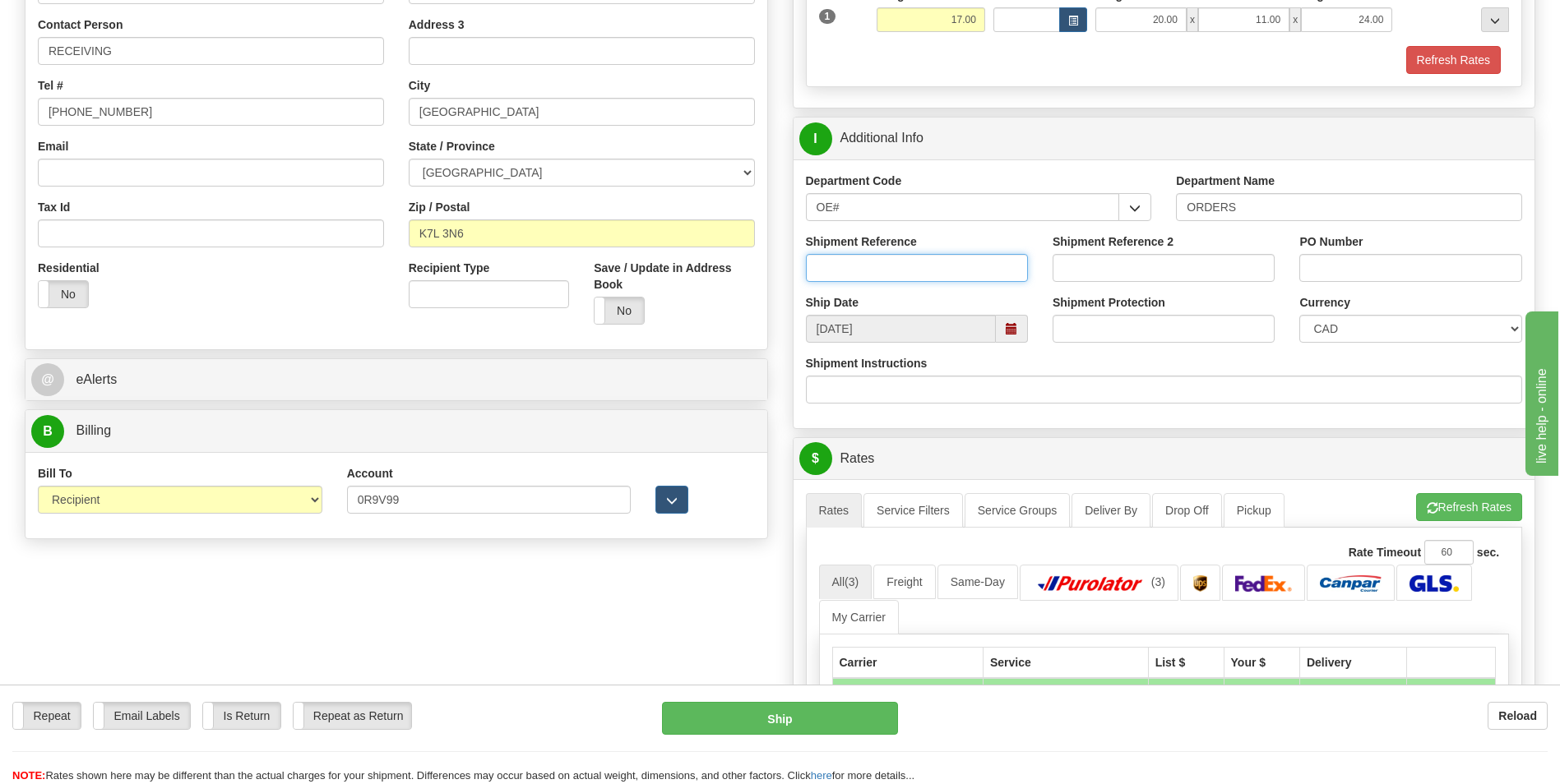
click at [919, 267] on input "Shipment Reference" at bounding box center [917, 268] width 222 height 28
type input "10197245-00"
click at [1333, 266] on input "PO Number" at bounding box center [1411, 268] width 222 height 28
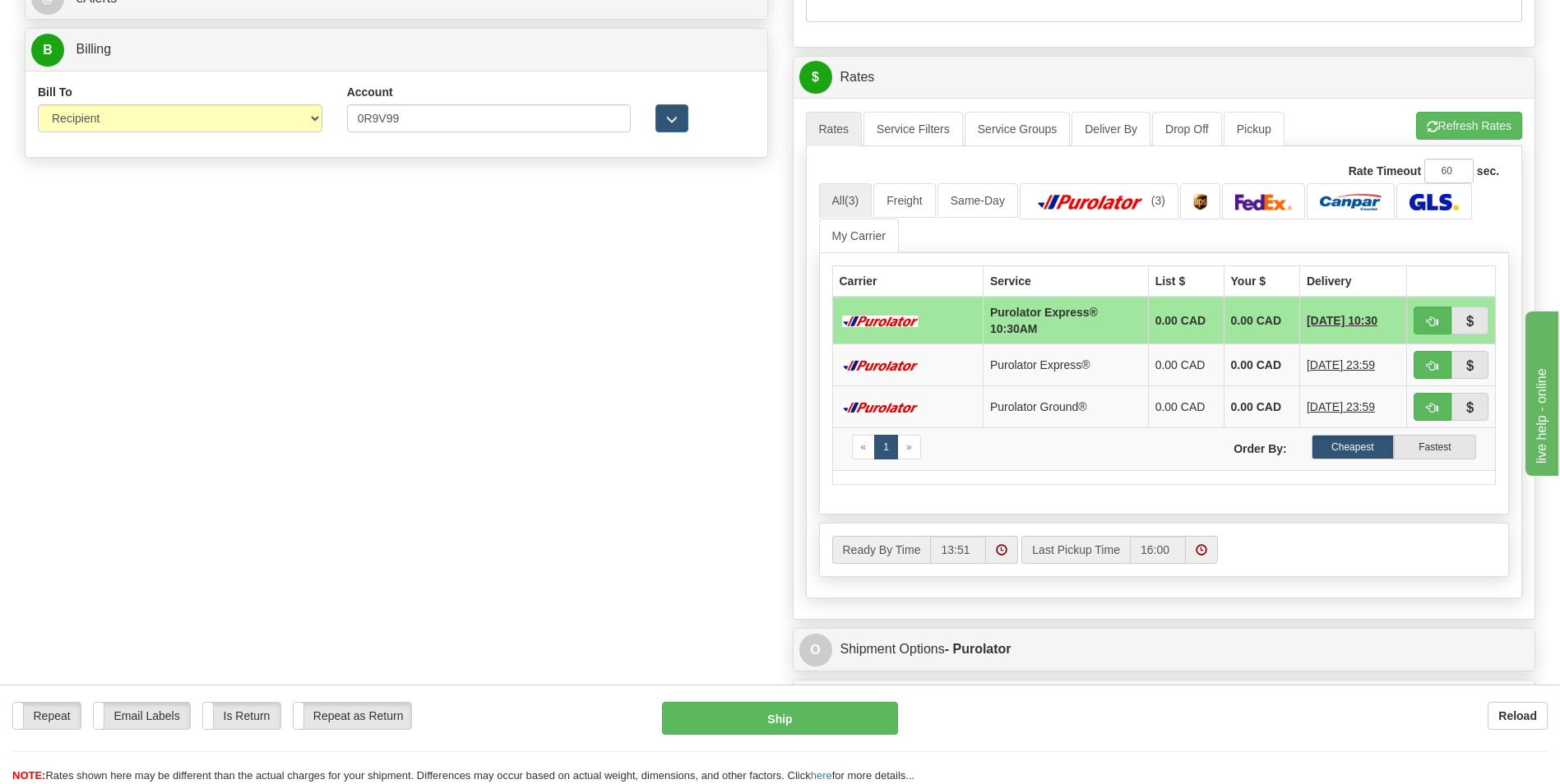
scroll to position [740, 0]
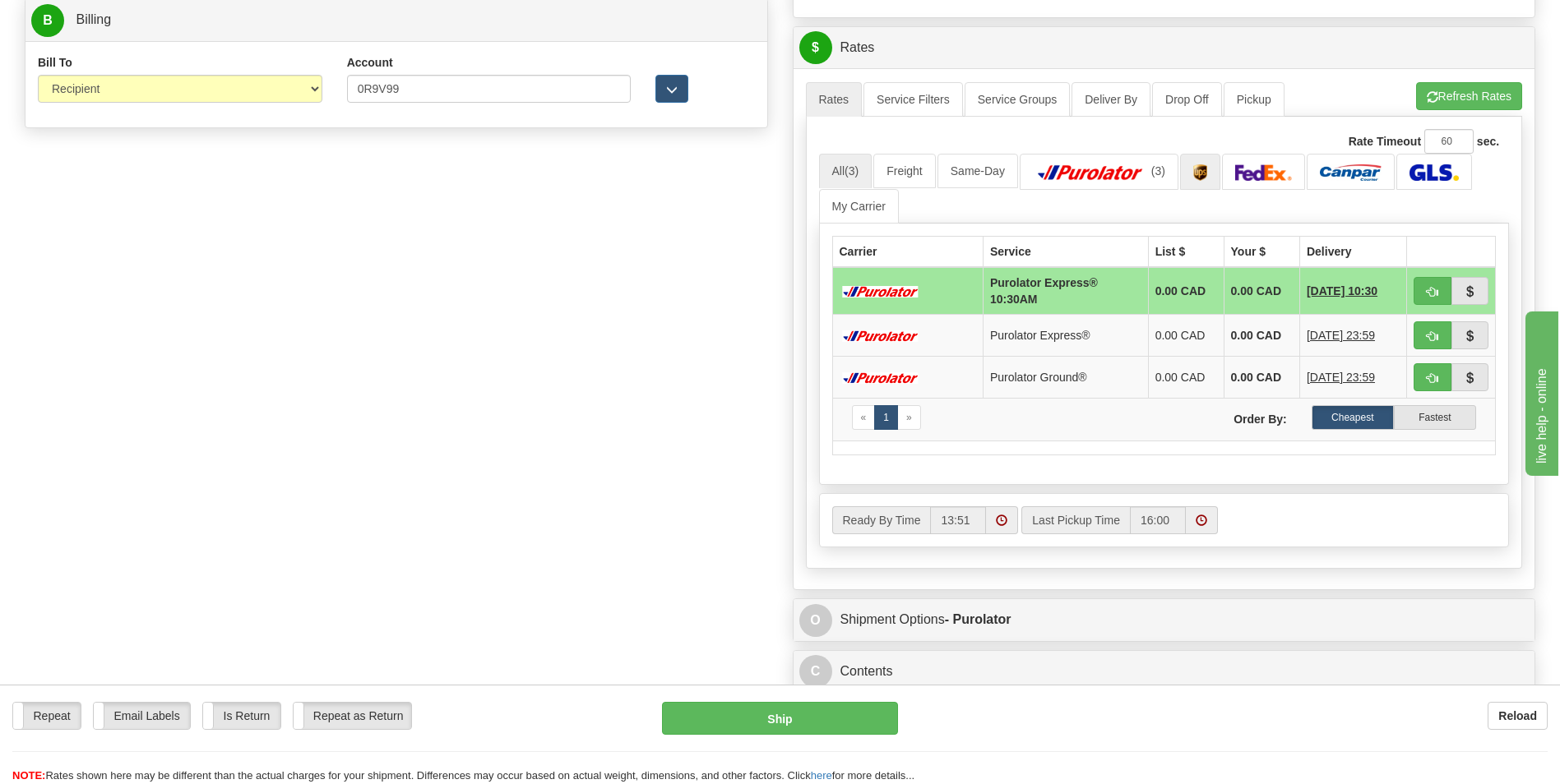
type input "23891"
click at [1205, 172] on img at bounding box center [1199, 173] width 14 height 16
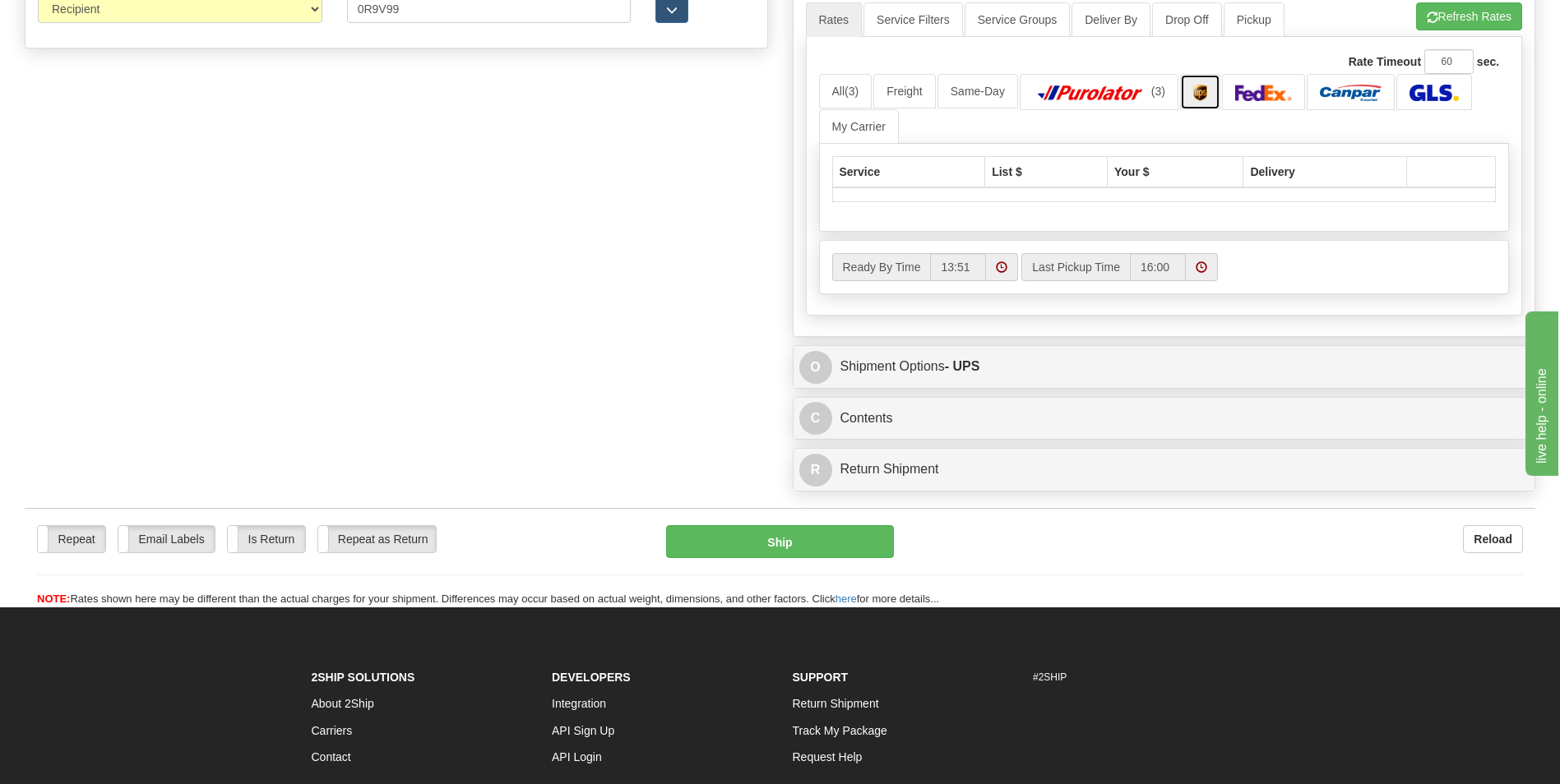
scroll to position [738, 0]
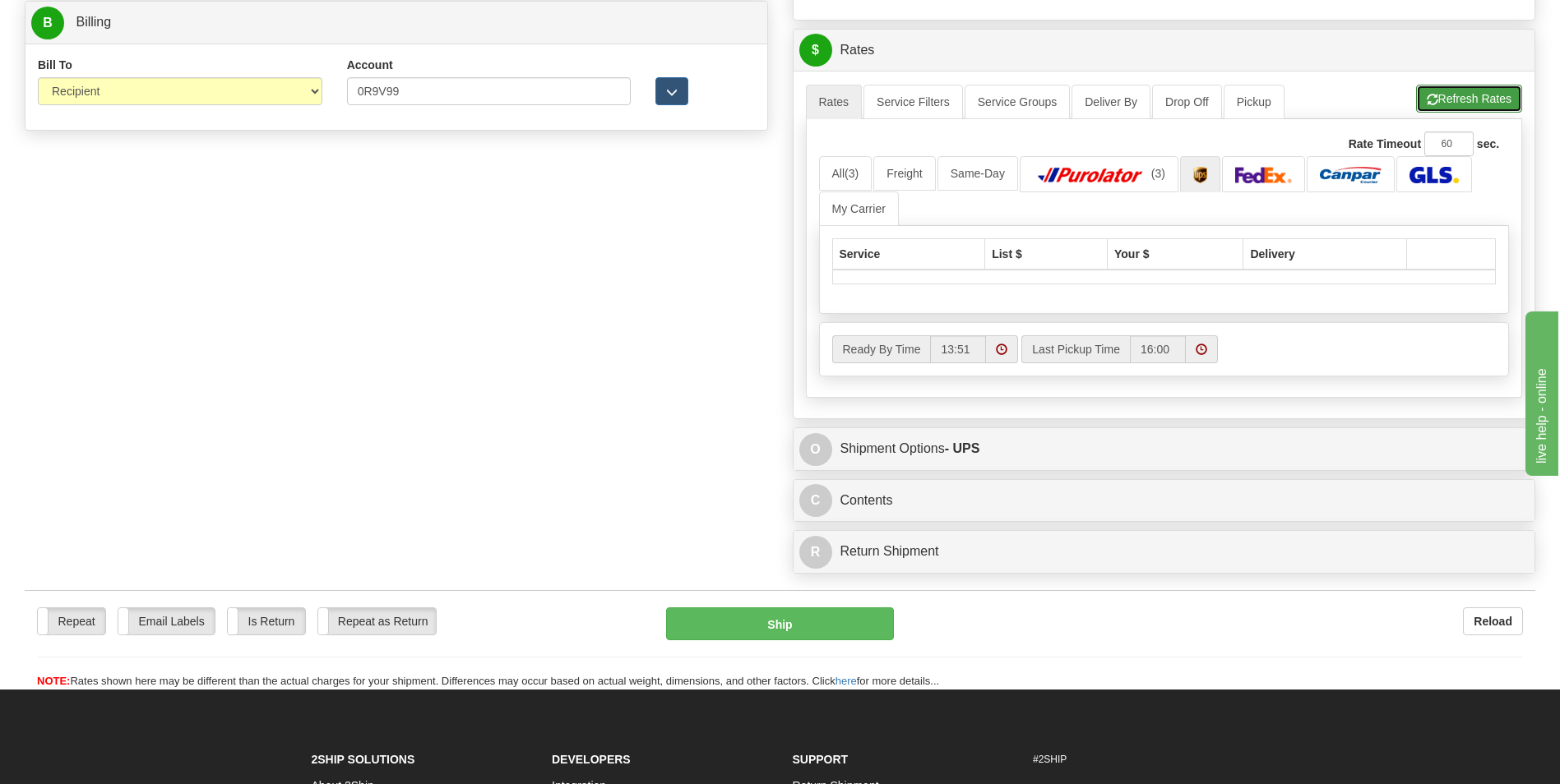
click at [1447, 97] on button "Refresh Rates" at bounding box center [1469, 99] width 106 height 28
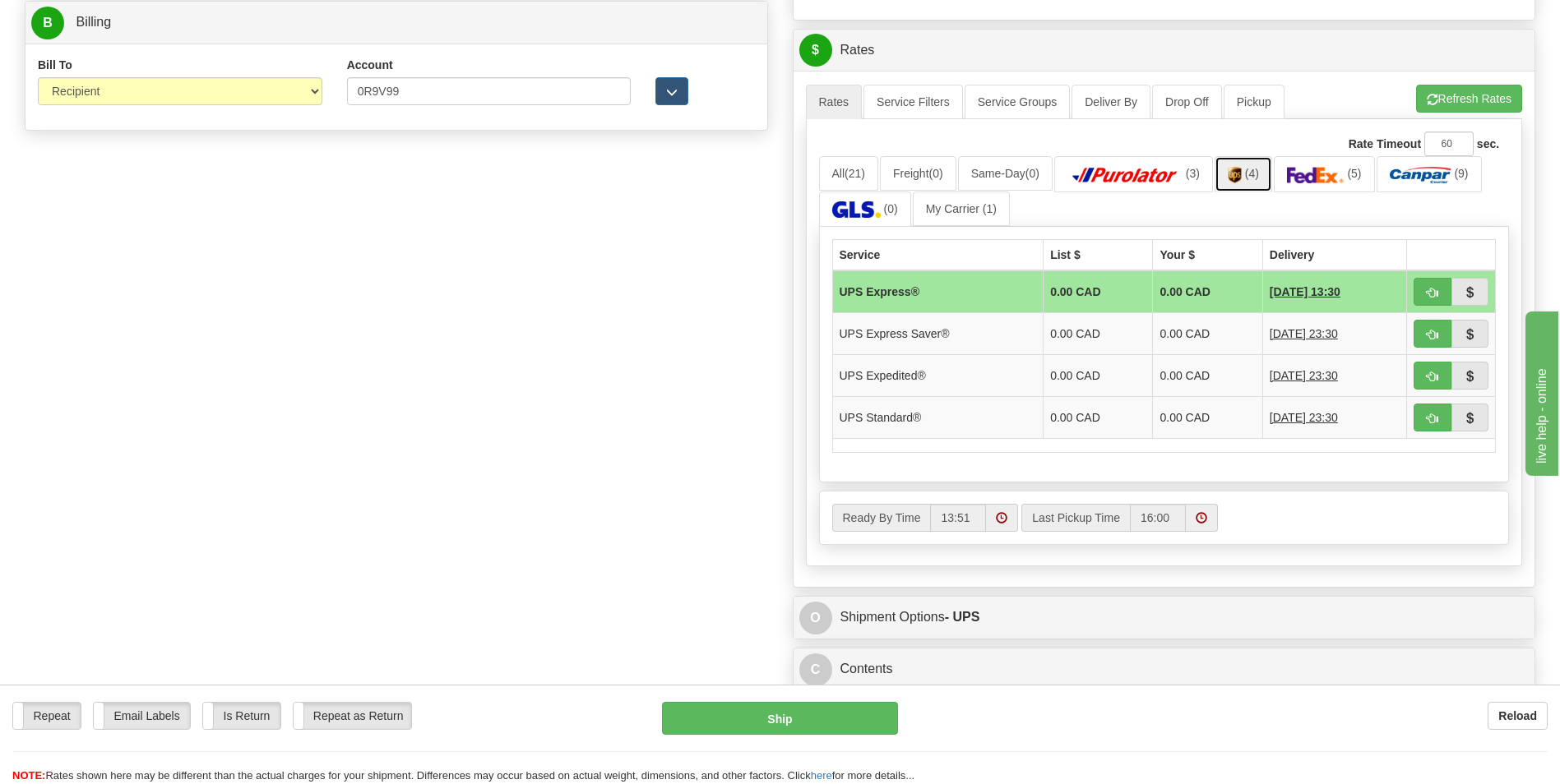
click at [1257, 177] on span "(4)" at bounding box center [1252, 174] width 14 height 14
click at [1242, 171] on img at bounding box center [1234, 175] width 14 height 16
click at [966, 203] on link "My Carrier (1)" at bounding box center [960, 209] width 97 height 34
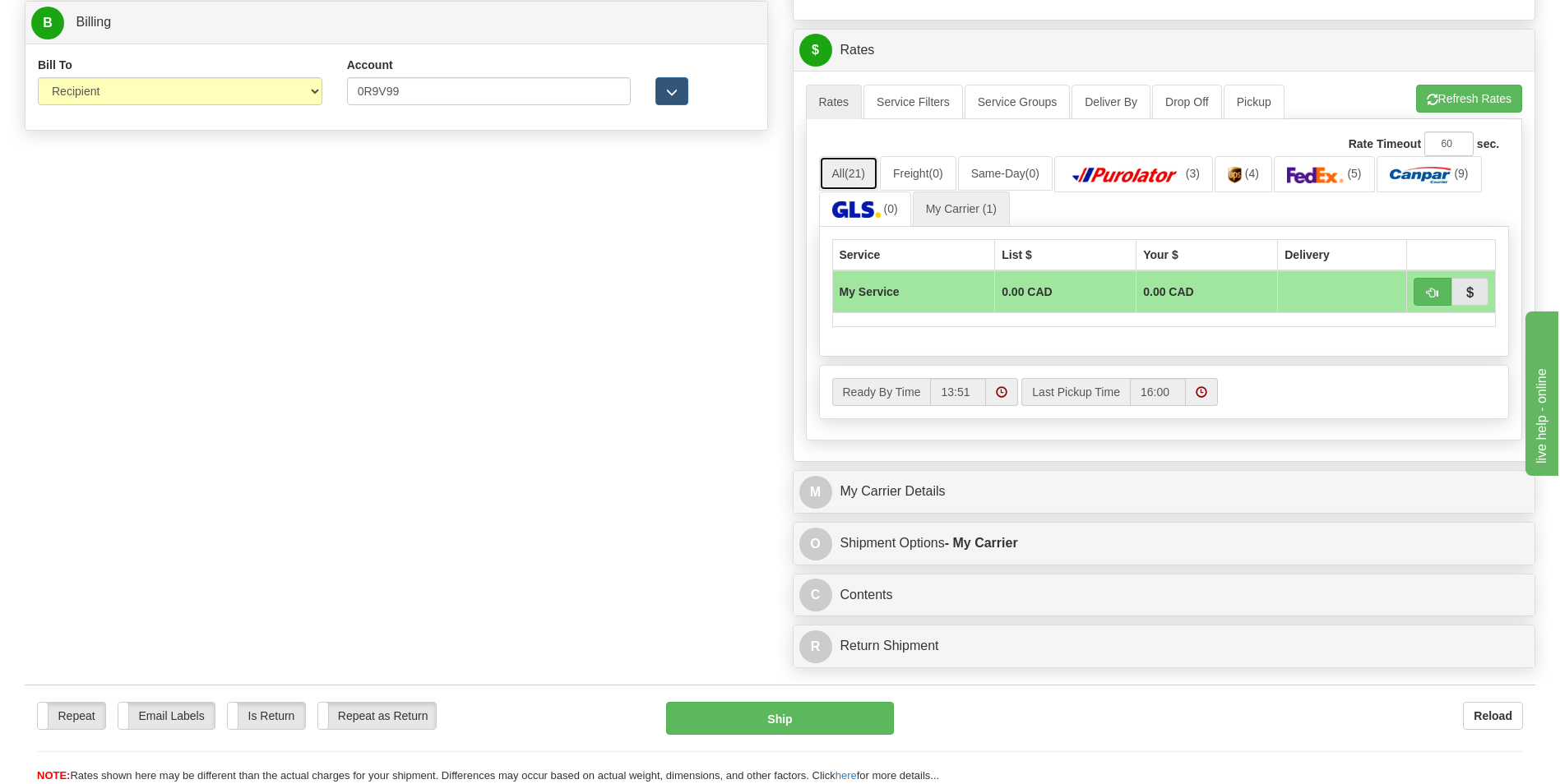
click at [865, 176] on span "(21)" at bounding box center [855, 174] width 21 height 14
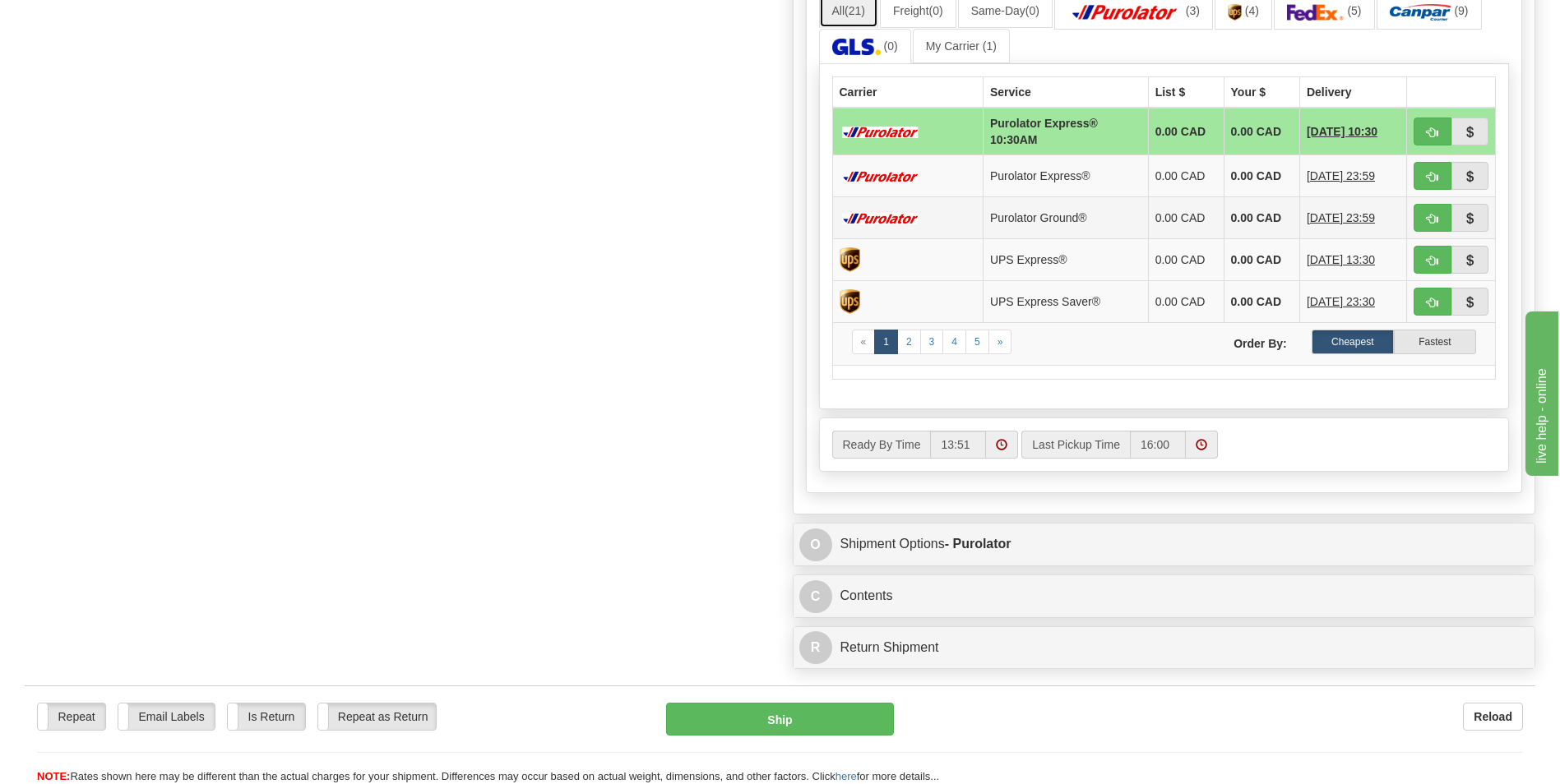
scroll to position [902, 0]
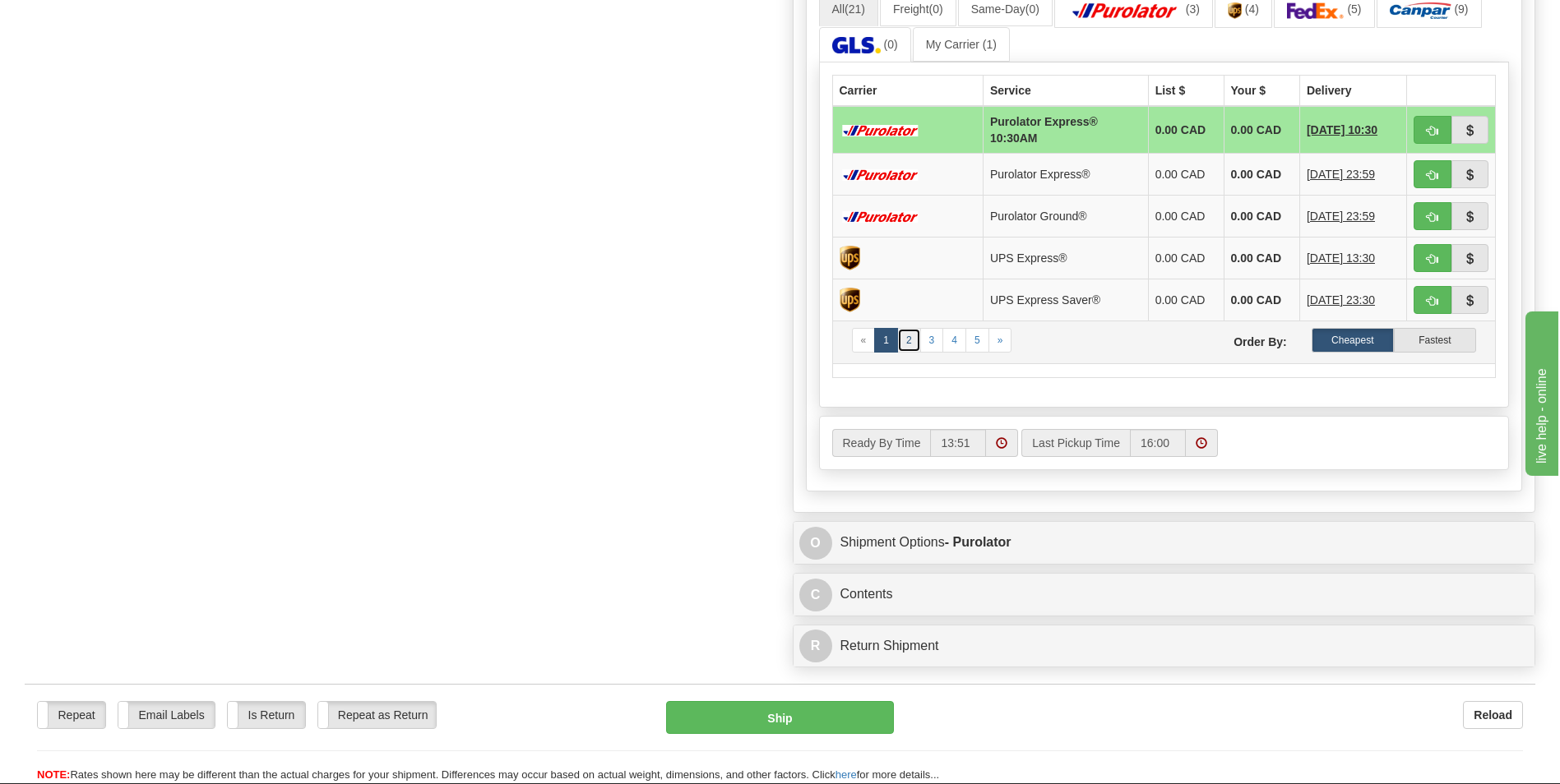
click at [912, 339] on link "2" at bounding box center [909, 340] width 24 height 24
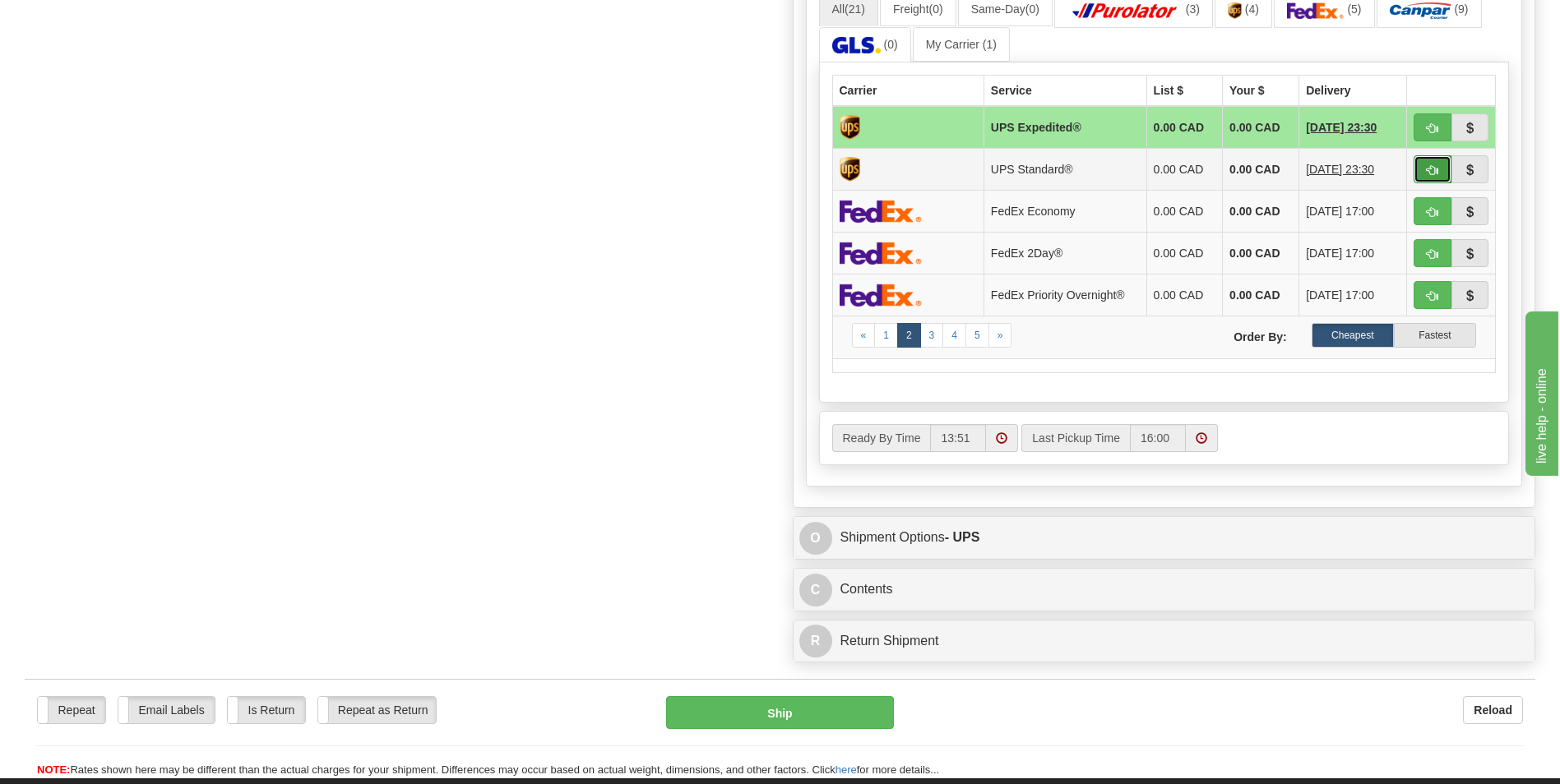
click at [1425, 167] on button "button" at bounding box center [1432, 169] width 38 height 28
type input "11"
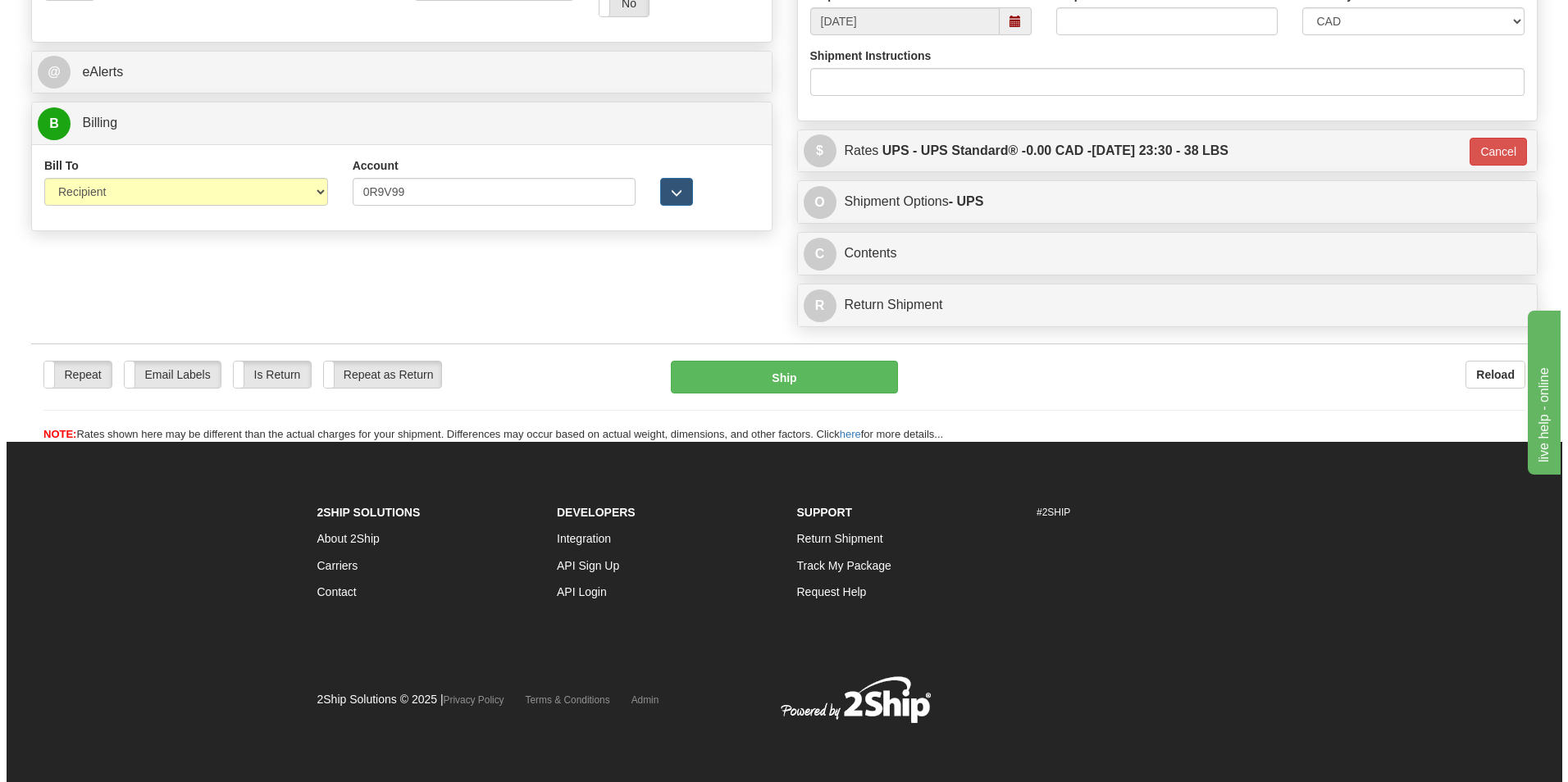
scroll to position [553, 0]
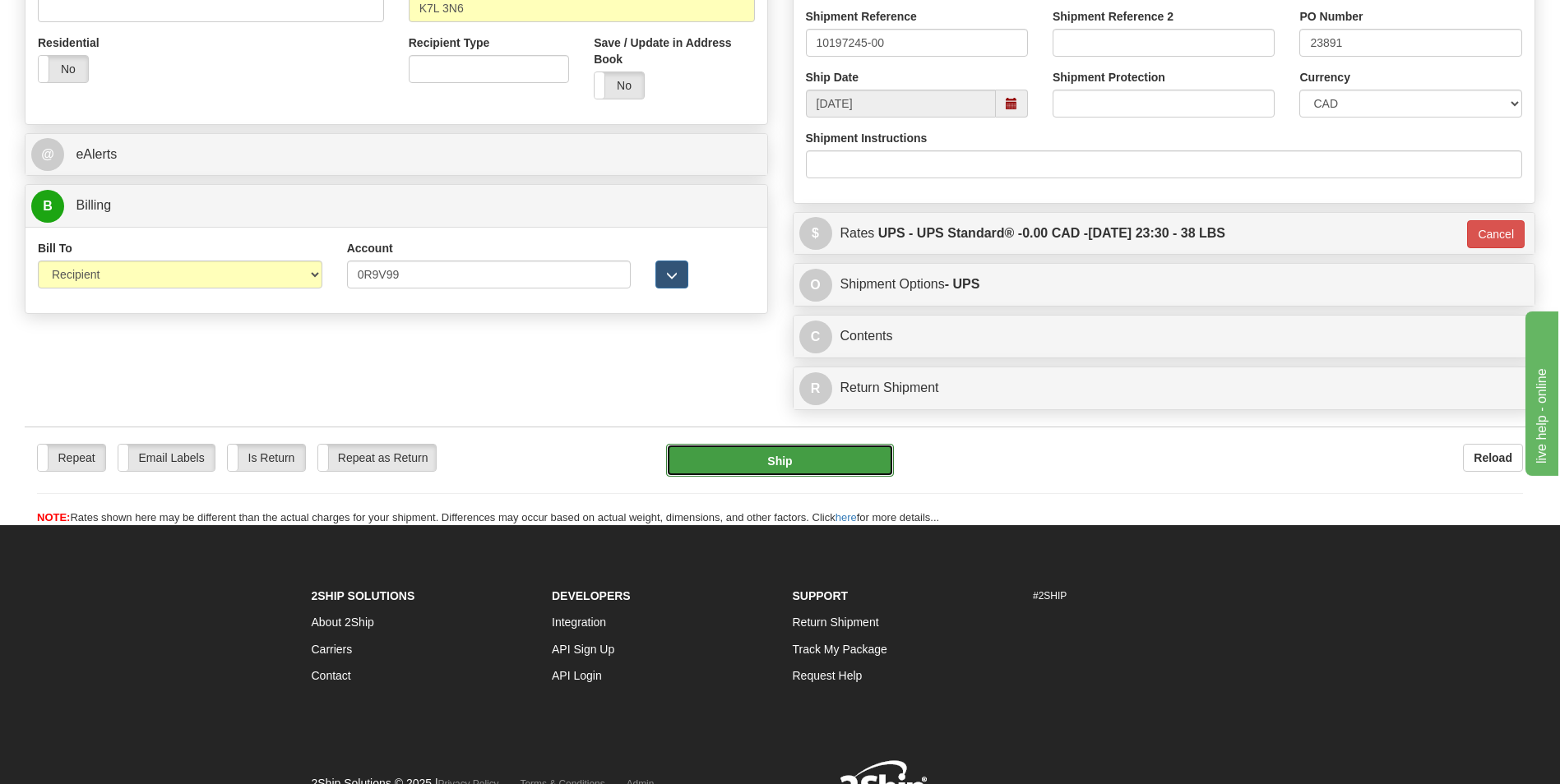
click at [796, 457] on button "Ship" at bounding box center [780, 460] width 227 height 33
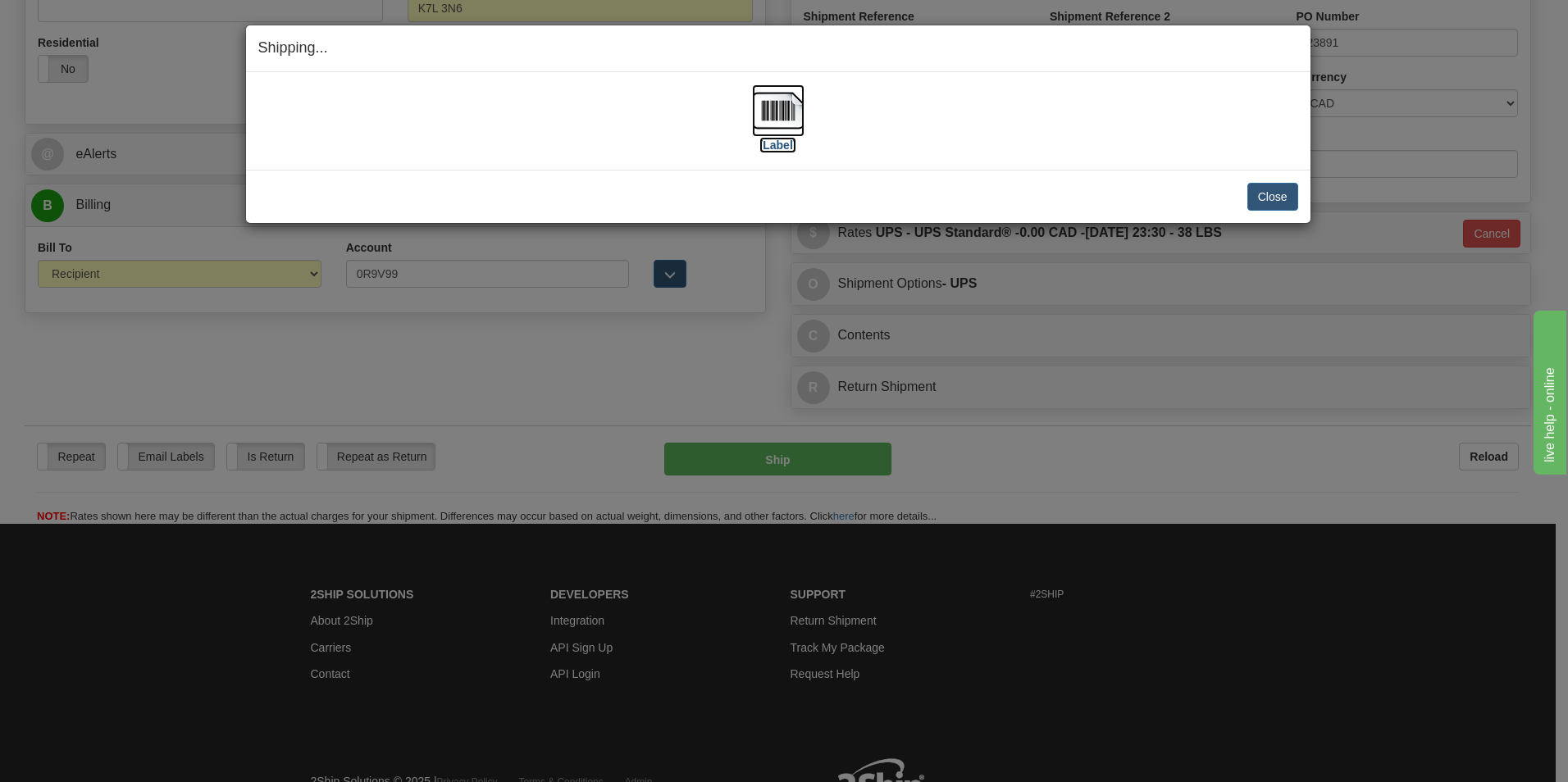
click at [785, 142] on label "[Label]" at bounding box center [778, 145] width 38 height 16
click at [1285, 204] on button "Close" at bounding box center [1272, 197] width 50 height 28
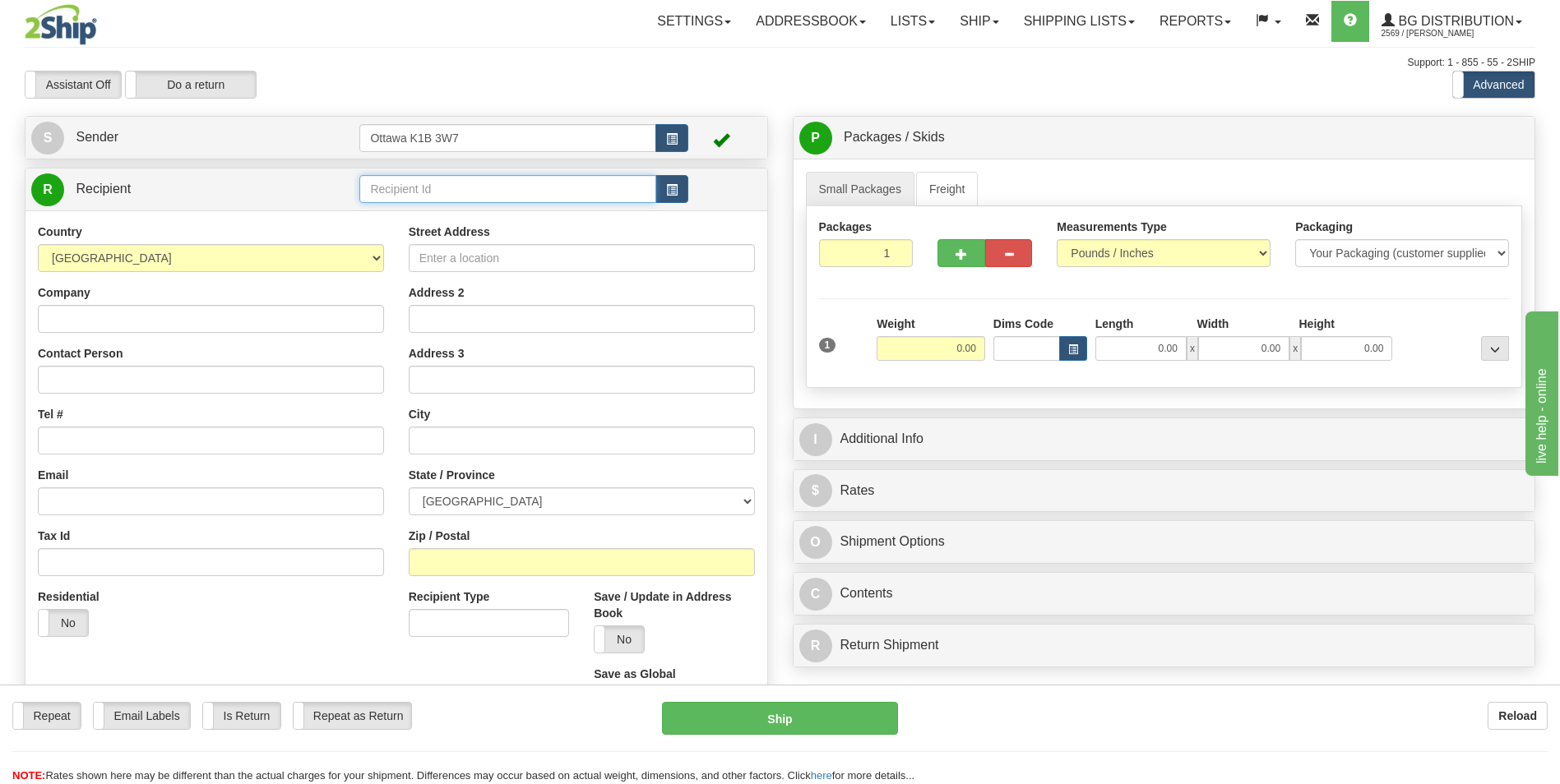
click at [488, 190] on input "text" at bounding box center [506, 189] width 296 height 28
click at [492, 211] on div "910563" at bounding box center [505, 214] width 280 height 18
type input "910563"
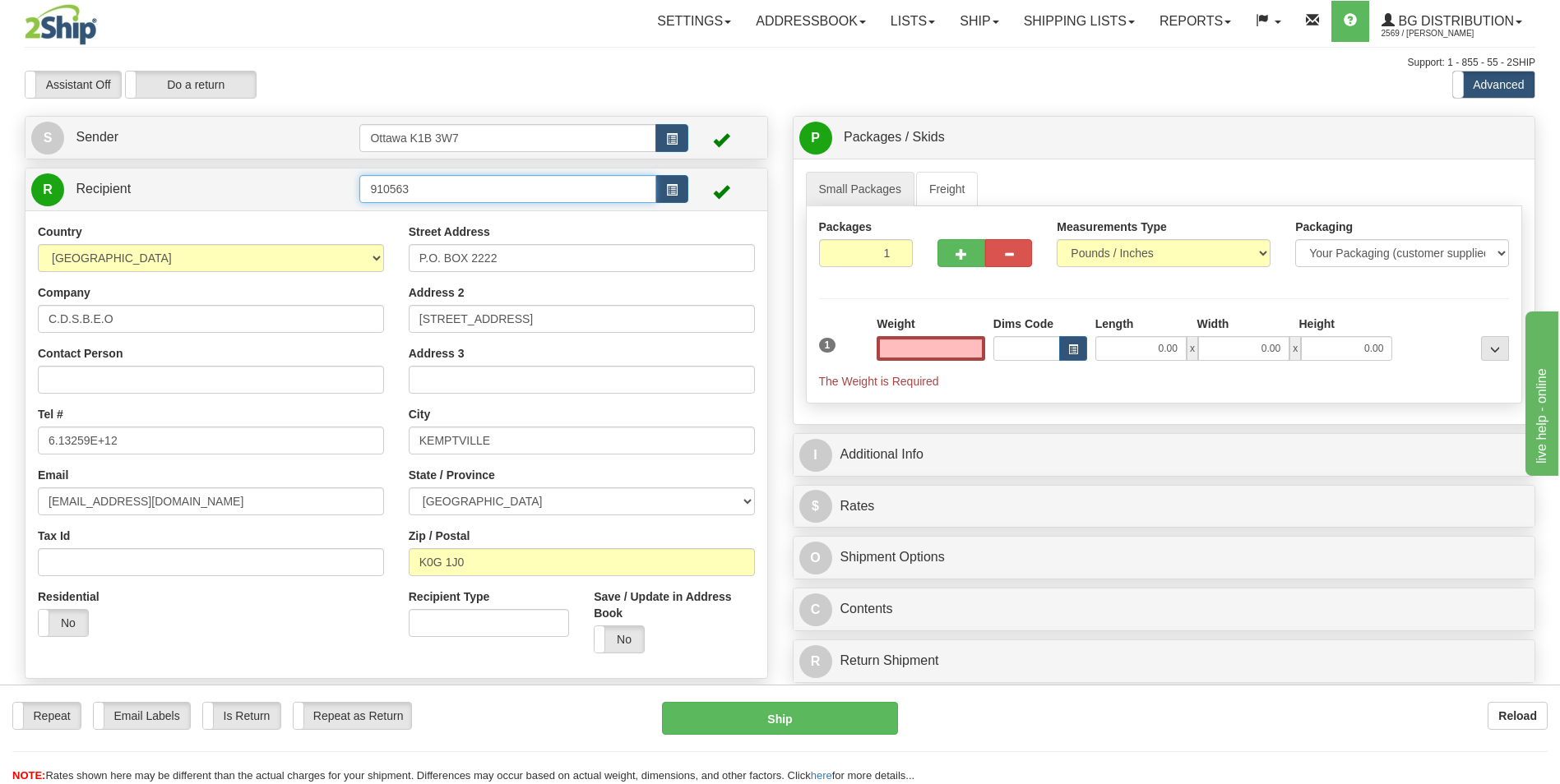
type input "0.00"
click at [411, 187] on input "910563" at bounding box center [506, 189] width 296 height 28
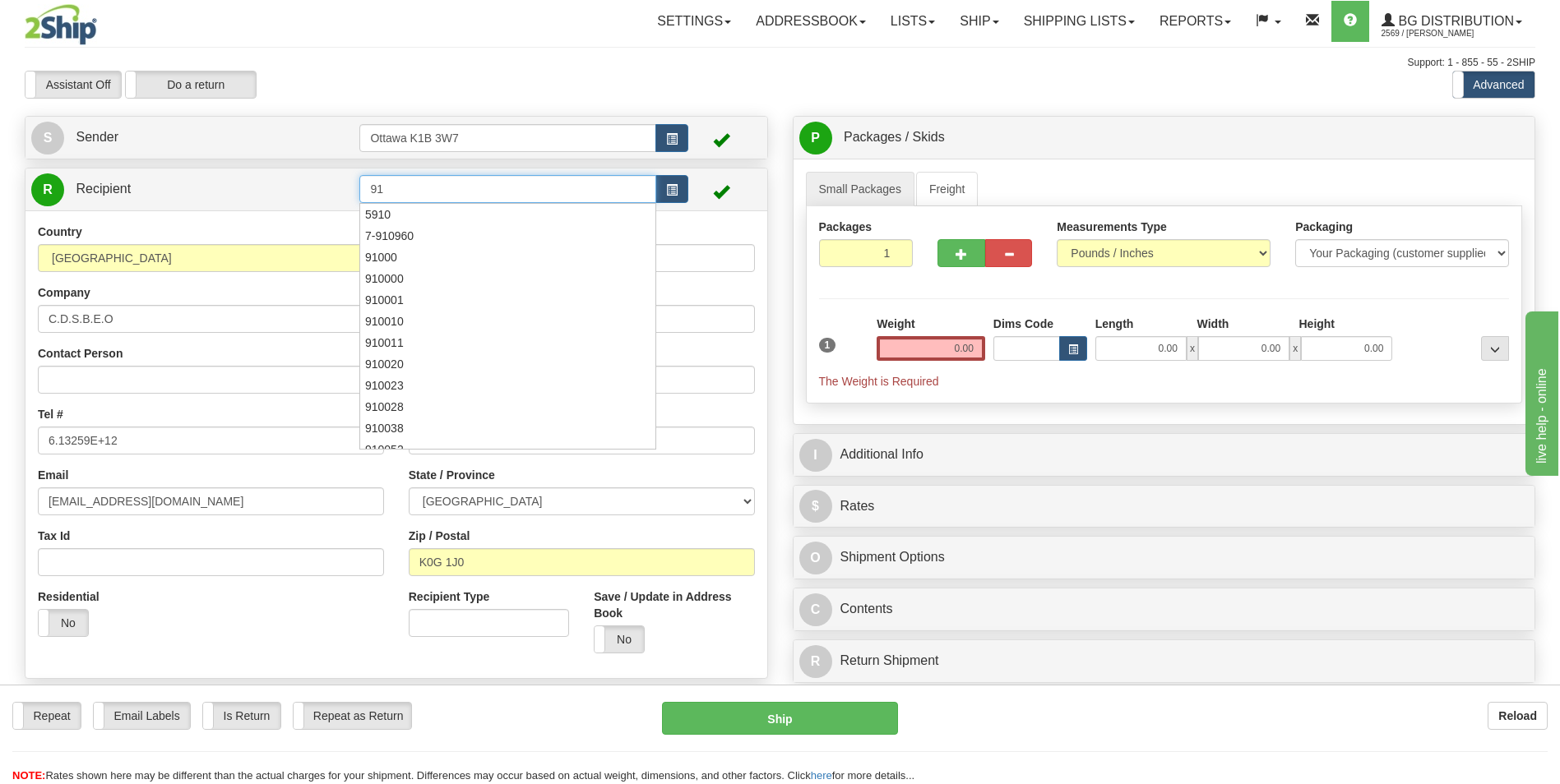
type input "9"
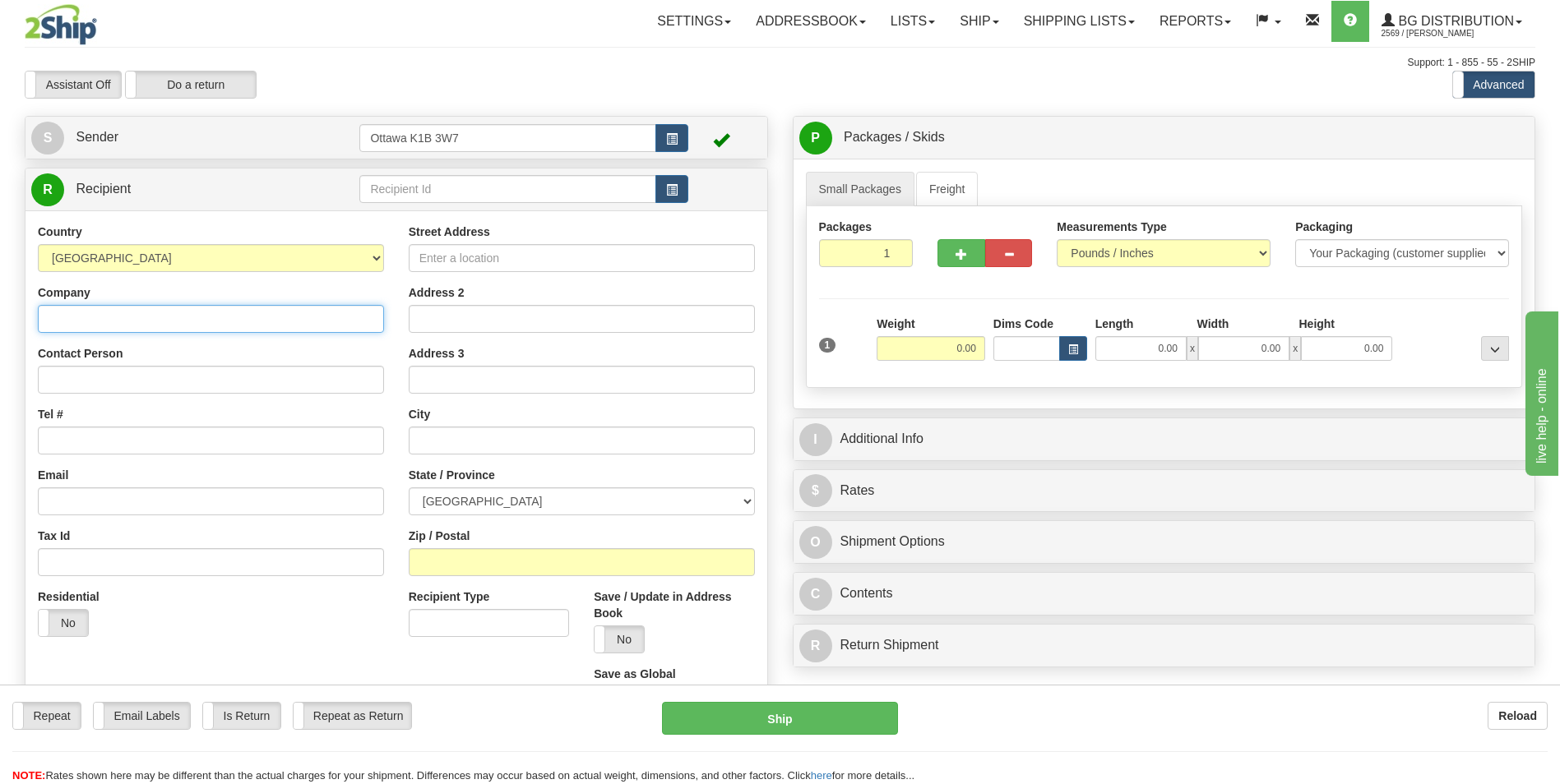
click at [176, 314] on input "Company" at bounding box center [211, 318] width 346 height 28
type input "C.D.S.B.E.O"
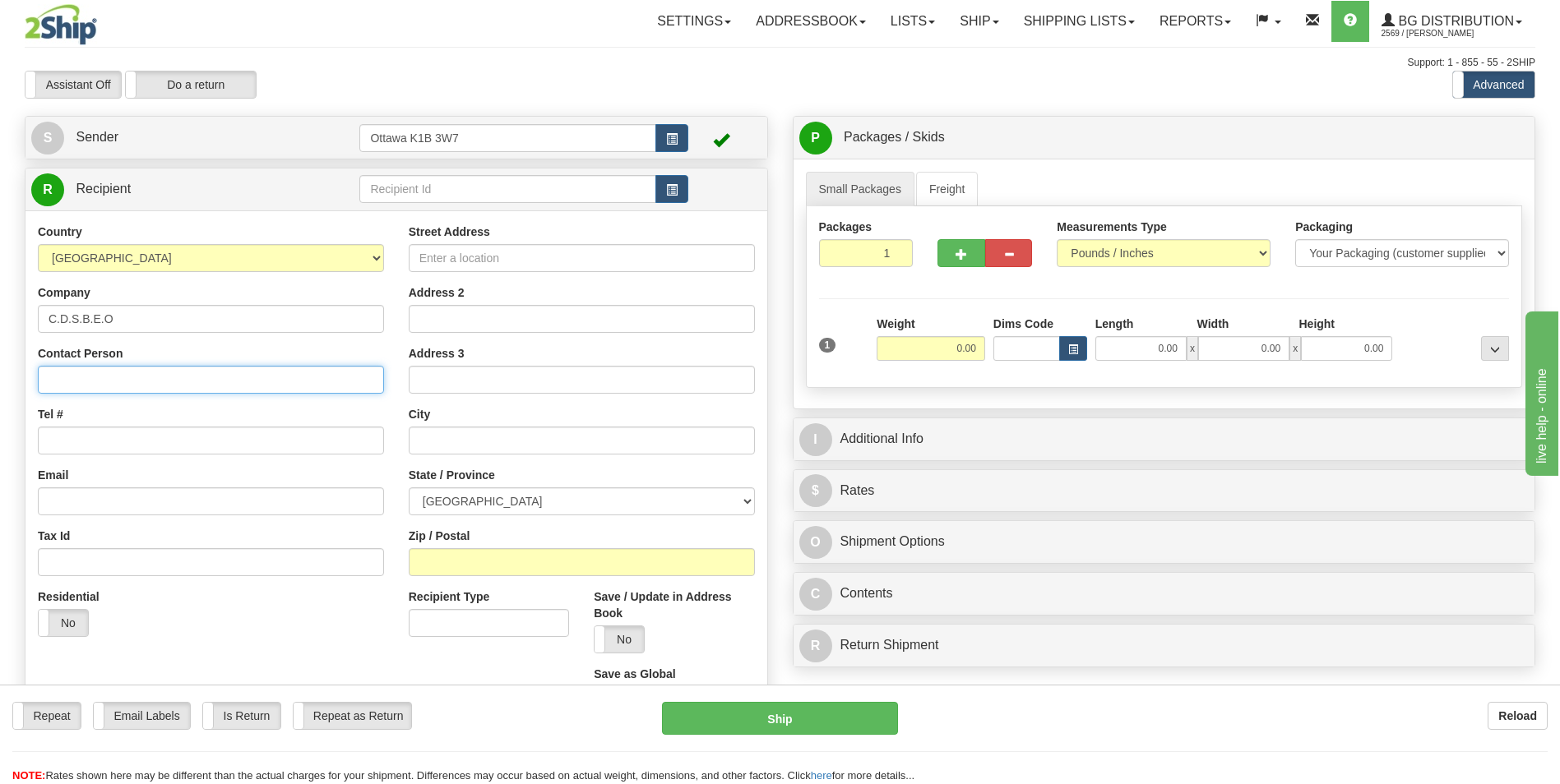
click at [165, 382] on input "Contact Person" at bounding box center [211, 380] width 346 height 28
type input "ATTN: [PERSON_NAME]"
click at [161, 442] on input "Tel #" at bounding box center [211, 440] width 346 height 28
type input "6132587757 EXT 253"
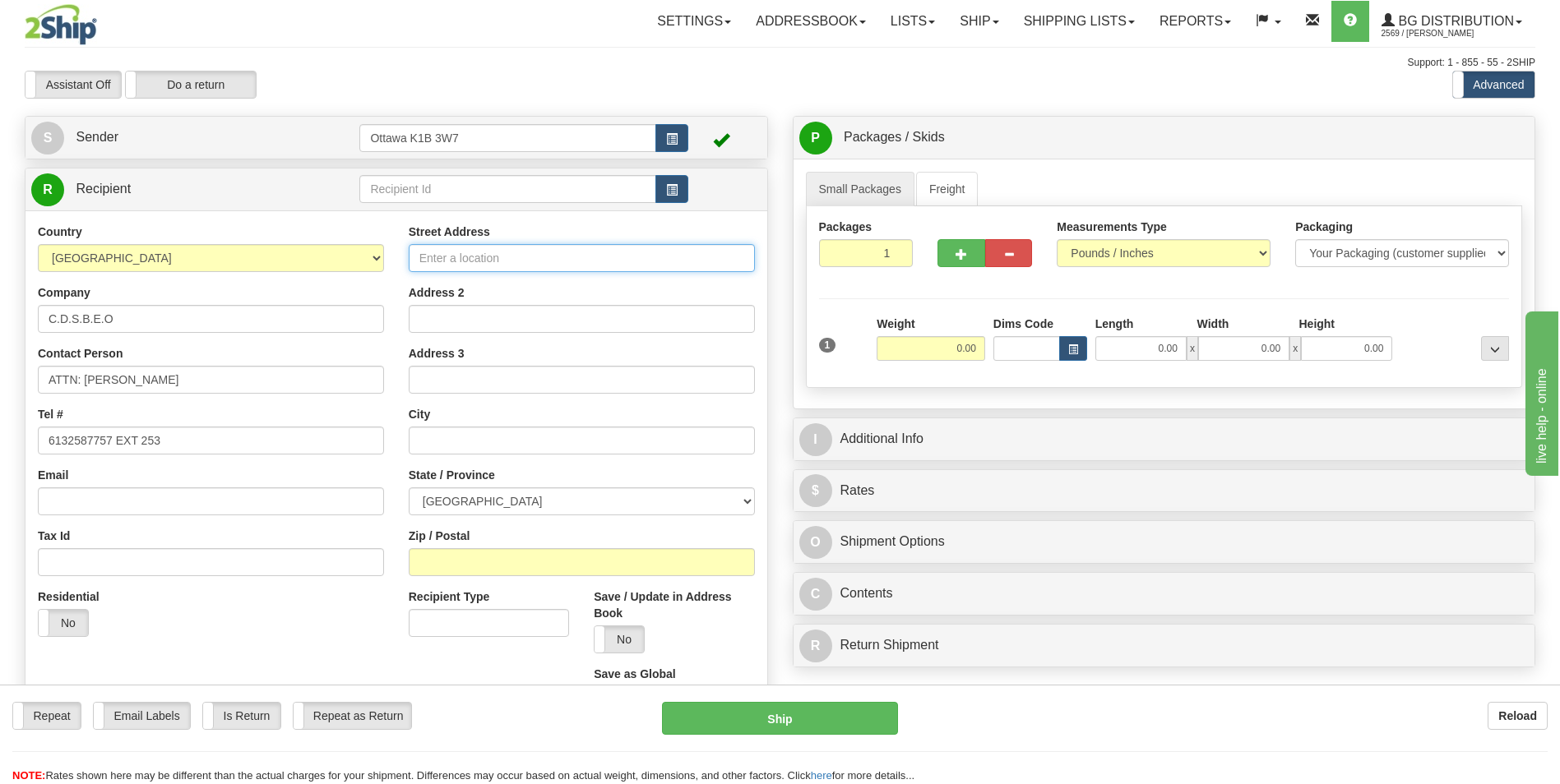
click at [503, 262] on input "Street Address" at bounding box center [581, 258] width 346 height 28
type input "[STREET_ADDRESS][PERSON_NAME]"
click at [189, 431] on input "6132587757 EXT 253" at bounding box center [211, 440] width 346 height 28
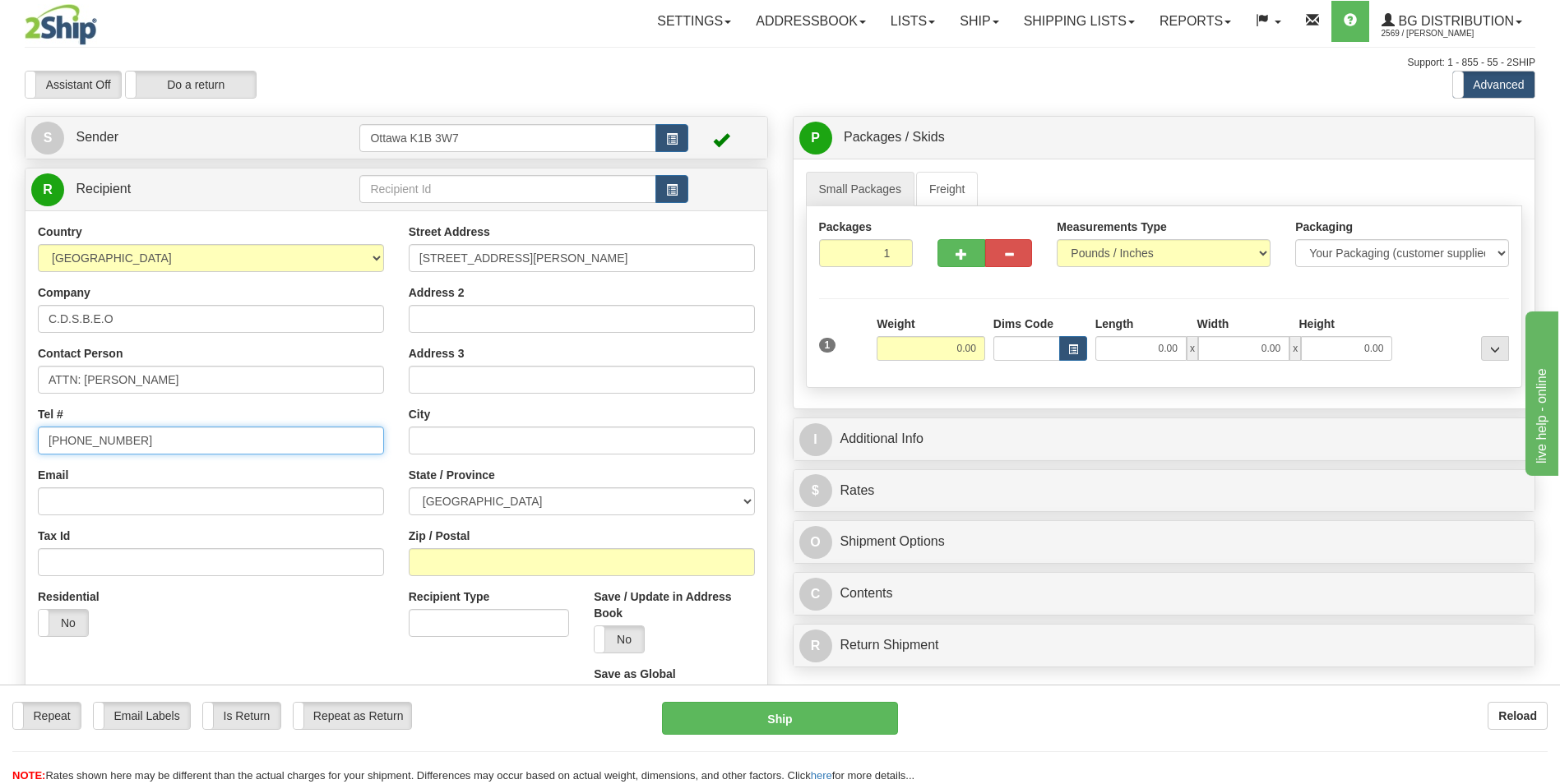
type input "[PHONE_NUMBER]"
click at [464, 435] on input "text" at bounding box center [581, 440] width 346 height 28
type input "[PERSON_NAME] FALLS"
click at [475, 496] on select "[GEOGRAPHIC_DATA] [GEOGRAPHIC_DATA] [GEOGRAPHIC_DATA] [GEOGRAPHIC_DATA] [GEOGRA…" at bounding box center [581, 501] width 346 height 28
select select "ON"
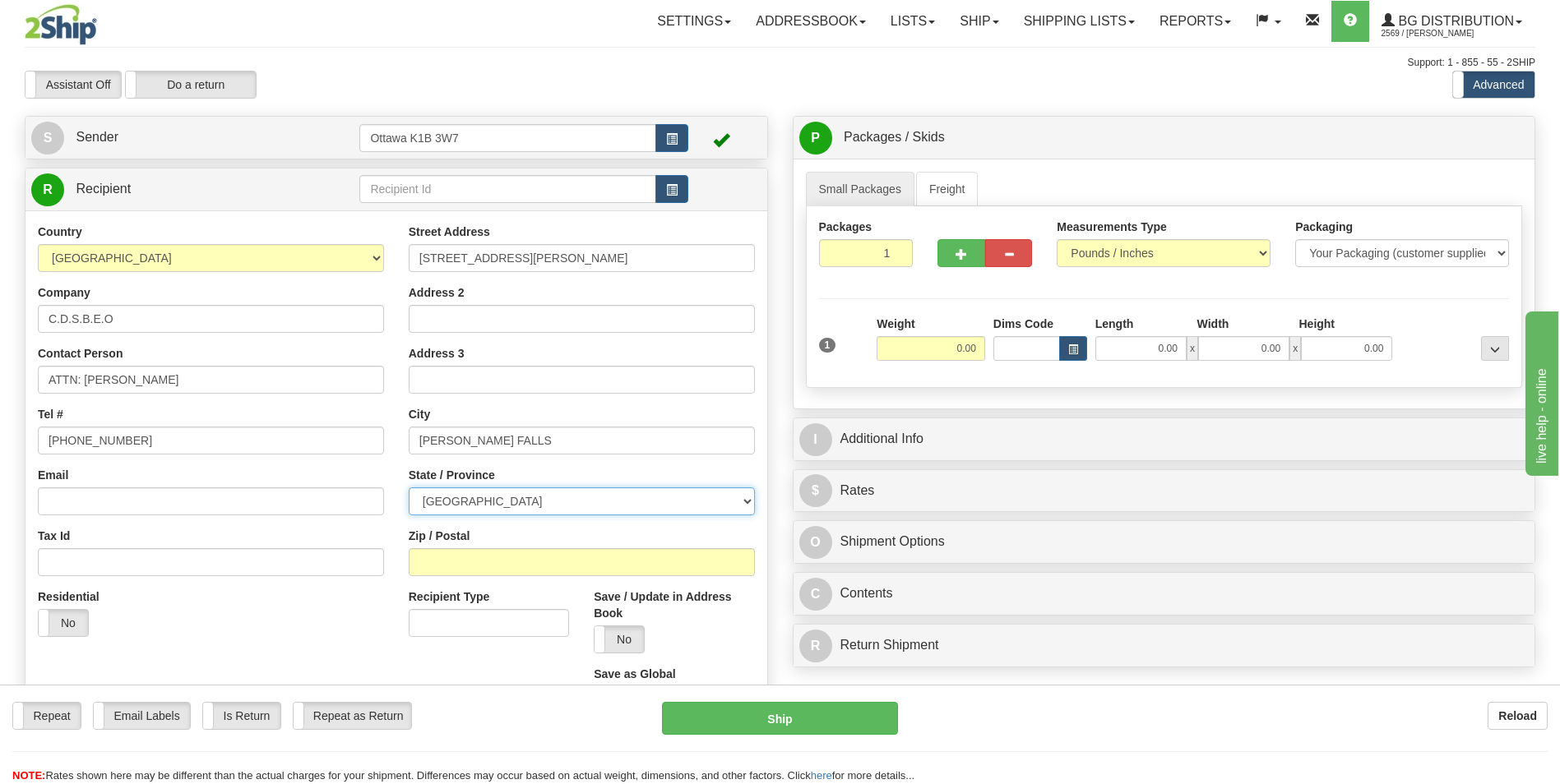
click at [409, 487] on select "[GEOGRAPHIC_DATA] [GEOGRAPHIC_DATA] [GEOGRAPHIC_DATA] [GEOGRAPHIC_DATA] [GEOGRA…" at bounding box center [581, 501] width 346 height 28
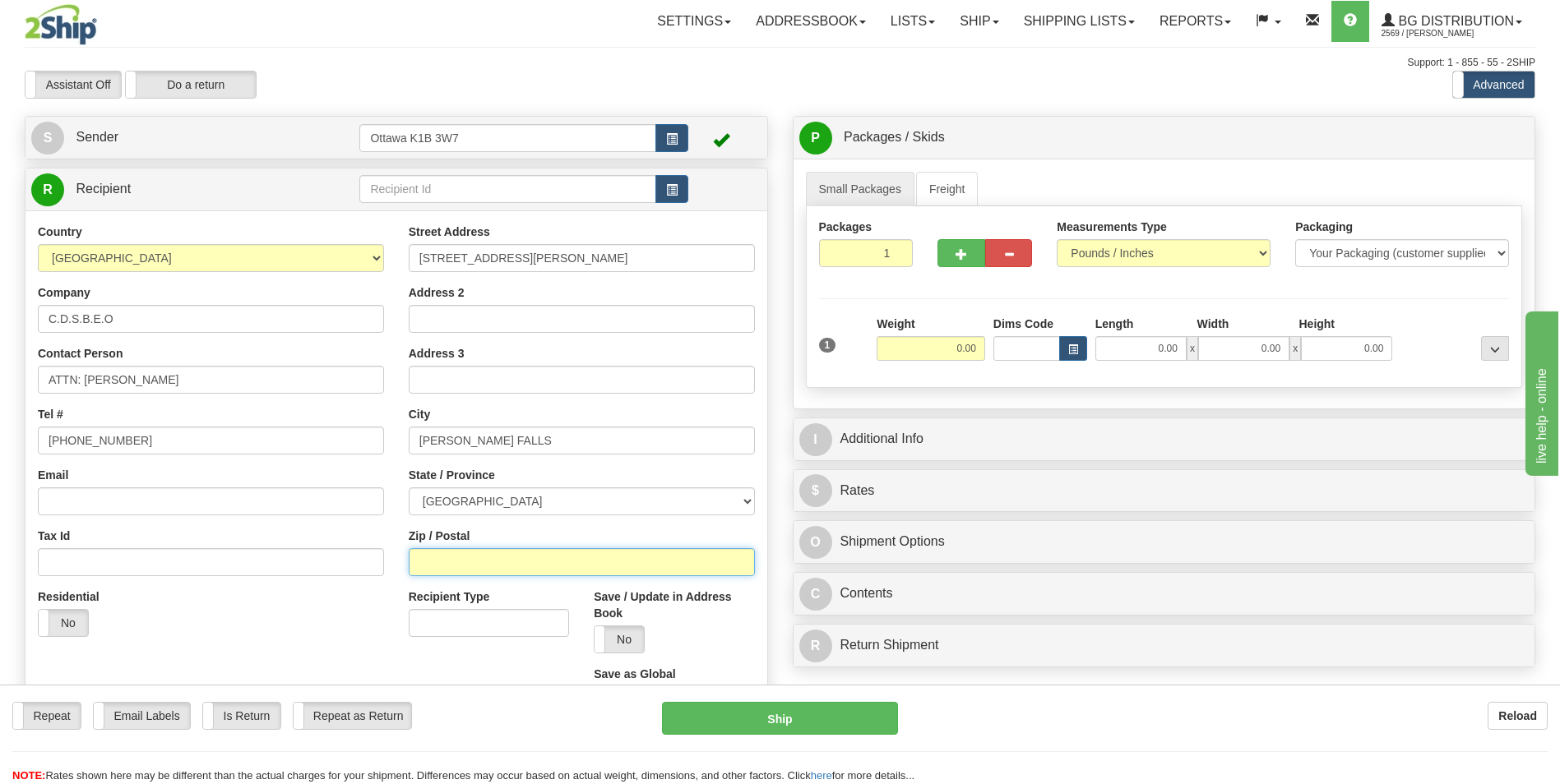
click at [477, 562] on input "Zip / Postal" at bounding box center [581, 562] width 346 height 28
type input "K7A 3Z4"
click at [976, 356] on input "0.00" at bounding box center [931, 348] width 109 height 24
click at [1140, 350] on input "0.00" at bounding box center [1140, 348] width 91 height 24
type input "3.00"
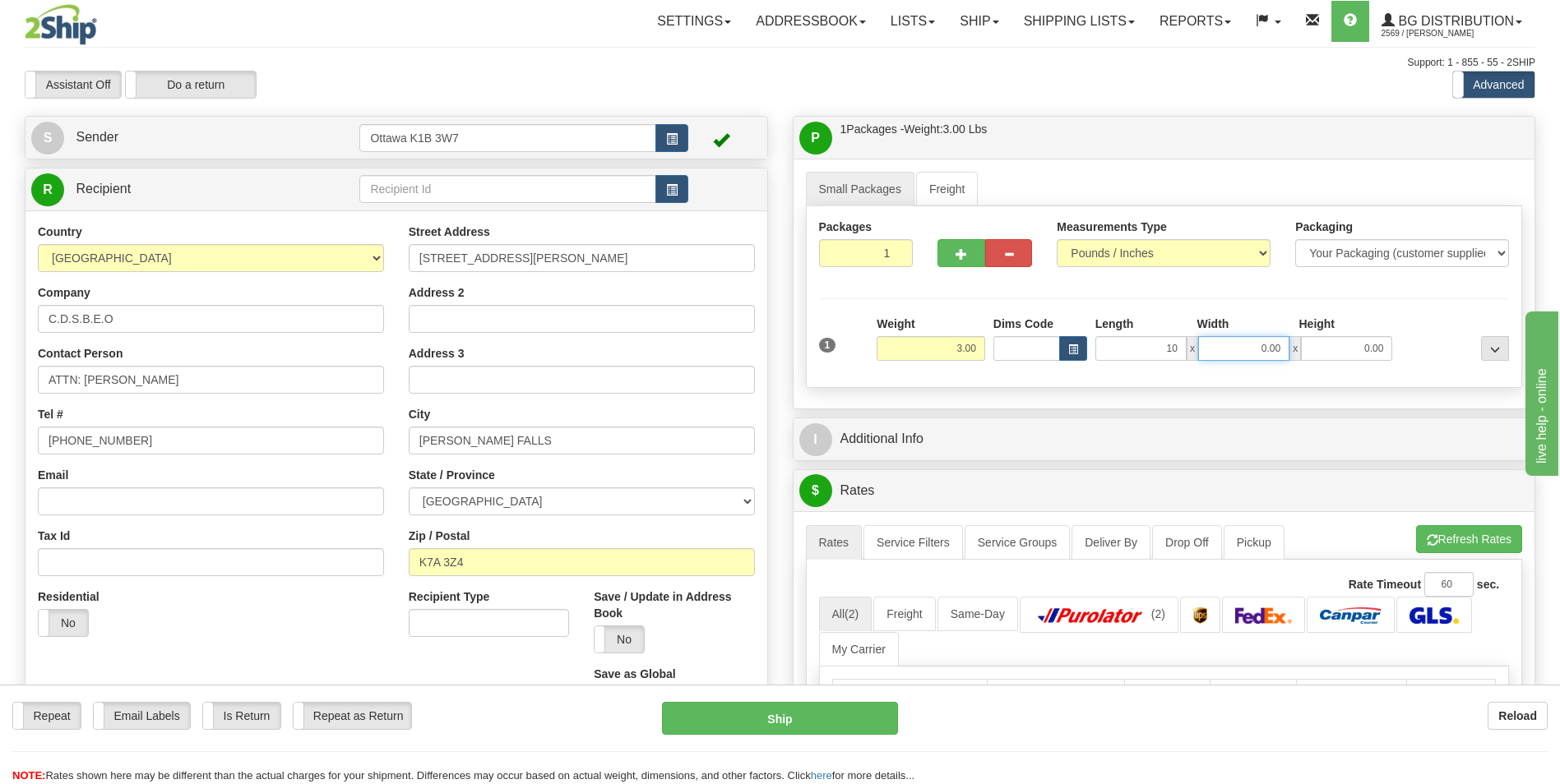
type input "10.00"
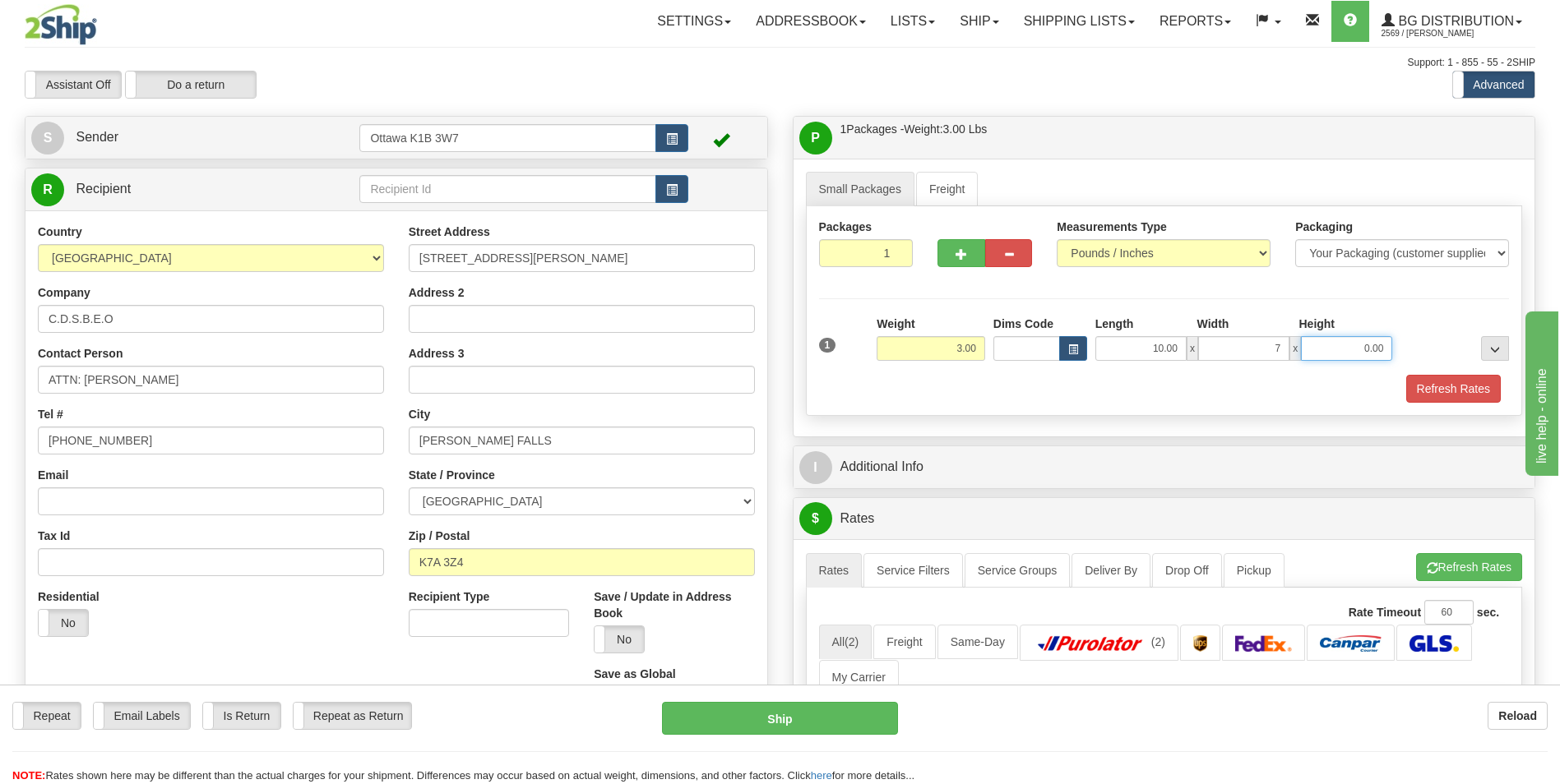
type input "7.00"
type input "5.00"
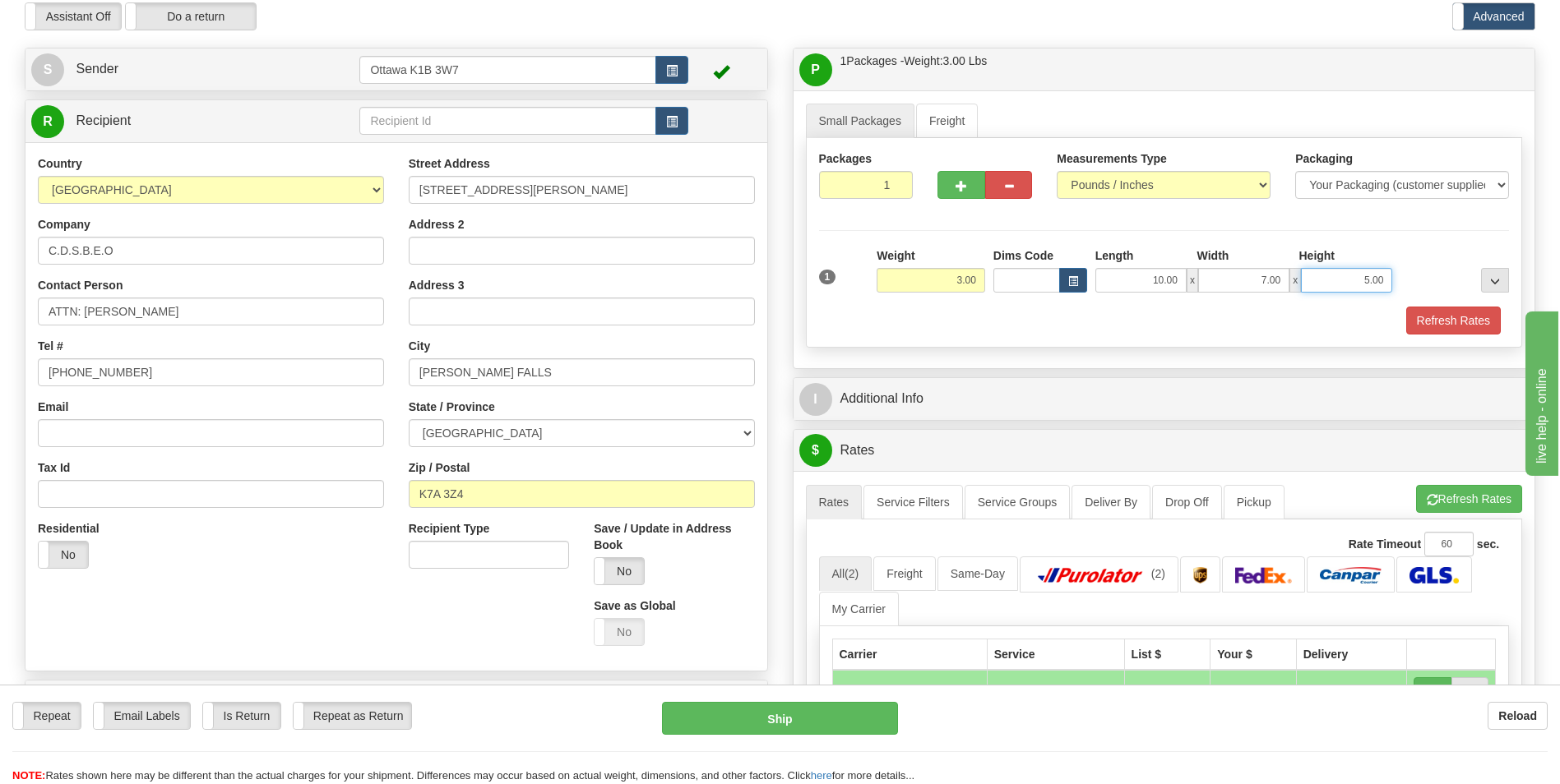
scroll to position [247, 0]
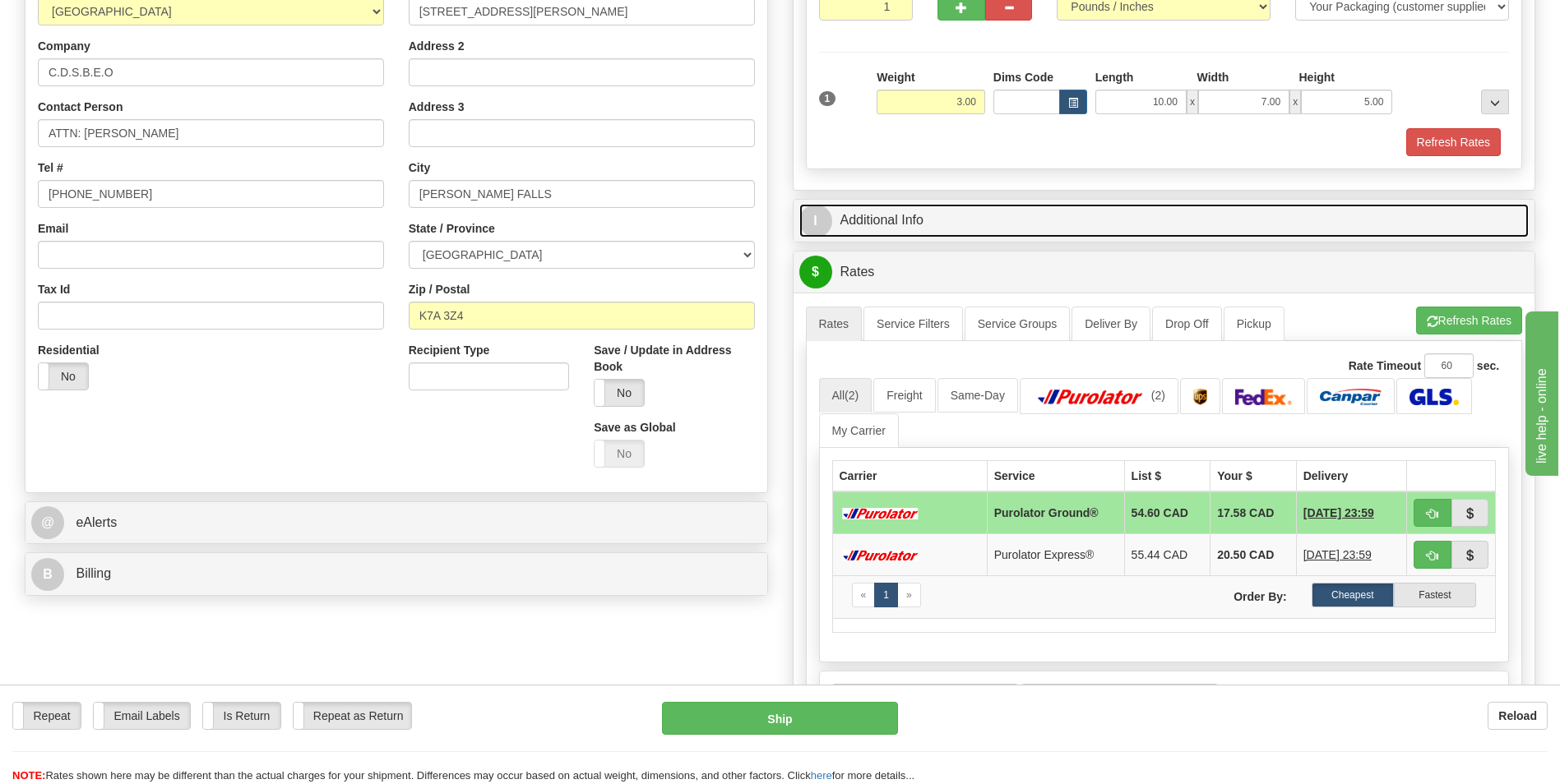
click at [969, 210] on link "I Additional Info" at bounding box center [1164, 221] width 730 height 33
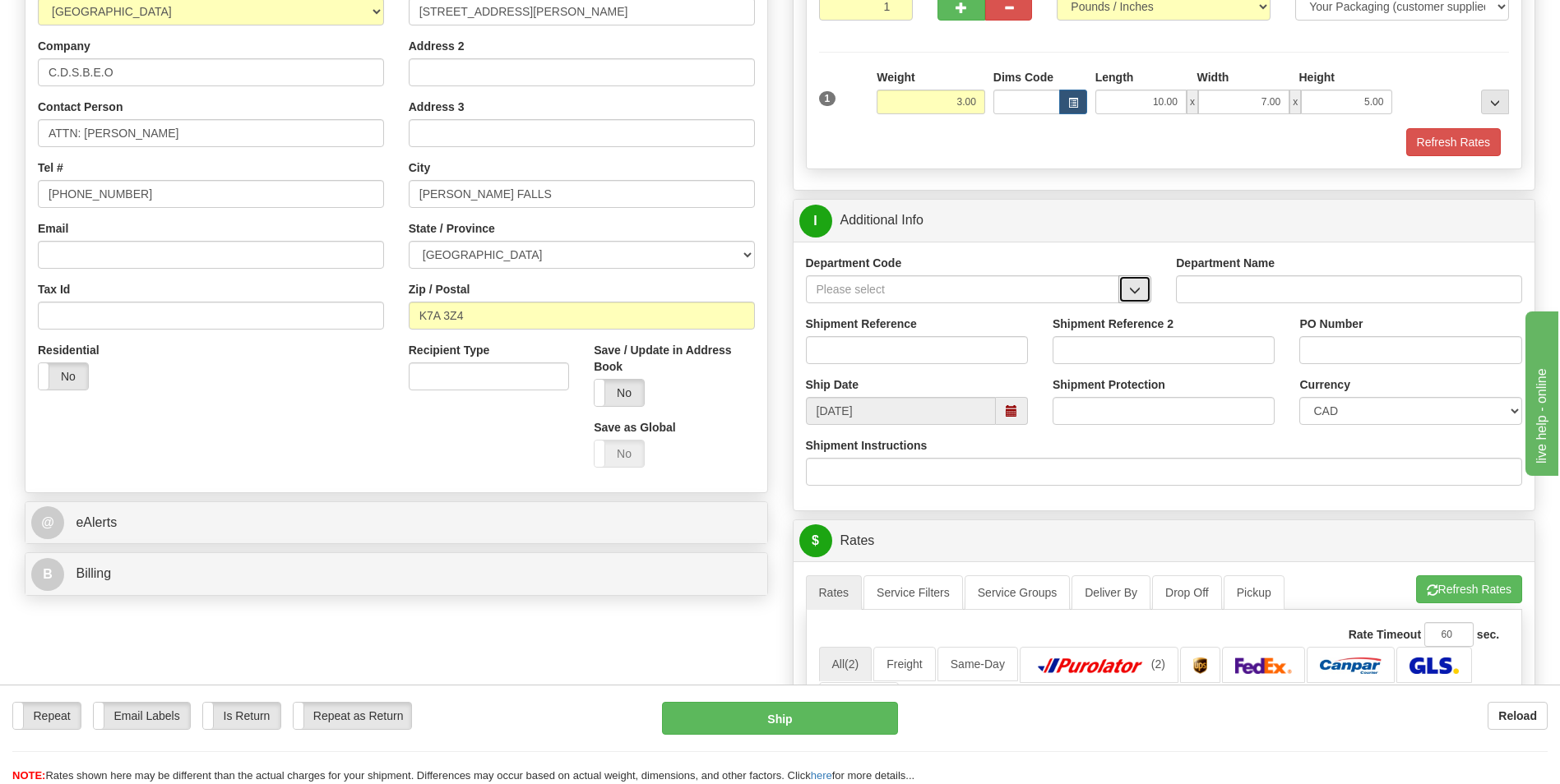
click at [1145, 295] on button "button" at bounding box center [1135, 289] width 33 height 28
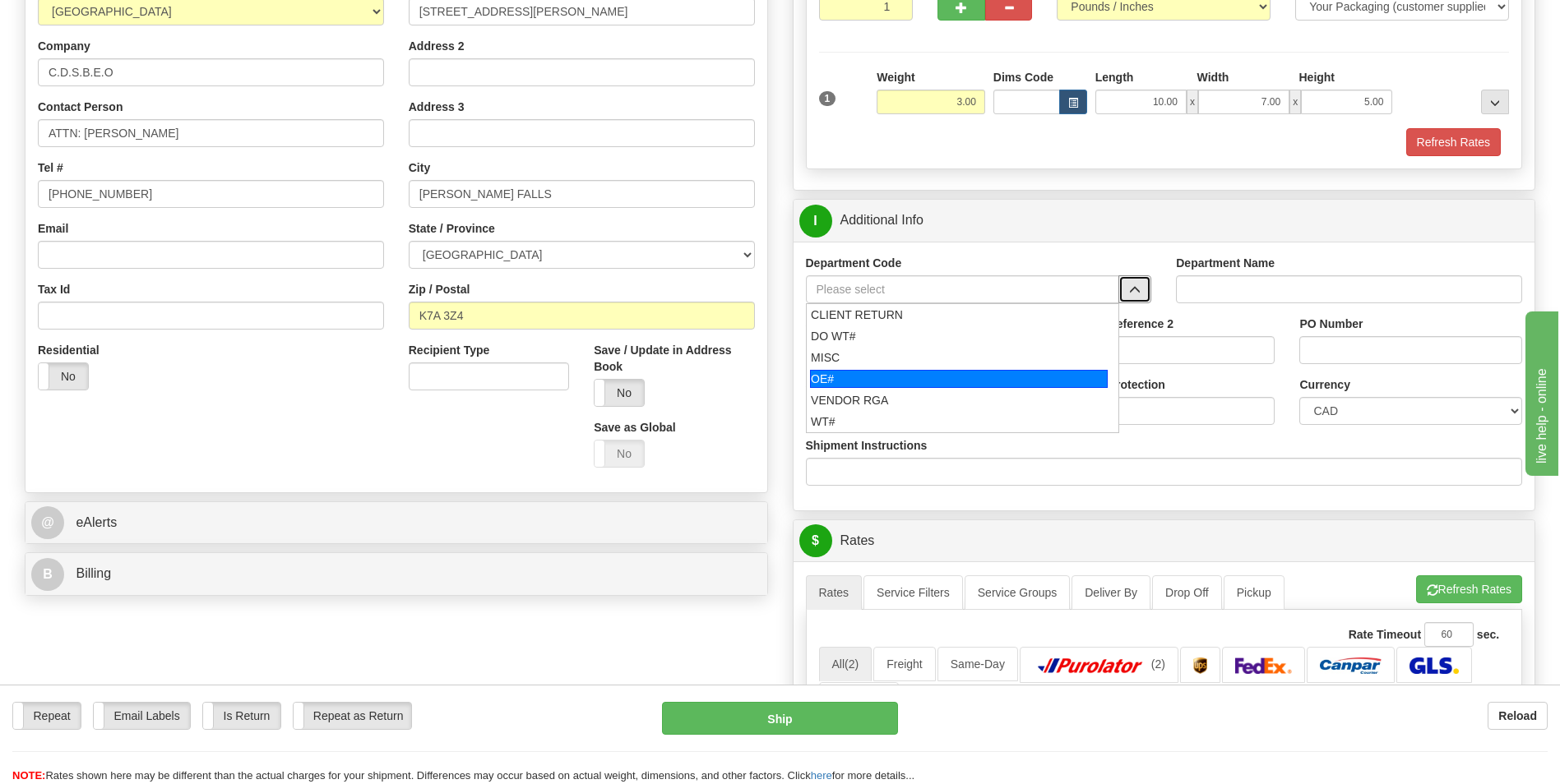
click at [988, 373] on div "OE#" at bounding box center [959, 379] width 298 height 18
type input "OE#"
type input "ORDERS"
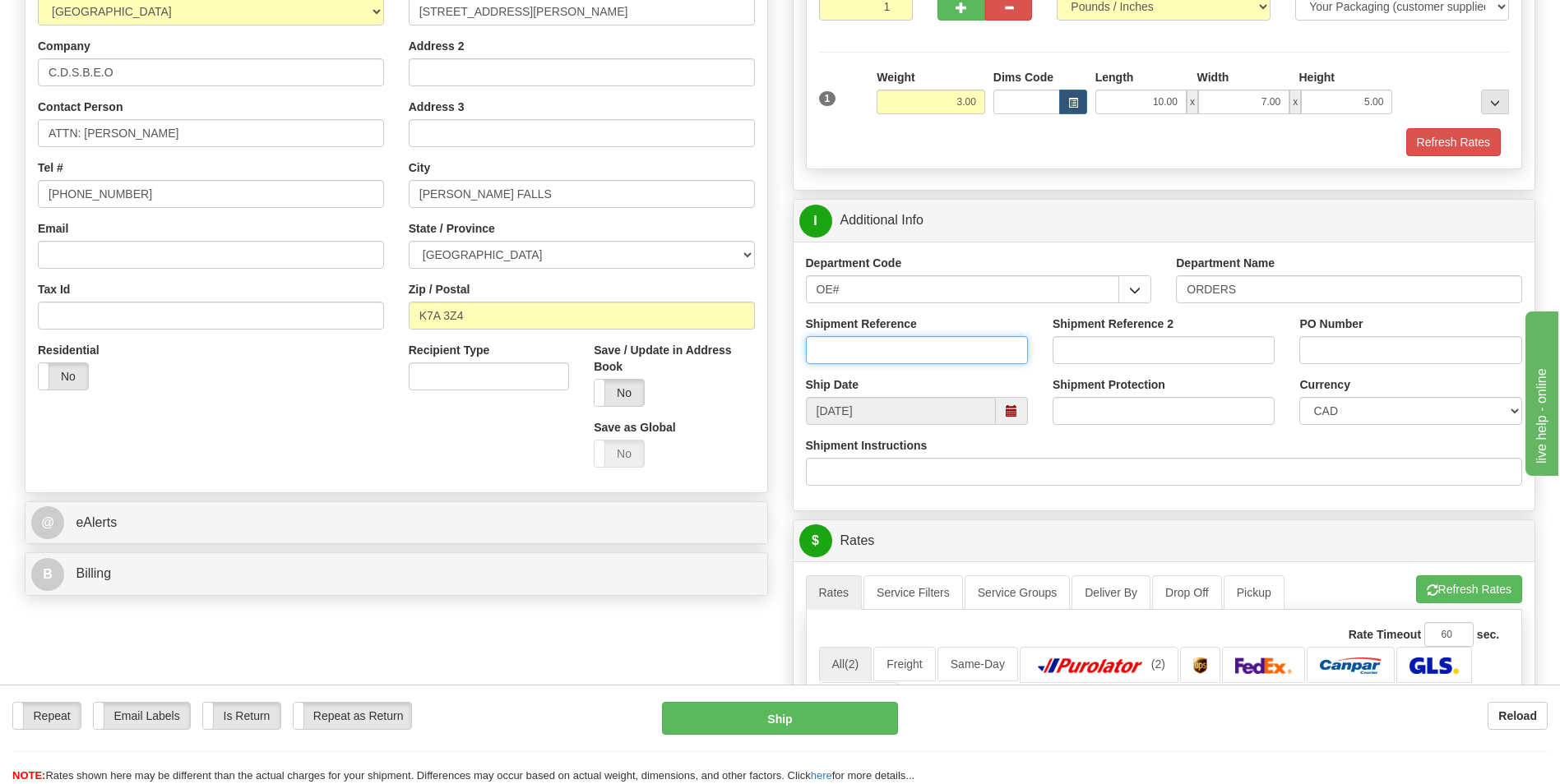
click at [947, 353] on input "Shipment Reference" at bounding box center [917, 350] width 222 height 28
type input "10202505-00"
click at [1311, 356] on input "PO Number" at bounding box center [1411, 350] width 222 height 28
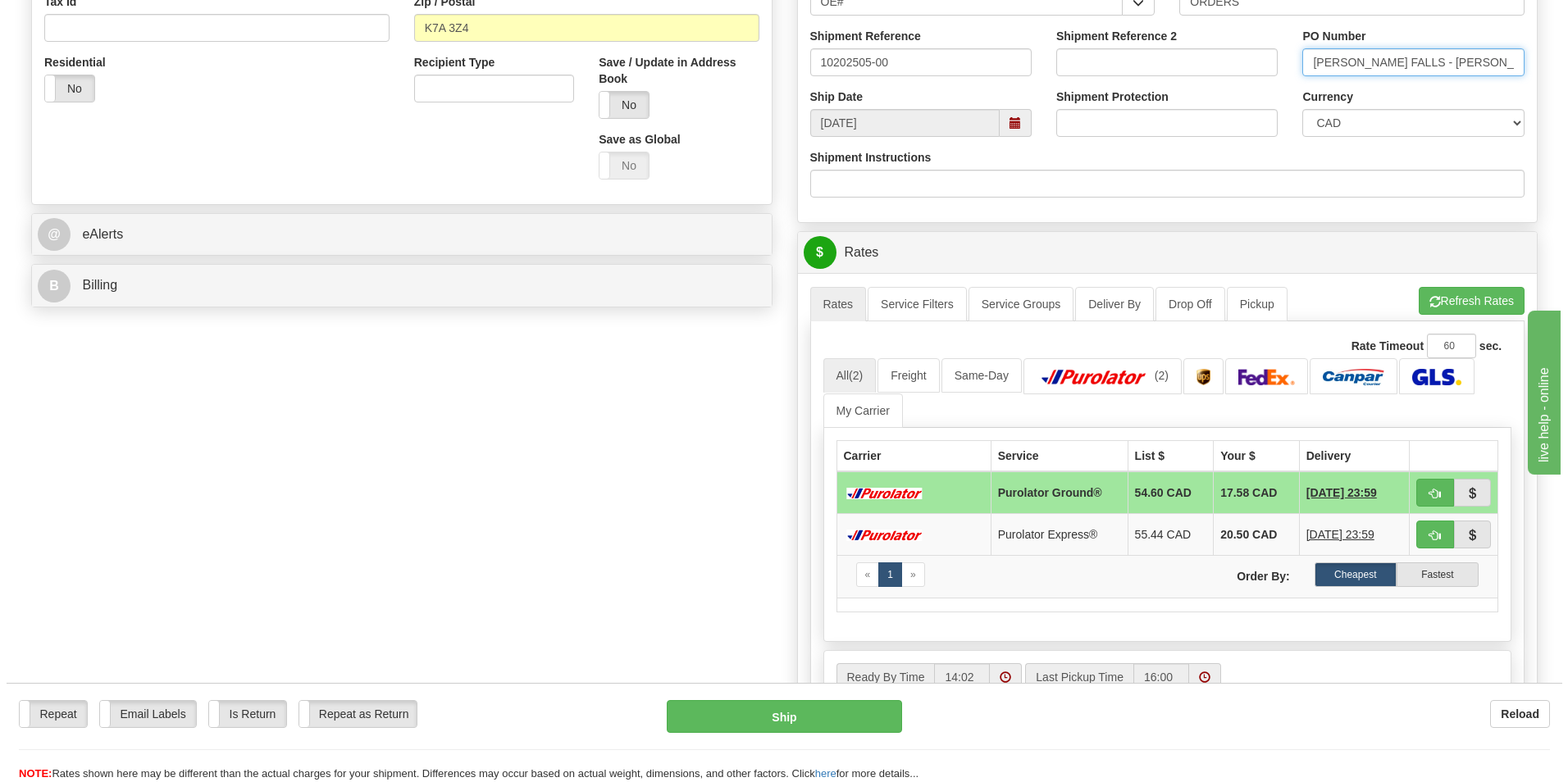
scroll to position [575, 0]
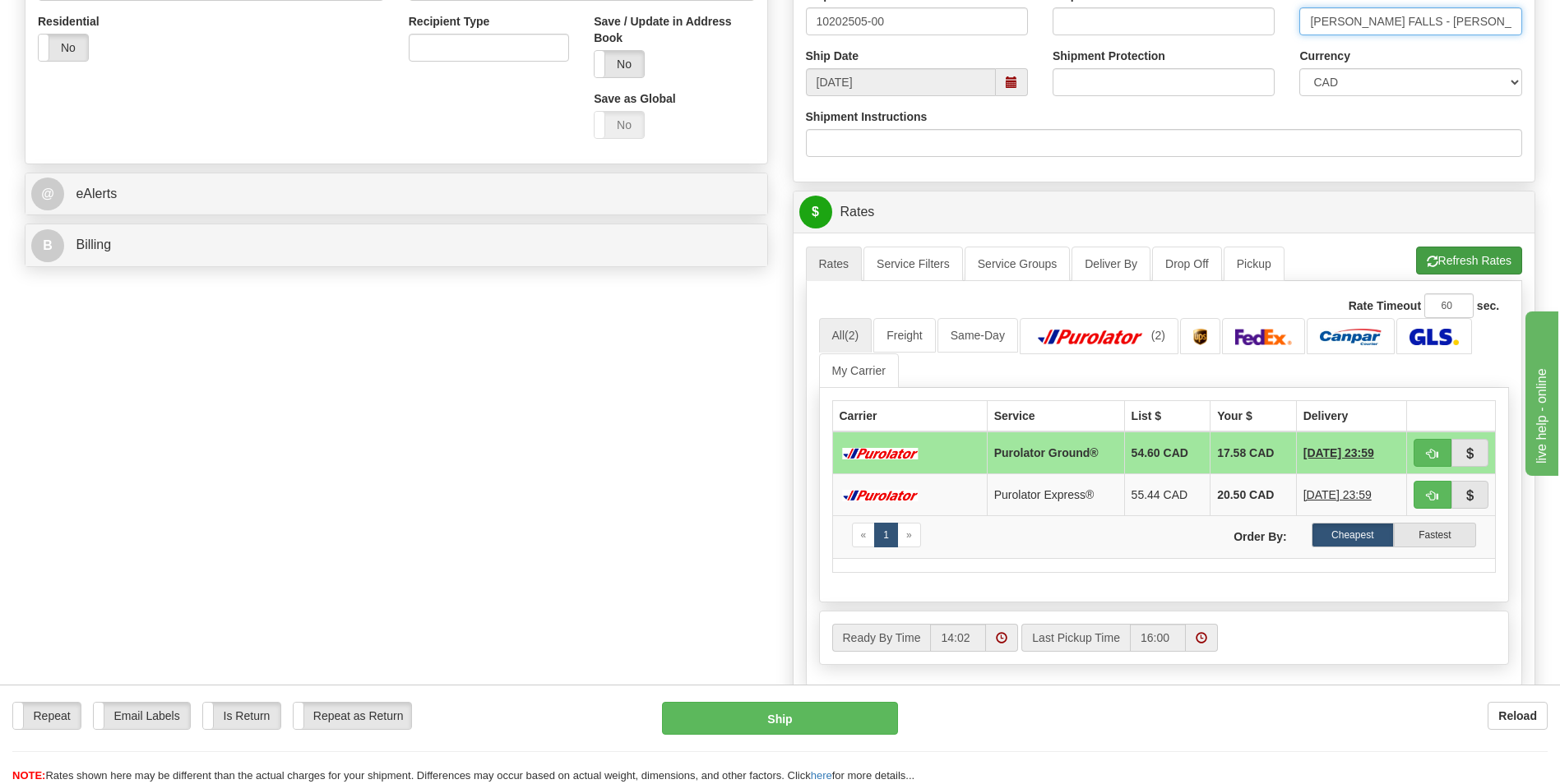
type input "[PERSON_NAME] FALLS - [PERSON_NAME]"
click at [1442, 264] on button "Refresh Rates" at bounding box center [1469, 260] width 106 height 28
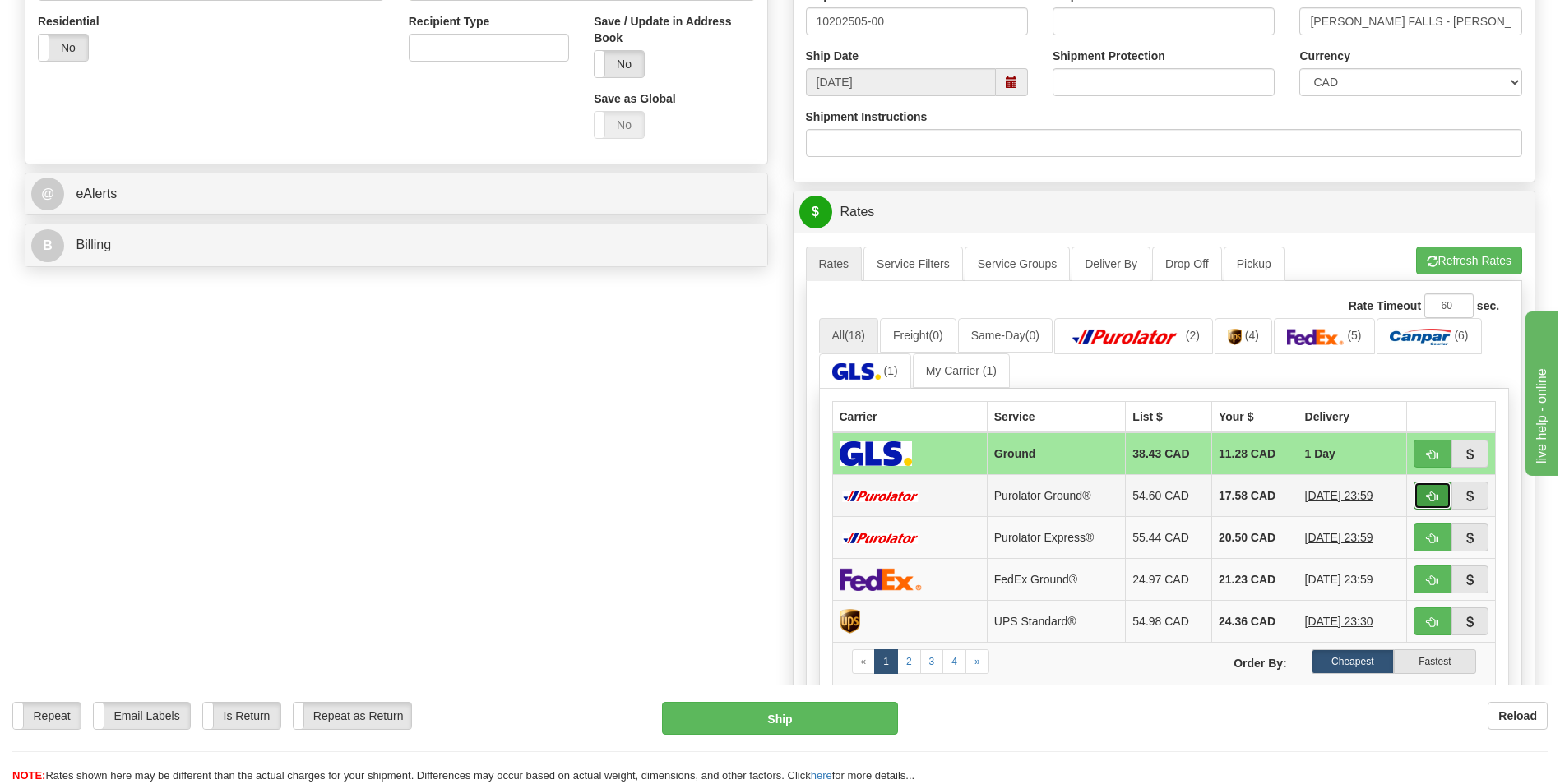
drag, startPoint x: 1432, startPoint y: 496, endPoint x: 1446, endPoint y: 506, distance: 17.2
click at [1432, 496] on span "button" at bounding box center [1432, 497] width 12 height 11
type input "260"
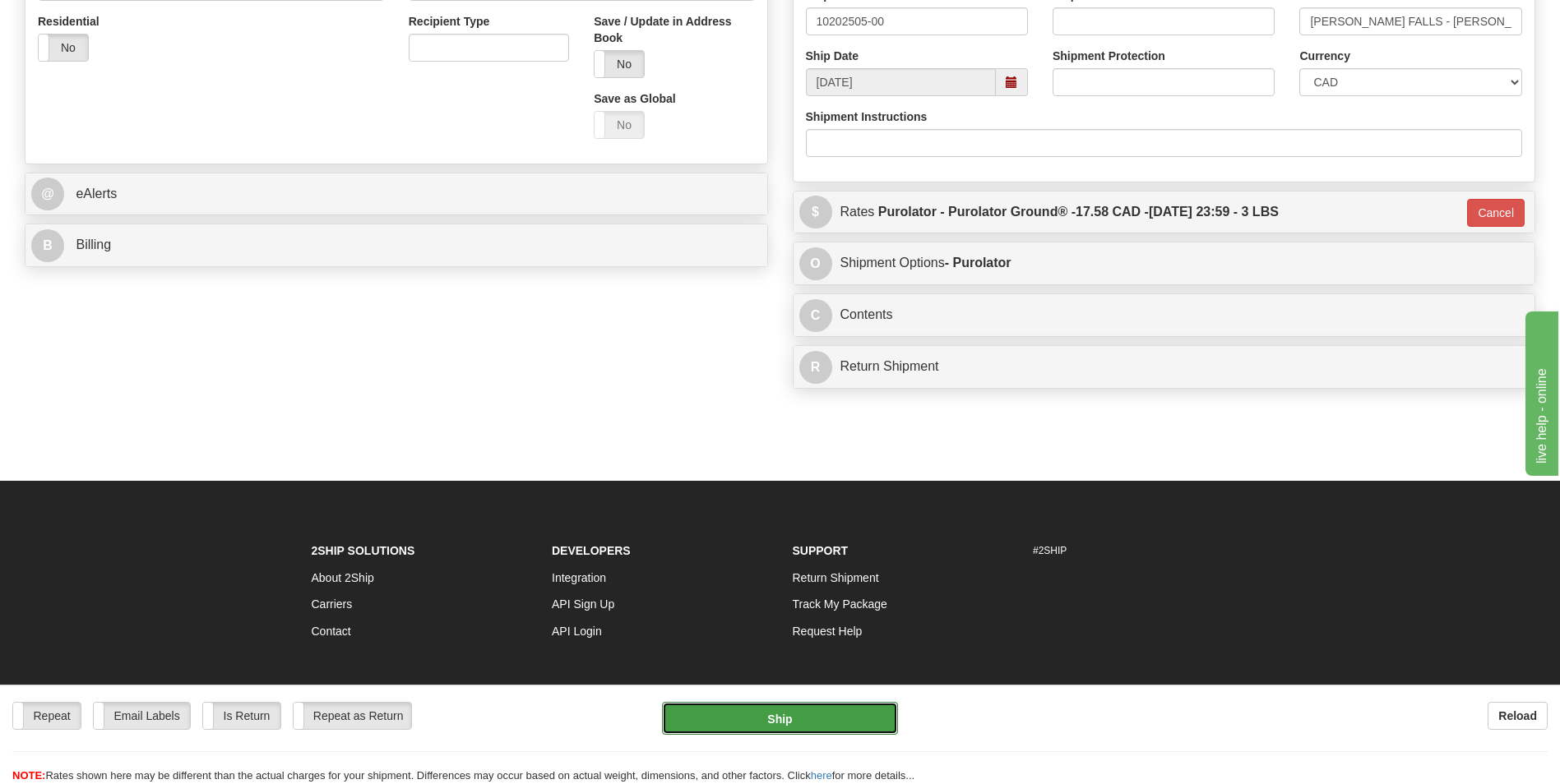
click at [786, 717] on button "Ship" at bounding box center [780, 719] width 235 height 33
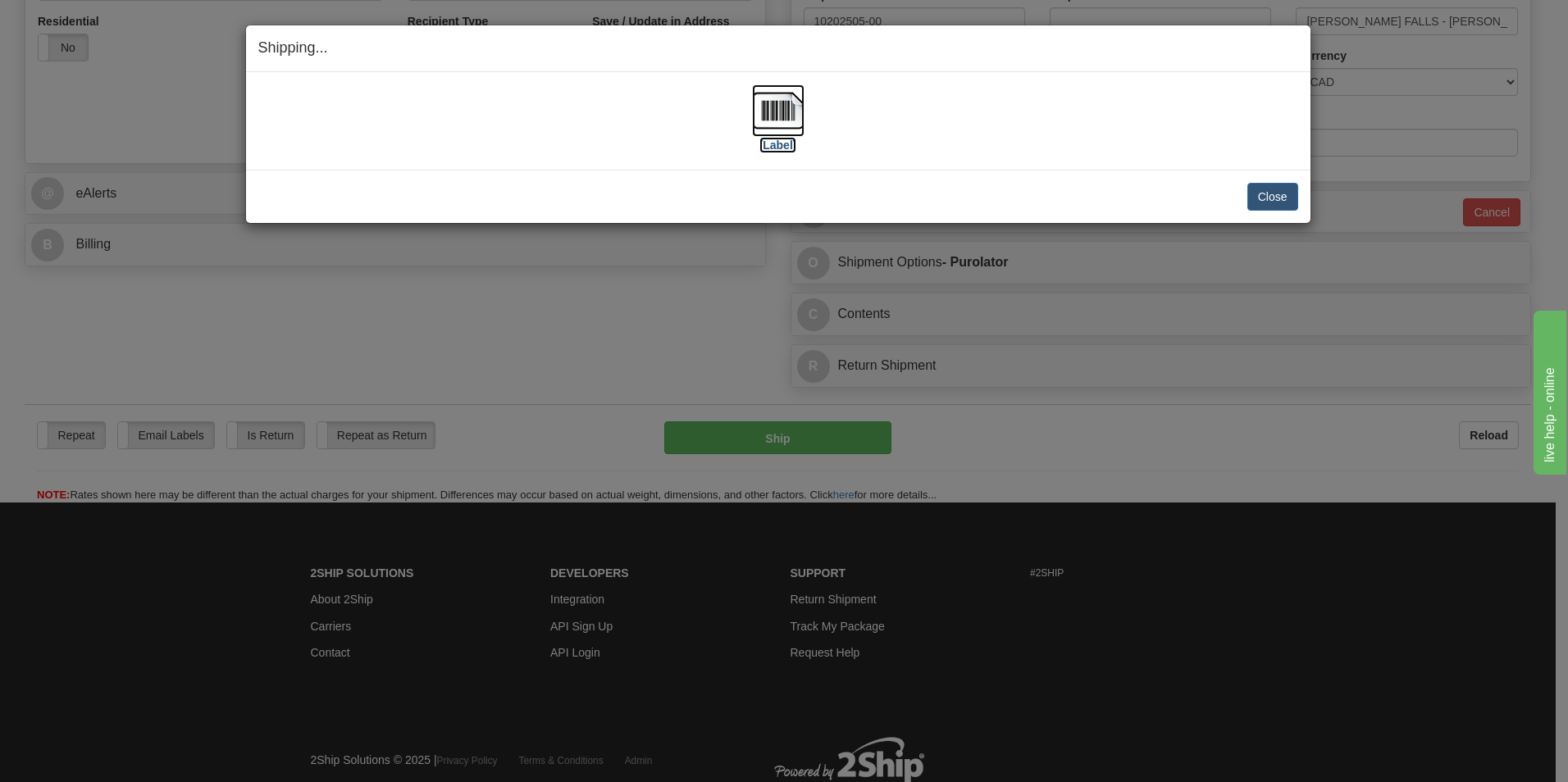
click at [778, 143] on label "[Label]" at bounding box center [778, 145] width 38 height 16
